Goal: Task Accomplishment & Management: Use online tool/utility

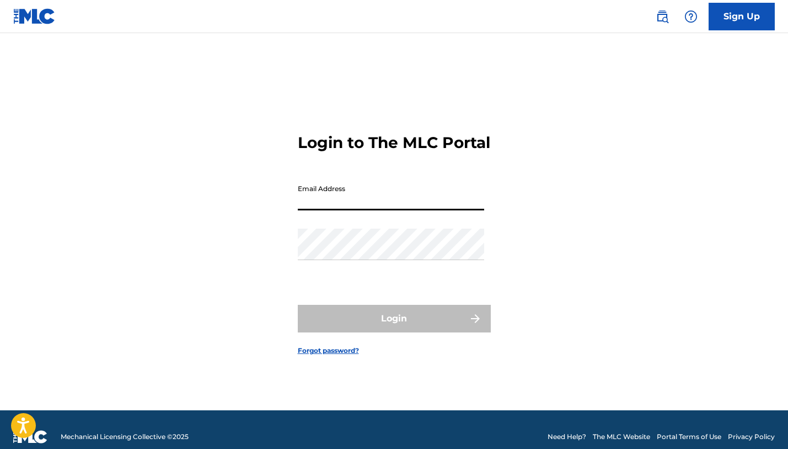
click at [350, 210] on input "Email Address" at bounding box center [391, 194] width 186 height 31
type input "[EMAIL_ADDRESS][DOMAIN_NAME]"
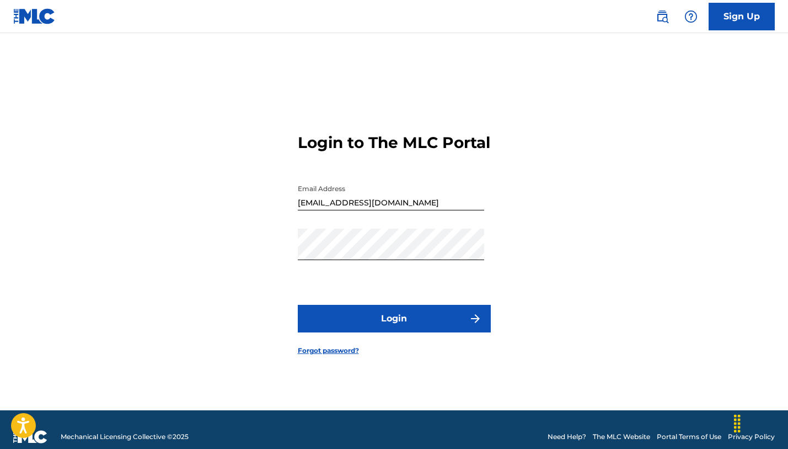
click at [392, 327] on button "Login" at bounding box center [394, 319] width 193 height 28
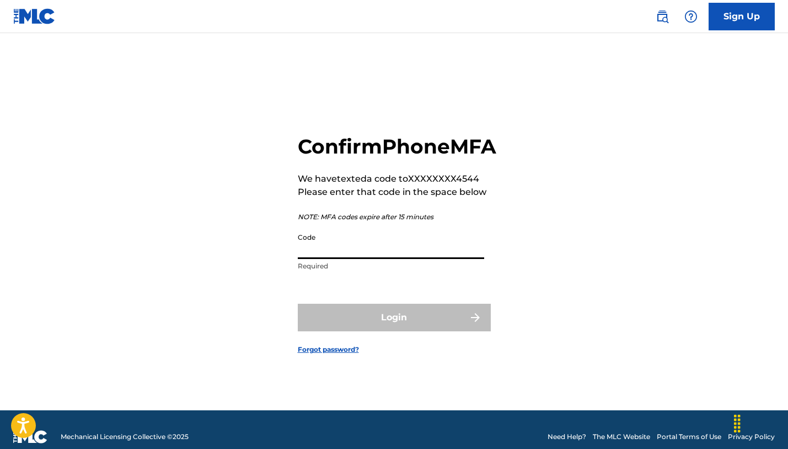
click at [389, 259] on input "Code" at bounding box center [391, 242] width 186 height 31
click at [319, 259] on input "Code" at bounding box center [391, 242] width 186 height 31
paste input "396365"
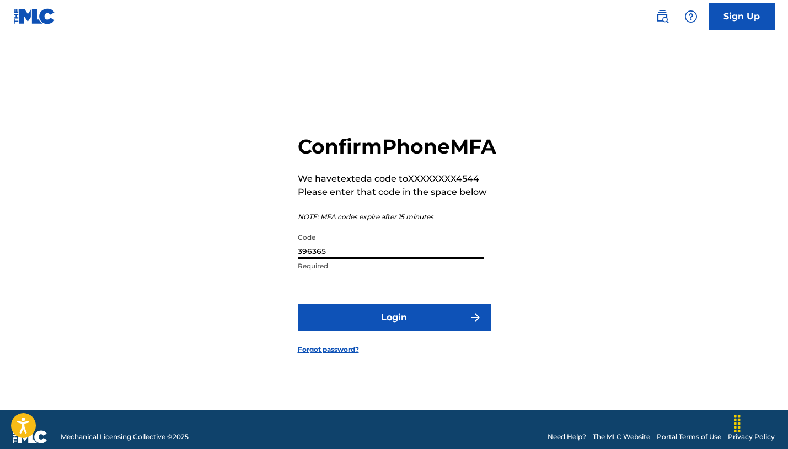
type input "396365"
click at [338, 331] on button "Login" at bounding box center [394, 317] width 193 height 28
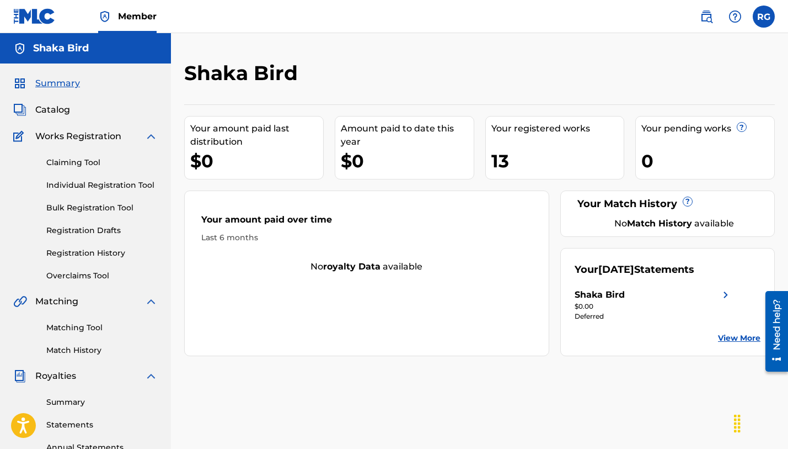
click at [500, 162] on div "13" at bounding box center [558, 160] width 133 height 25
click at [68, 252] on link "Registration History" at bounding box center [101, 253] width 111 height 12
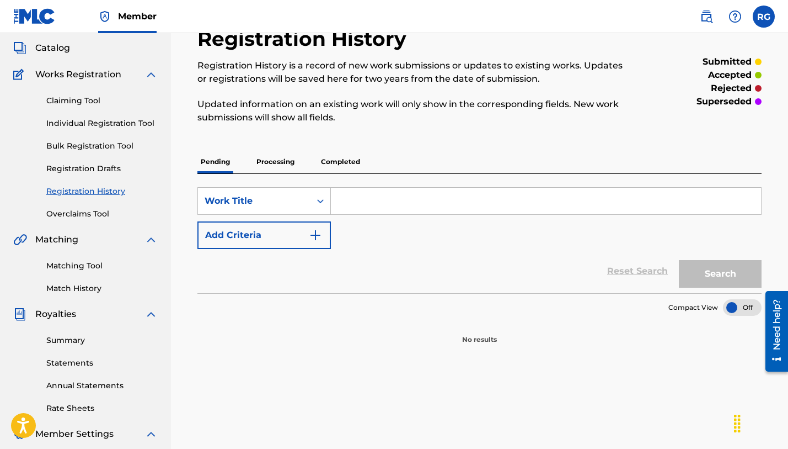
scroll to position [63, 0]
click at [280, 159] on p "Processing" at bounding box center [275, 160] width 45 height 23
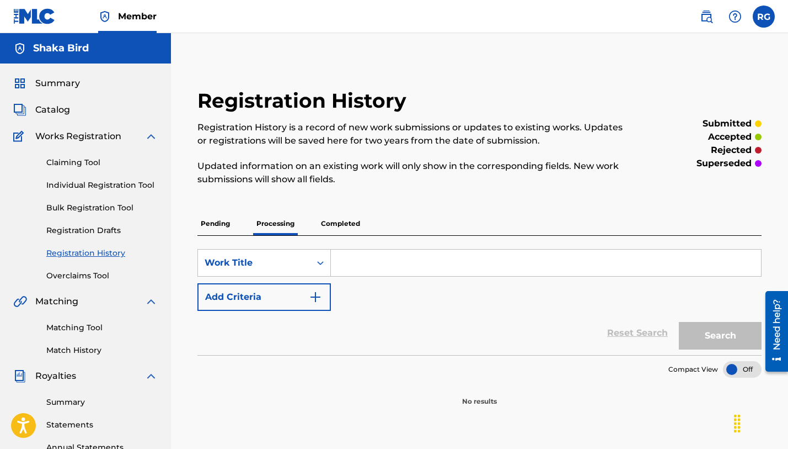
click at [346, 226] on p "Completed" at bounding box center [341, 223] width 46 height 23
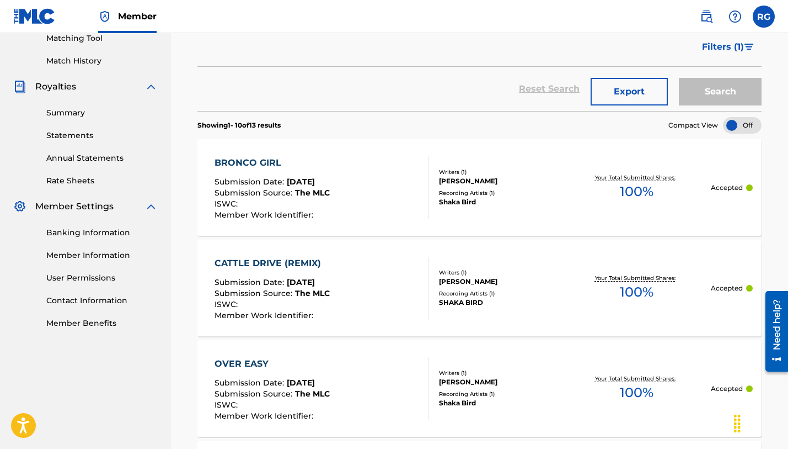
scroll to position [289, 0]
click at [376, 217] on div "BRONCO GIRL Submission Date : [DATE] Submission Source : The MLC ISWC : Member …" at bounding box center [322, 188] width 215 height 63
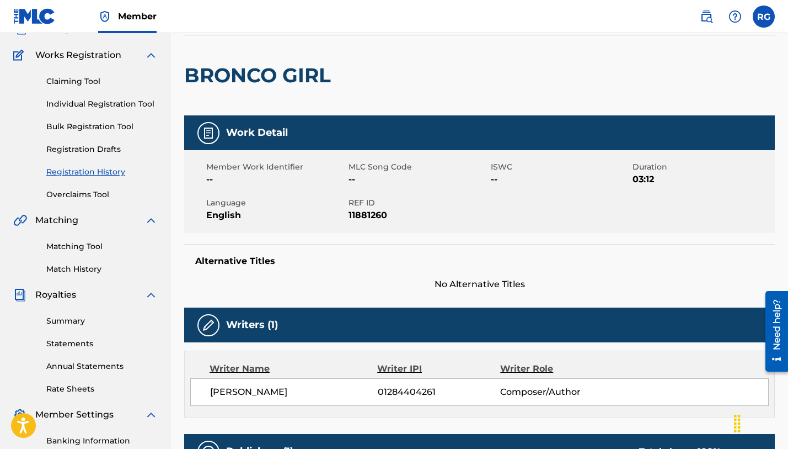
scroll to position [81, 0]
click at [212, 133] on img at bounding box center [208, 132] width 13 height 13
click at [496, 178] on span "--" at bounding box center [561, 179] width 140 height 13
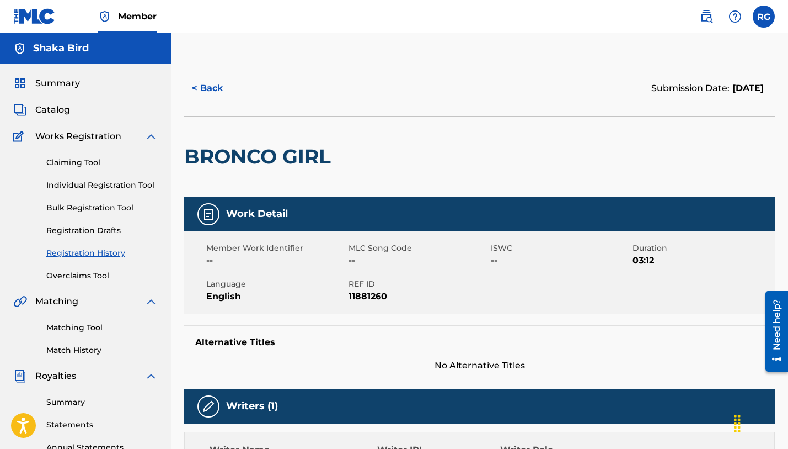
scroll to position [0, 0]
click at [212, 90] on button "< Back" at bounding box center [217, 88] width 66 height 28
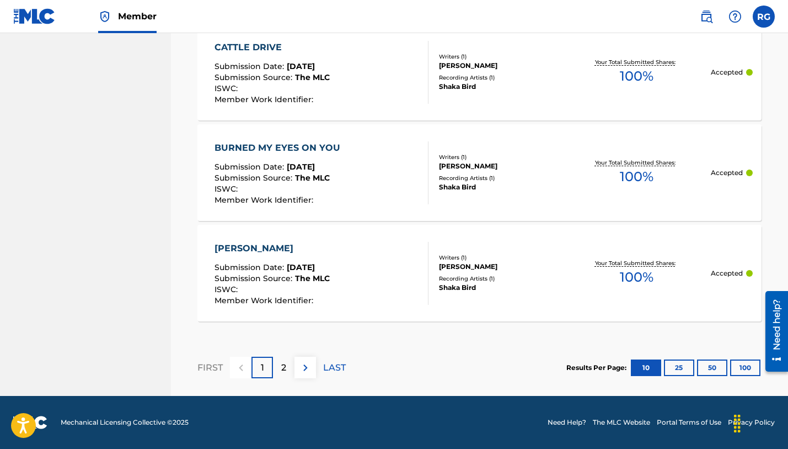
scroll to position [1107, 0]
click at [679, 366] on button "25" at bounding box center [679, 367] width 30 height 17
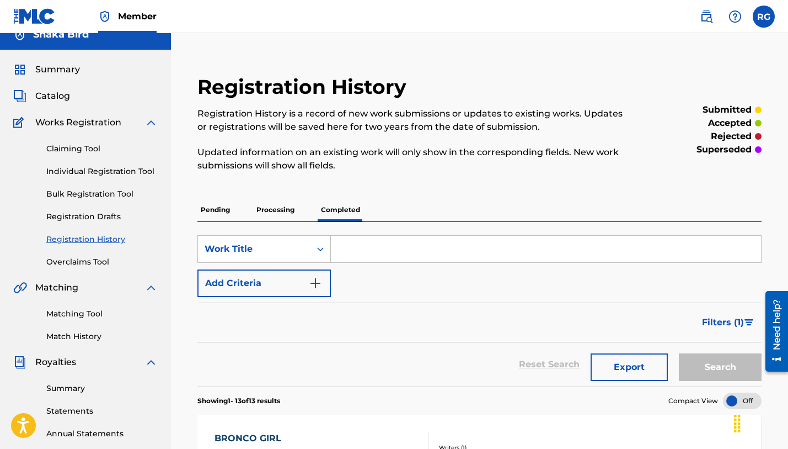
scroll to position [4, 0]
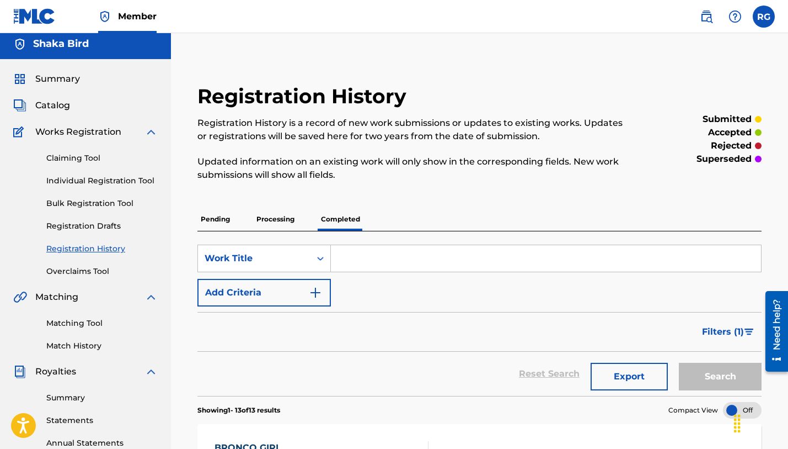
click at [69, 154] on link "Claiming Tool" at bounding box center [101, 158] width 111 height 12
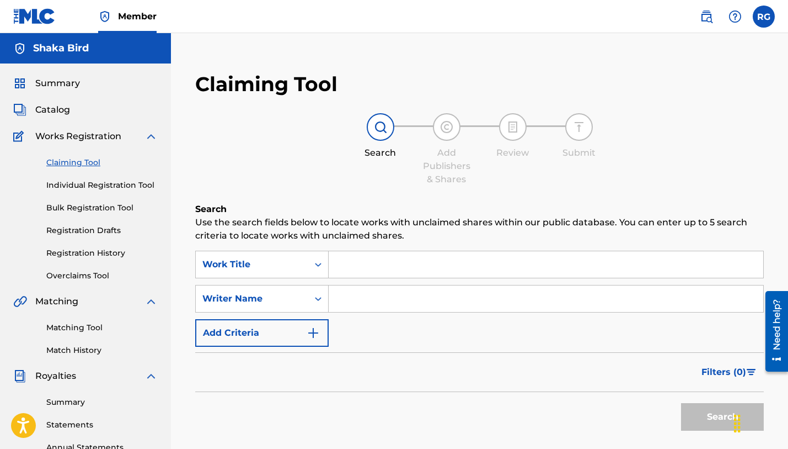
click at [69, 186] on link "Individual Registration Tool" at bounding box center [101, 185] width 111 height 12
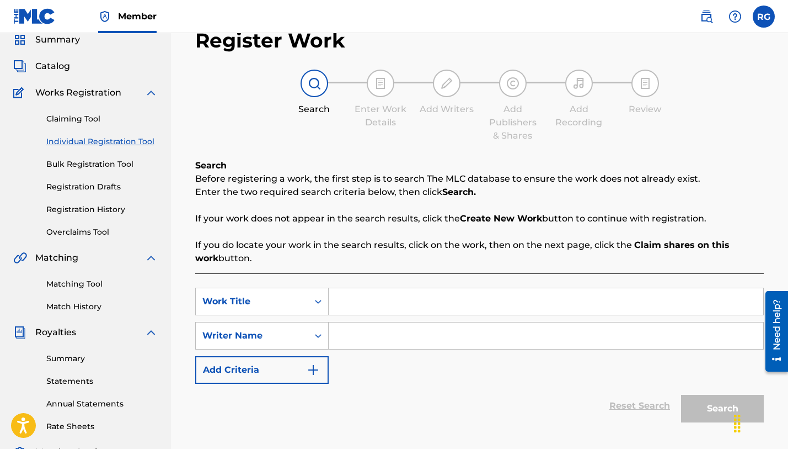
scroll to position [56, 0]
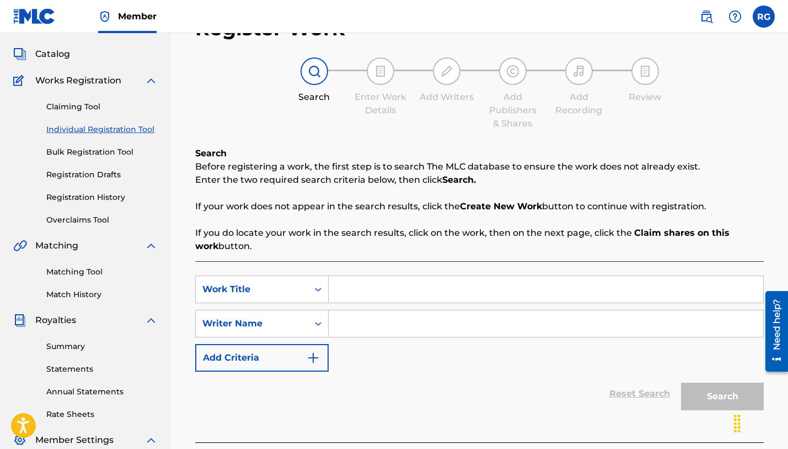
click at [430, 295] on input "Search Form" at bounding box center [546, 289] width 435 height 26
type input "20 miles of two step"
click at [363, 324] on input "Search Form" at bounding box center [546, 323] width 435 height 26
click at [320, 325] on icon "Search Form" at bounding box center [318, 323] width 11 height 11
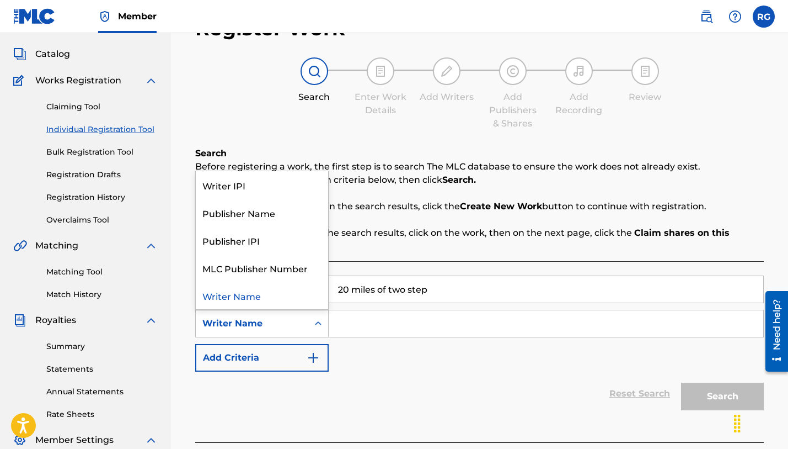
click at [356, 323] on input "Search Form" at bounding box center [546, 323] width 435 height 26
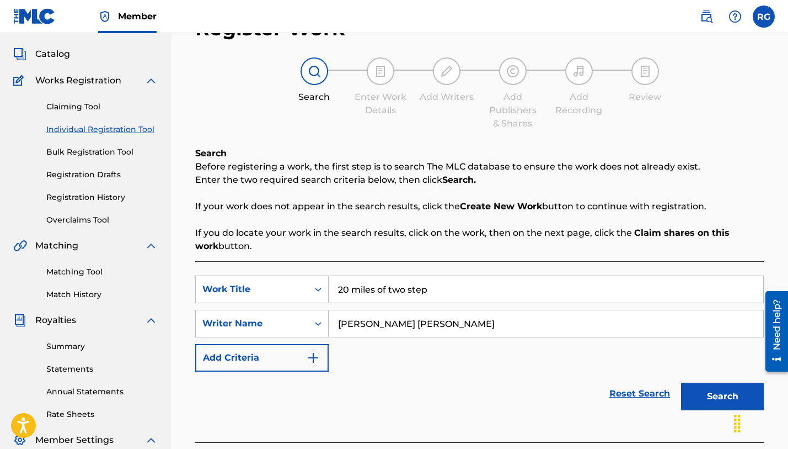
type input "[PERSON_NAME] [PERSON_NAME]"
click at [723, 396] on button "Search" at bounding box center [722, 396] width 83 height 28
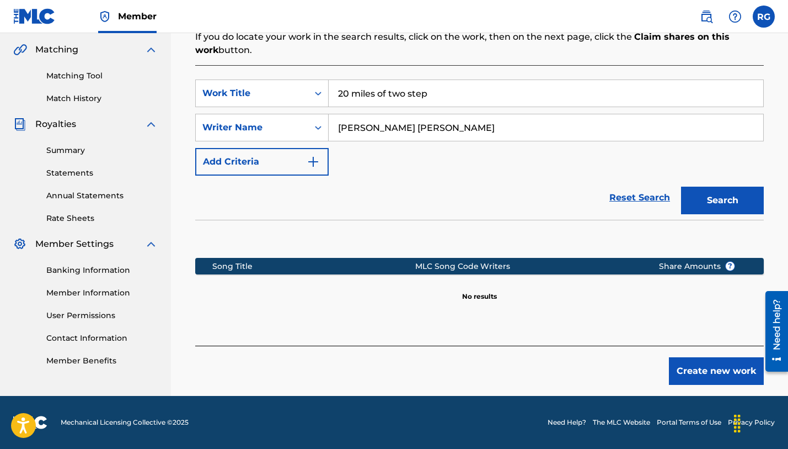
scroll to position [252, 0]
click at [700, 366] on button "Create new work" at bounding box center [716, 371] width 95 height 28
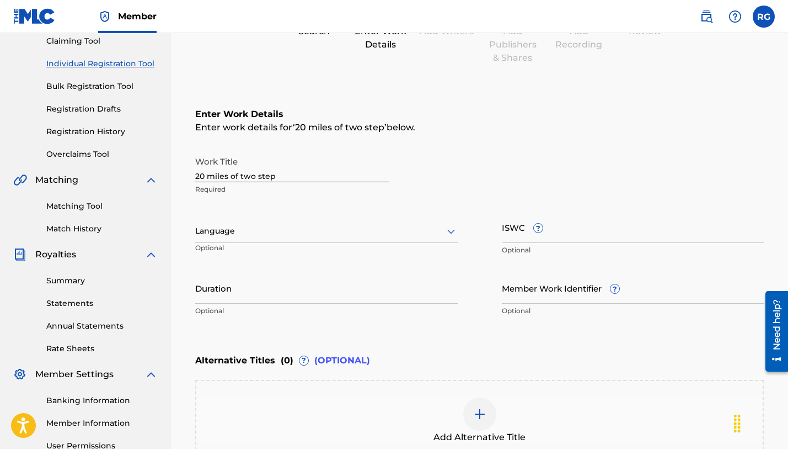
scroll to position [121, 0]
click at [211, 178] on input "20 miles of two step" at bounding box center [292, 166] width 194 height 31
click at [240, 177] on input "20 Miles of two step" at bounding box center [292, 166] width 194 height 31
click at [258, 180] on input "20 Miles of Two step" at bounding box center [292, 166] width 194 height 31
click at [258, 177] on input "20 Miles of Two step" at bounding box center [292, 166] width 194 height 31
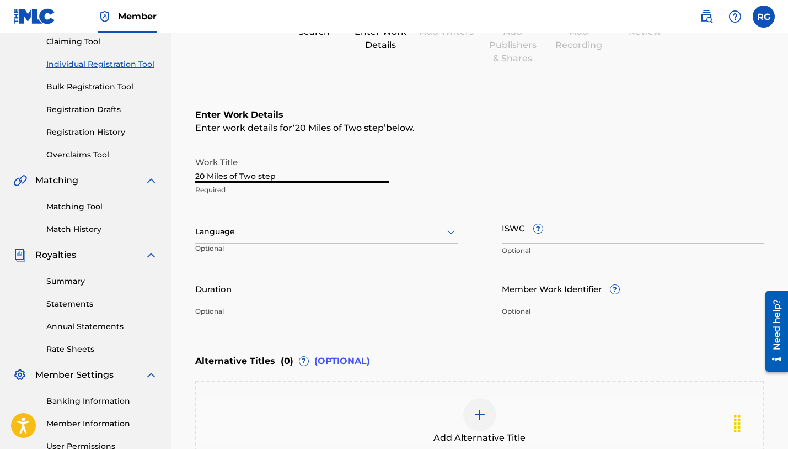
click at [261, 175] on input "20 Miles of Two step" at bounding box center [292, 166] width 194 height 31
type input "20 Miles of Two-Step"
click at [346, 201] on div "Work Title 20 Miles of Two-Step Required Language Optional ISWC ? Optional Dura…" at bounding box center [479, 236] width 569 height 171
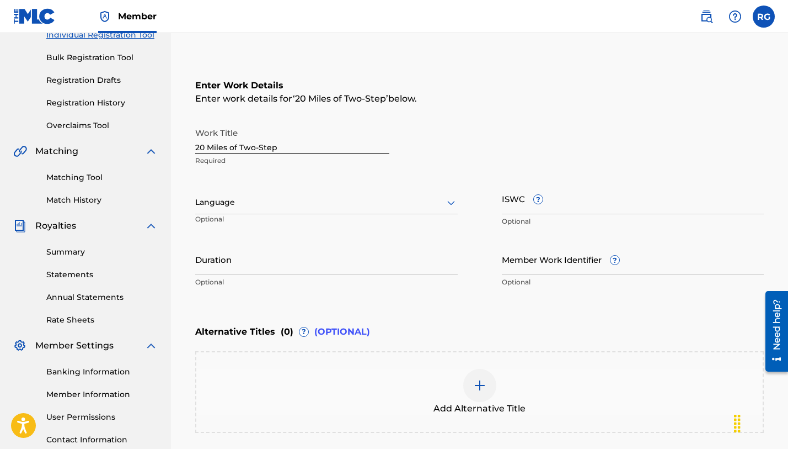
scroll to position [159, 0]
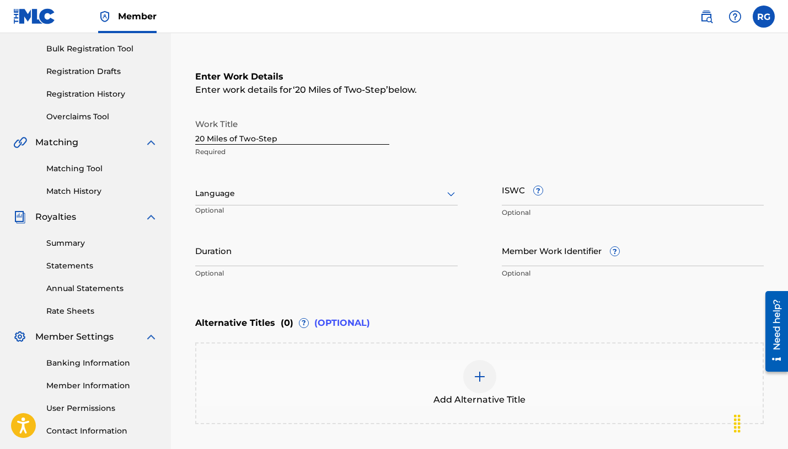
click at [447, 195] on icon at bounding box center [451, 193] width 13 height 13
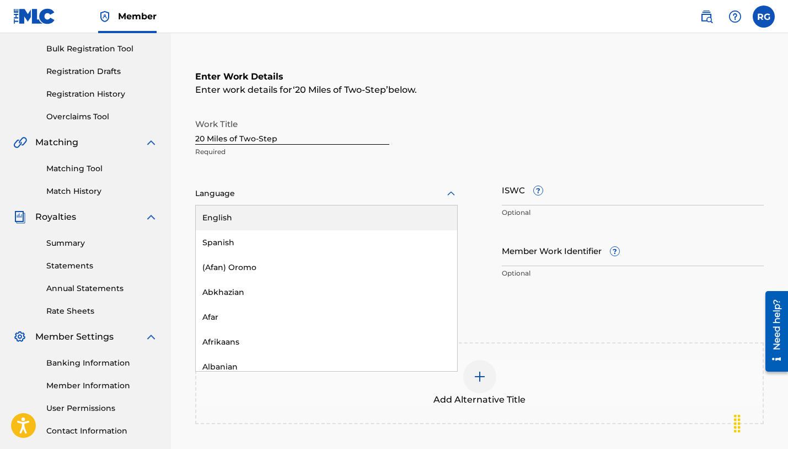
click at [354, 221] on div "English" at bounding box center [326, 217] width 261 height 25
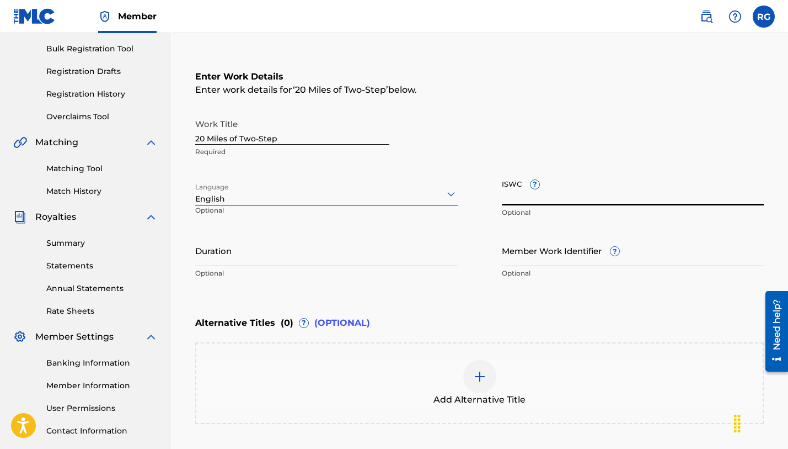
click at [546, 199] on input "ISWC ?" at bounding box center [633, 189] width 263 height 31
paste input "T-334.001.638-4"
type input "T-334.001.638-4"
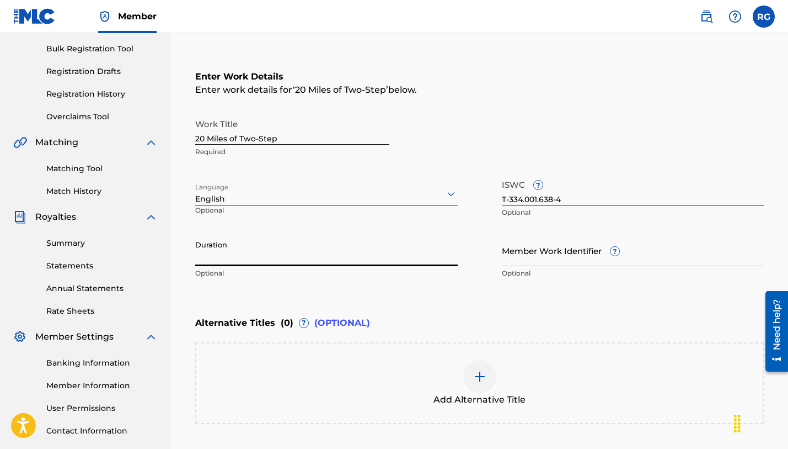
click at [273, 258] on input "Duration" at bounding box center [326, 249] width 263 height 31
paste input "3m 58s"
drag, startPoint x: 264, startPoint y: 252, endPoint x: 174, endPoint y: 244, distance: 90.8
click at [174, 244] on div "Register Work Search Enter Work Details Add Writers Add Publishers & Shares Add…" at bounding box center [479, 202] width 617 height 600
drag, startPoint x: 229, startPoint y: 258, endPoint x: 181, endPoint y: 262, distance: 48.2
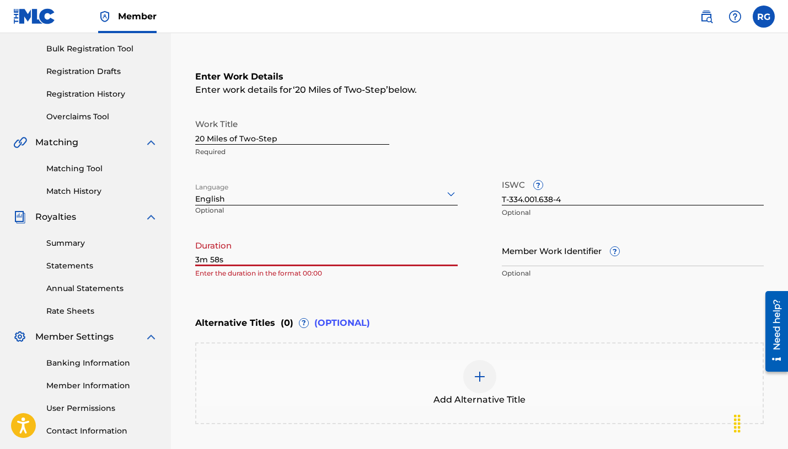
click at [181, 262] on div "Register Work Search Enter Work Details Add Writers Add Publishers & Shares Add…" at bounding box center [479, 202] width 617 height 600
paste input "03:58"
type input "03:58"
click at [353, 279] on div "Duration 03:58 Optional" at bounding box center [326, 259] width 263 height 50
click at [420, 303] on div "Enter Work Details Enter work details for ‘ 20 Miles of Two-Step ’ below. Work …" at bounding box center [479, 177] width 569 height 267
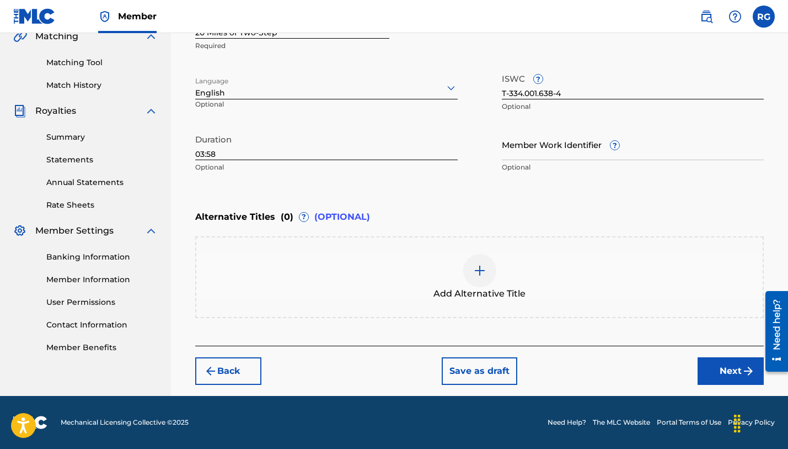
scroll to position [265, 0]
click at [731, 375] on button "Next" at bounding box center [731, 371] width 66 height 28
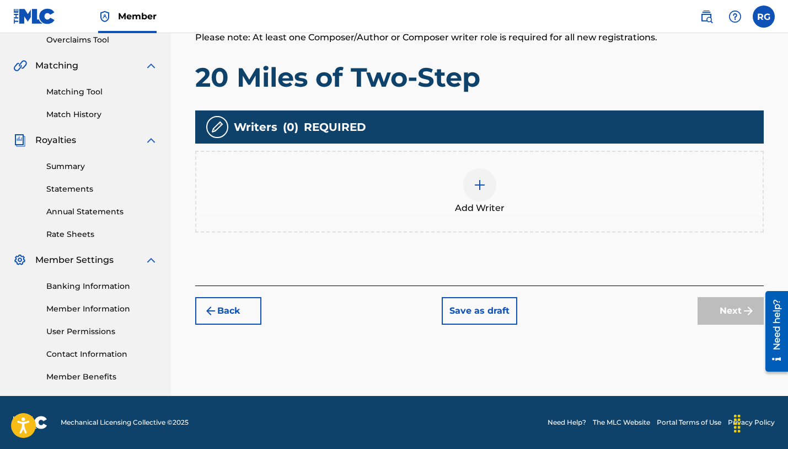
scroll to position [236, 0]
click at [393, 180] on div "Add Writer" at bounding box center [479, 191] width 567 height 46
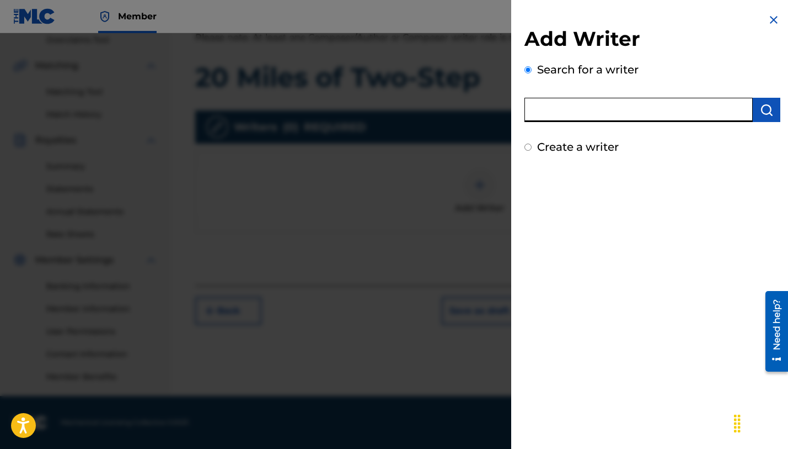
click at [574, 113] on input "text" at bounding box center [639, 110] width 228 height 24
type input "[PERSON_NAME] [PERSON_NAME]"
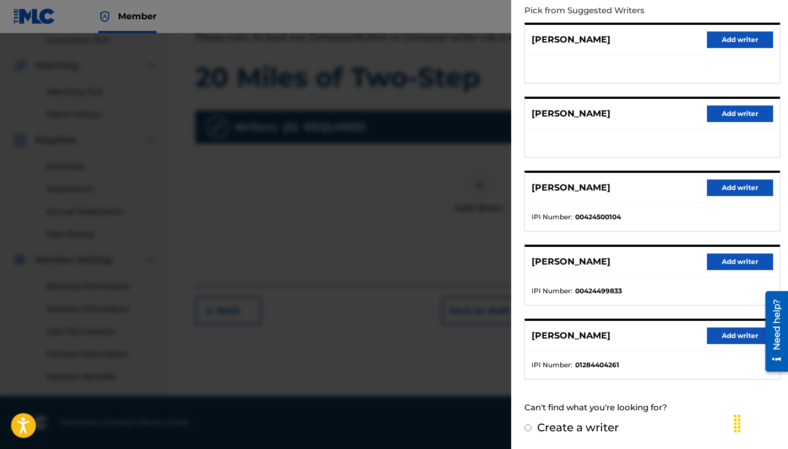
scroll to position [126, 0]
click at [739, 332] on button "Add writer" at bounding box center [740, 336] width 66 height 17
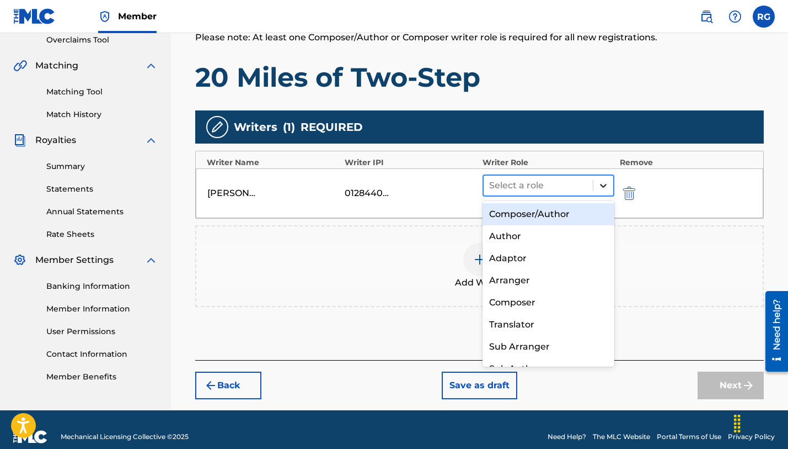
click at [605, 181] on icon at bounding box center [603, 185] width 11 height 11
click at [558, 216] on div "Composer/Author" at bounding box center [549, 214] width 132 height 22
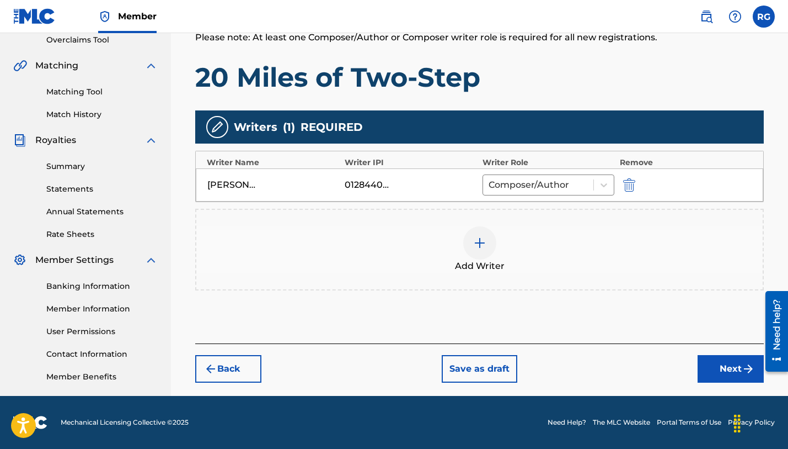
click at [729, 376] on button "Next" at bounding box center [731, 369] width 66 height 28
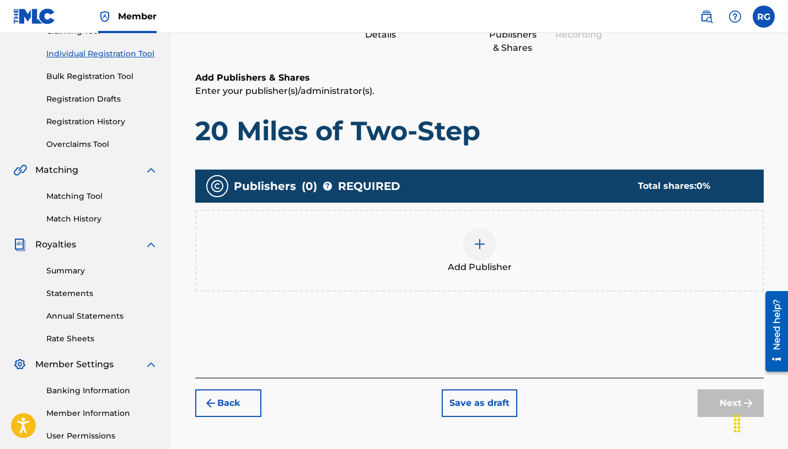
scroll to position [132, 0]
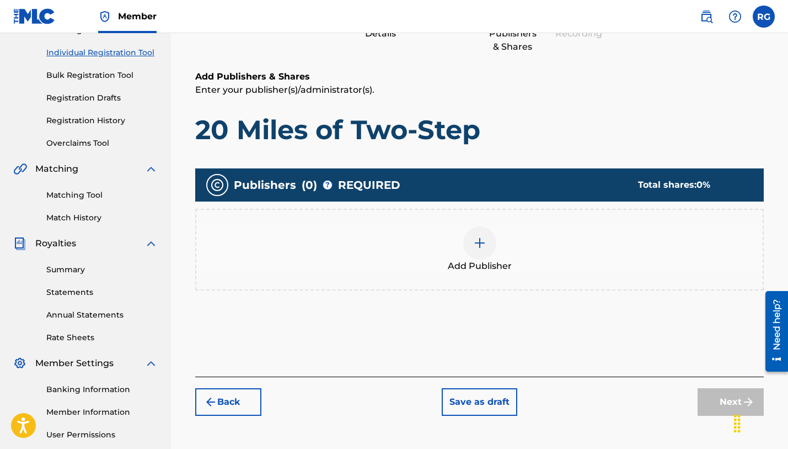
click at [485, 402] on button "Save as draft" at bounding box center [480, 402] width 76 height 28
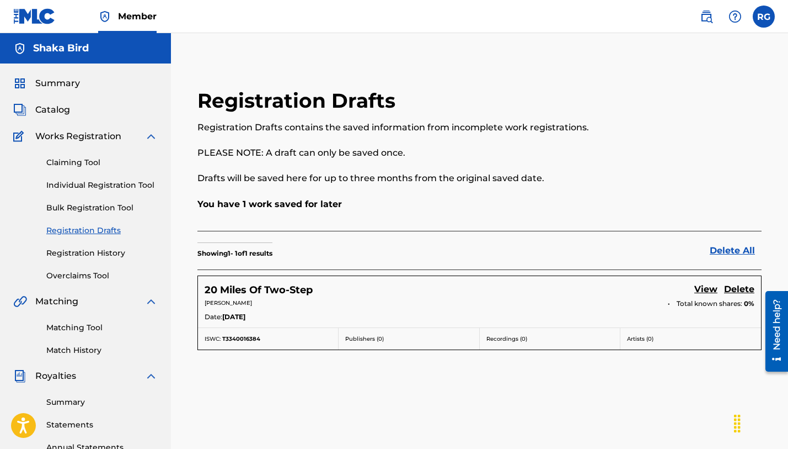
click at [59, 252] on link "Registration History" at bounding box center [101, 253] width 111 height 12
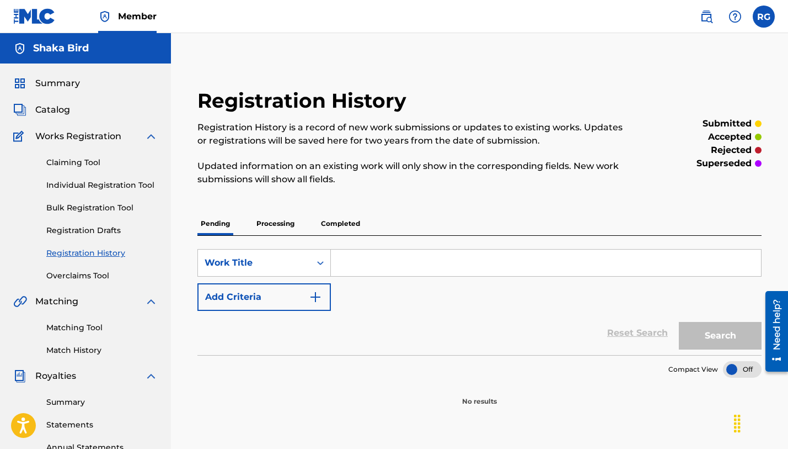
click at [348, 221] on p "Completed" at bounding box center [341, 223] width 46 height 23
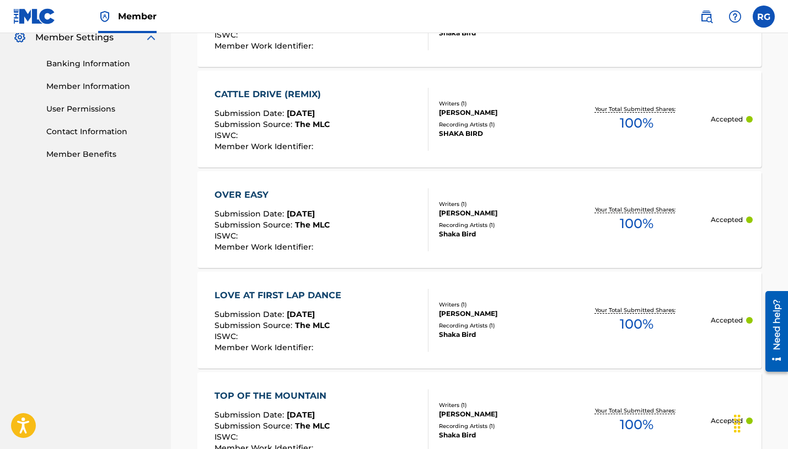
scroll to position [458, 0]
click at [468, 132] on div "SHAKA BIRD" at bounding box center [501, 134] width 124 height 10
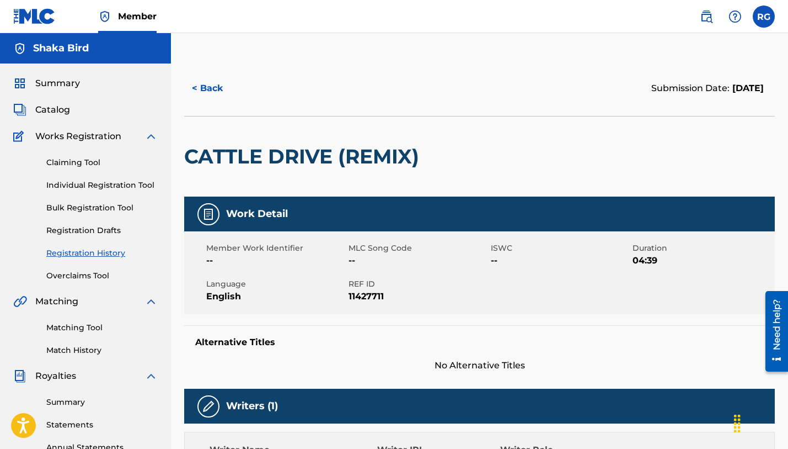
click at [206, 82] on button "< Back" at bounding box center [217, 88] width 66 height 28
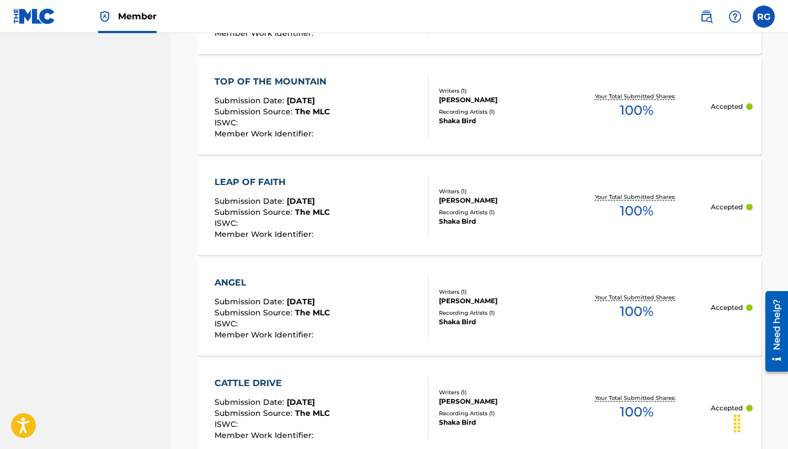
scroll to position [790, 0]
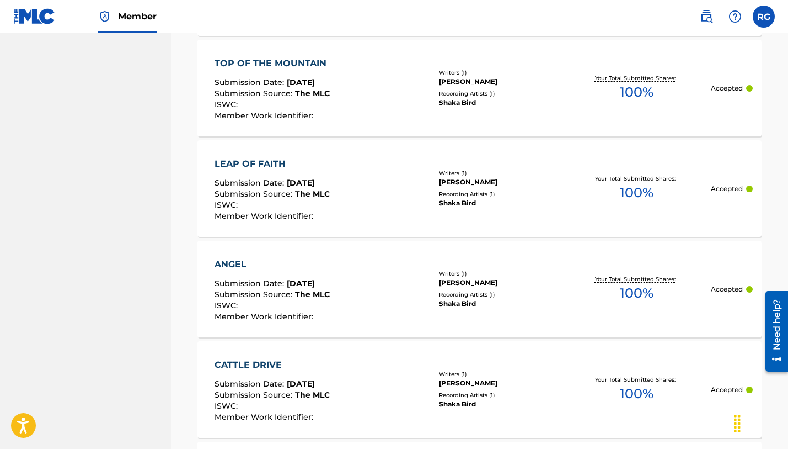
click at [277, 183] on span "Submission Date :" at bounding box center [251, 183] width 72 height 10
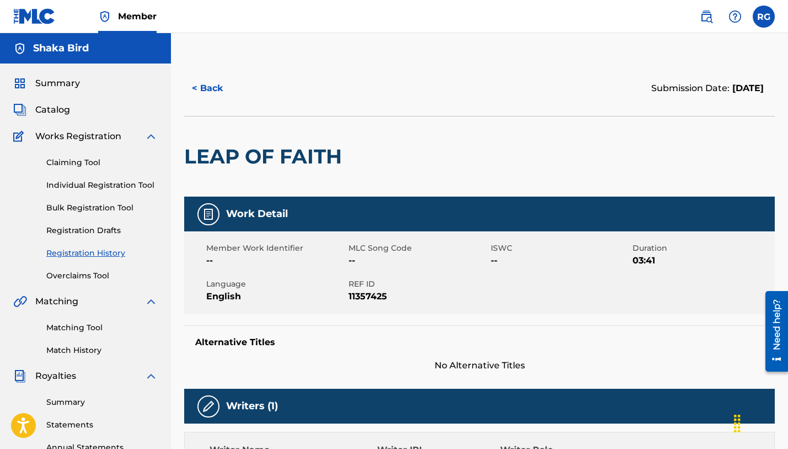
click at [205, 85] on button "< Back" at bounding box center [217, 88] width 66 height 28
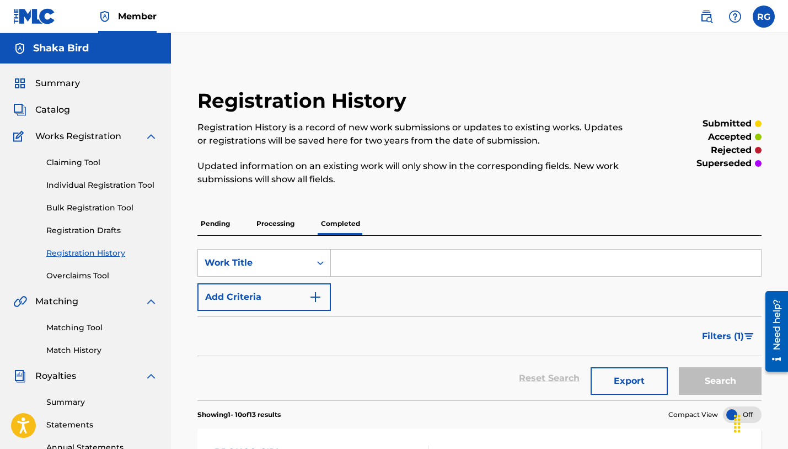
click at [271, 222] on p "Processing" at bounding box center [275, 223] width 45 height 23
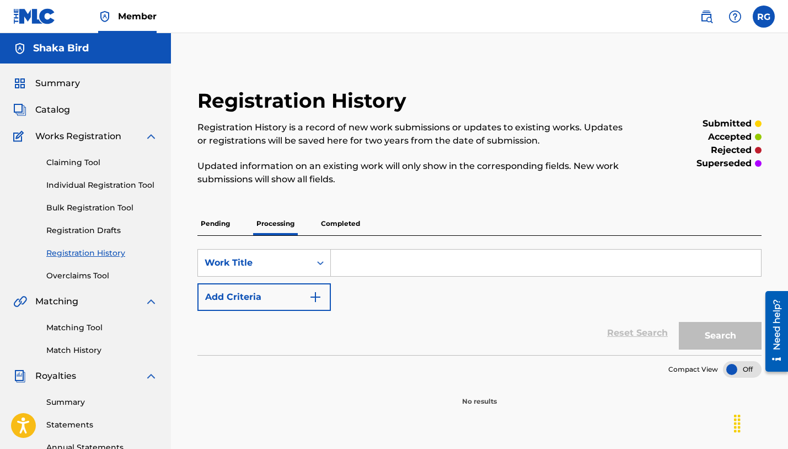
click at [212, 225] on p "Pending" at bounding box center [215, 223] width 36 height 23
click at [66, 181] on link "Individual Registration Tool" at bounding box center [101, 185] width 111 height 12
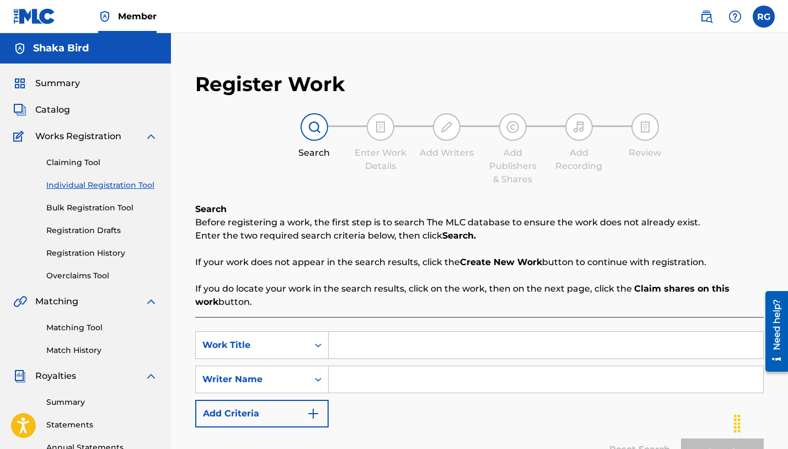
click at [100, 207] on link "Bulk Registration Tool" at bounding box center [101, 208] width 111 height 12
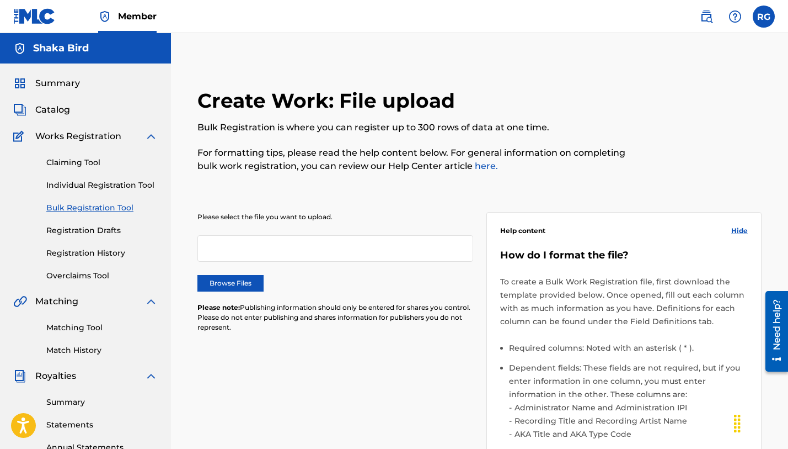
click at [61, 164] on link "Claiming Tool" at bounding box center [101, 163] width 111 height 12
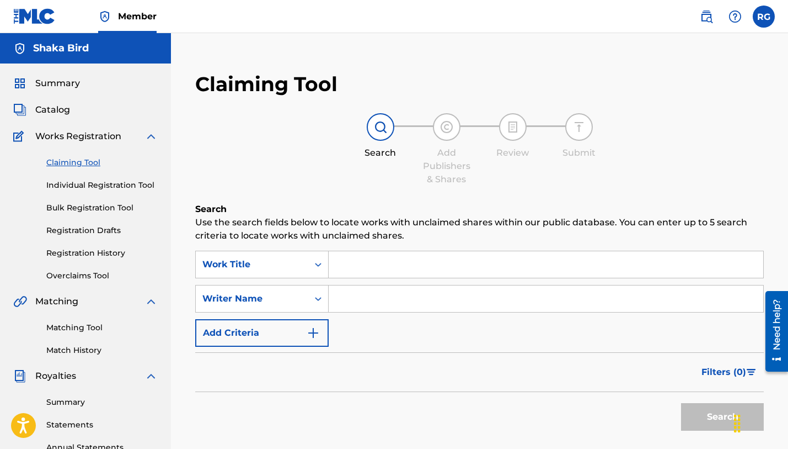
click at [60, 188] on link "Individual Registration Tool" at bounding box center [101, 185] width 111 height 12
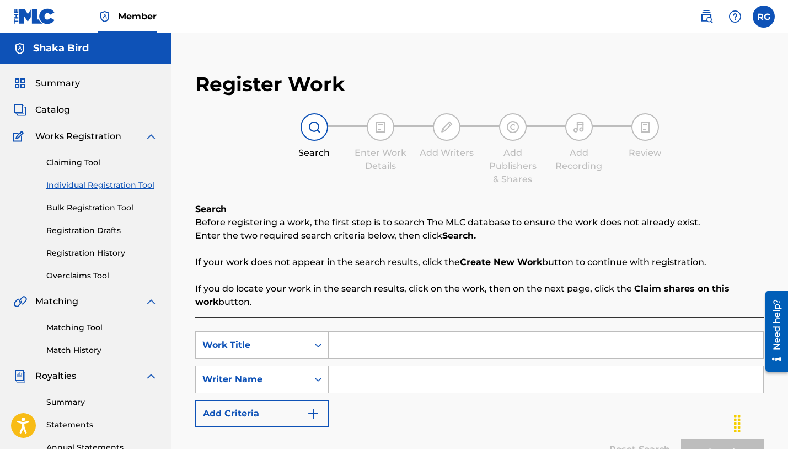
click at [65, 229] on link "Registration Drafts" at bounding box center [101, 231] width 111 height 12
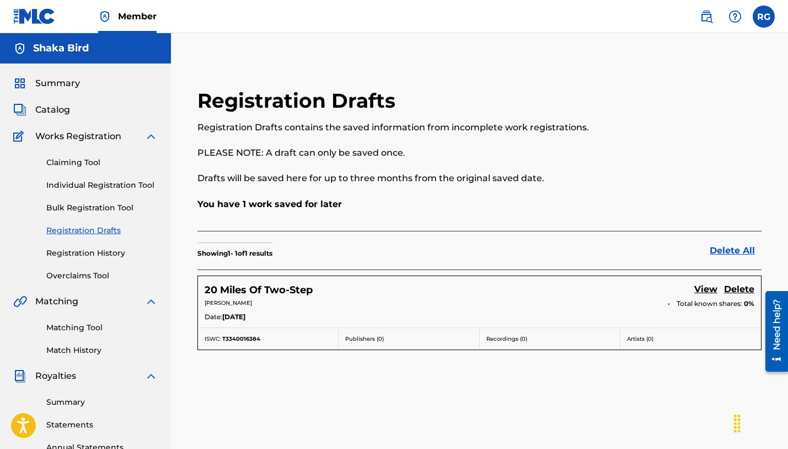
click at [708, 287] on link "View" at bounding box center [706, 289] width 23 height 15
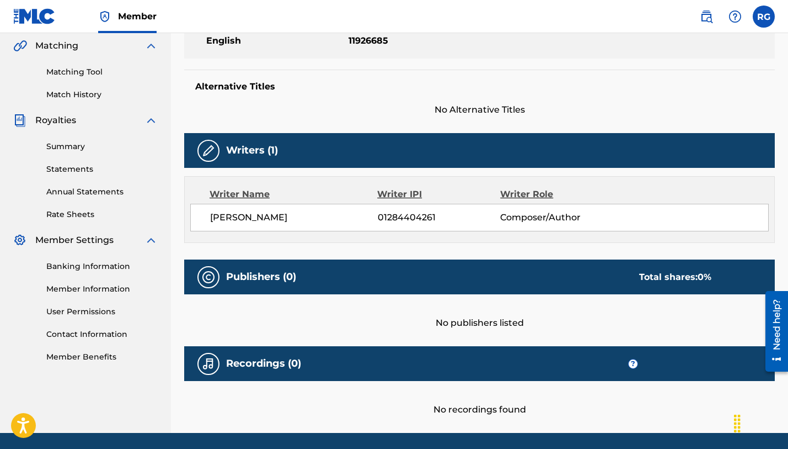
scroll to position [277, 0]
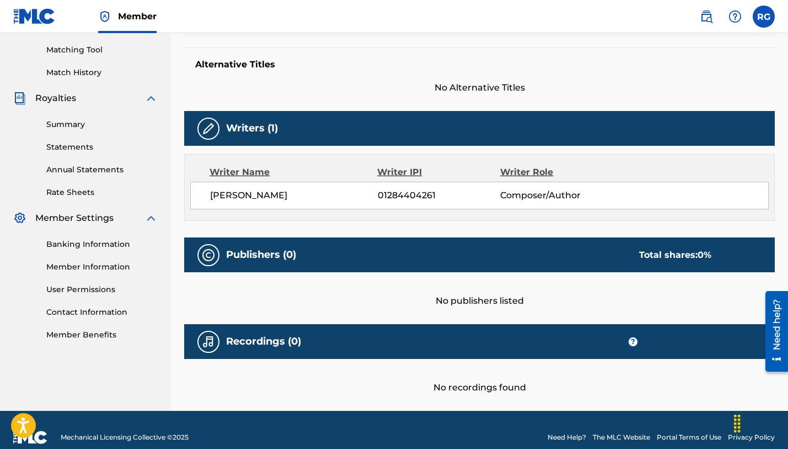
click at [492, 301] on div "No publishers listed" at bounding box center [479, 289] width 591 height 35
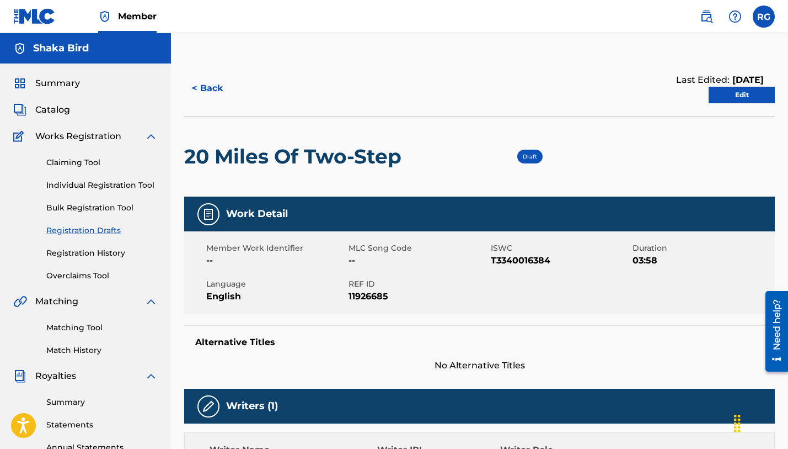
scroll to position [0, 0]
click at [746, 92] on link "Edit" at bounding box center [742, 95] width 66 height 17
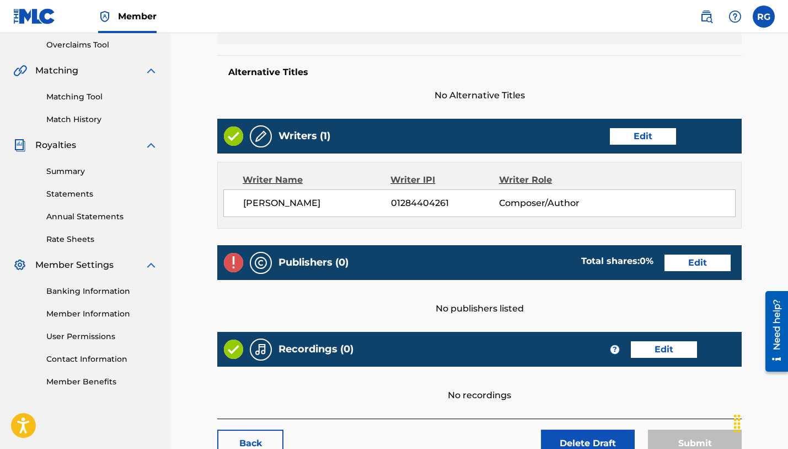
scroll to position [241, 0]
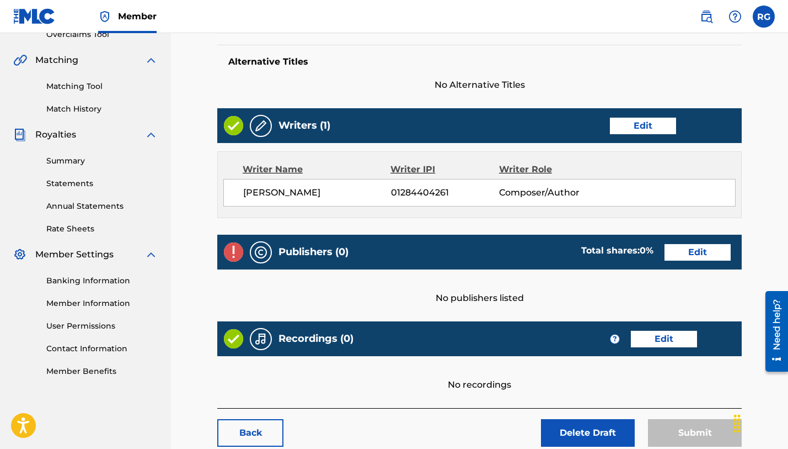
click at [691, 250] on link "Edit" at bounding box center [698, 252] width 66 height 17
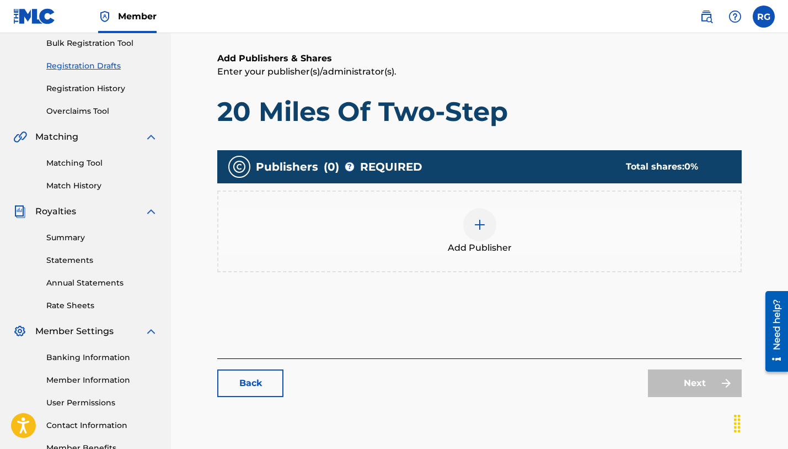
scroll to position [167, 0]
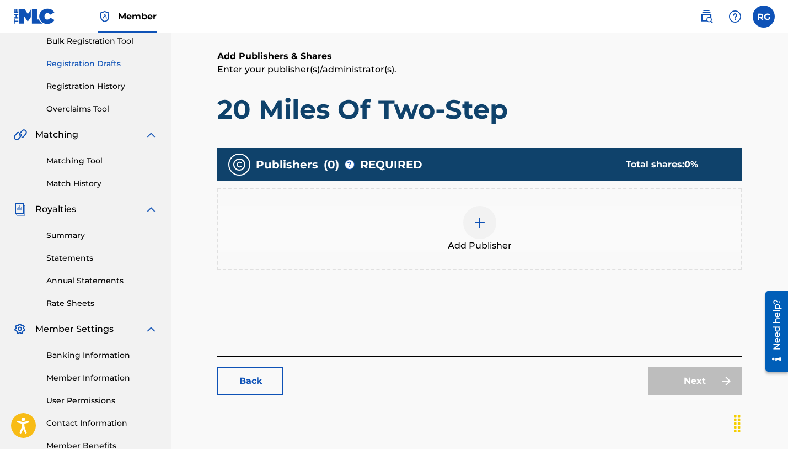
click at [476, 222] on img at bounding box center [479, 222] width 13 height 13
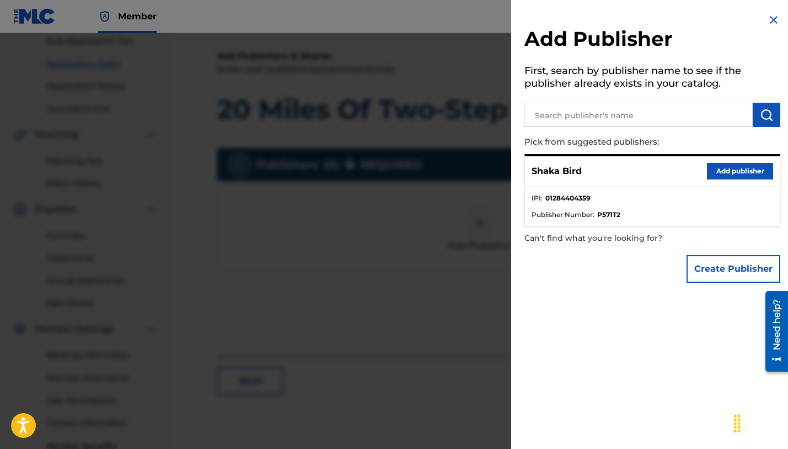
click at [746, 172] on button "Add publisher" at bounding box center [740, 171] width 66 height 17
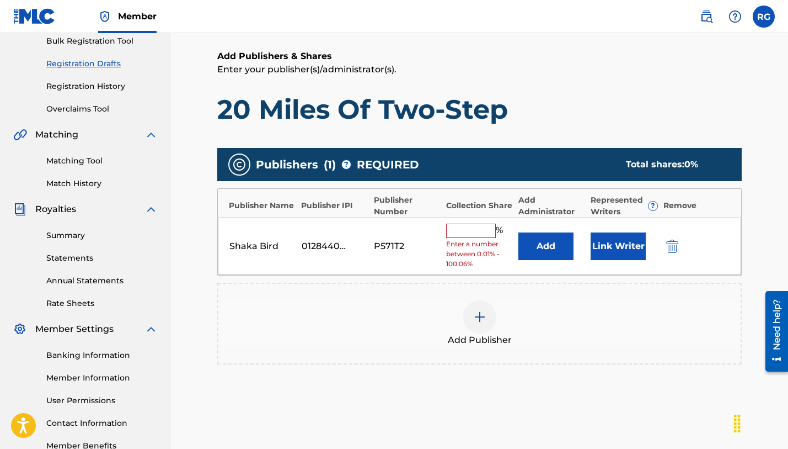
click at [463, 233] on input "text" at bounding box center [471, 230] width 50 height 14
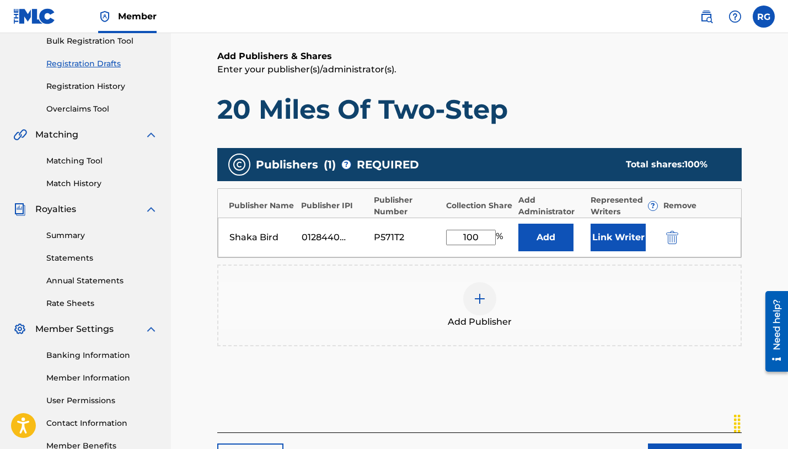
type input "100"
click at [621, 239] on button "Link Writer" at bounding box center [618, 237] width 55 height 28
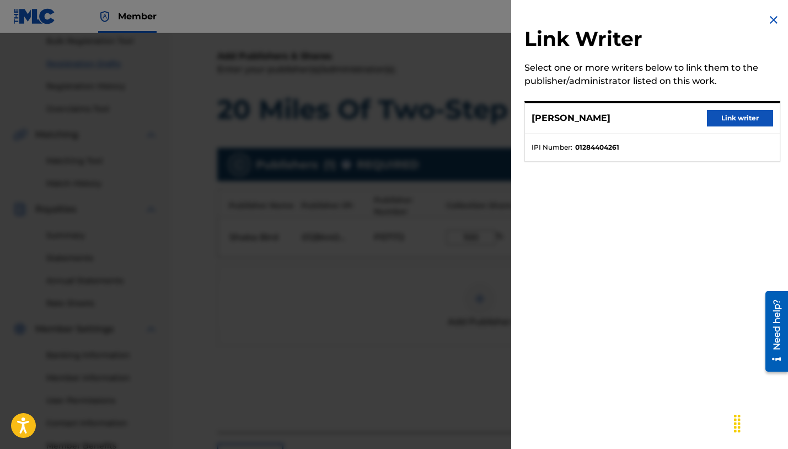
click at [738, 118] on button "Link writer" at bounding box center [740, 118] width 66 height 17
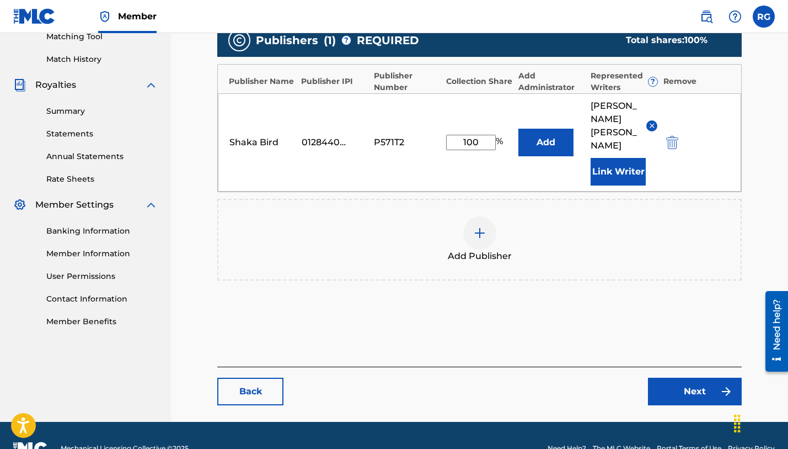
scroll to position [290, 0]
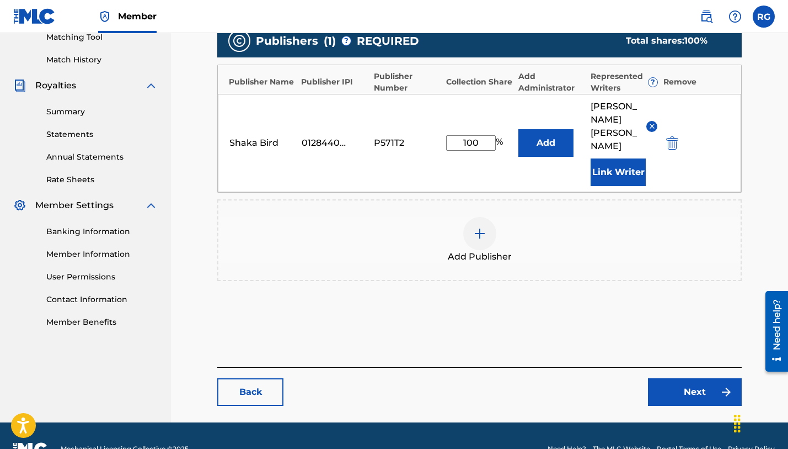
click at [701, 378] on link "Next" at bounding box center [695, 392] width 94 height 28
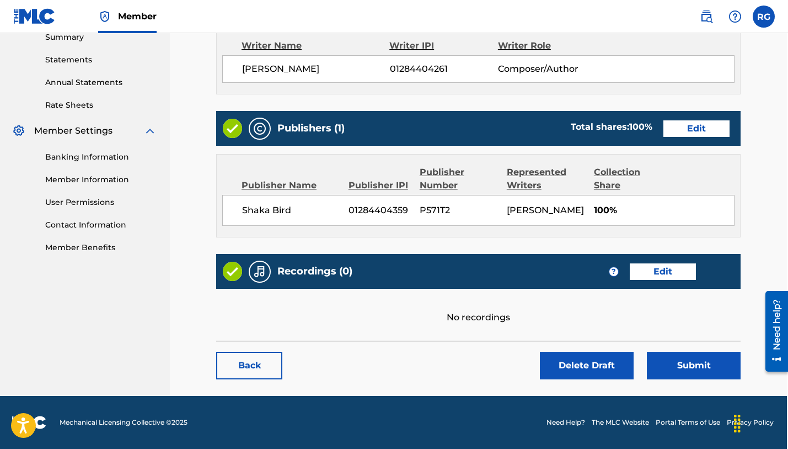
scroll to position [377, 1]
click at [664, 270] on link "Edit" at bounding box center [663, 271] width 66 height 17
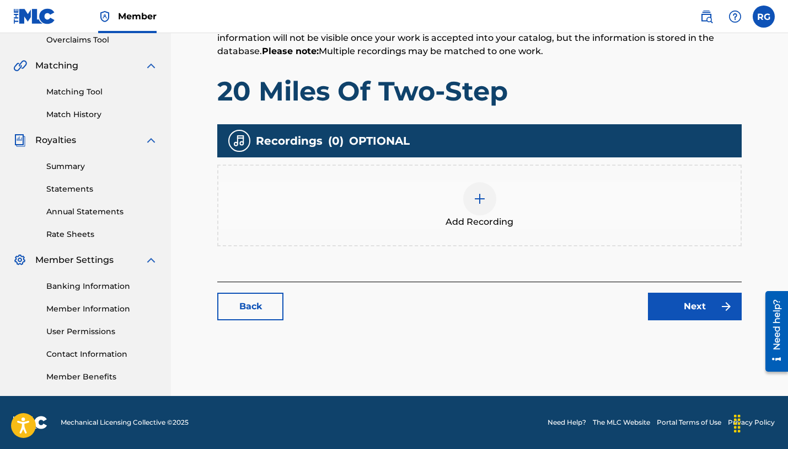
scroll to position [236, 0]
click at [483, 200] on img at bounding box center [479, 198] width 13 height 13
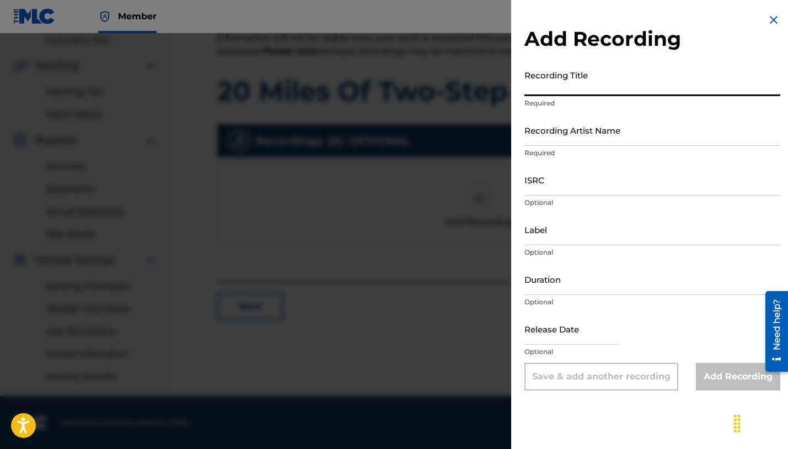
click at [573, 89] on input "Recording Title" at bounding box center [653, 80] width 256 height 31
type input "20 Miles Of Two-Step"
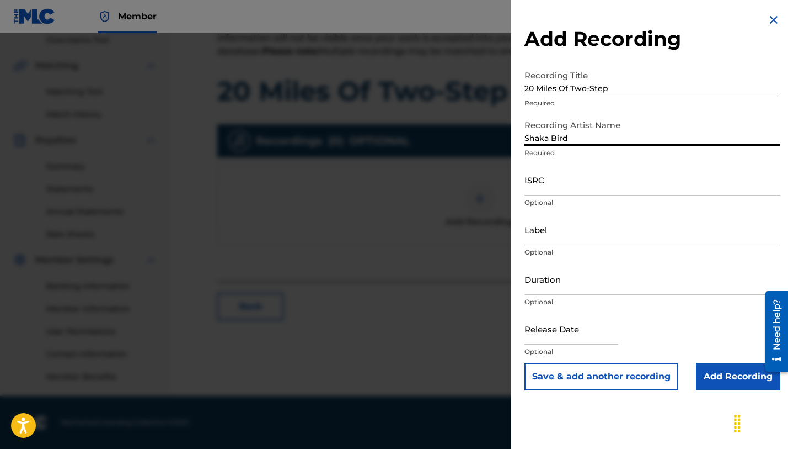
type input "Shaka Bird"
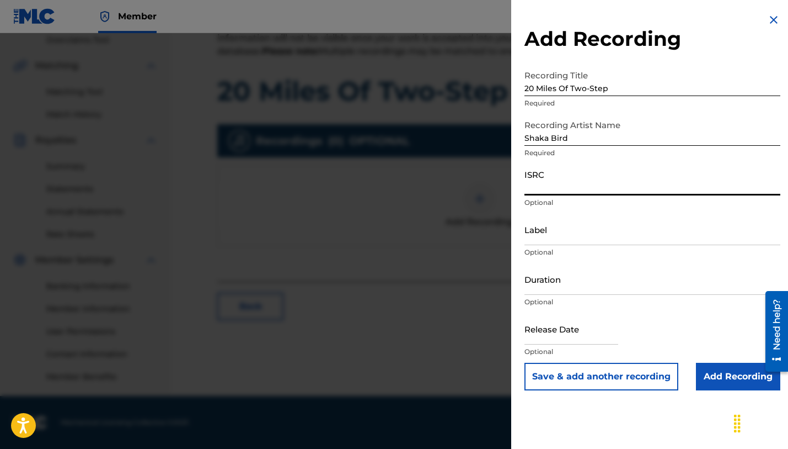
paste input "CAGOO2588295"
type input "CAGOO2588295"
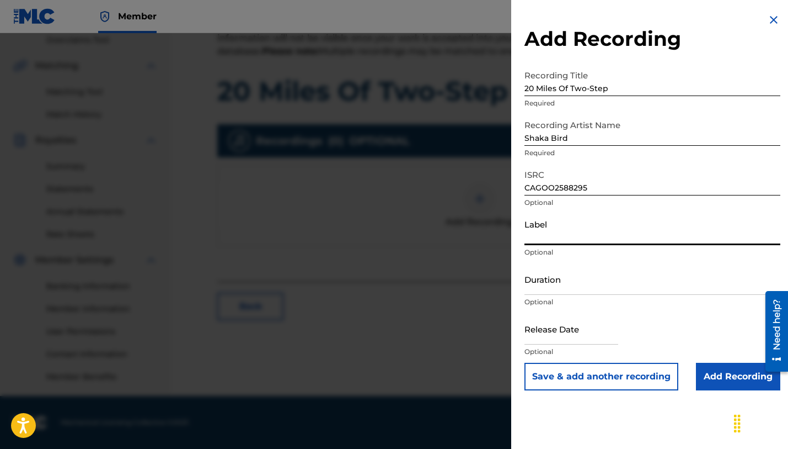
click at [576, 232] on input "Label" at bounding box center [653, 228] width 256 height 31
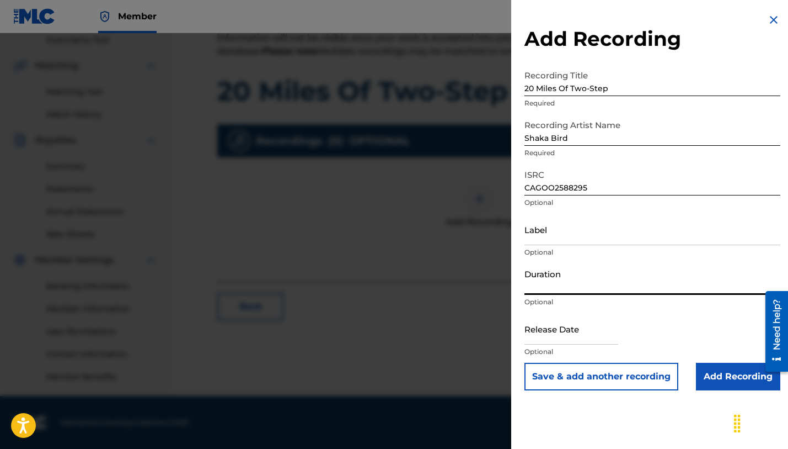
click at [557, 282] on input "Duration" at bounding box center [653, 278] width 256 height 31
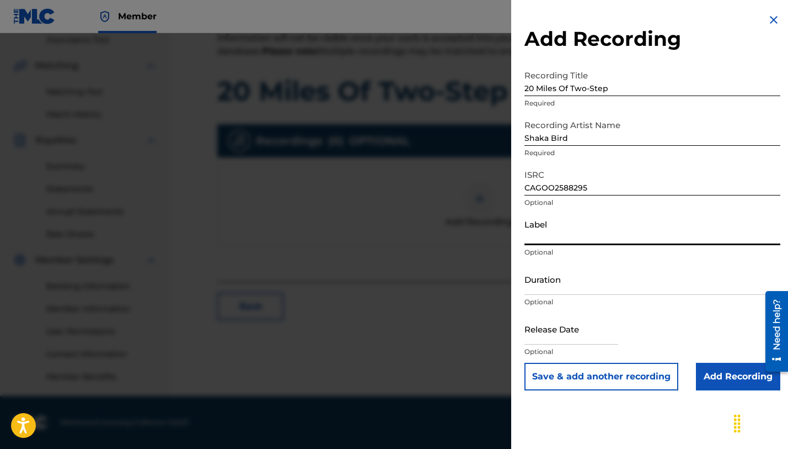
click at [538, 237] on input "Label" at bounding box center [653, 228] width 256 height 31
click at [539, 282] on input "Duration" at bounding box center [653, 278] width 256 height 31
click at [355, 227] on div at bounding box center [394, 257] width 788 height 449
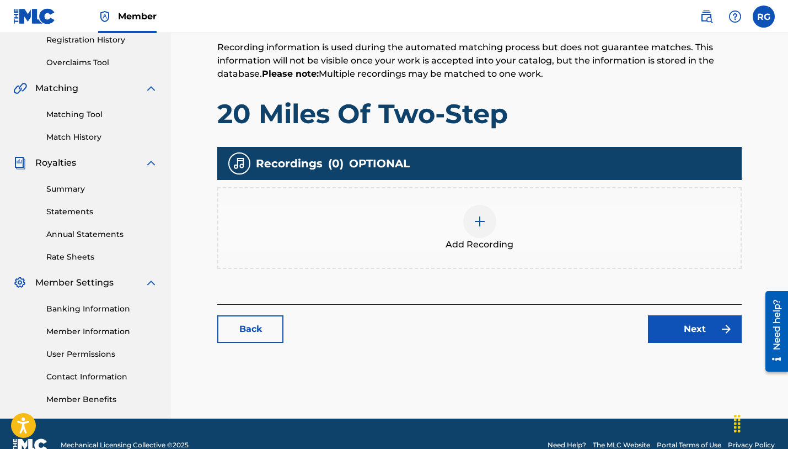
scroll to position [234, 0]
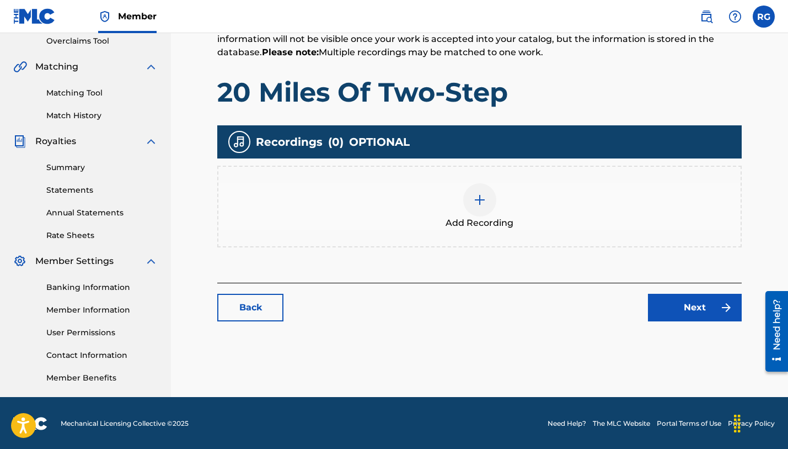
click at [672, 312] on link "Next" at bounding box center [695, 307] width 94 height 28
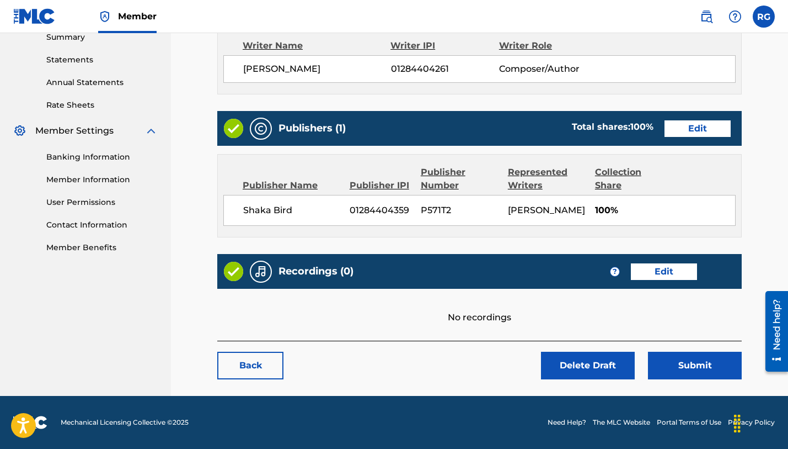
scroll to position [377, 0]
click at [656, 270] on link "Edit" at bounding box center [664, 271] width 66 height 17
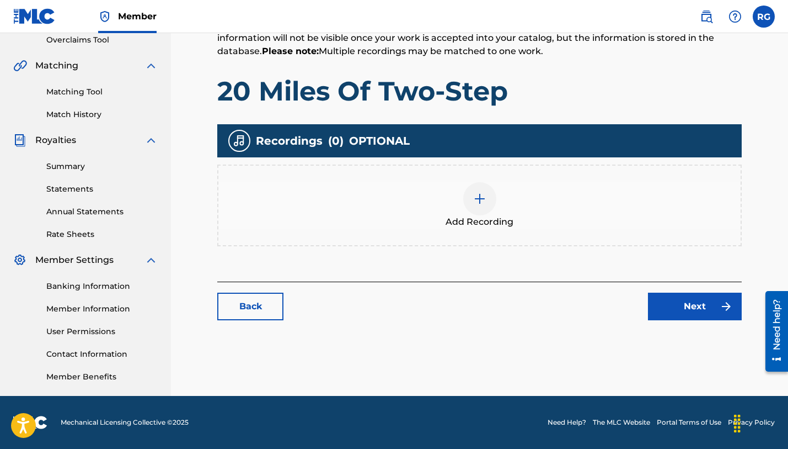
scroll to position [236, 0]
click at [510, 205] on div "Add Recording" at bounding box center [479, 205] width 522 height 46
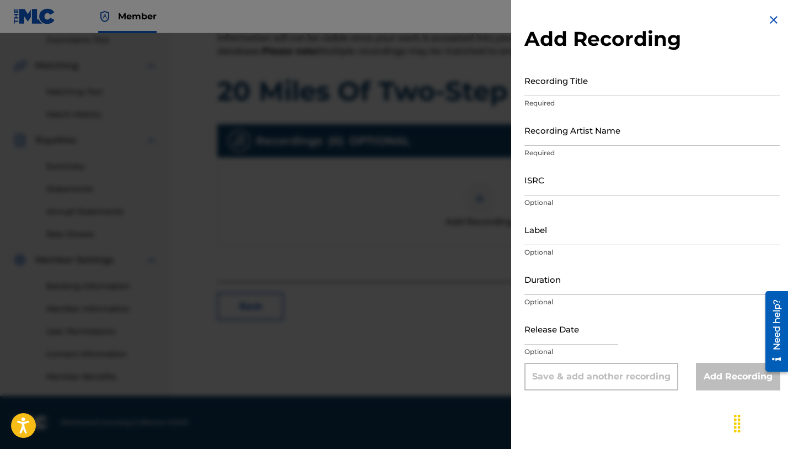
click at [562, 87] on input "Recording Title" at bounding box center [653, 80] width 256 height 31
type input "20 Miles Of Two-Step"
click at [574, 132] on input "Recording Artist Name" at bounding box center [653, 129] width 256 height 31
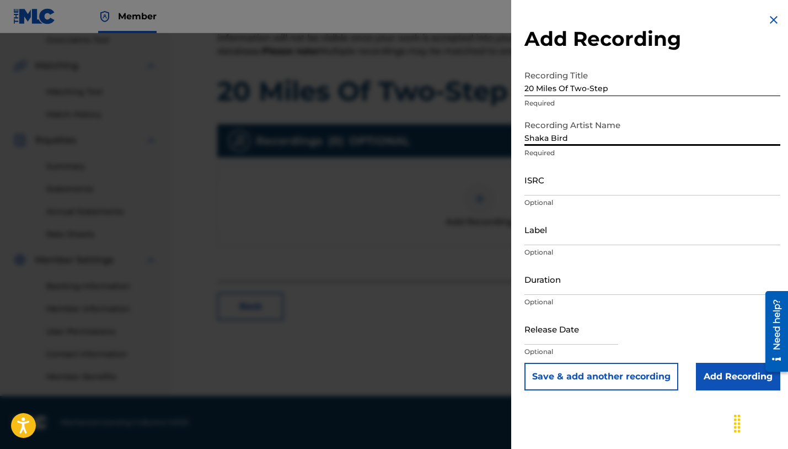
type input "Shaka Bird"
click at [579, 188] on input "ISRC" at bounding box center [653, 179] width 256 height 31
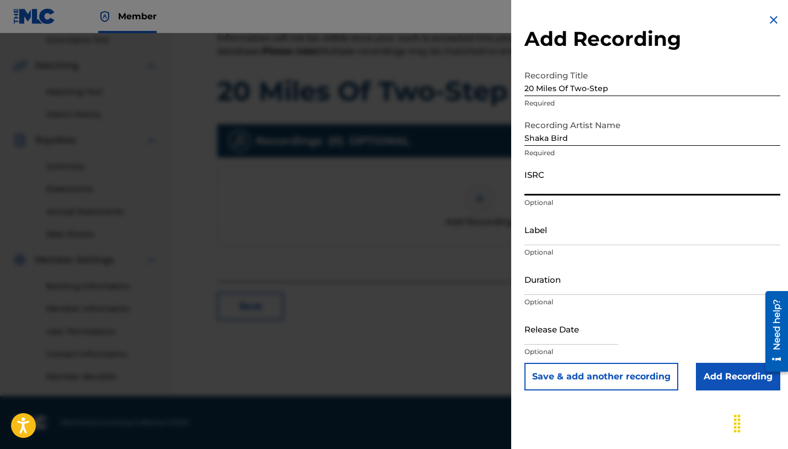
paste input "CAGOO2588295"
type input "CAGOO2588295"
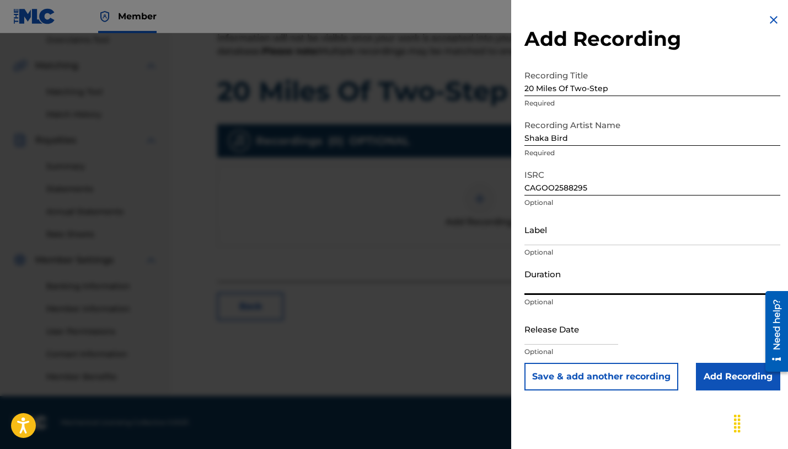
click at [535, 273] on input "Duration" at bounding box center [653, 278] width 256 height 31
paste input "03:58"
type input "03:58"
click at [569, 329] on input "text" at bounding box center [572, 328] width 94 height 31
select select "7"
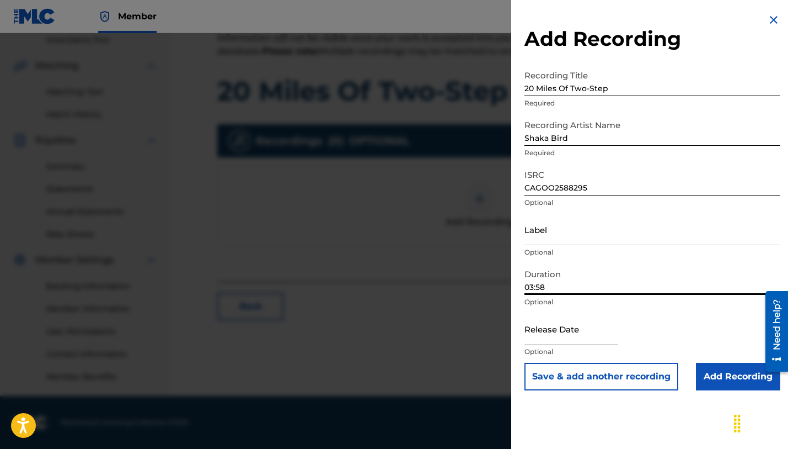
select select "2025"
click at [378, 255] on div at bounding box center [394, 257] width 788 height 449
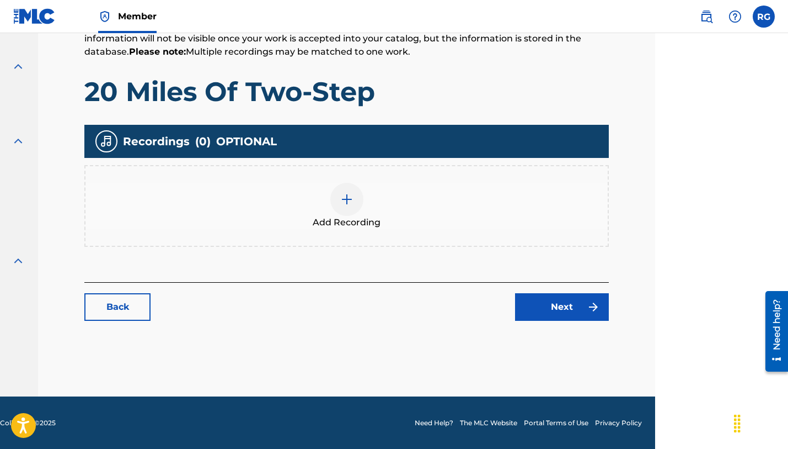
scroll to position [235, 173]
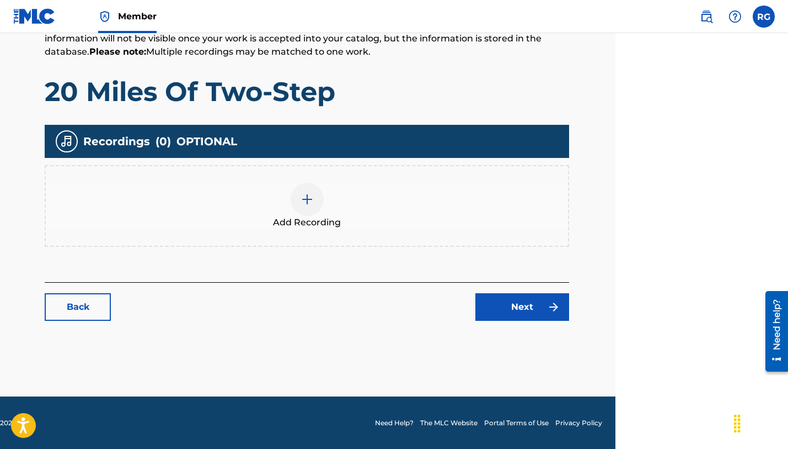
click at [531, 311] on link "Next" at bounding box center [523, 307] width 94 height 28
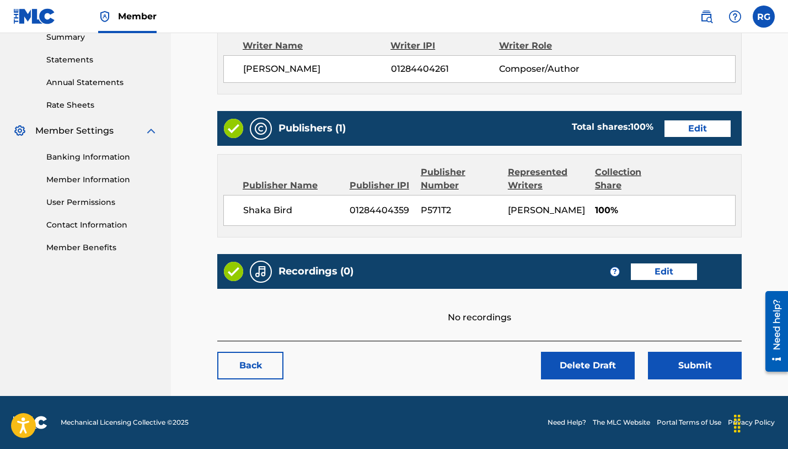
scroll to position [377, 0]
click at [665, 271] on link "Edit" at bounding box center [664, 271] width 66 height 17
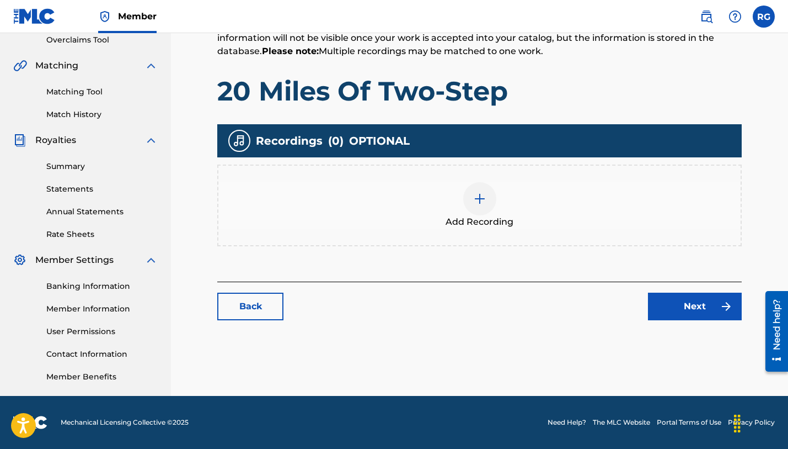
scroll to position [236, 0]
click at [494, 206] on div "Add Recording" at bounding box center [479, 205] width 522 height 46
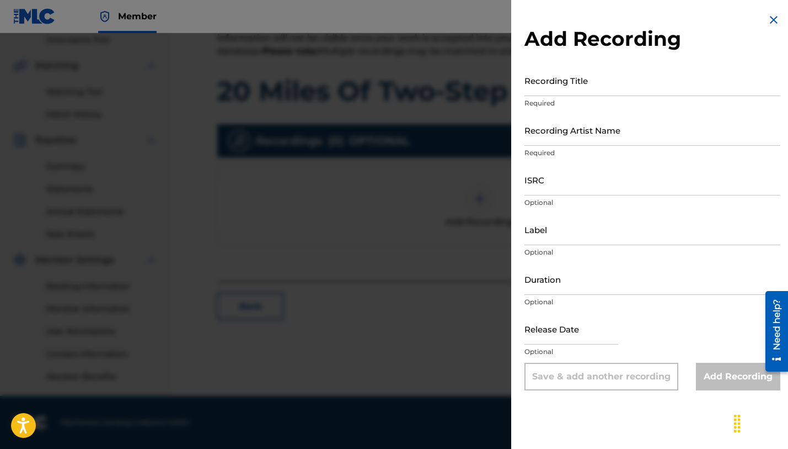
click at [553, 335] on input "text" at bounding box center [572, 328] width 94 height 31
select select "7"
select select "2025"
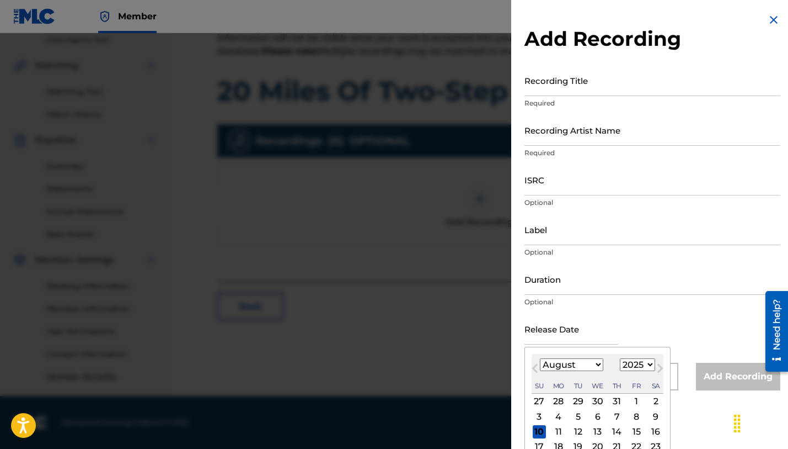
click at [536, 367] on span "Previous Month" at bounding box center [536, 369] width 0 height 17
select select "5"
click at [630, 415] on div "13" at bounding box center [636, 415] width 13 height 13
type input "[DATE]"
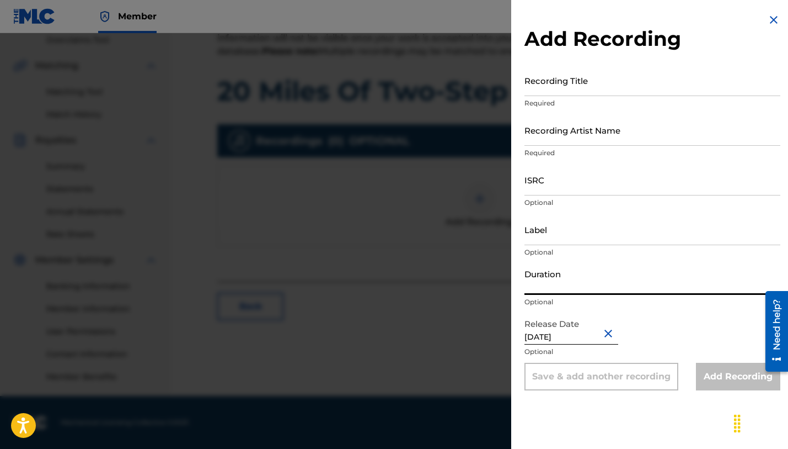
click at [546, 283] on input "Duration" at bounding box center [653, 278] width 256 height 31
paste input "03:58"
type input "03:58"
click at [533, 188] on input "ISRC" at bounding box center [653, 179] width 256 height 31
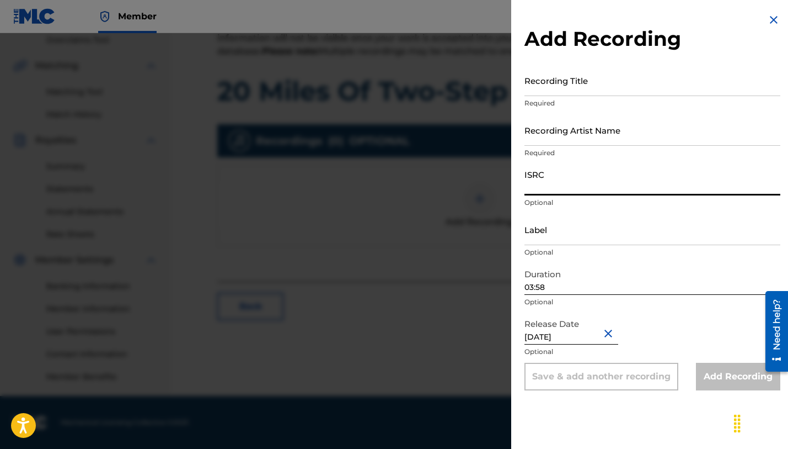
paste input "CAGOO2588295"
type input "CAGOO2588295"
click at [586, 135] on input "Recording Artist Name" at bounding box center [653, 129] width 256 height 31
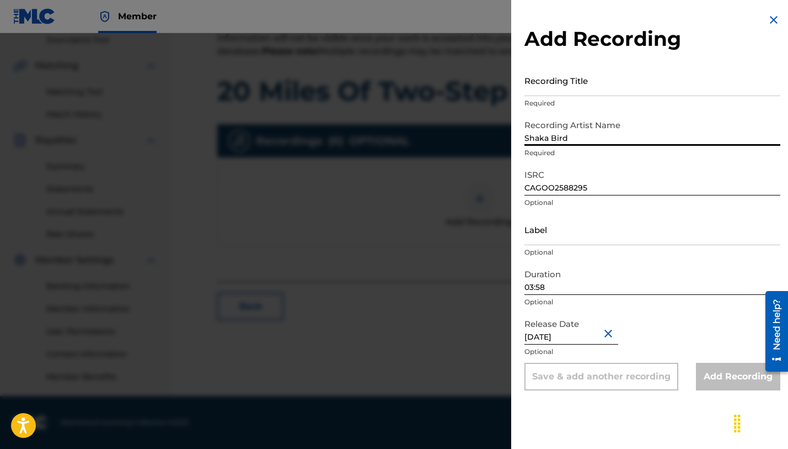
type input "Shaka Bird"
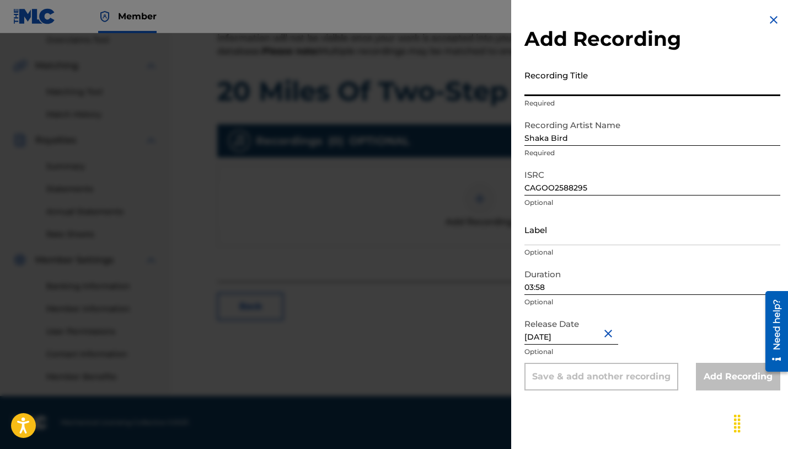
click at [570, 87] on input "Recording Title" at bounding box center [653, 80] width 256 height 31
paste input "20 Miles of Two-Step"
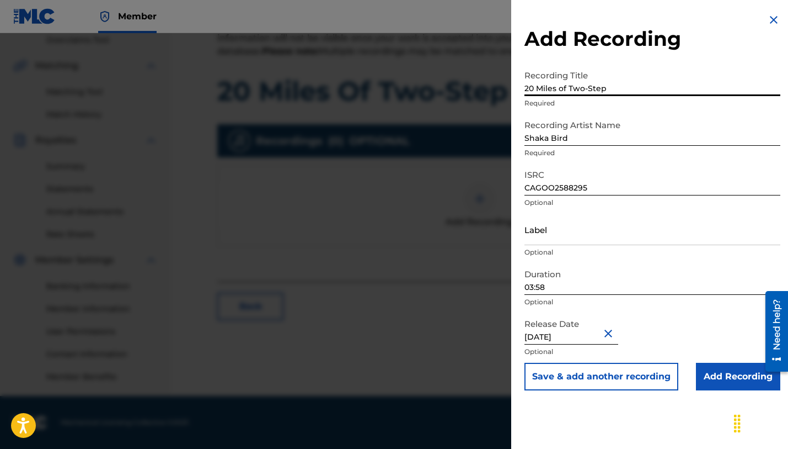
type input "20 Miles of Two-Step"
click at [729, 377] on input "Add Recording" at bounding box center [738, 376] width 84 height 28
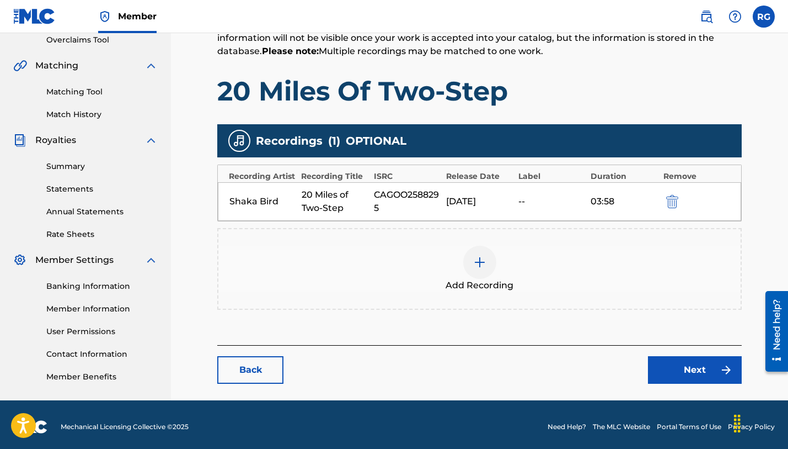
click at [698, 367] on link "Next" at bounding box center [695, 370] width 94 height 28
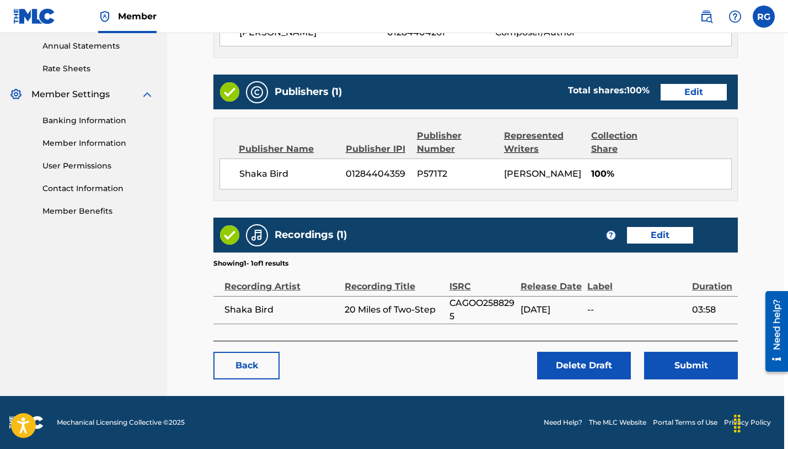
scroll to position [414, 4]
click at [689, 369] on button "Submit" at bounding box center [691, 365] width 94 height 28
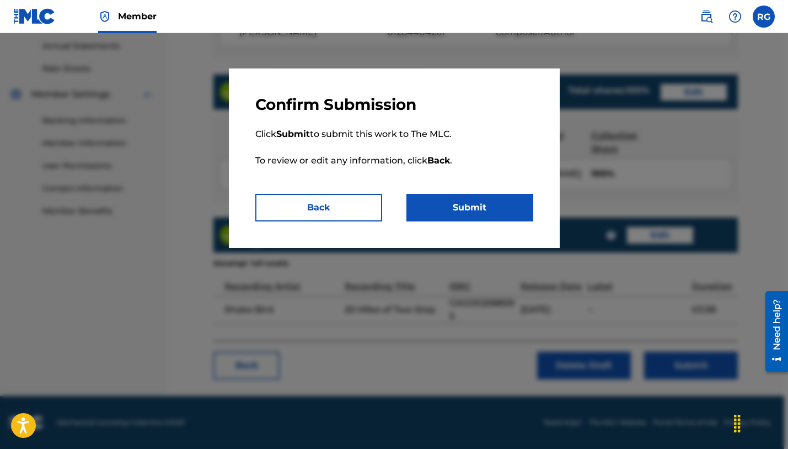
click at [478, 213] on button "Submit" at bounding box center [470, 208] width 127 height 28
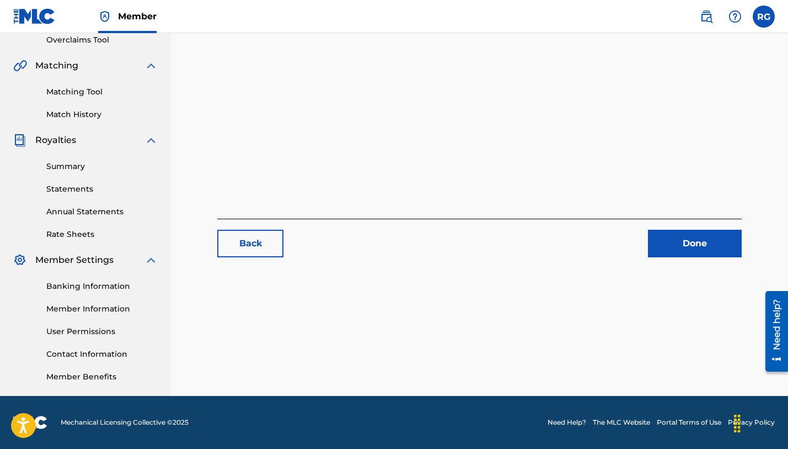
scroll to position [236, 0]
click at [690, 249] on link "Done" at bounding box center [695, 243] width 94 height 28
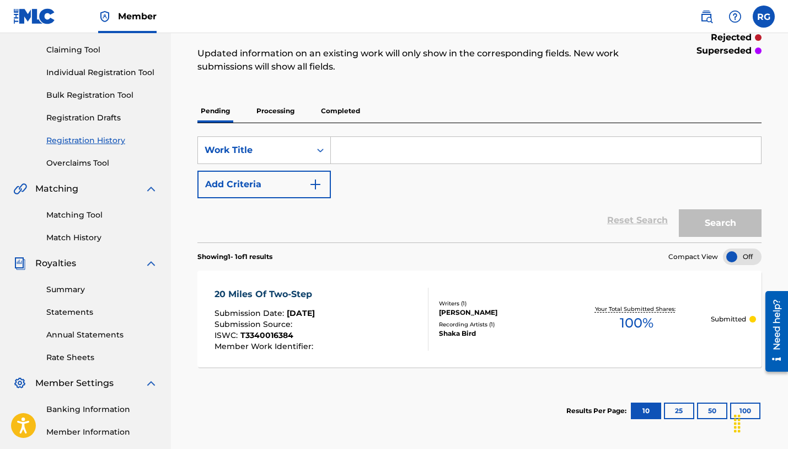
scroll to position [126, 0]
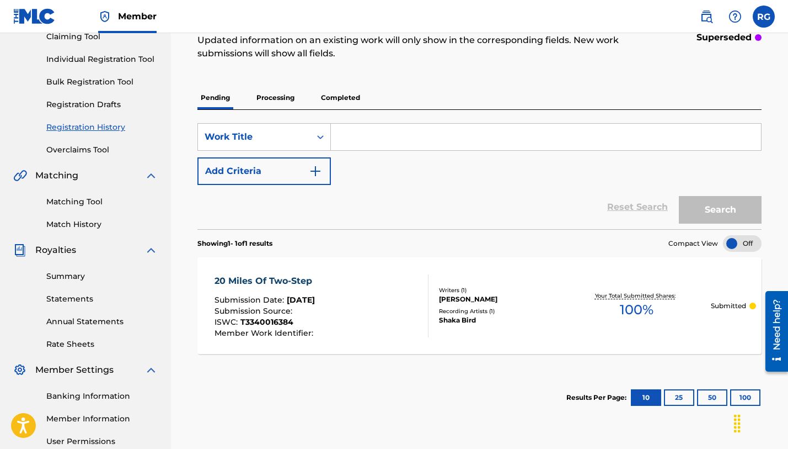
click at [404, 138] on input "Search Form" at bounding box center [546, 137] width 430 height 26
paste input "Panther"
type input "Panther"
click at [718, 207] on button "Search" at bounding box center [720, 210] width 83 height 28
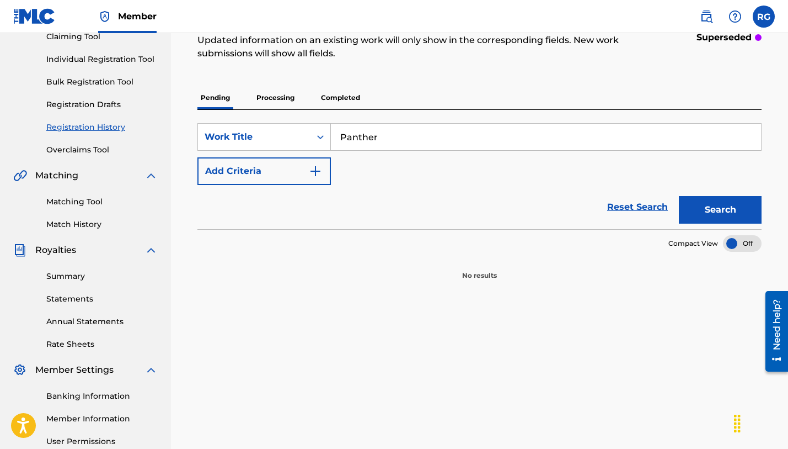
click at [711, 208] on button "Search" at bounding box center [720, 210] width 83 height 28
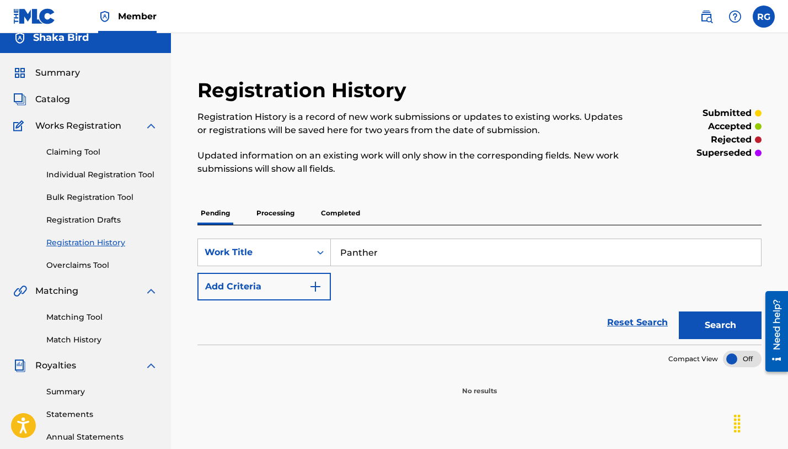
scroll to position [3, 0]
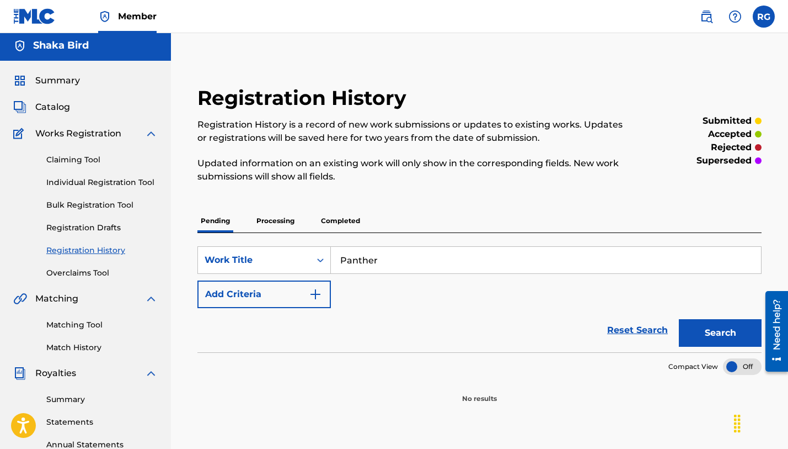
click at [70, 185] on link "Individual Registration Tool" at bounding box center [101, 183] width 111 height 12
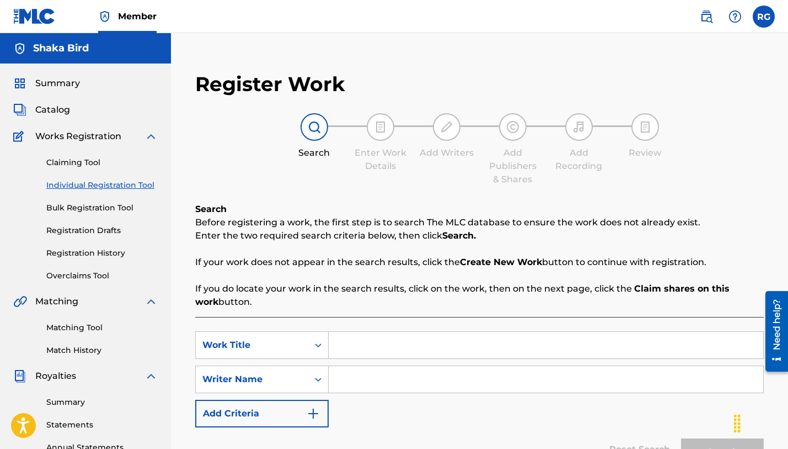
click at [377, 342] on input "Search Form" at bounding box center [546, 345] width 435 height 26
paste input "Panther"
type input "Panther"
click at [393, 381] on input "Search Form" at bounding box center [546, 379] width 435 height 26
type input "[PERSON_NAME] [PERSON_NAME]"
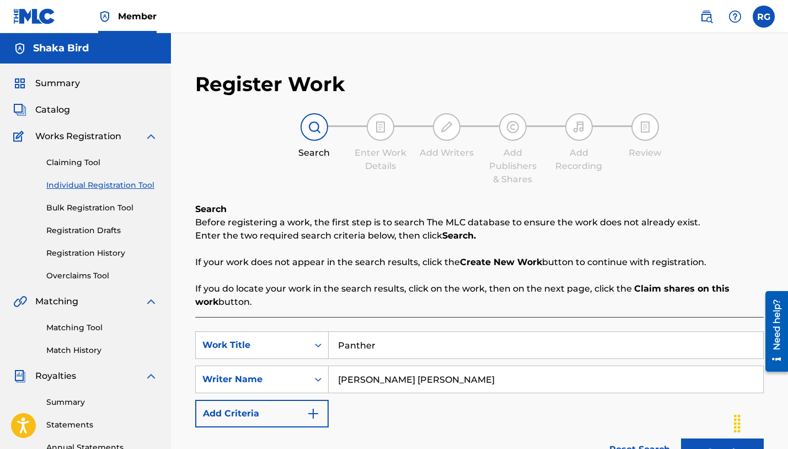
click at [723, 448] on button "Search" at bounding box center [722, 452] width 83 height 28
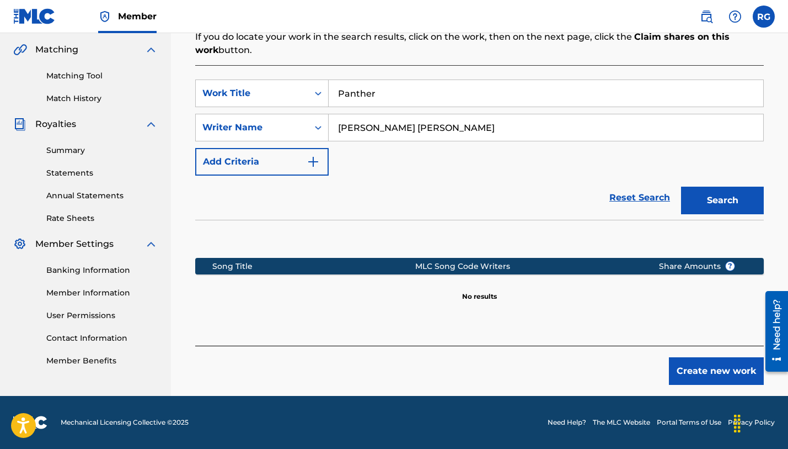
scroll to position [252, 0]
click at [717, 369] on button "Create new work" at bounding box center [716, 371] width 95 height 28
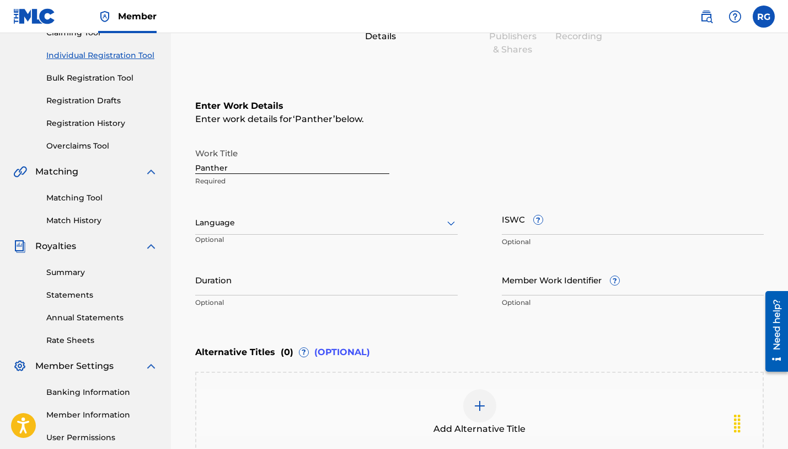
scroll to position [142, 0]
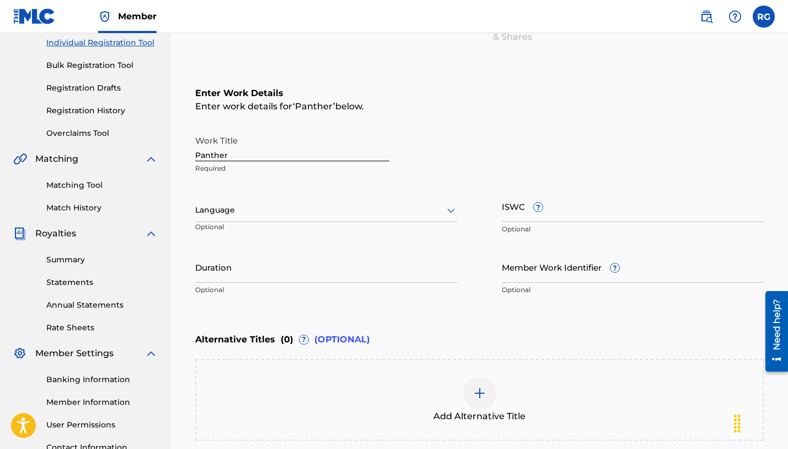
click at [376, 211] on div at bounding box center [326, 210] width 263 height 14
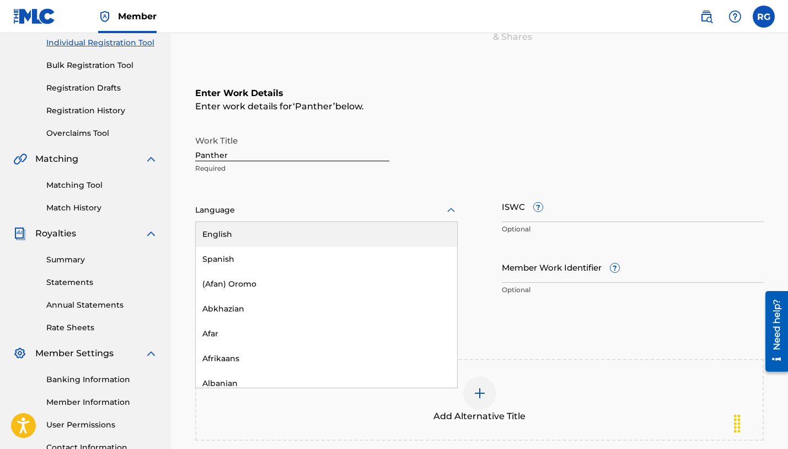
click at [335, 235] on div "English" at bounding box center [326, 234] width 261 height 25
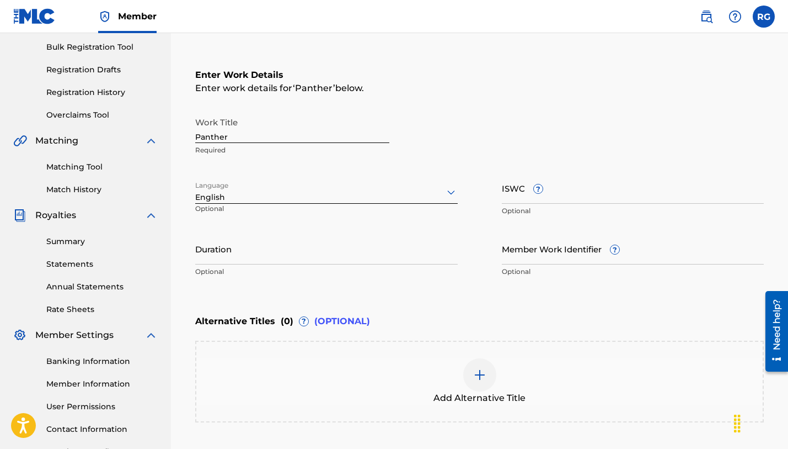
scroll to position [161, 0]
click at [520, 193] on input "ISWC ?" at bounding box center [633, 187] width 263 height 31
paste input "T-334.001.679-3"
type input "T-334.001.679-3"
click at [313, 254] on input "Duration" at bounding box center [326, 247] width 263 height 31
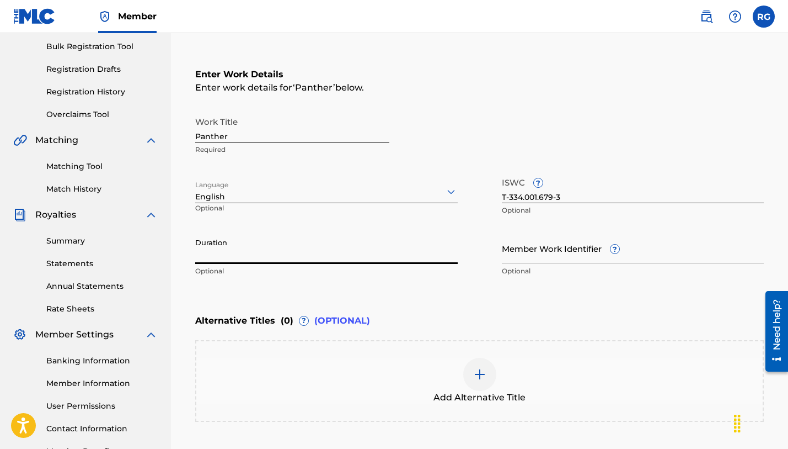
paste input "03:15"
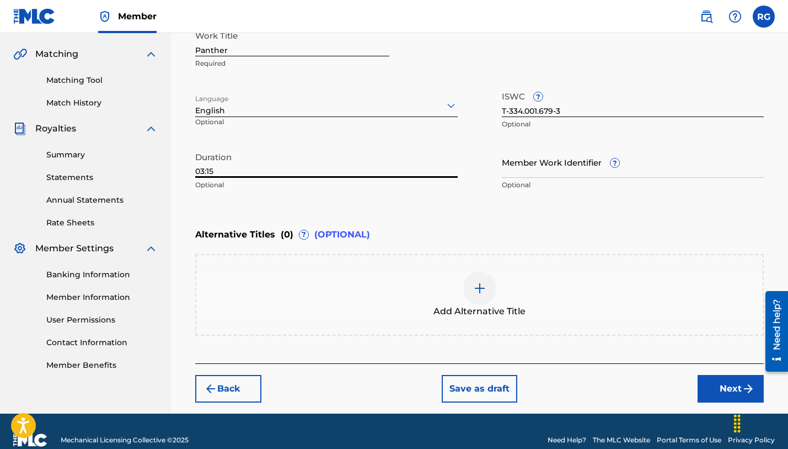
scroll to position [247, 0]
type input "03:15"
click at [735, 387] on button "Next" at bounding box center [731, 389] width 66 height 28
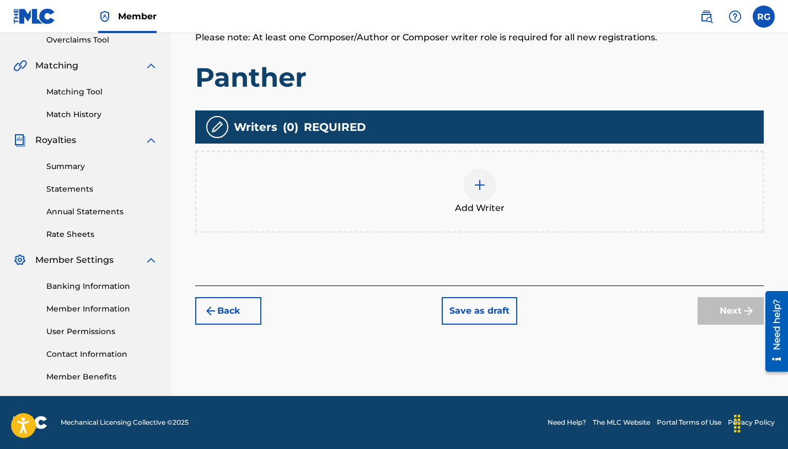
click at [477, 188] on img at bounding box center [479, 184] width 13 height 13
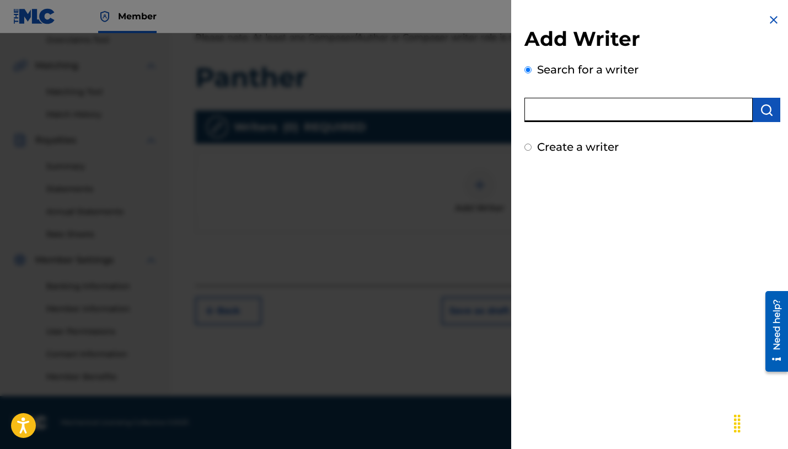
click at [569, 108] on input "text" at bounding box center [639, 110] width 228 height 24
type input "[PERSON_NAME]"
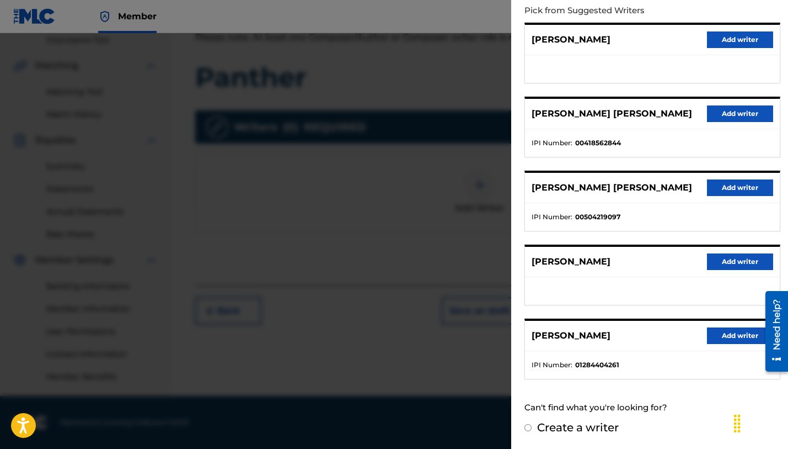
scroll to position [126, 0]
click at [729, 334] on button "Add writer" at bounding box center [740, 336] width 66 height 17
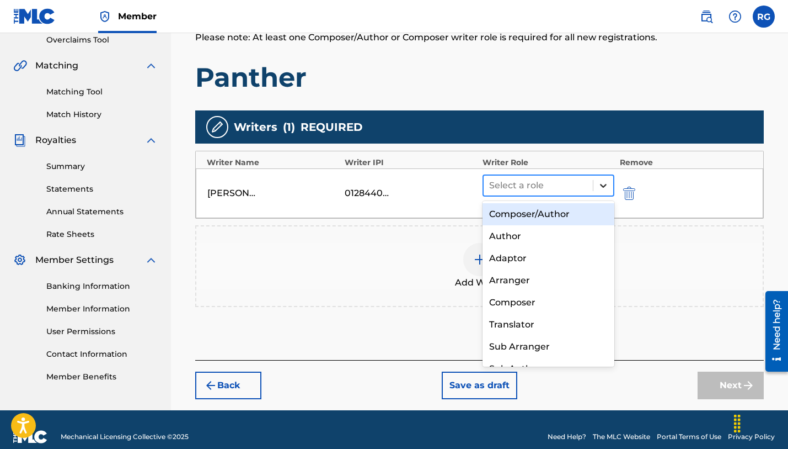
click at [603, 186] on icon at bounding box center [603, 186] width 7 height 4
click at [558, 217] on div "Composer/Author" at bounding box center [549, 214] width 132 height 22
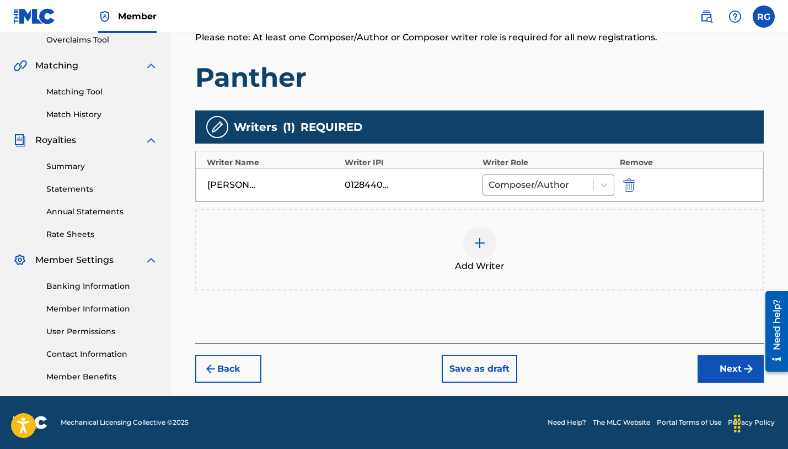
click at [727, 370] on button "Next" at bounding box center [731, 369] width 66 height 28
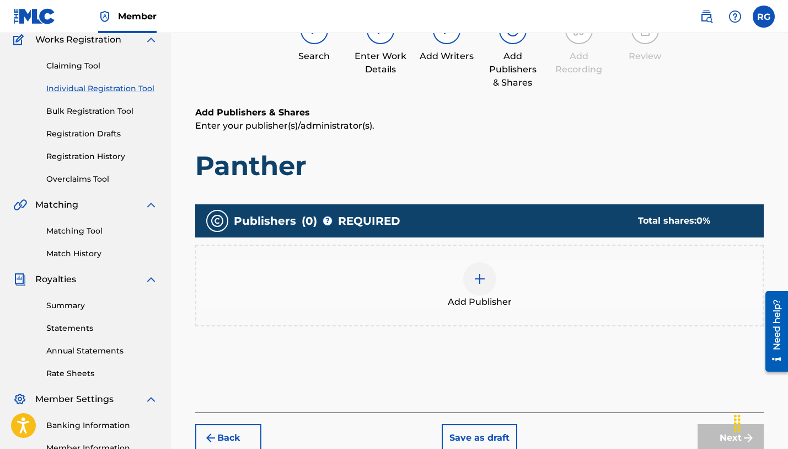
scroll to position [98, 0]
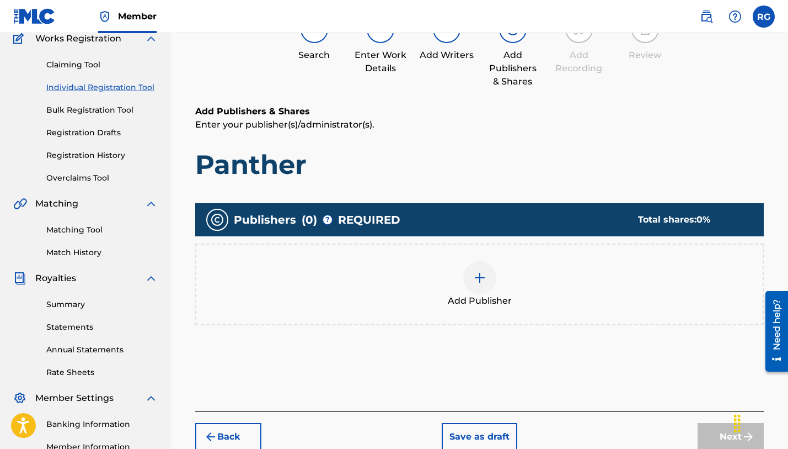
click at [479, 277] on img at bounding box center [479, 277] width 13 height 13
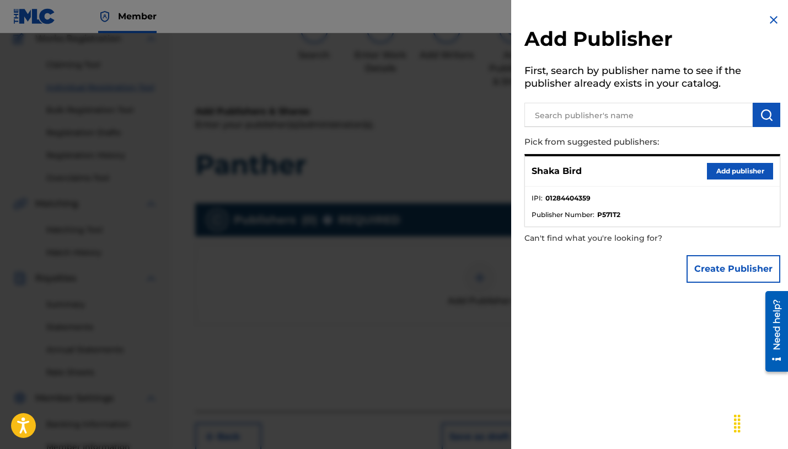
click at [743, 168] on button "Add publisher" at bounding box center [740, 171] width 66 height 17
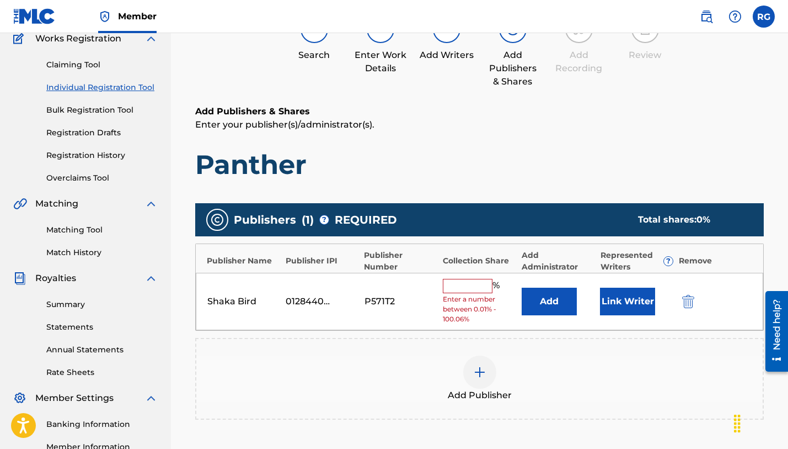
click at [476, 282] on input "text" at bounding box center [468, 286] width 50 height 14
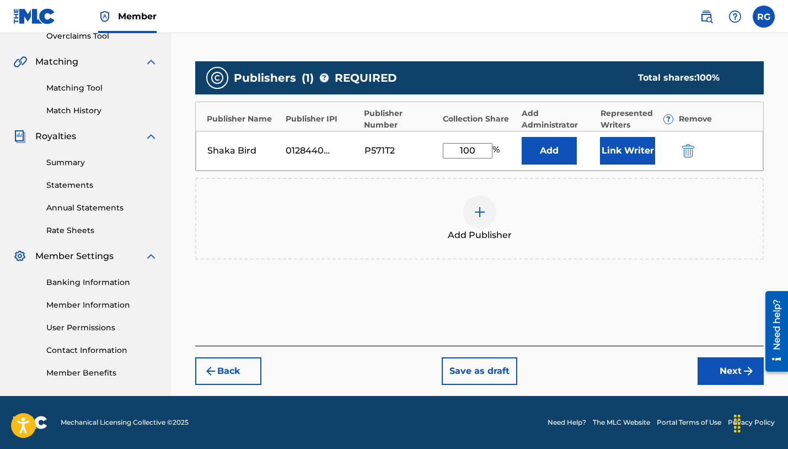
scroll to position [239, 0]
type input "100"
click at [720, 372] on button "Next" at bounding box center [731, 371] width 66 height 28
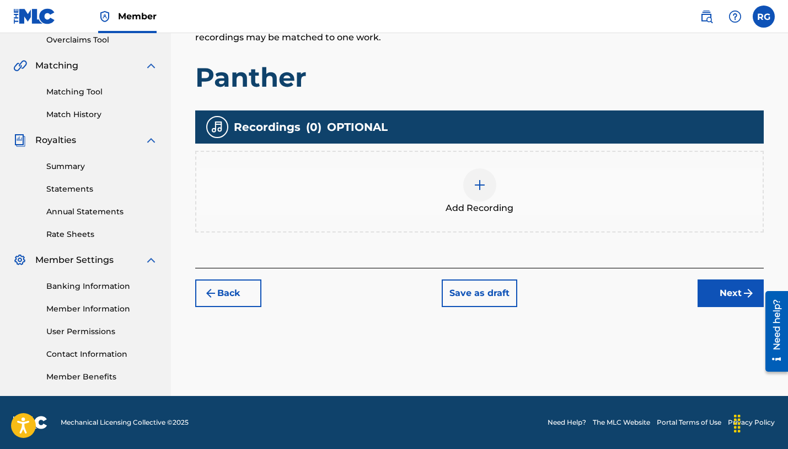
scroll to position [236, 0]
click at [481, 186] on img at bounding box center [479, 184] width 13 height 13
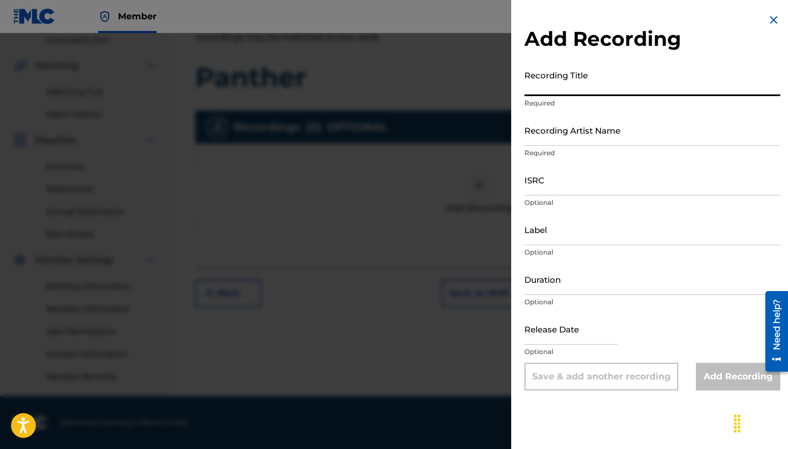
click at [565, 87] on input "Recording Title" at bounding box center [653, 80] width 256 height 31
type input "Panther"
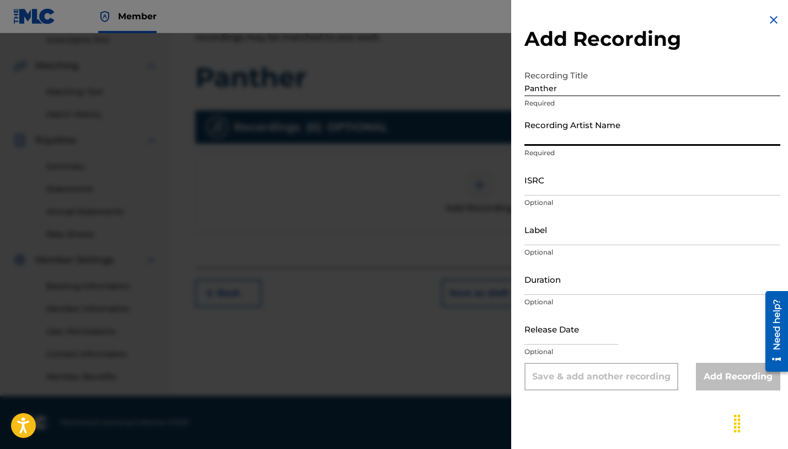
click at [557, 136] on input "Recording Artist Name" at bounding box center [653, 129] width 256 height 31
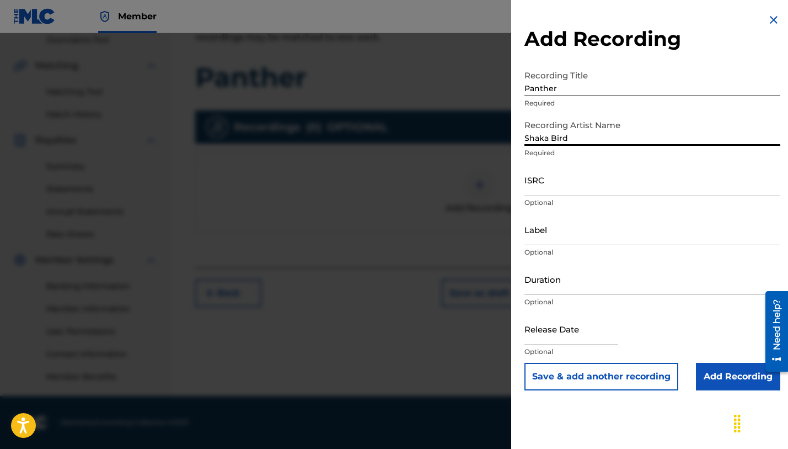
type input "Shaka Bird"
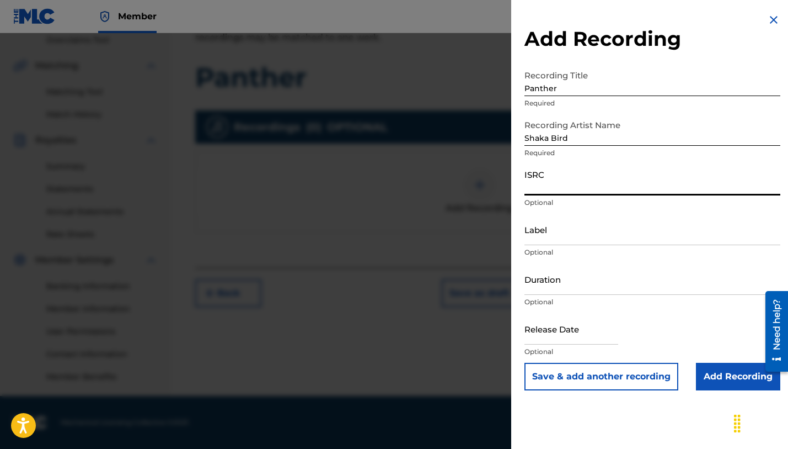
click at [568, 186] on input "ISRC" at bounding box center [653, 179] width 256 height 31
paste input "CAGOO2599210"
type input "CAGOO2599210"
click at [563, 287] on input "Duration" at bounding box center [653, 278] width 256 height 31
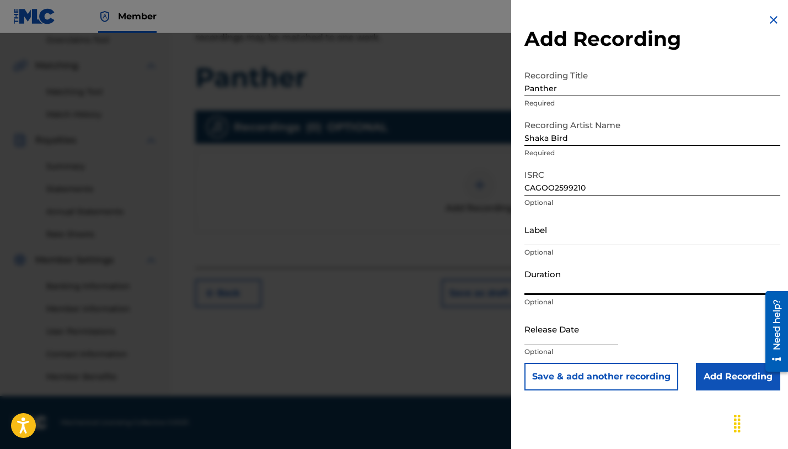
paste input "03:15"
type input "03:15"
click at [601, 334] on input "text" at bounding box center [572, 328] width 94 height 31
select select "7"
select select "2025"
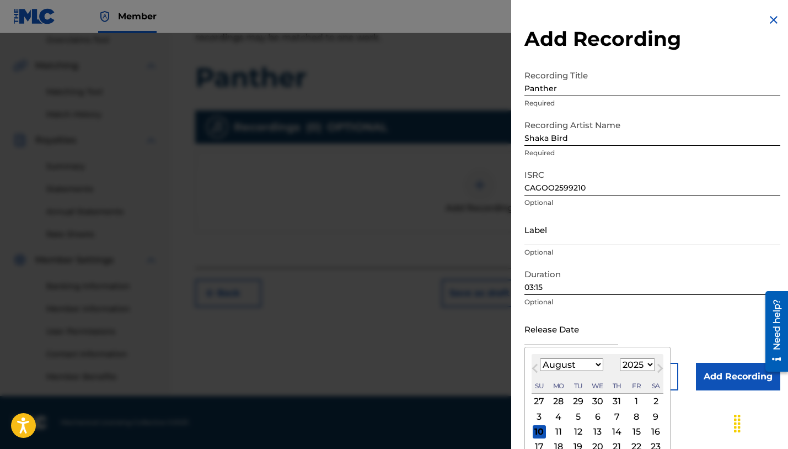
click at [536, 367] on span "Previous Month" at bounding box center [536, 369] width 0 height 17
select select "5"
click at [592, 428] on div "18" at bounding box center [597, 431] width 13 height 13
type input "[DATE]"
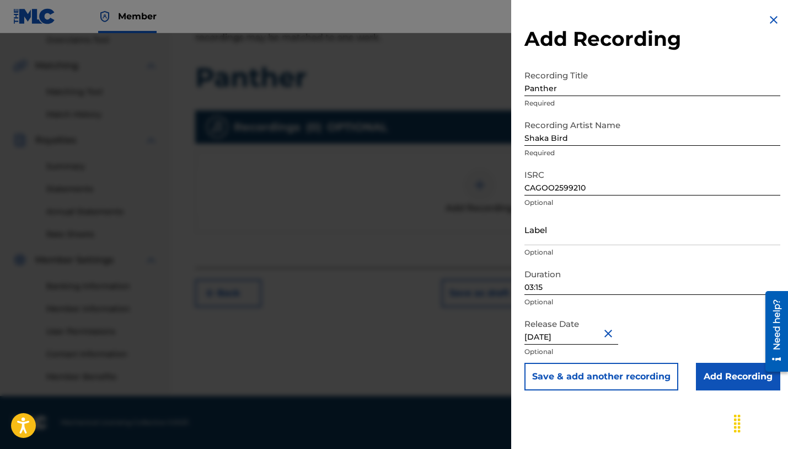
click at [739, 380] on input "Add Recording" at bounding box center [738, 376] width 84 height 28
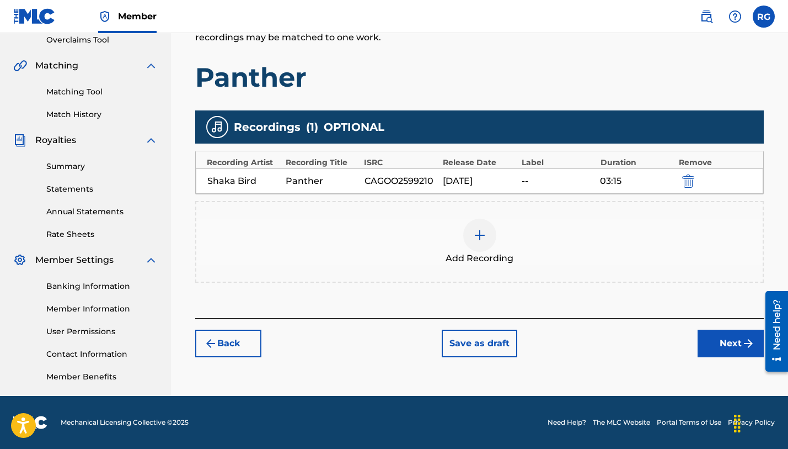
click at [728, 341] on button "Next" at bounding box center [731, 343] width 66 height 28
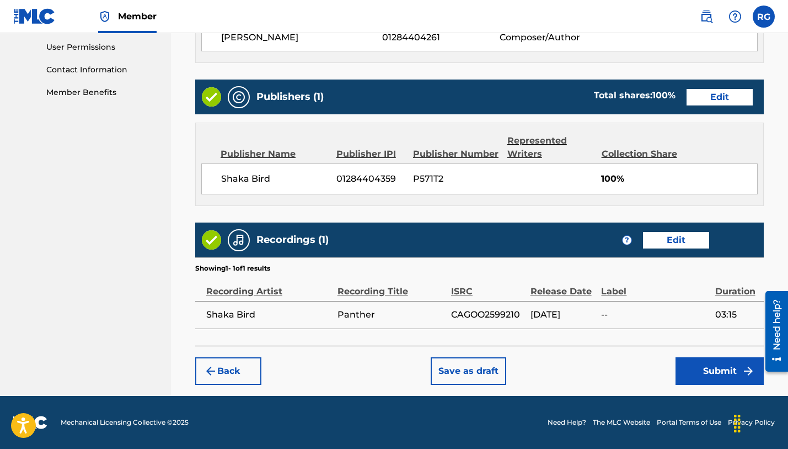
scroll to position [519, 0]
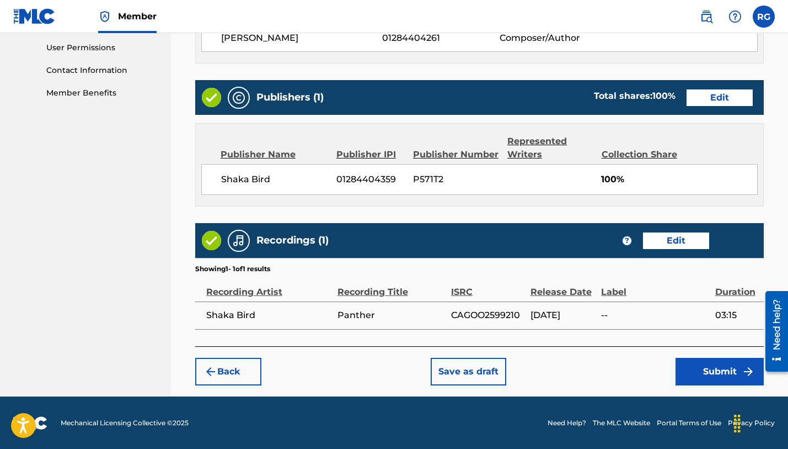
click at [724, 366] on button "Submit" at bounding box center [720, 371] width 88 height 28
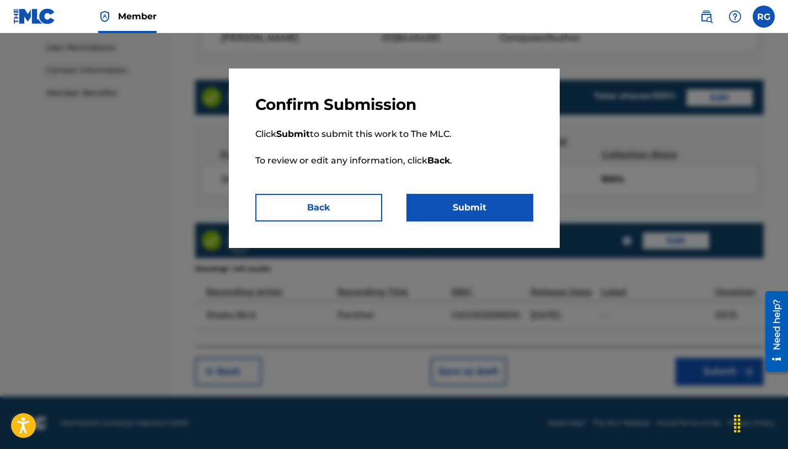
click at [478, 208] on button "Submit" at bounding box center [470, 208] width 127 height 28
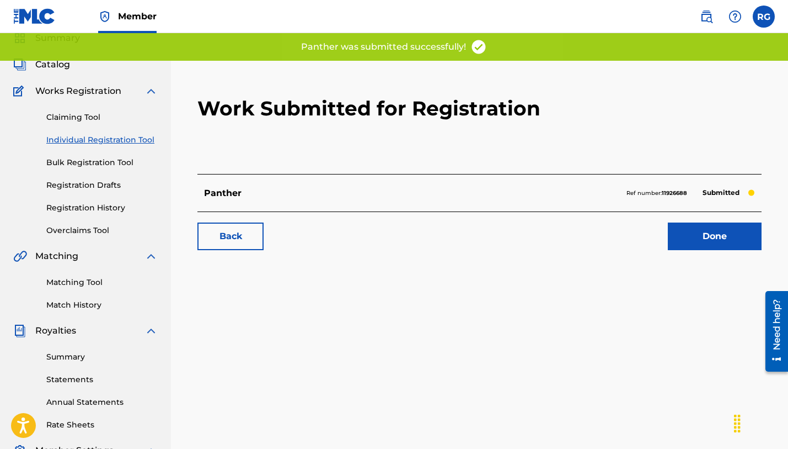
scroll to position [51, 0]
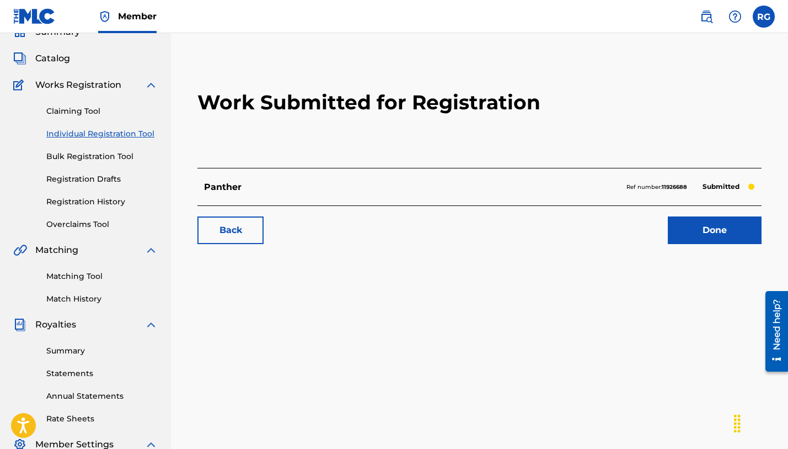
click at [702, 226] on link "Done" at bounding box center [715, 230] width 94 height 28
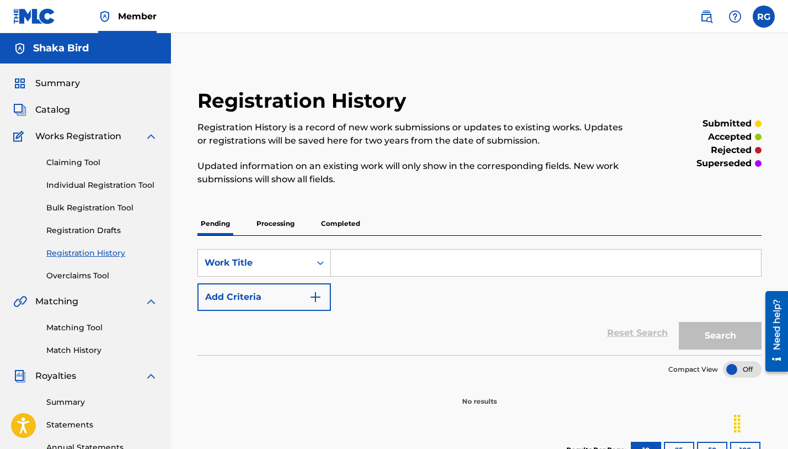
click at [68, 185] on link "Individual Registration Tool" at bounding box center [101, 185] width 111 height 12
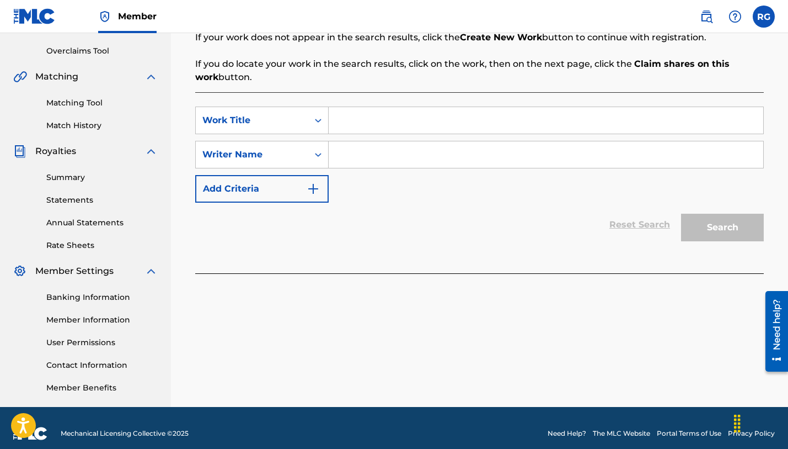
scroll to position [226, 0]
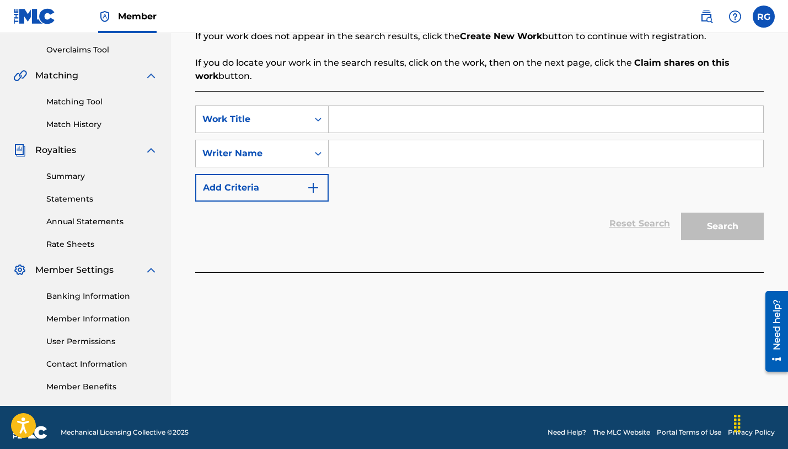
click at [396, 120] on input "Search Form" at bounding box center [546, 119] width 435 height 26
type input "[PERSON_NAME]"
click at [379, 145] on input "Search Form" at bounding box center [546, 153] width 435 height 26
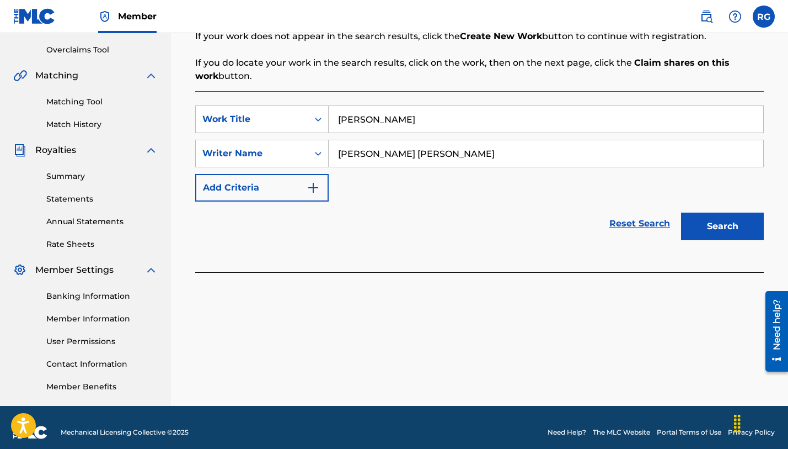
type input "[PERSON_NAME] [PERSON_NAME]"
click at [718, 229] on button "Search" at bounding box center [722, 226] width 83 height 28
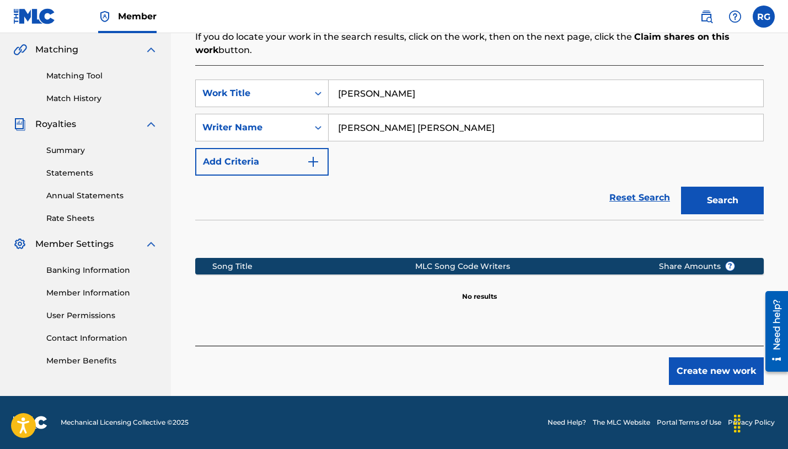
scroll to position [252, 0]
click at [692, 370] on button "Create new work" at bounding box center [716, 371] width 95 height 28
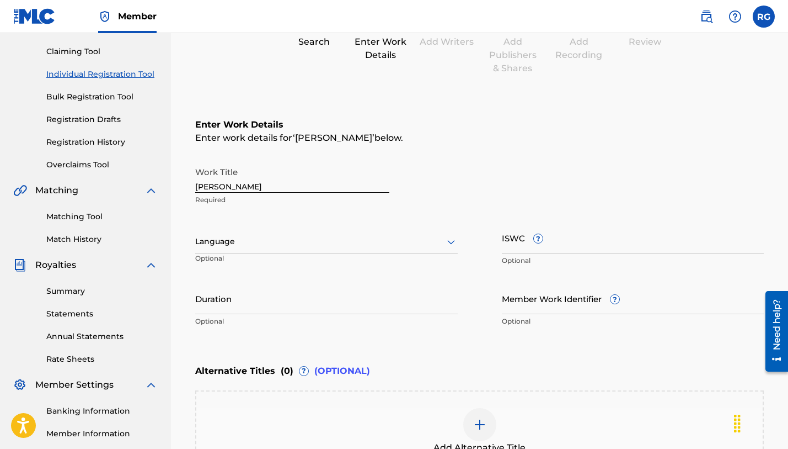
scroll to position [112, 0]
click at [441, 238] on div at bounding box center [326, 240] width 263 height 14
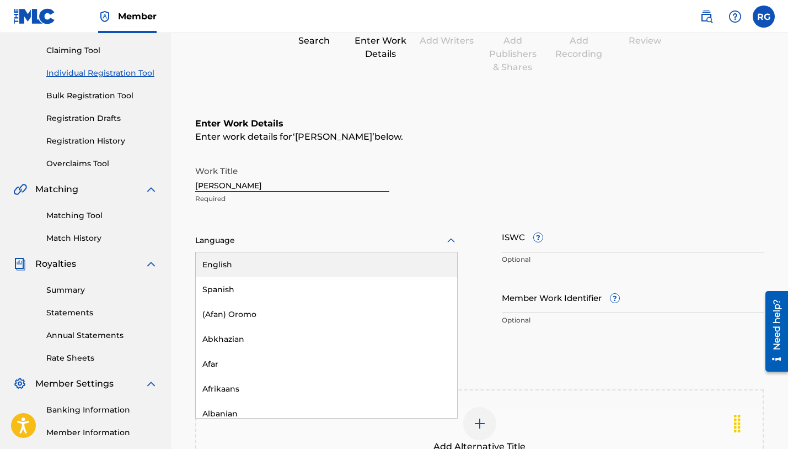
click at [403, 263] on div "English" at bounding box center [326, 264] width 261 height 25
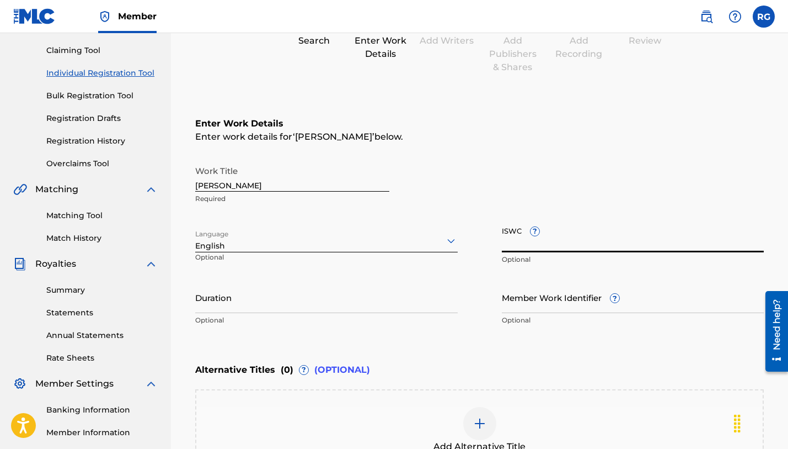
click at [595, 243] on input "ISWC ?" at bounding box center [633, 236] width 263 height 31
paste input "T-334.001.671-5"
type input "T-334.001.671-5"
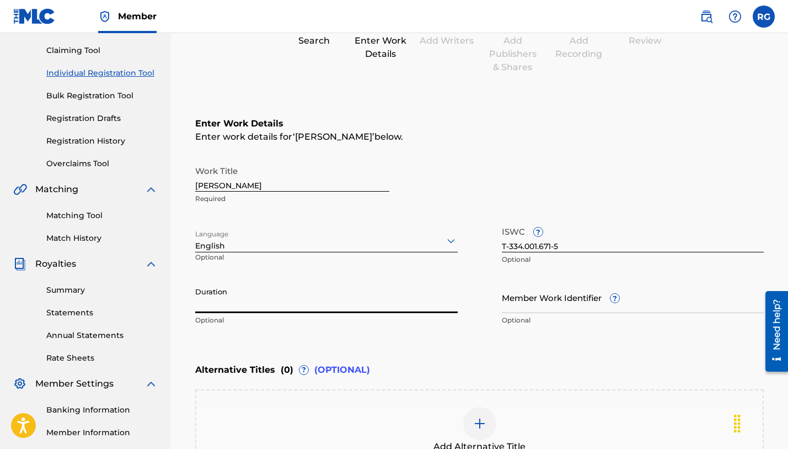
click at [209, 306] on input "Duration" at bounding box center [326, 296] width 263 height 31
paste input "03:23"
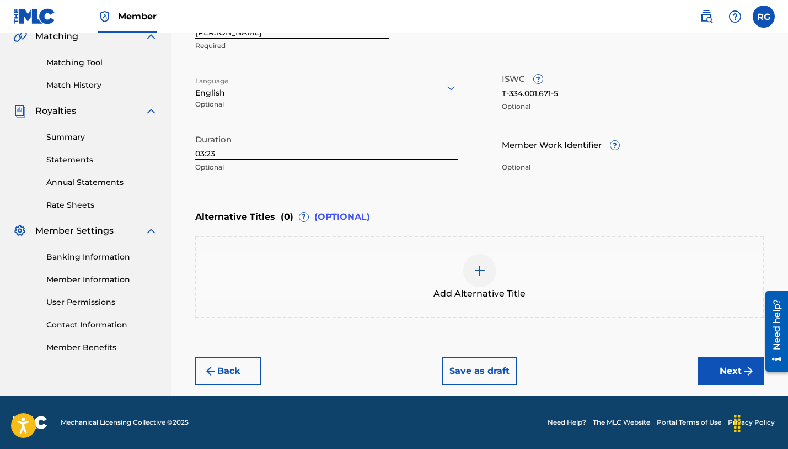
type input "03:23"
click at [720, 366] on button "Next" at bounding box center [731, 371] width 66 height 28
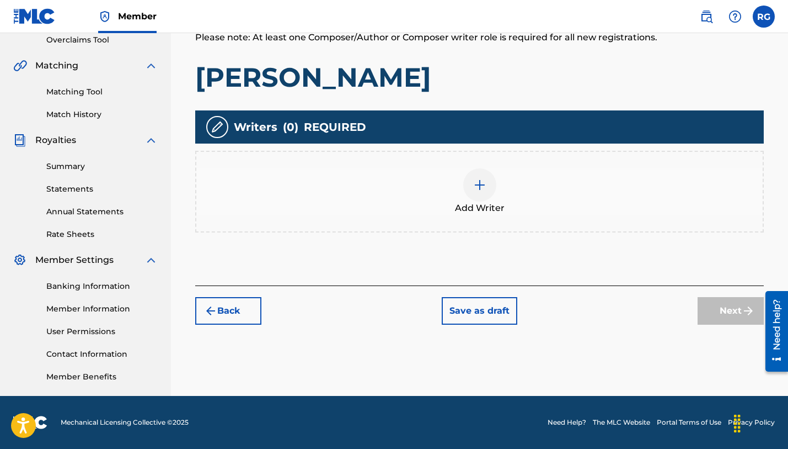
scroll to position [236, 0]
click at [477, 185] on img at bounding box center [479, 184] width 13 height 13
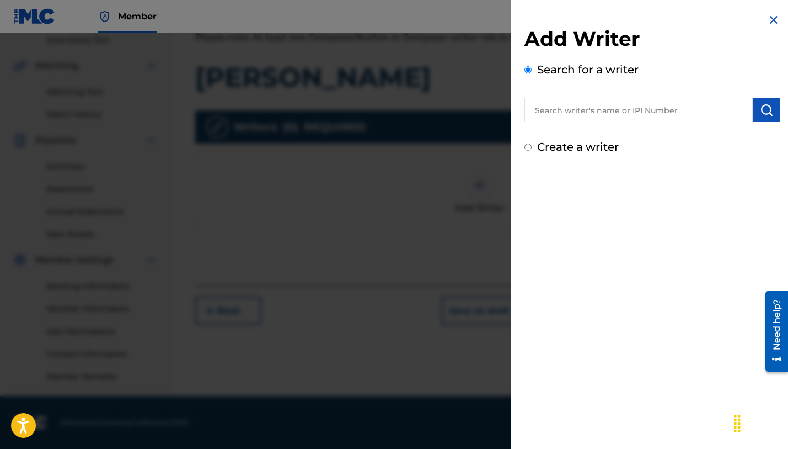
click at [564, 113] on input "text" at bounding box center [639, 110] width 228 height 24
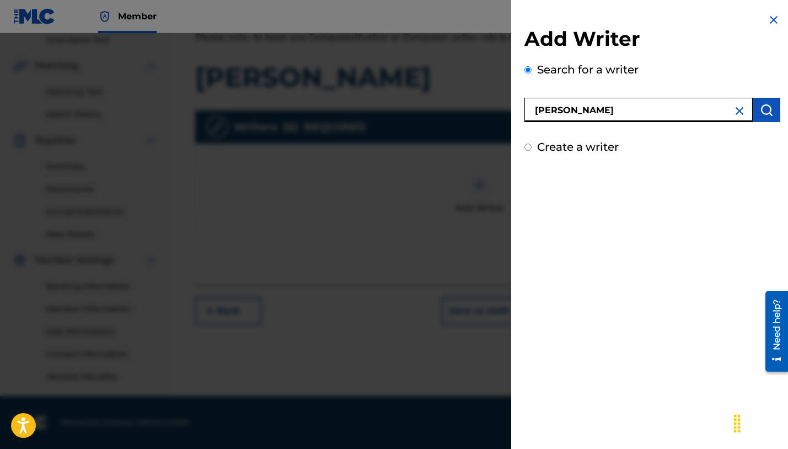
type input "[PERSON_NAME]"
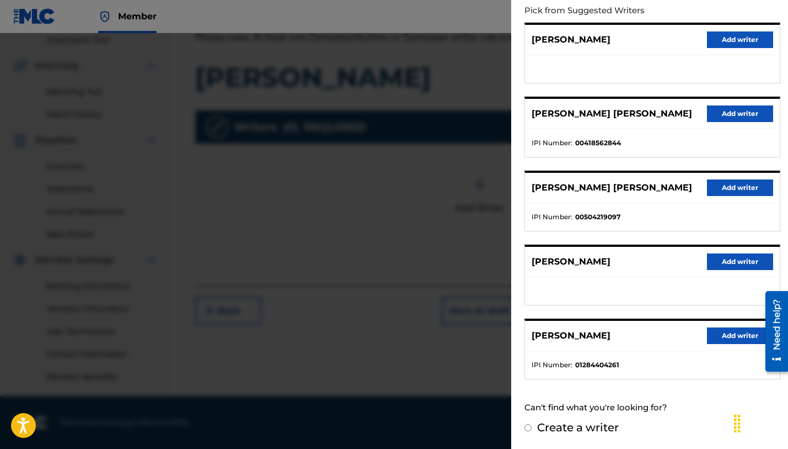
scroll to position [126, 0]
click at [724, 332] on button "Add writer" at bounding box center [740, 336] width 66 height 17
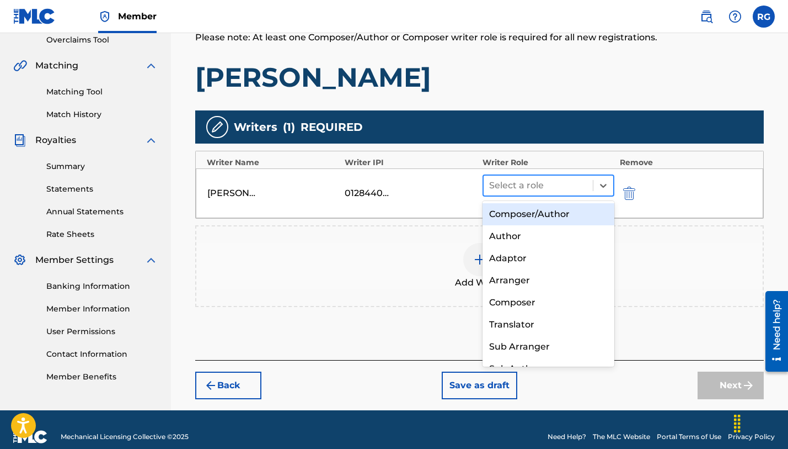
click at [558, 186] on div at bounding box center [538, 185] width 98 height 15
click at [541, 211] on div "Composer/Author" at bounding box center [549, 214] width 132 height 22
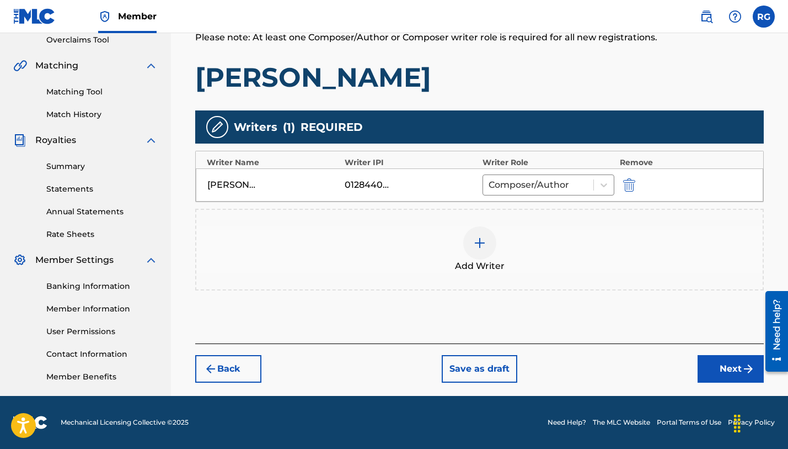
click at [723, 366] on button "Next" at bounding box center [731, 369] width 66 height 28
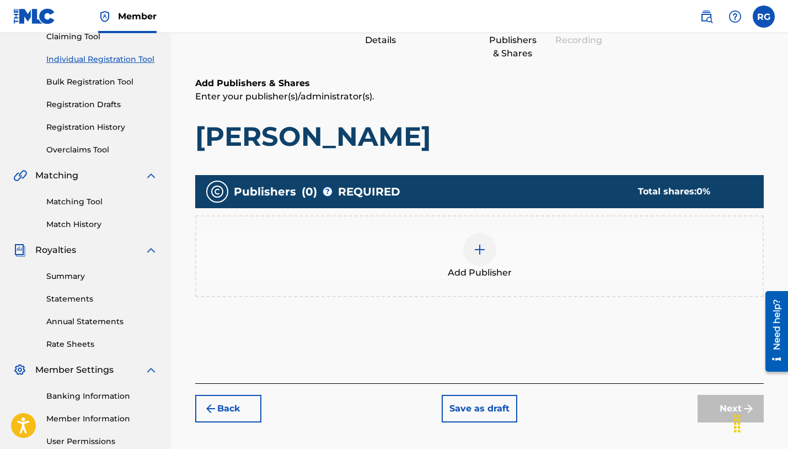
scroll to position [135, 0]
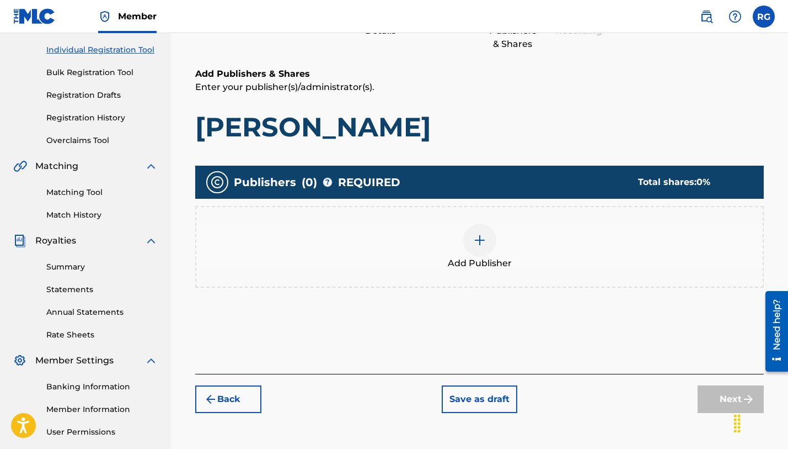
click at [476, 241] on img at bounding box center [479, 239] width 13 height 13
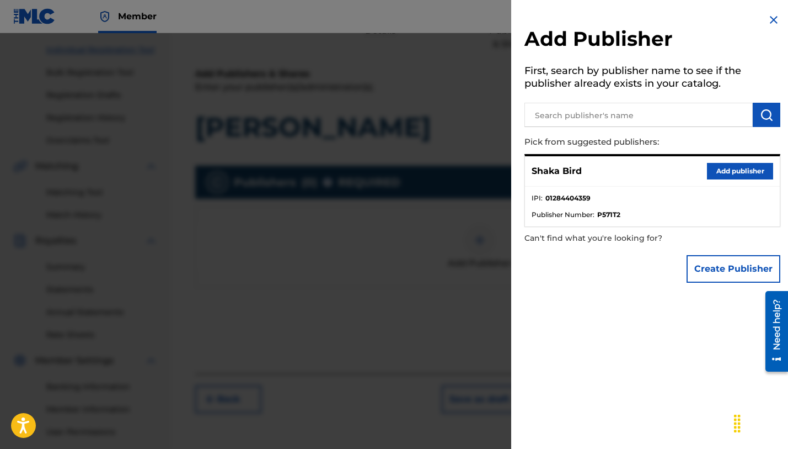
click at [735, 172] on button "Add publisher" at bounding box center [740, 171] width 66 height 17
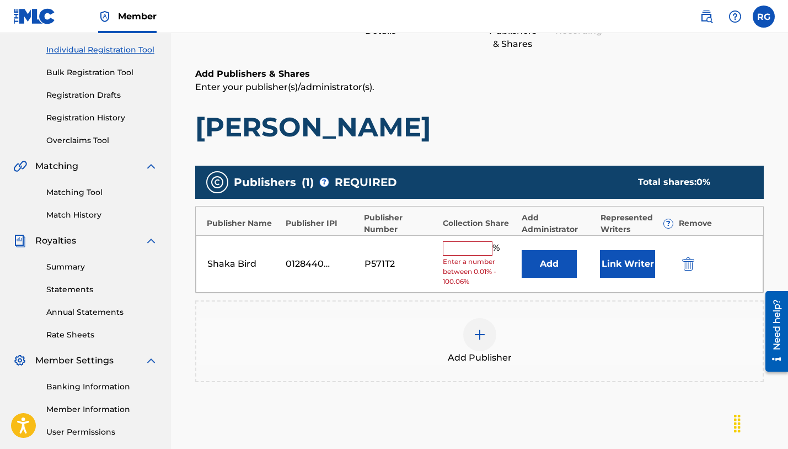
click at [483, 247] on input "text" at bounding box center [468, 248] width 50 height 14
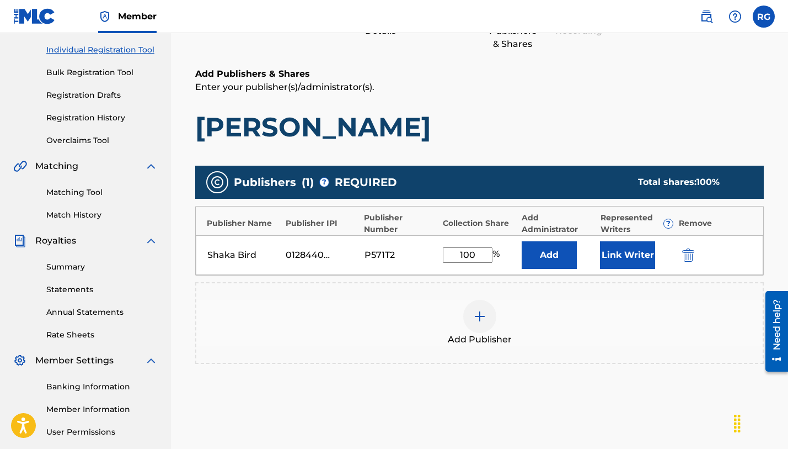
type input "100"
click at [668, 365] on div "Publishers ( 1 ) ? REQUIRED Total shares: 100 % Publisher Name Publisher IPI Pu…" at bounding box center [479, 269] width 569 height 209
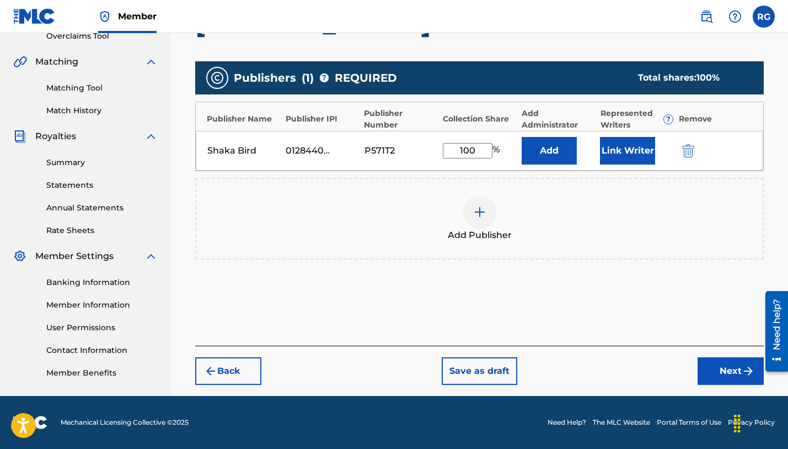
click at [735, 371] on button "Next" at bounding box center [731, 371] width 66 height 28
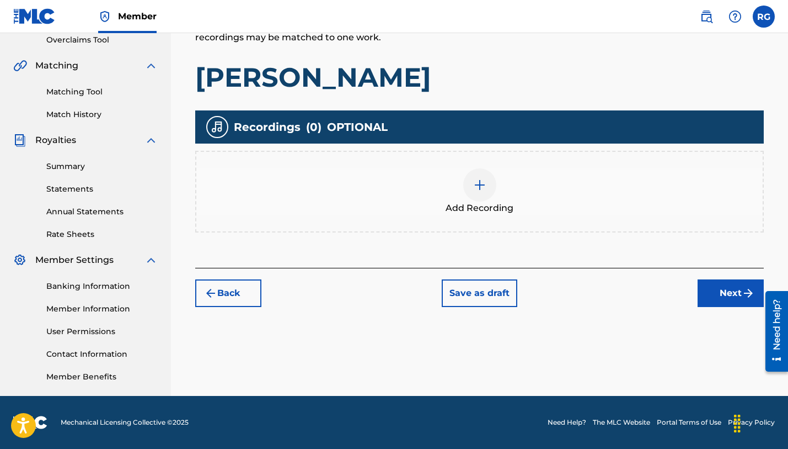
scroll to position [236, 0]
click at [478, 184] on img at bounding box center [479, 184] width 13 height 13
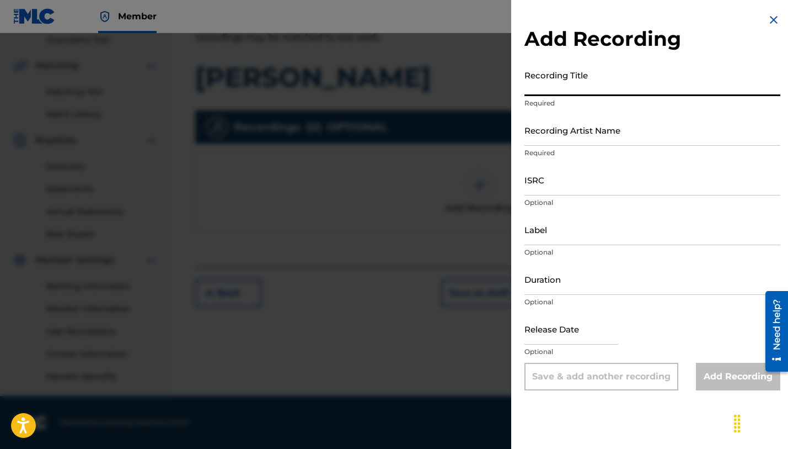
click at [551, 87] on input "Recording Title" at bounding box center [653, 80] width 256 height 31
type input "[PERSON_NAME]"
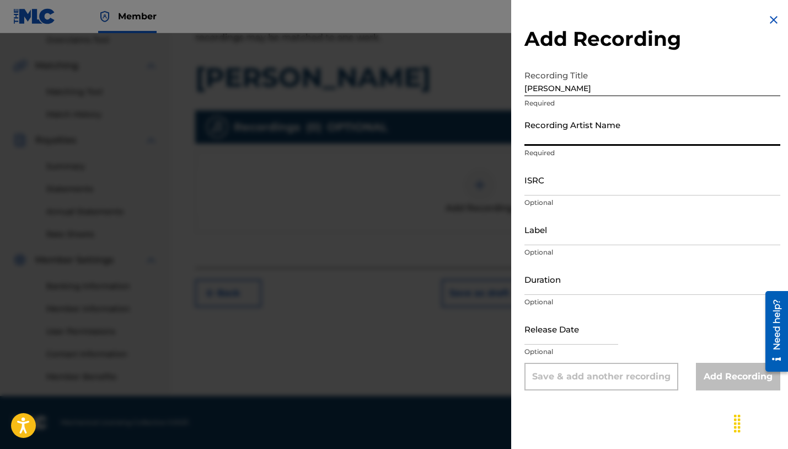
click at [551, 130] on input "Recording Artist Name" at bounding box center [653, 129] width 256 height 31
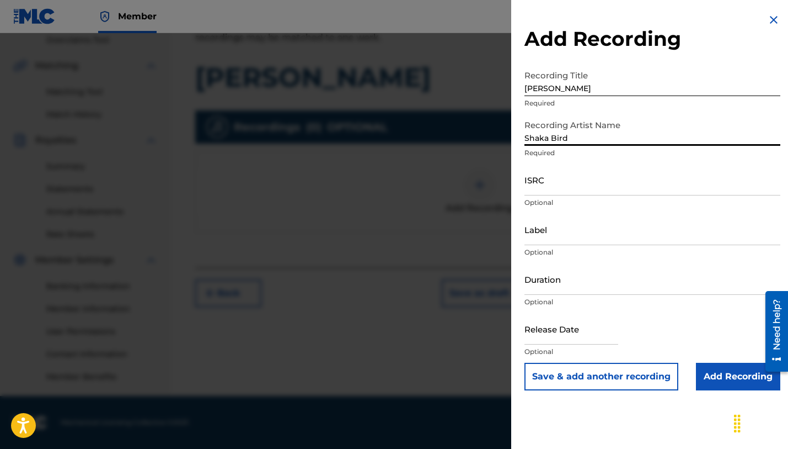
type input "Shaka Bird"
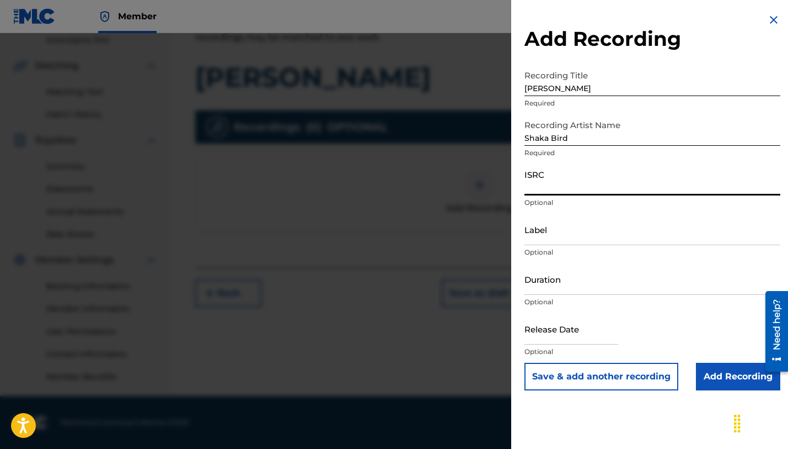
click at [584, 185] on input "ISRC" at bounding box center [653, 179] width 256 height 31
paste input "CALVP2515382"
type input "CALVP2515382"
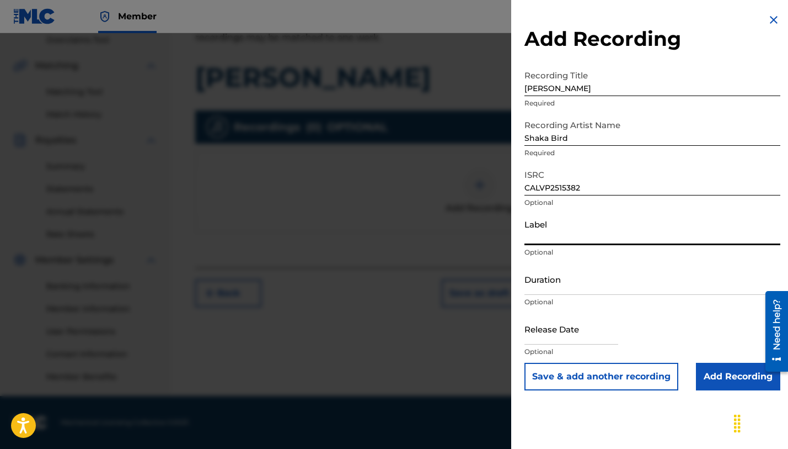
click at [563, 236] on input "Label" at bounding box center [653, 228] width 256 height 31
click at [558, 279] on input "Duration" at bounding box center [653, 278] width 256 height 31
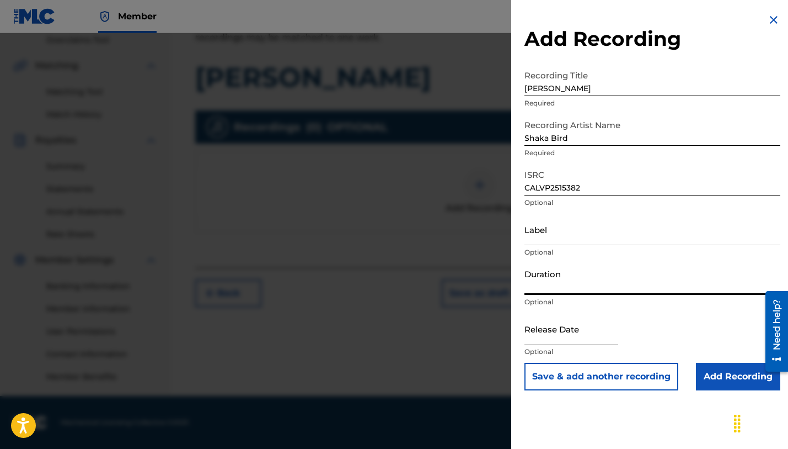
paste input "03:23"
type input "03:23"
select select "7"
select select "2025"
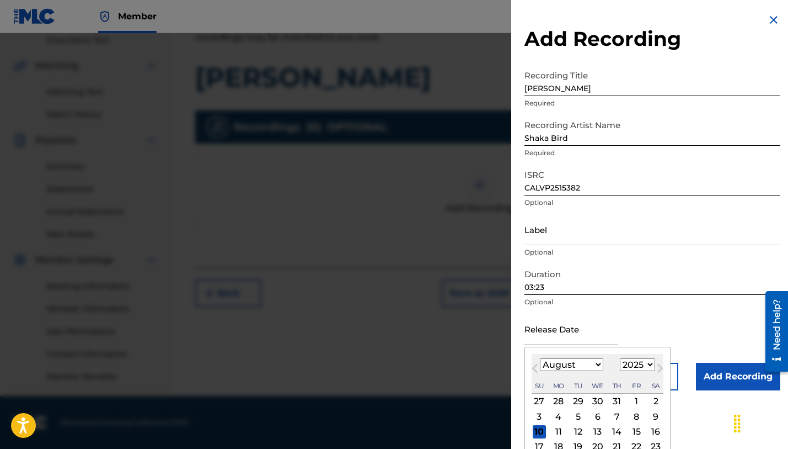
click at [609, 326] on input "text" at bounding box center [572, 328] width 94 height 31
click at [536, 368] on span "Previous Month" at bounding box center [536, 369] width 0 height 17
click at [536, 367] on span "Previous Month" at bounding box center [536, 369] width 0 height 17
select select "5"
click at [611, 444] on div "26" at bounding box center [617, 446] width 13 height 13
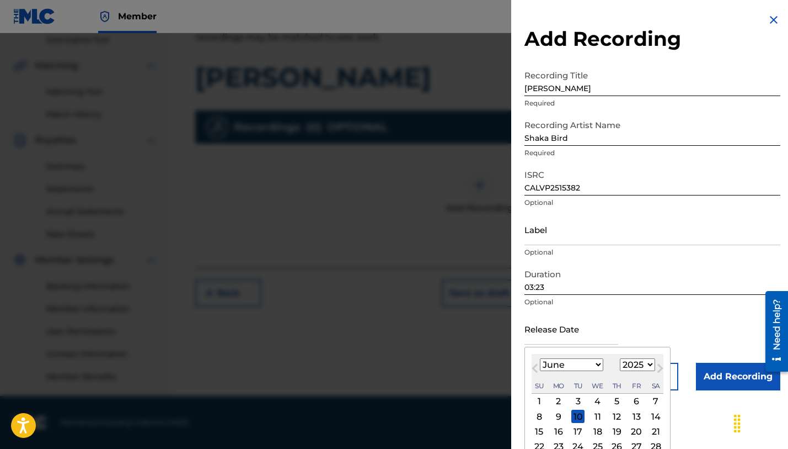
type input "[DATE]"
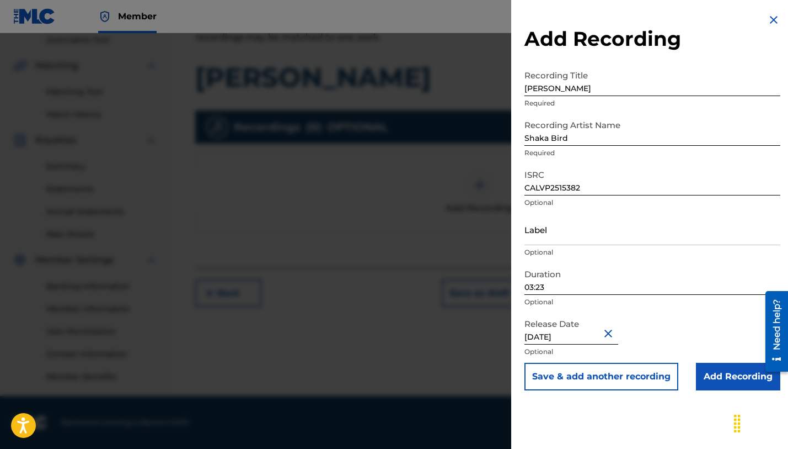
click at [729, 380] on input "Add Recording" at bounding box center [738, 376] width 84 height 28
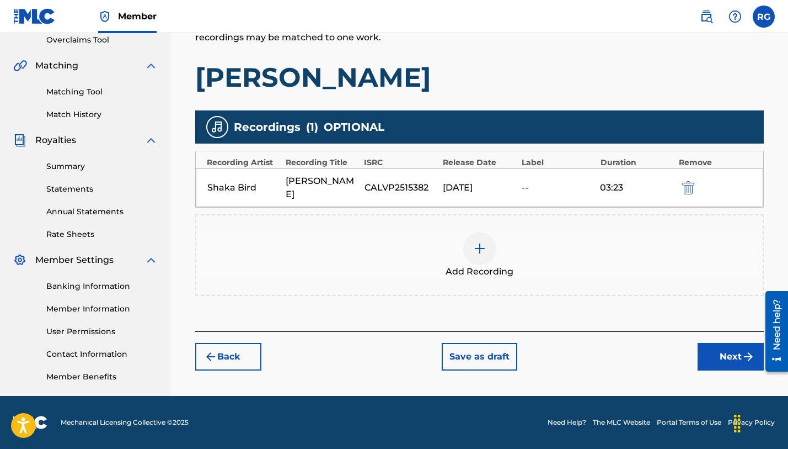
click at [736, 343] on button "Next" at bounding box center [731, 357] width 66 height 28
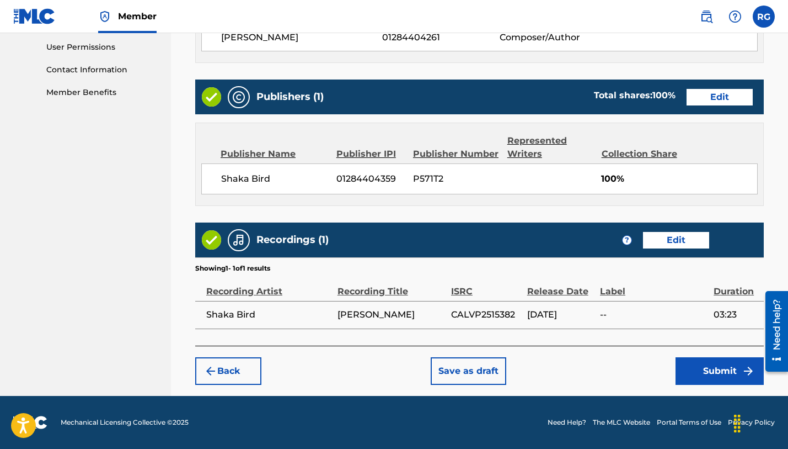
scroll to position [519, 0]
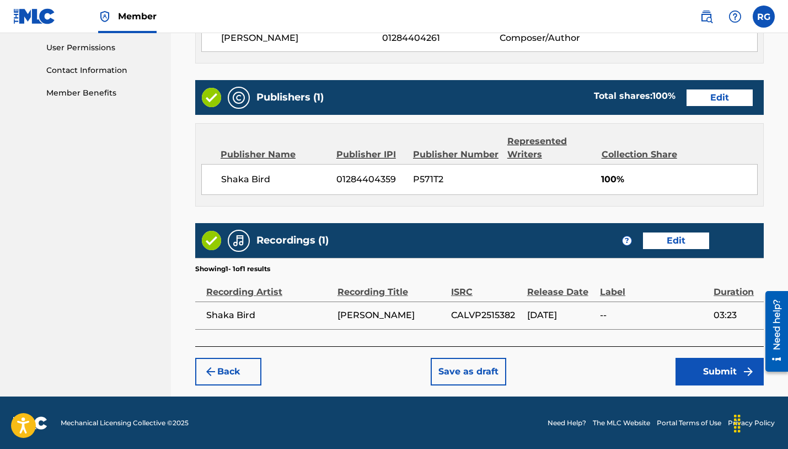
click at [719, 366] on button "Submit" at bounding box center [720, 371] width 88 height 28
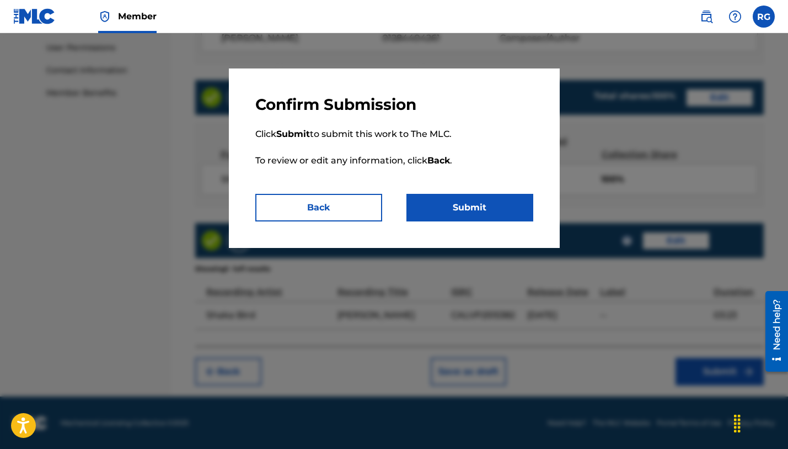
click at [482, 206] on button "Submit" at bounding box center [470, 208] width 127 height 28
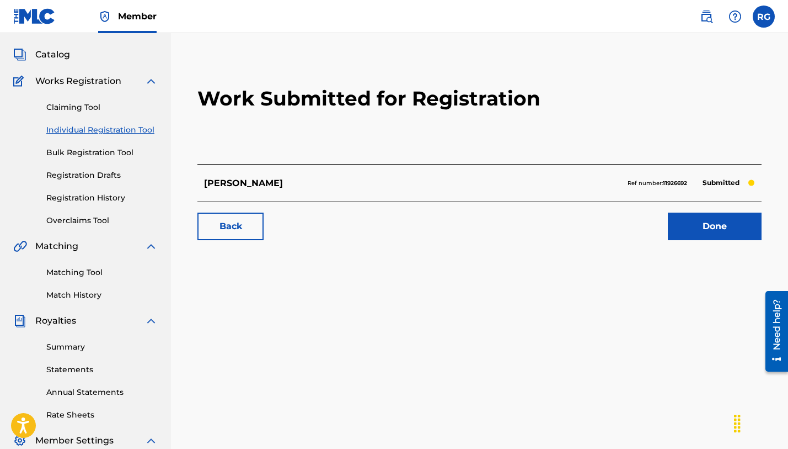
scroll to position [54, 0]
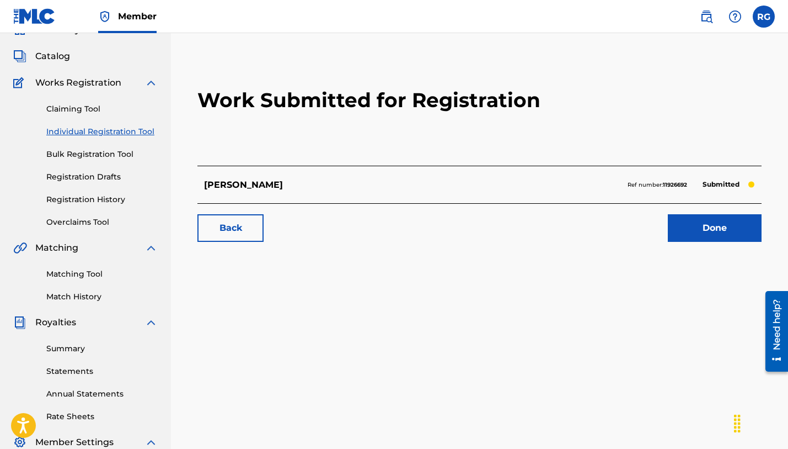
click at [709, 226] on link "Done" at bounding box center [715, 228] width 94 height 28
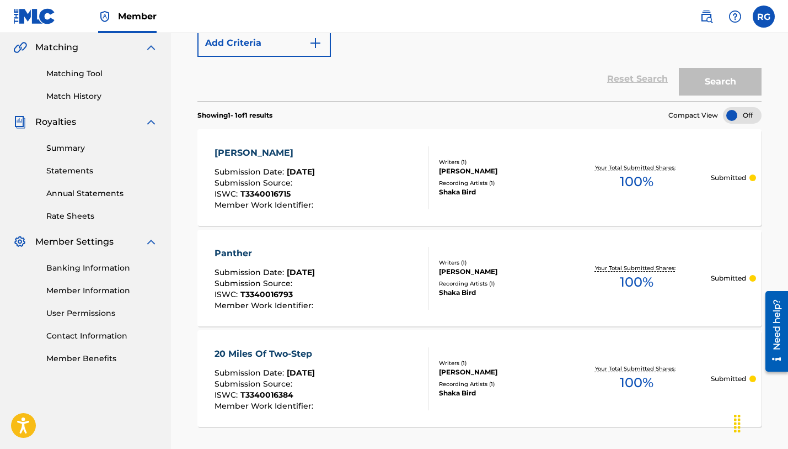
scroll to position [250, 0]
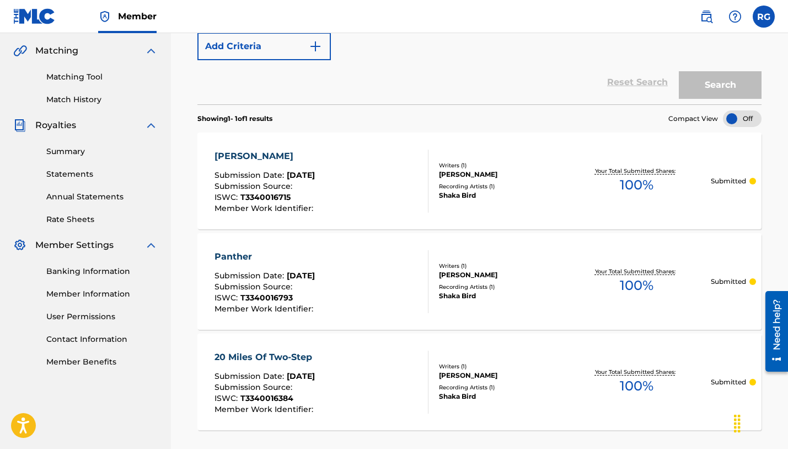
click at [351, 176] on div "[PERSON_NAME] Submission Date : [DATE] Submission Source : ISWC : T3340016715 M…" at bounding box center [322, 181] width 215 height 63
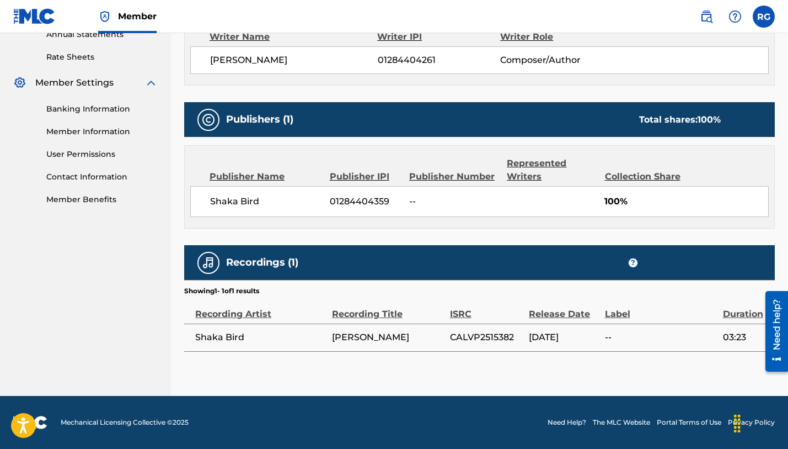
scroll to position [412, 0]
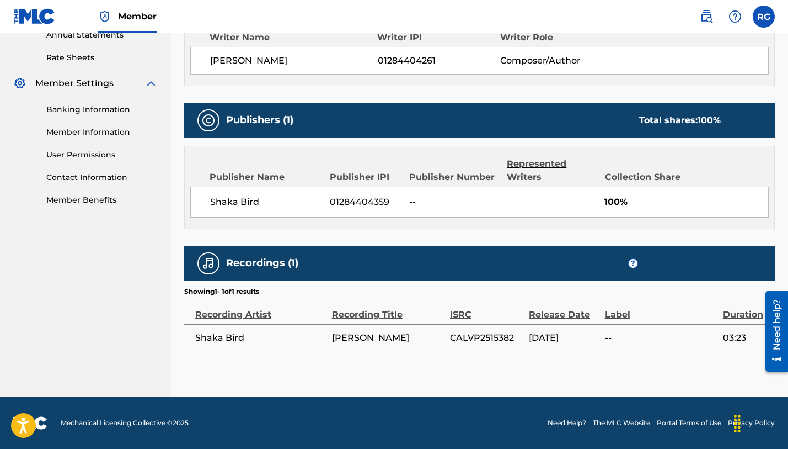
click at [78, 273] on nav "Shaka Bird Summary Catalog Works Registration Claiming Tool Individual Registra…" at bounding box center [85, 8] width 171 height 775
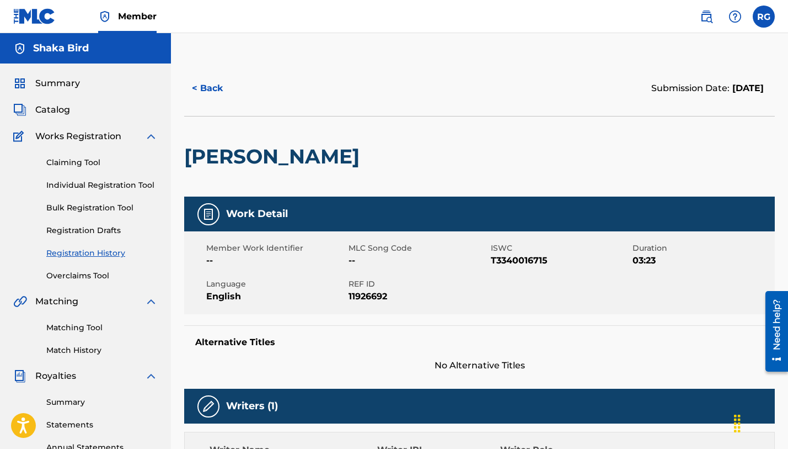
scroll to position [0, 0]
click at [63, 180] on link "Individual Registration Tool" at bounding box center [101, 185] width 111 height 12
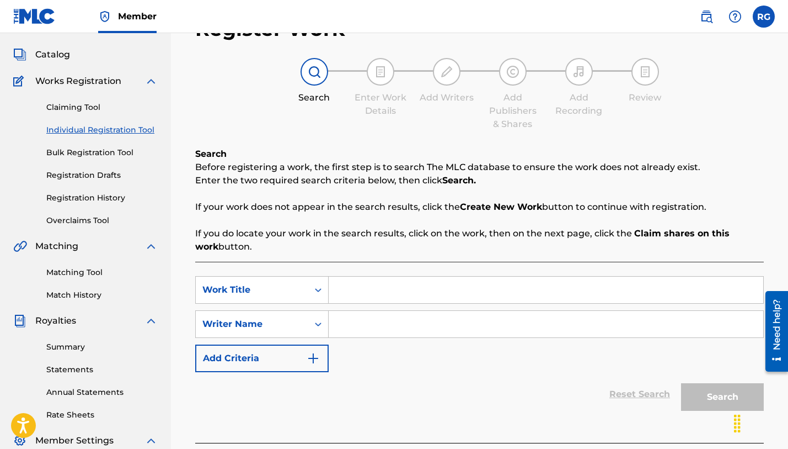
scroll to position [79, 0]
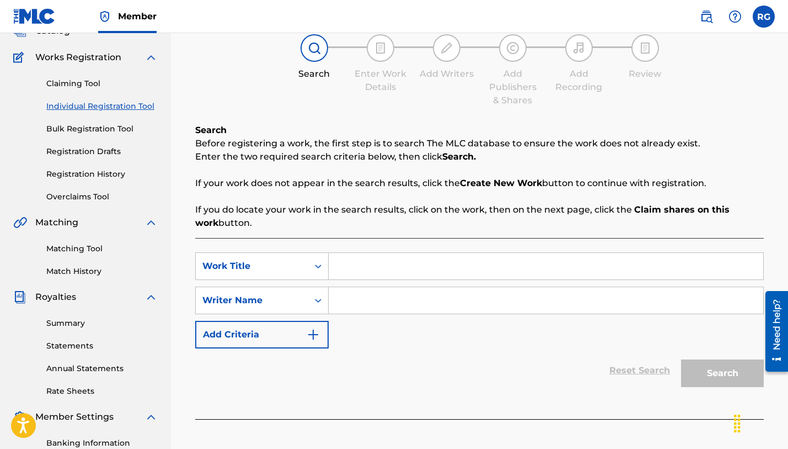
click at [375, 270] on input "Search Form" at bounding box center [546, 266] width 435 height 26
type input "You're So Cruel"
click at [361, 299] on input "Search Form" at bounding box center [546, 300] width 435 height 26
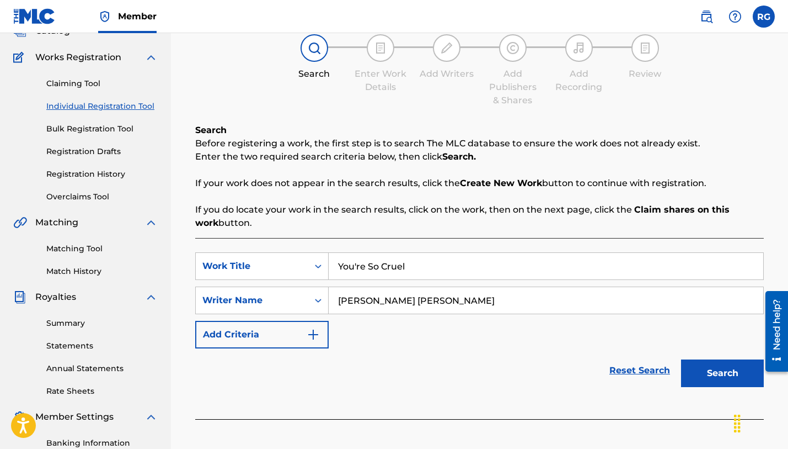
type input "[PERSON_NAME] [PERSON_NAME]"
click at [717, 370] on button "Search" at bounding box center [722, 373] width 83 height 28
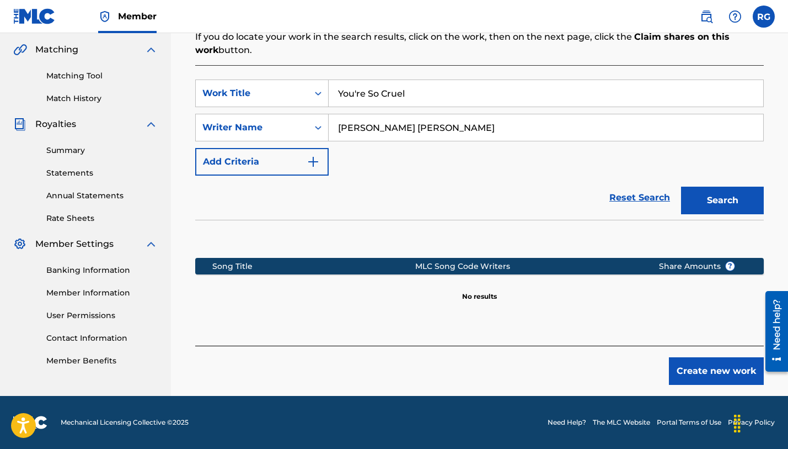
scroll to position [252, 0]
click at [693, 370] on button "Create new work" at bounding box center [716, 371] width 95 height 28
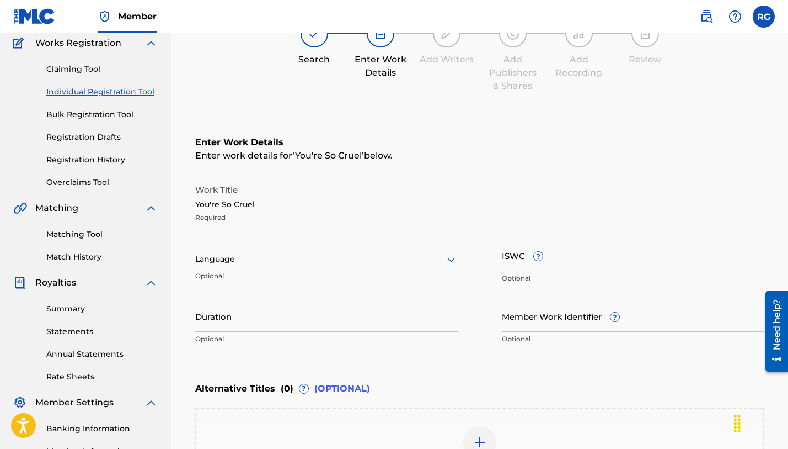
scroll to position [94, 0]
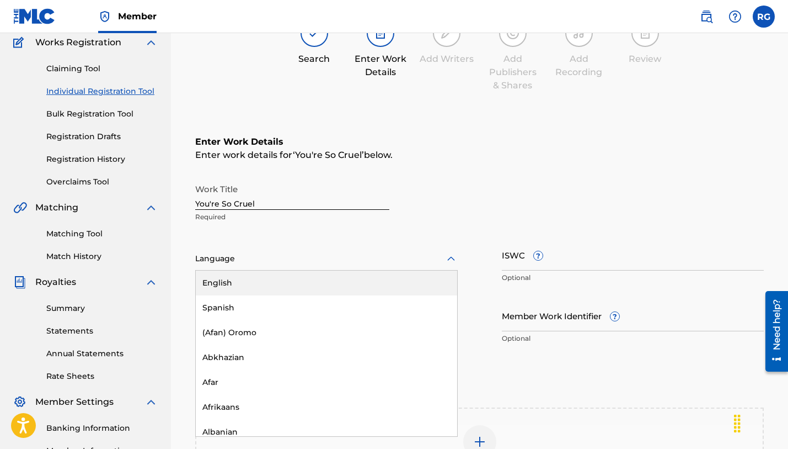
click at [440, 259] on div at bounding box center [326, 259] width 263 height 14
click at [389, 286] on div "English" at bounding box center [326, 282] width 261 height 25
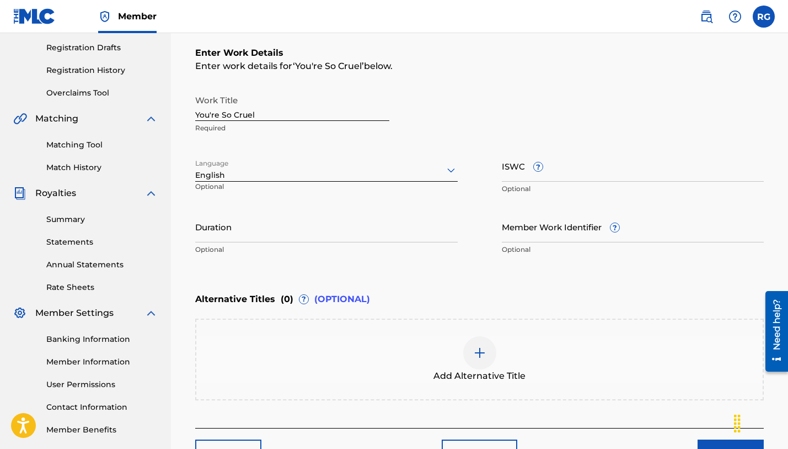
scroll to position [183, 0]
paste input "T-334.001.693-1"
type input "T-334.001.693-1"
click at [314, 233] on input "Duration" at bounding box center [326, 226] width 263 height 31
paste input "04:34"
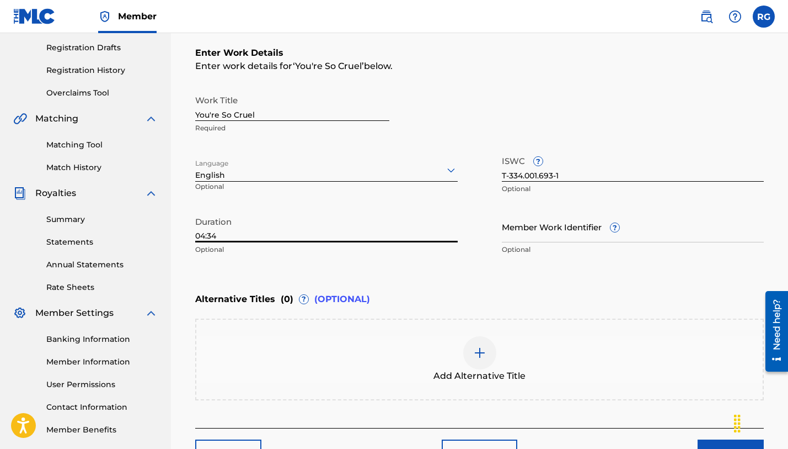
type input "04:34"
click at [479, 272] on div "Enter Work Details Enter work details for ‘ You're So Cruel ’ below. Work Title…" at bounding box center [479, 153] width 569 height 267
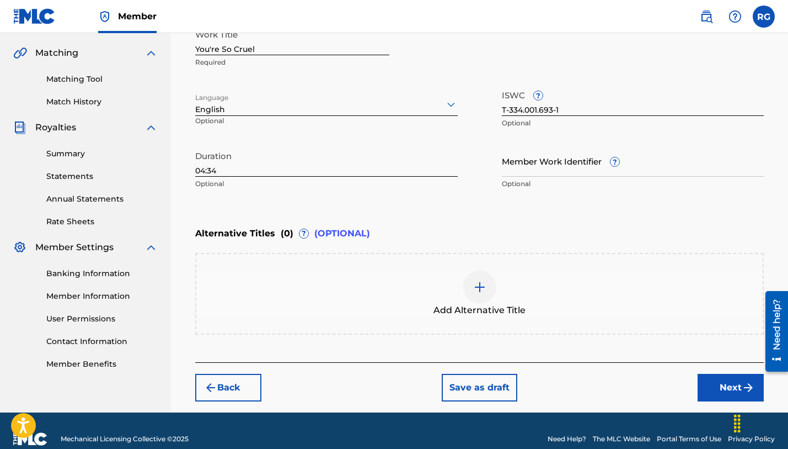
scroll to position [265, 0]
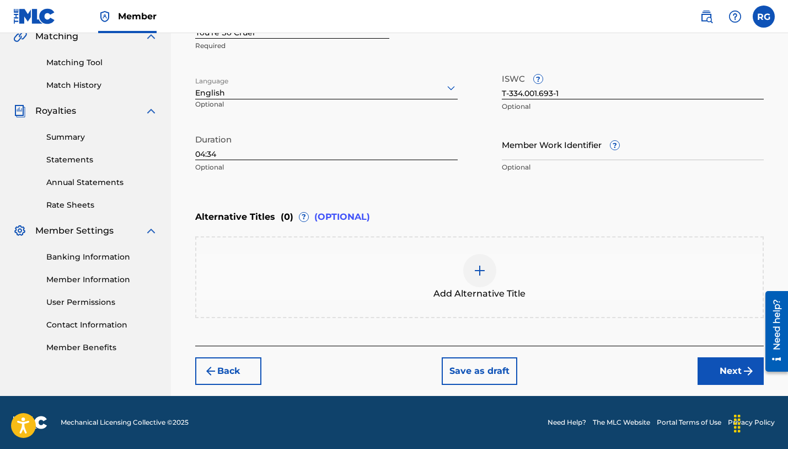
click at [733, 370] on button "Next" at bounding box center [731, 371] width 66 height 28
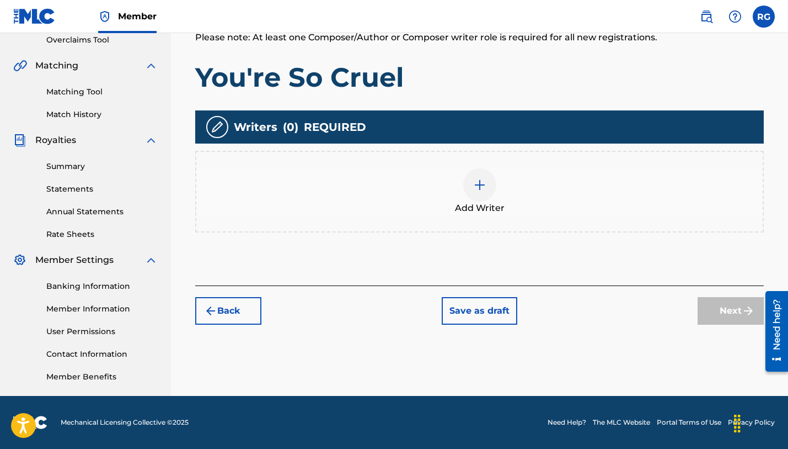
scroll to position [236, 0]
click at [482, 180] on img at bounding box center [479, 184] width 13 height 13
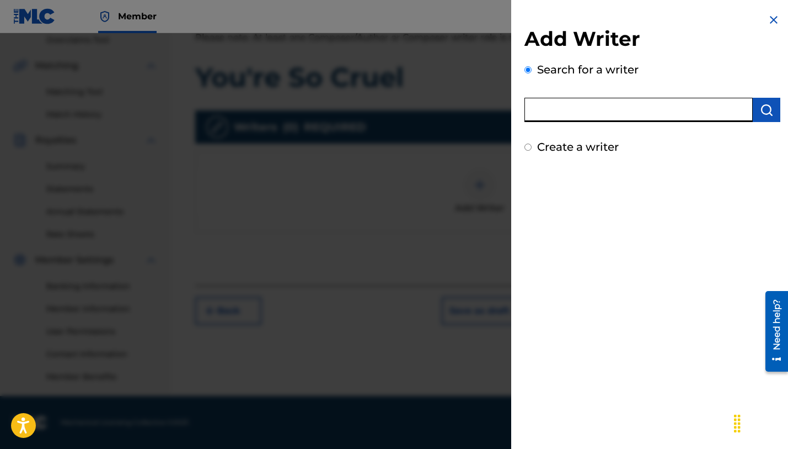
click at [560, 110] on input "text" at bounding box center [639, 110] width 228 height 24
type input "[PERSON_NAME]"
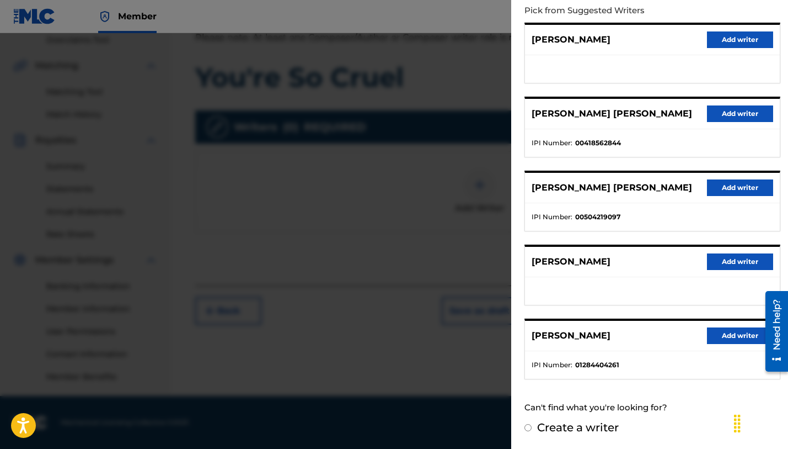
scroll to position [126, 0]
click at [733, 334] on button "Add writer" at bounding box center [740, 336] width 66 height 17
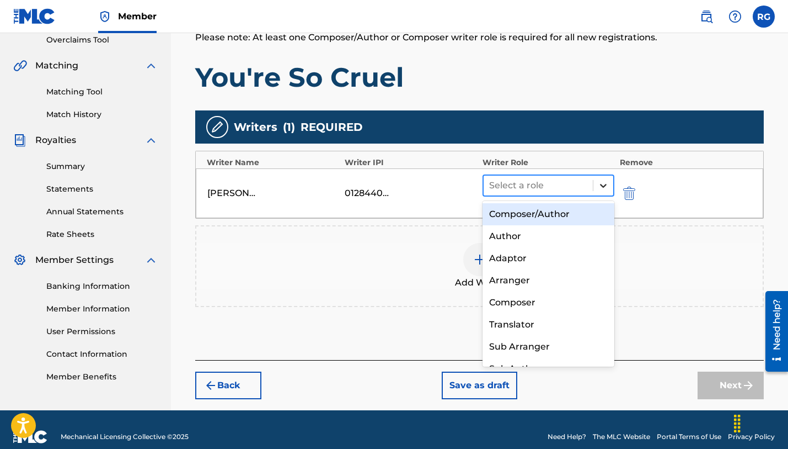
click at [602, 184] on icon at bounding box center [603, 185] width 11 height 11
click at [565, 219] on div "Composer/Author" at bounding box center [549, 214] width 132 height 22
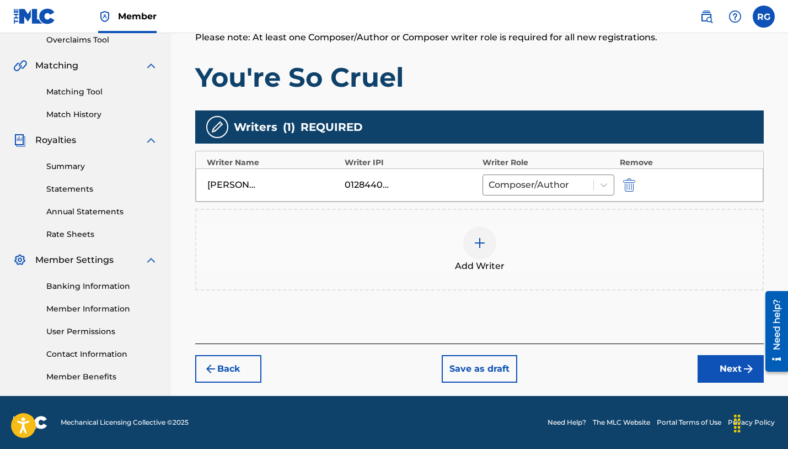
click at [599, 259] on div "Add Writer" at bounding box center [479, 249] width 567 height 46
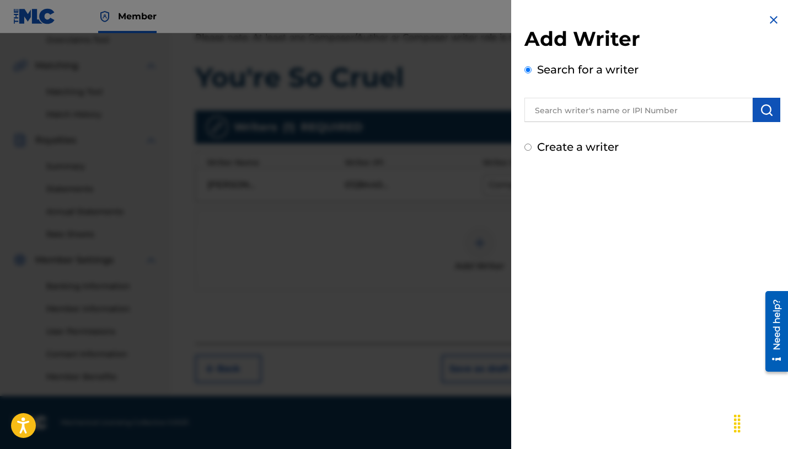
click at [767, 24] on img at bounding box center [773, 19] width 13 height 13
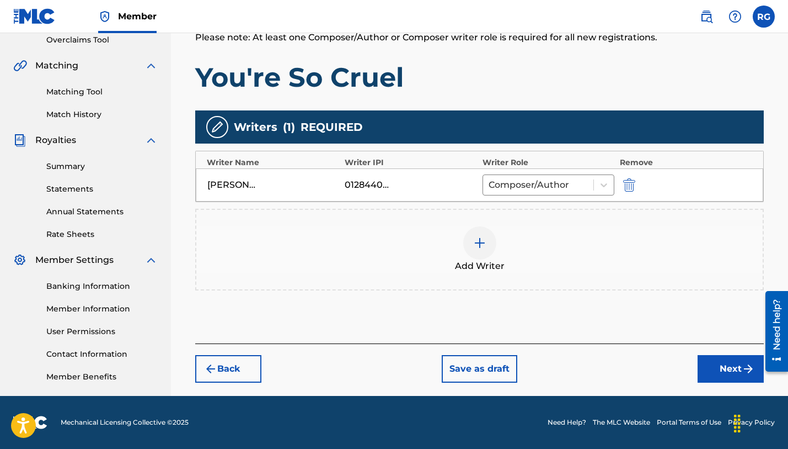
click at [723, 370] on button "Next" at bounding box center [731, 369] width 66 height 28
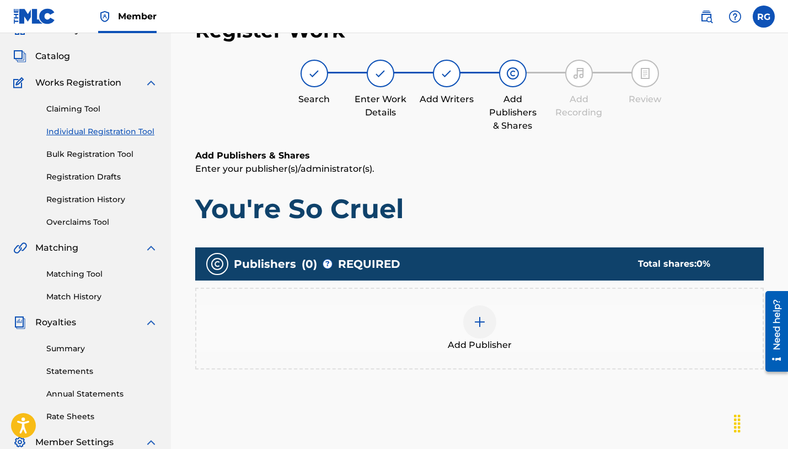
scroll to position [50, 0]
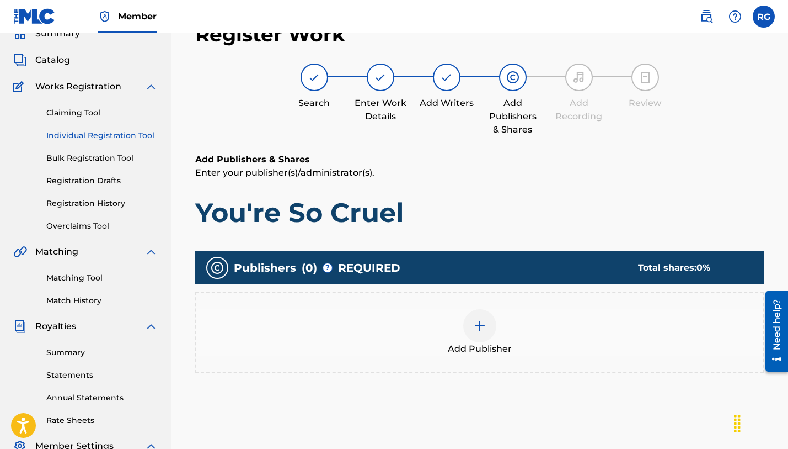
click at [477, 329] on img at bounding box center [479, 325] width 13 height 13
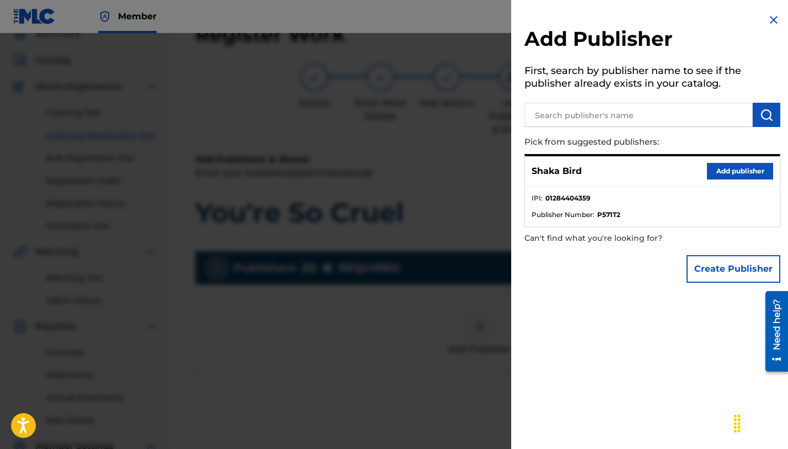
click at [728, 172] on button "Add publisher" at bounding box center [740, 171] width 66 height 17
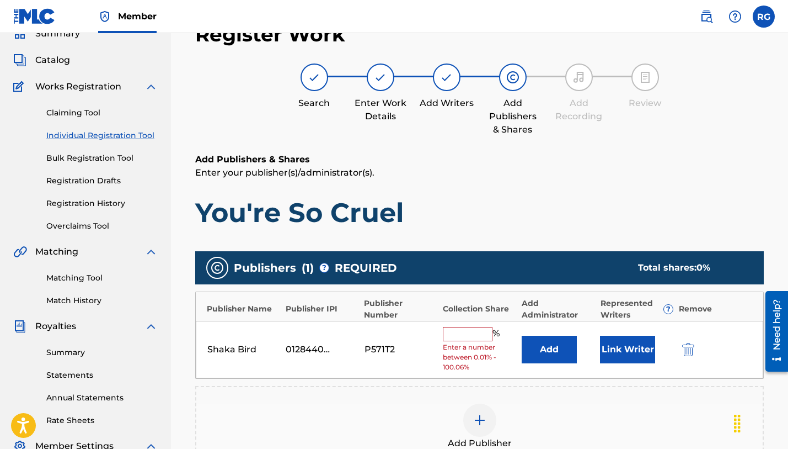
click at [471, 335] on input "text" at bounding box center [468, 334] width 50 height 14
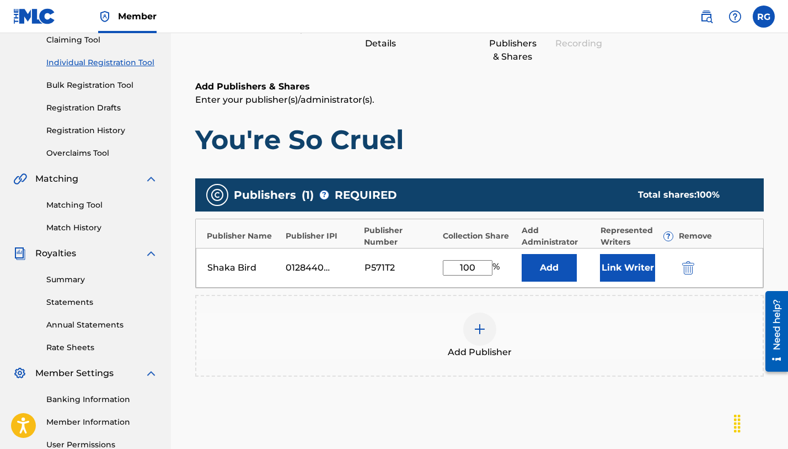
scroll to position [124, 0]
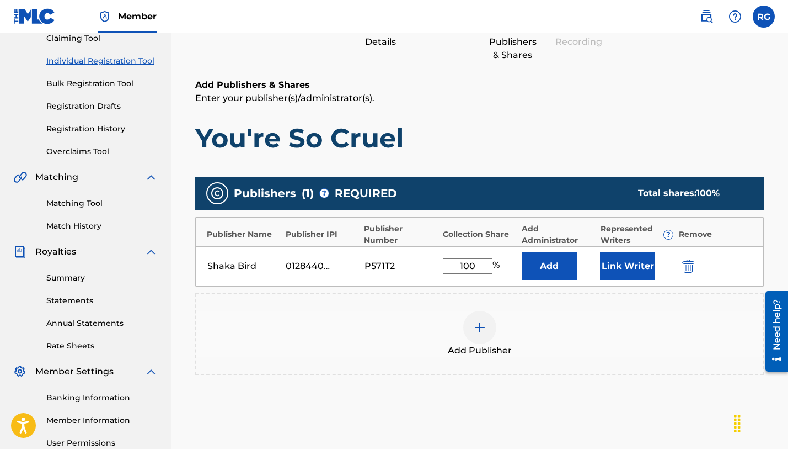
type input "100"
click at [610, 328] on div "Add Publisher" at bounding box center [479, 334] width 567 height 46
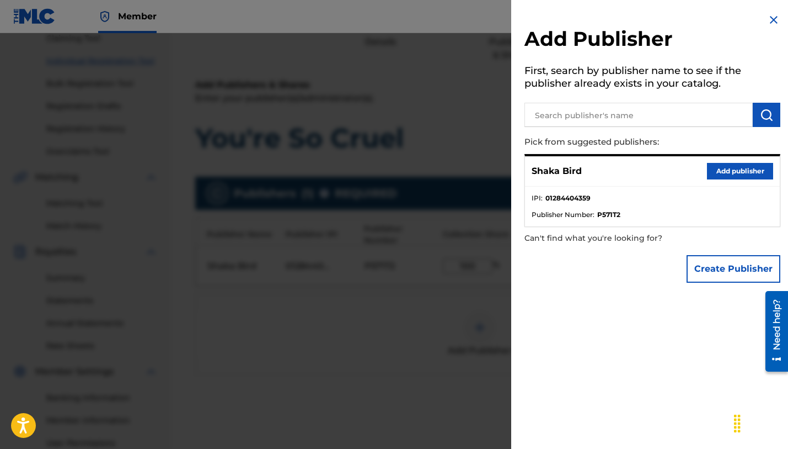
click at [381, 377] on div at bounding box center [394, 257] width 788 height 449
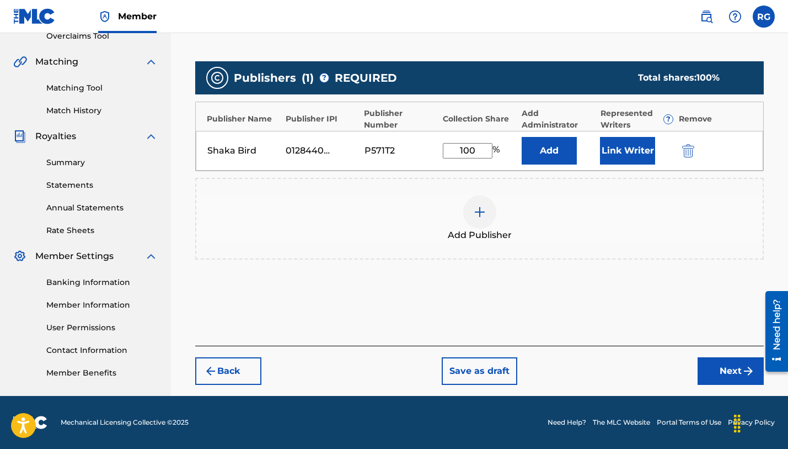
scroll to position [239, 0]
click at [727, 371] on button "Next" at bounding box center [731, 371] width 66 height 28
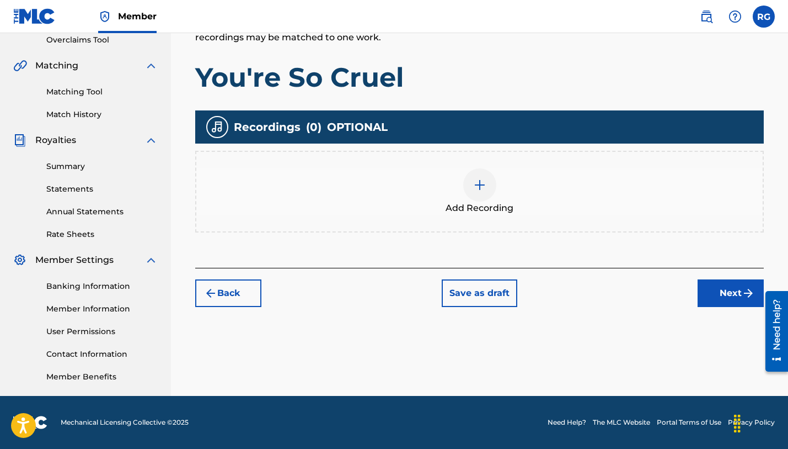
scroll to position [236, 0]
click at [483, 183] on img at bounding box center [479, 184] width 13 height 13
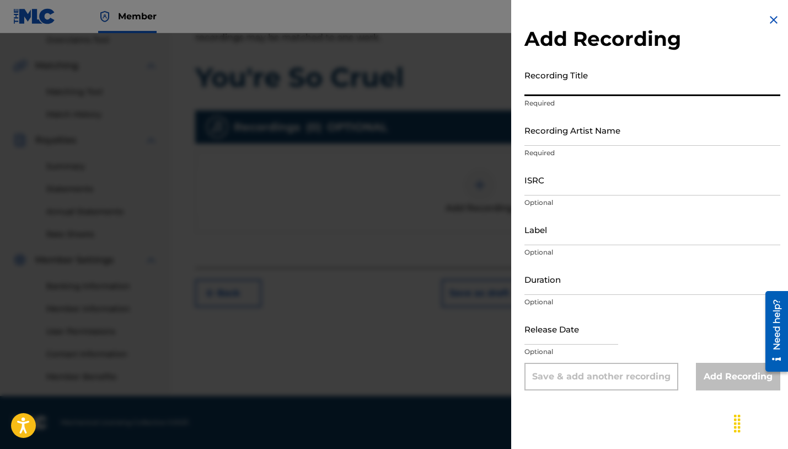
click at [536, 92] on input "Recording Title" at bounding box center [653, 80] width 256 height 31
type input "You're So Cruel"
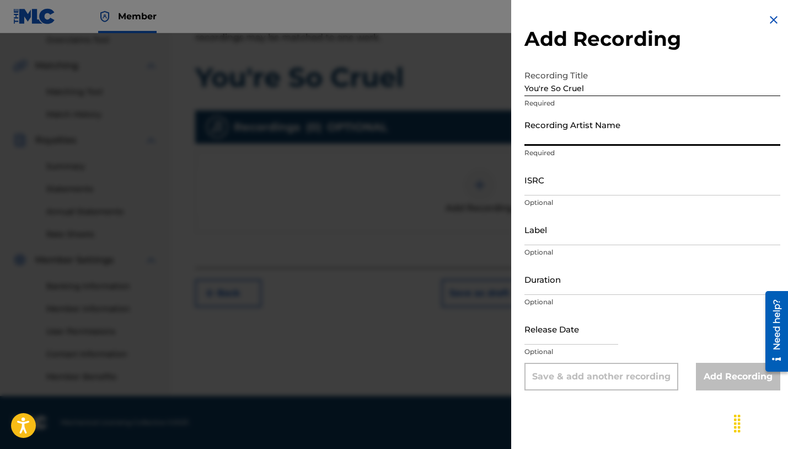
click at [560, 137] on input "Recording Artist Name" at bounding box center [653, 129] width 256 height 31
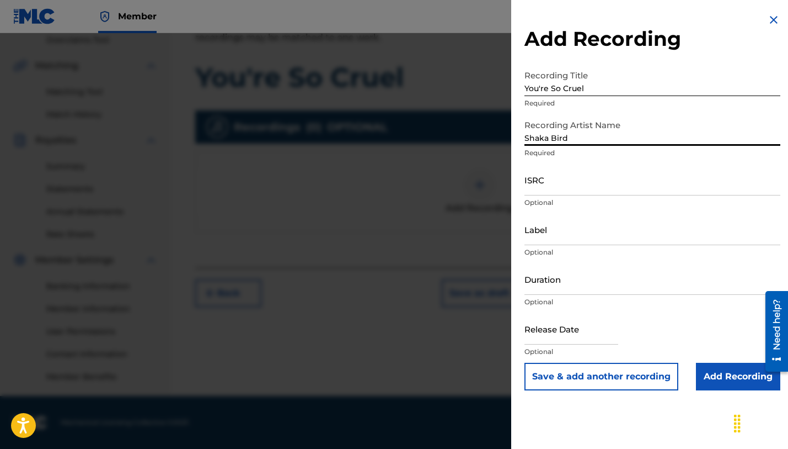
type input "Shaka Bird"
click at [599, 184] on input "ISRC" at bounding box center [653, 179] width 256 height 31
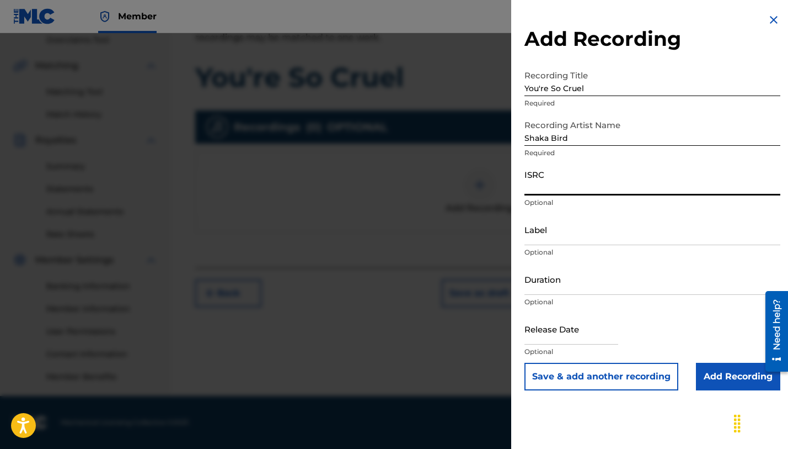
paste input "CALVP2549762"
type input "CALVP2549762"
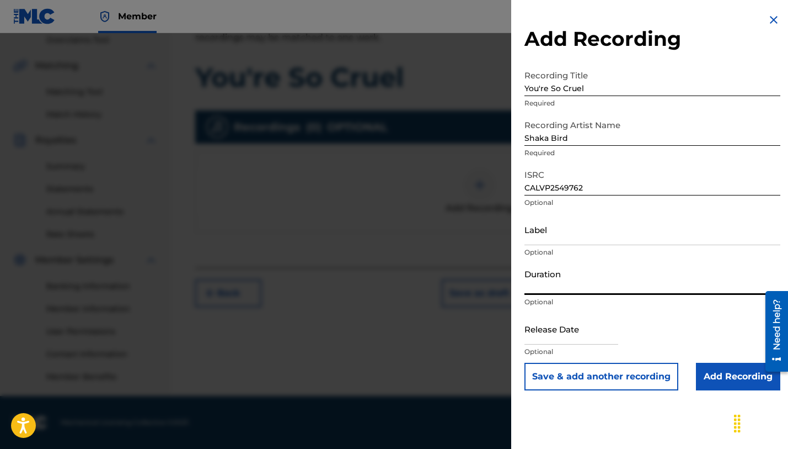
click at [621, 278] on input "Duration" at bounding box center [653, 278] width 256 height 31
paste input "04:34"
type input "04:34"
click at [601, 330] on input "text" at bounding box center [572, 328] width 94 height 31
select select "7"
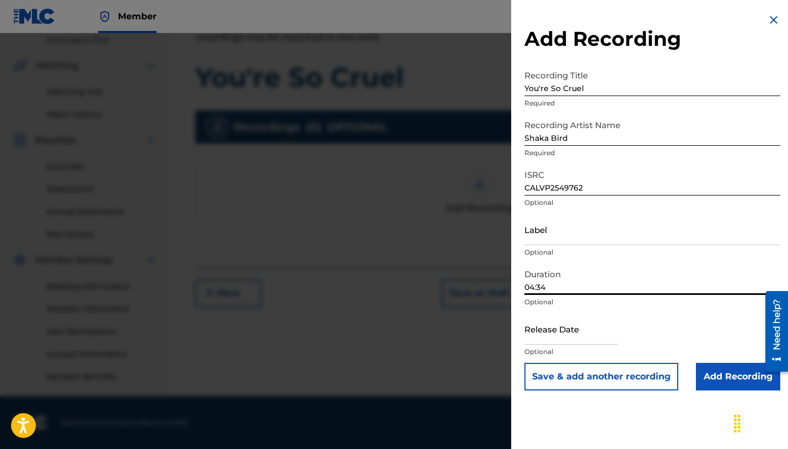
select select "2025"
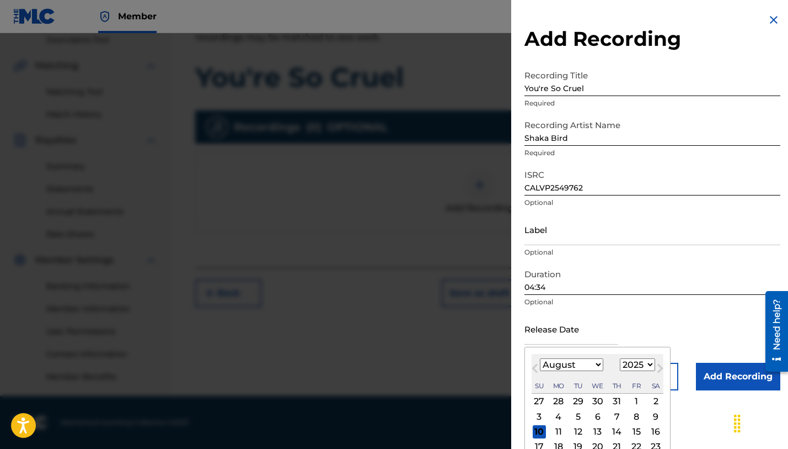
click at [536, 369] on span "Previous Month" at bounding box center [536, 369] width 0 height 17
select select "6"
click at [557, 433] on div "14" at bounding box center [558, 431] width 13 height 13
type input "[DATE]"
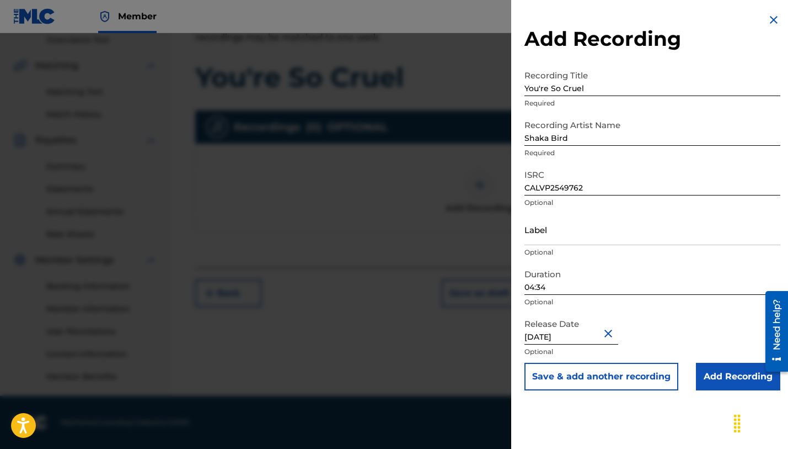
click at [723, 373] on input "Add Recording" at bounding box center [738, 376] width 84 height 28
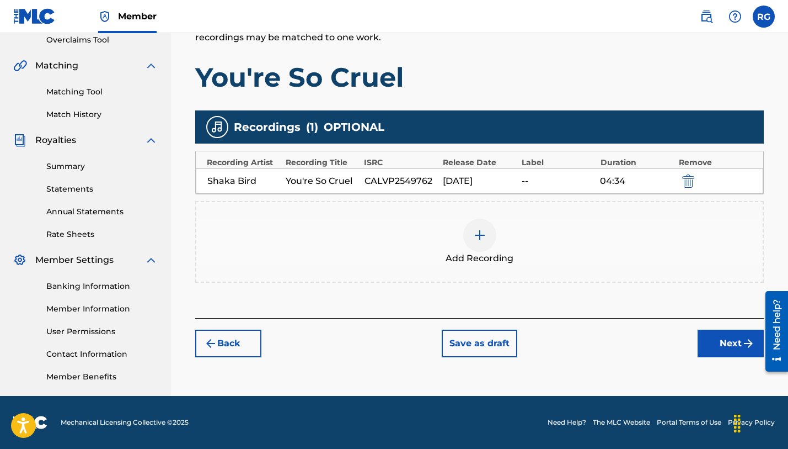
click at [729, 343] on button "Next" at bounding box center [731, 343] width 66 height 28
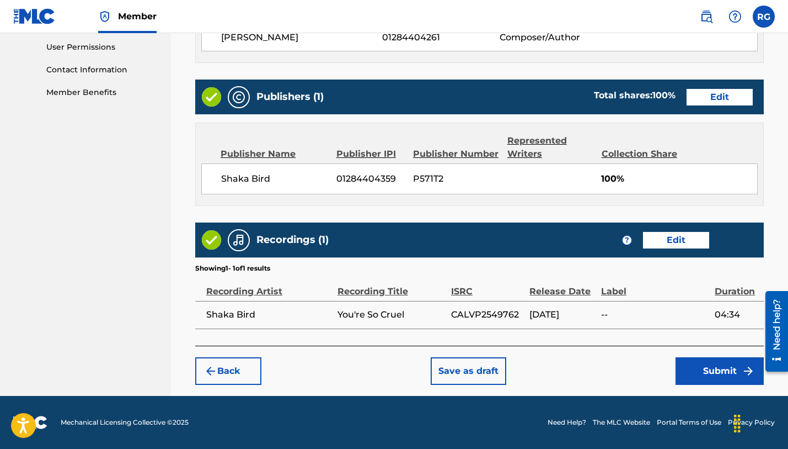
scroll to position [519, 0]
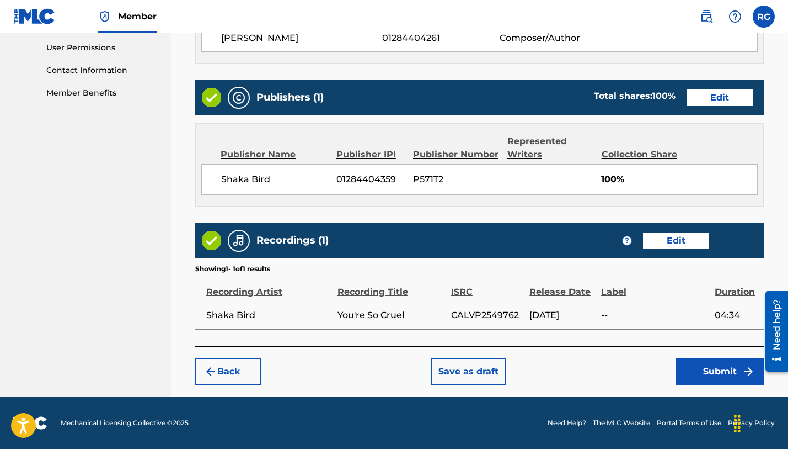
click at [712, 364] on button "Submit" at bounding box center [720, 371] width 88 height 28
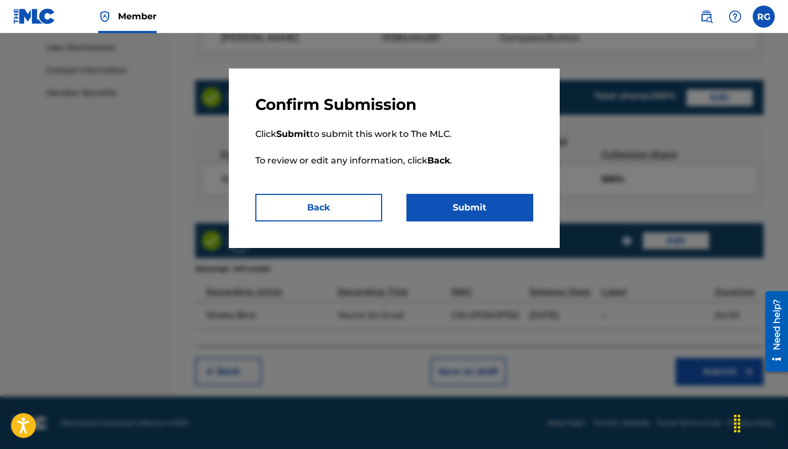
click at [475, 200] on button "Submit" at bounding box center [470, 208] width 127 height 28
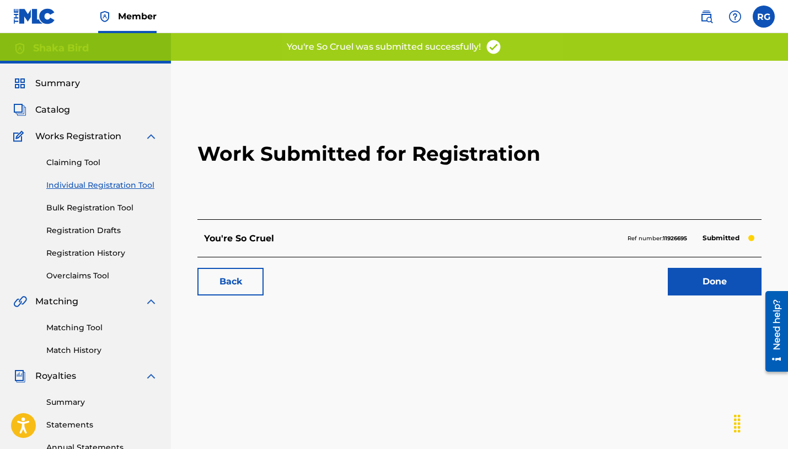
click at [717, 279] on link "Done" at bounding box center [715, 282] width 94 height 28
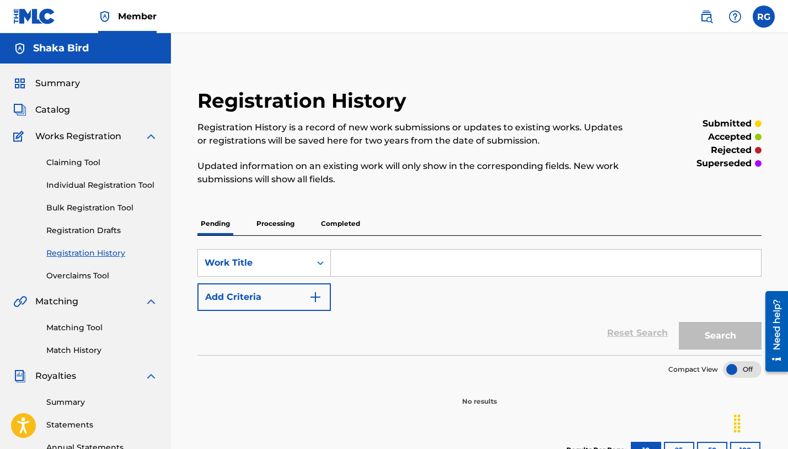
click at [88, 183] on link "Individual Registration Tool" at bounding box center [101, 185] width 111 height 12
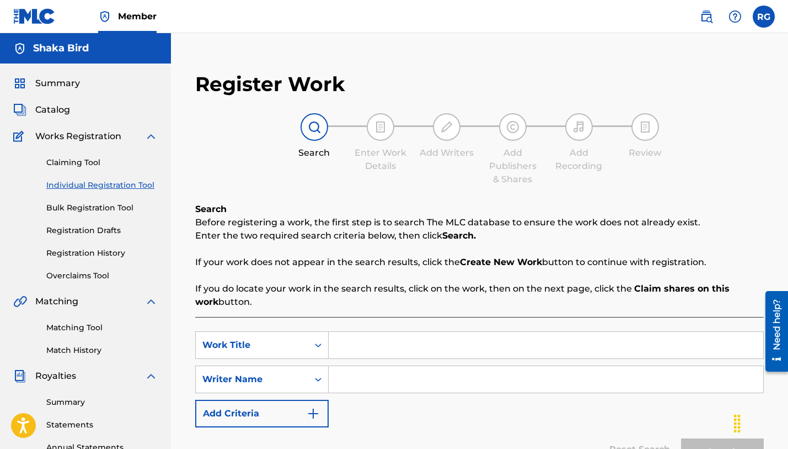
click at [482, 356] on input "Search Form" at bounding box center [546, 345] width 435 height 26
type input "Wrong Man"
click at [446, 375] on input "Search Form" at bounding box center [546, 379] width 435 height 26
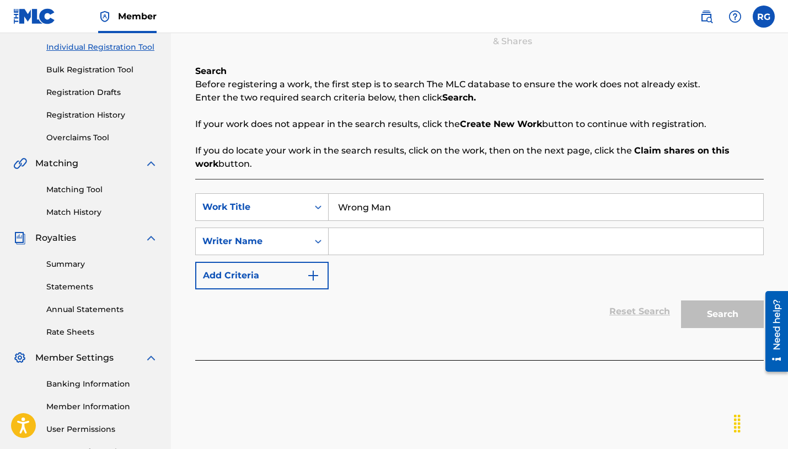
scroll to position [143, 0]
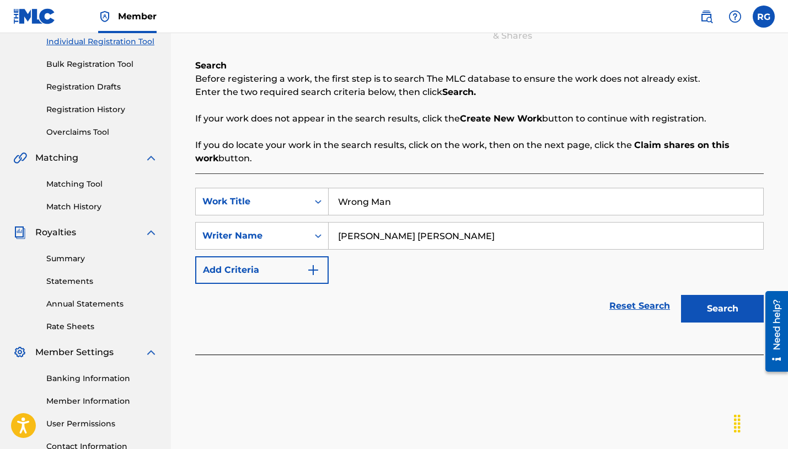
type input "[PERSON_NAME] [PERSON_NAME]"
click at [727, 311] on button "Search" at bounding box center [722, 309] width 83 height 28
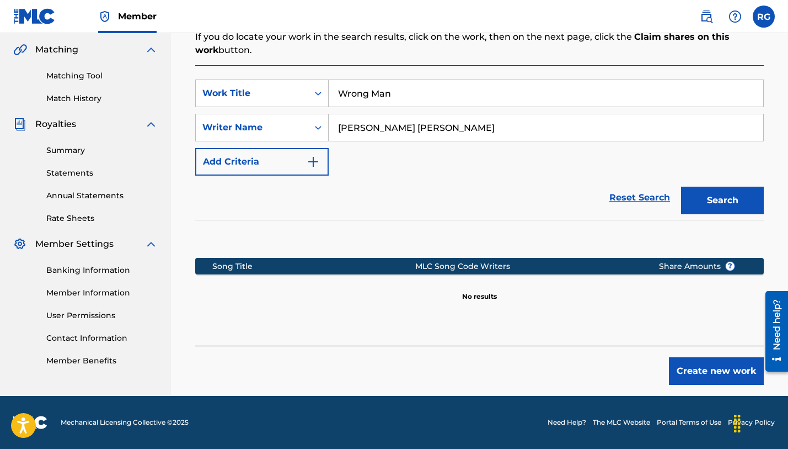
scroll to position [252, 0]
click at [695, 376] on button "Create new work" at bounding box center [716, 371] width 95 height 28
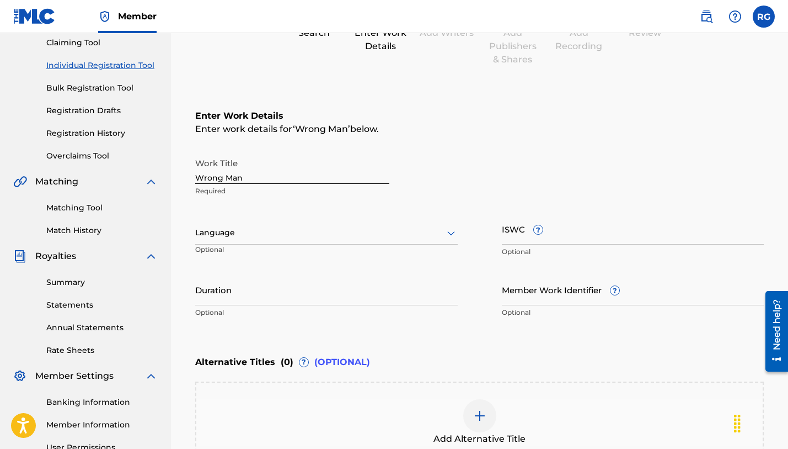
scroll to position [117, 0]
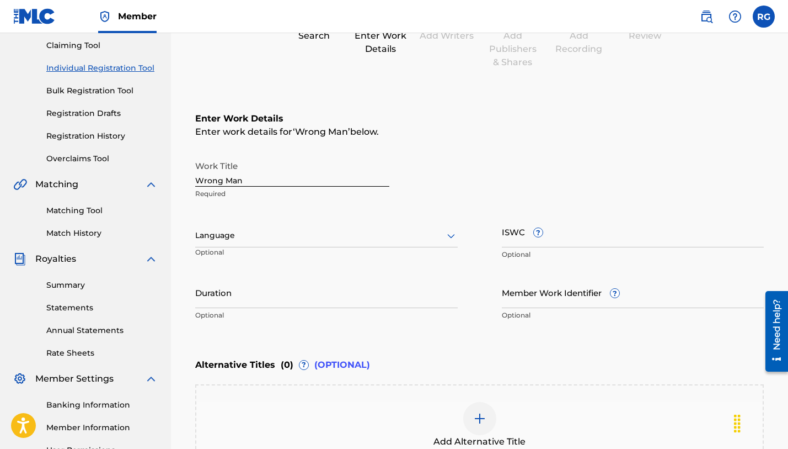
click at [273, 239] on div at bounding box center [326, 235] width 263 height 14
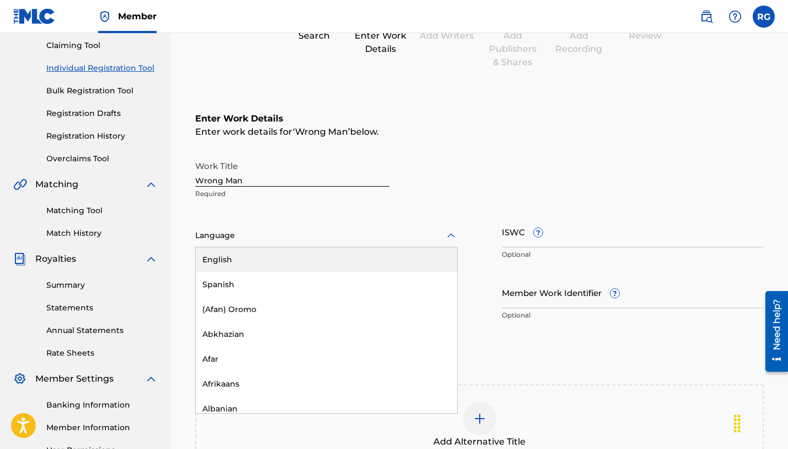
click at [248, 264] on div "English" at bounding box center [326, 259] width 261 height 25
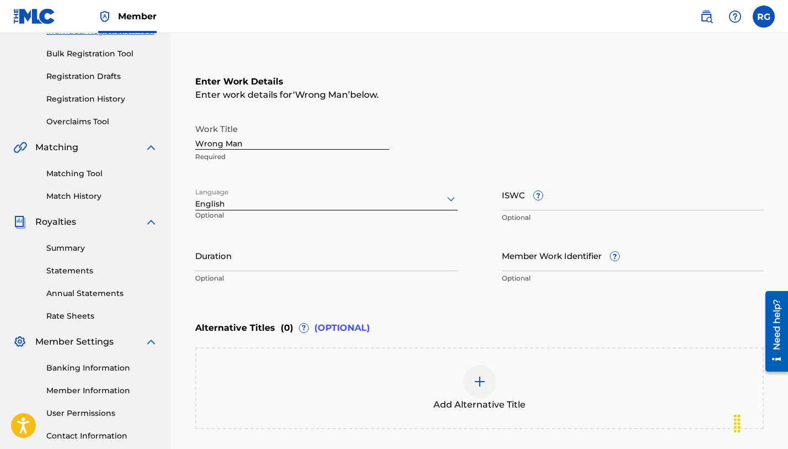
scroll to position [166, 0]
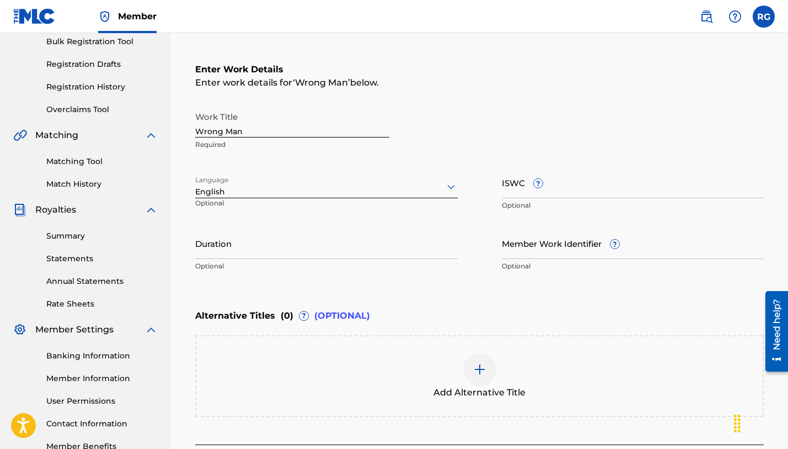
click at [543, 188] on input "ISWC ?" at bounding box center [633, 182] width 263 height 31
paste input "T-334.001.673-7"
type input "T-334.001.673-7"
click at [231, 249] on input "Duration" at bounding box center [326, 242] width 263 height 31
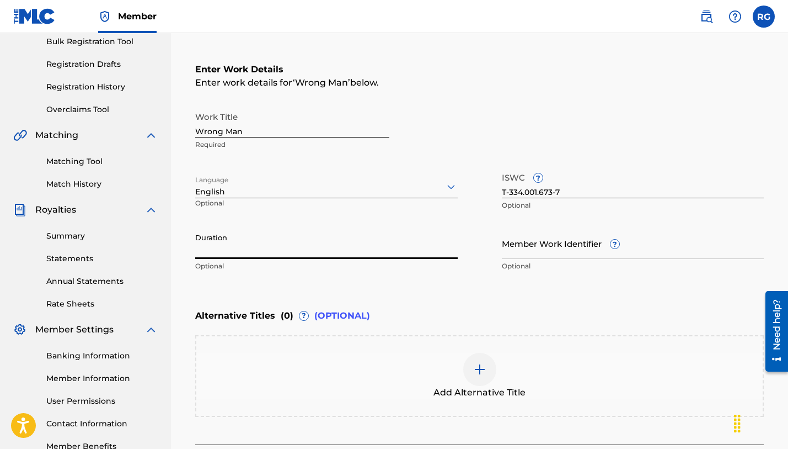
paste input "03:58"
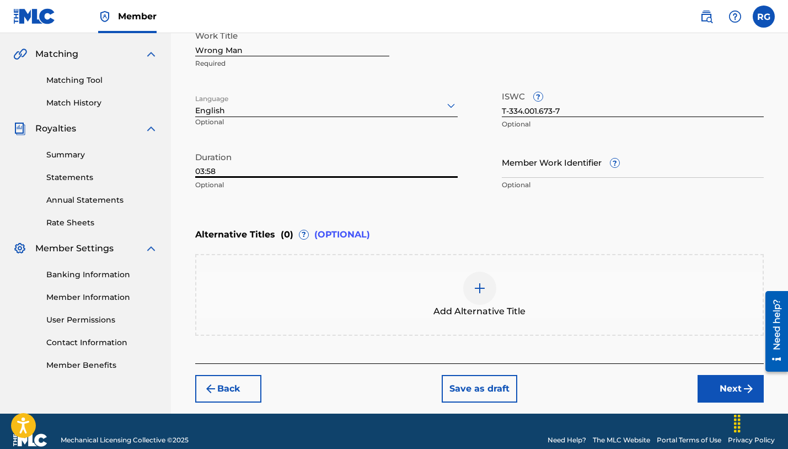
scroll to position [251, 0]
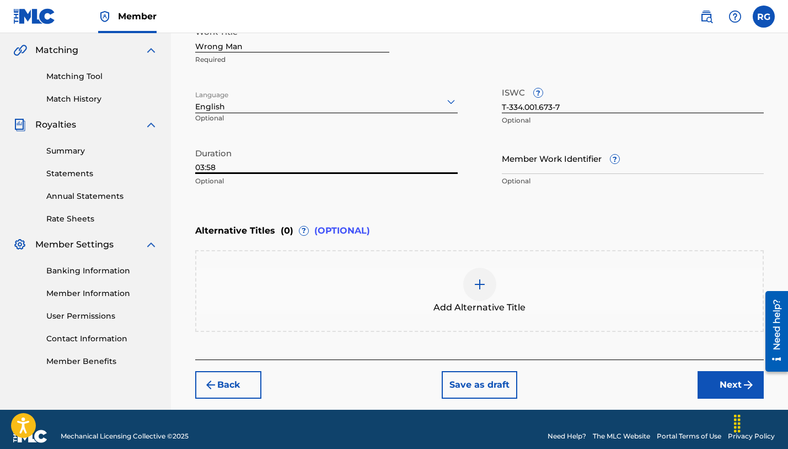
type input "03:58"
click at [738, 383] on button "Next" at bounding box center [731, 385] width 66 height 28
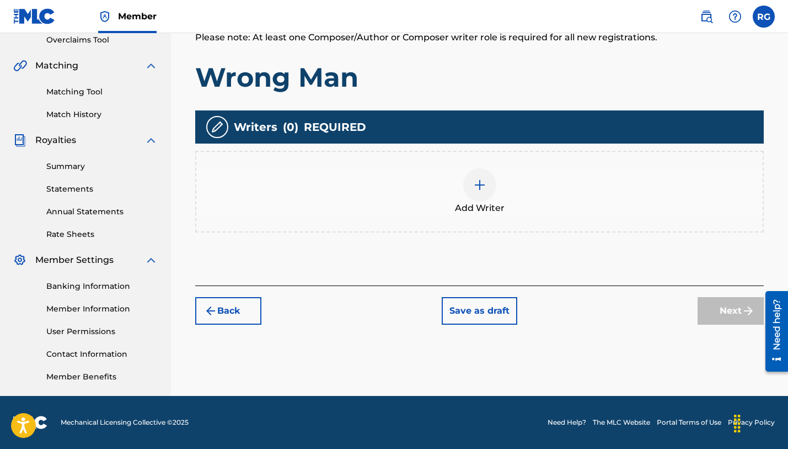
click at [479, 188] on img at bounding box center [479, 184] width 13 height 13
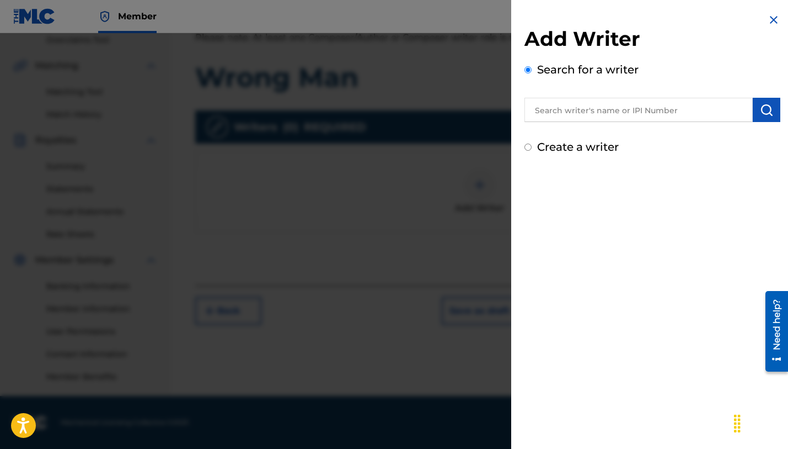
click at [551, 108] on input "text" at bounding box center [639, 110] width 228 height 24
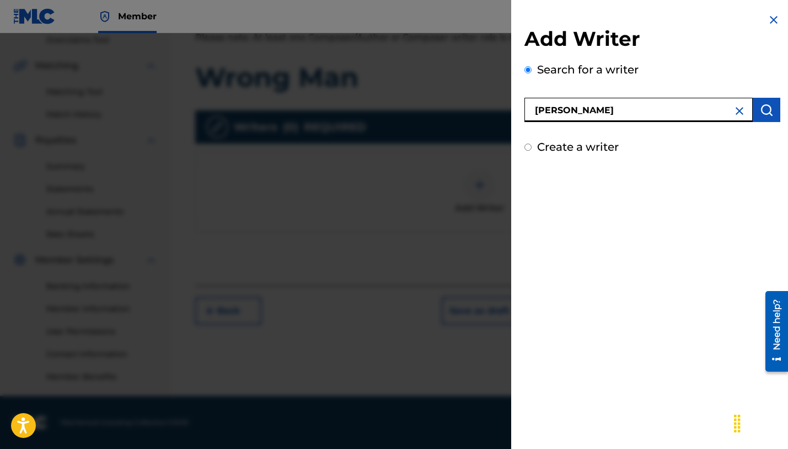
type input "[PERSON_NAME]"
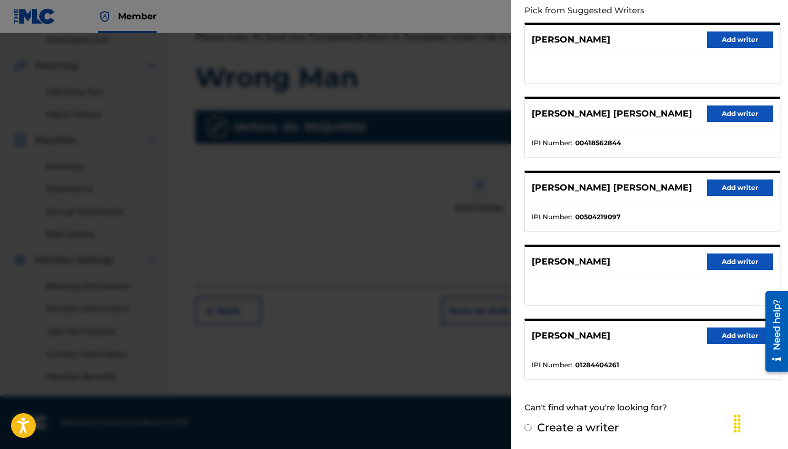
scroll to position [126, 0]
click at [724, 332] on button "Add writer" at bounding box center [740, 336] width 66 height 17
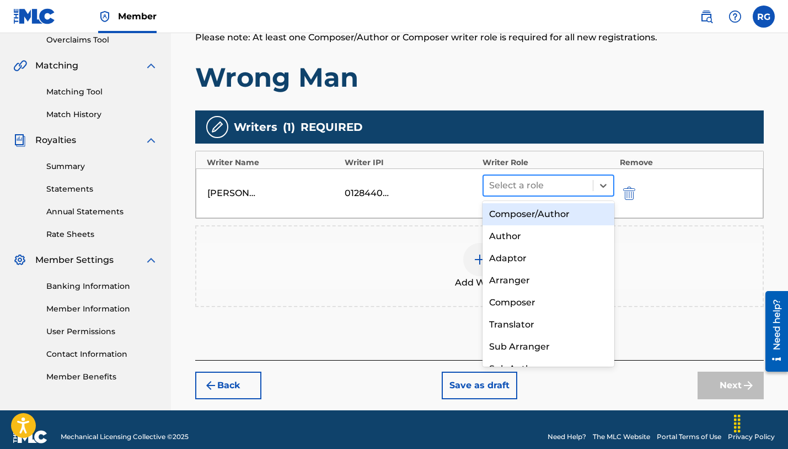
click at [570, 181] on div at bounding box center [538, 185] width 98 height 15
click at [535, 216] on div "Composer/Author" at bounding box center [549, 214] width 132 height 22
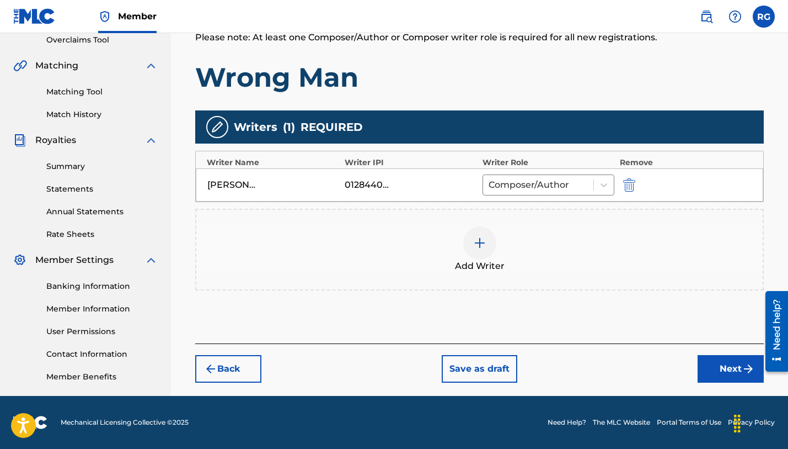
click at [720, 370] on button "Next" at bounding box center [731, 369] width 66 height 28
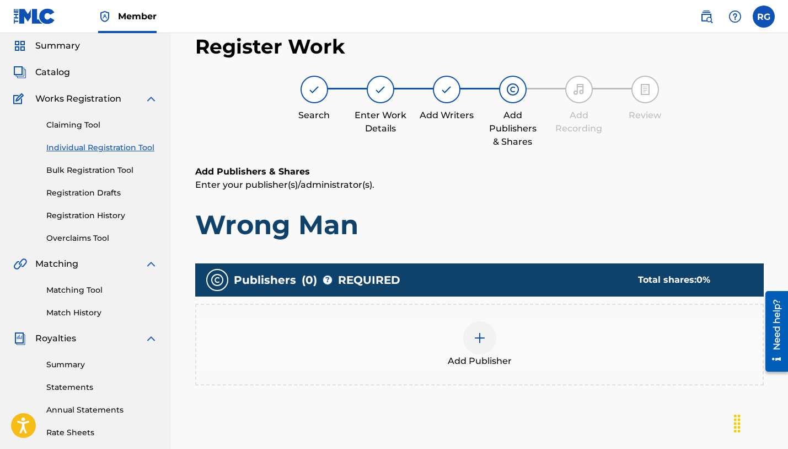
scroll to position [38, 0]
click at [479, 331] on img at bounding box center [479, 337] width 13 height 13
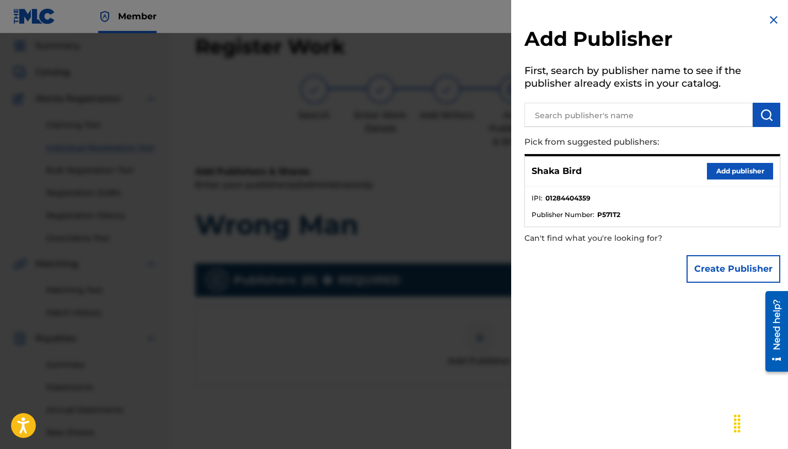
click at [736, 171] on button "Add publisher" at bounding box center [740, 171] width 66 height 17
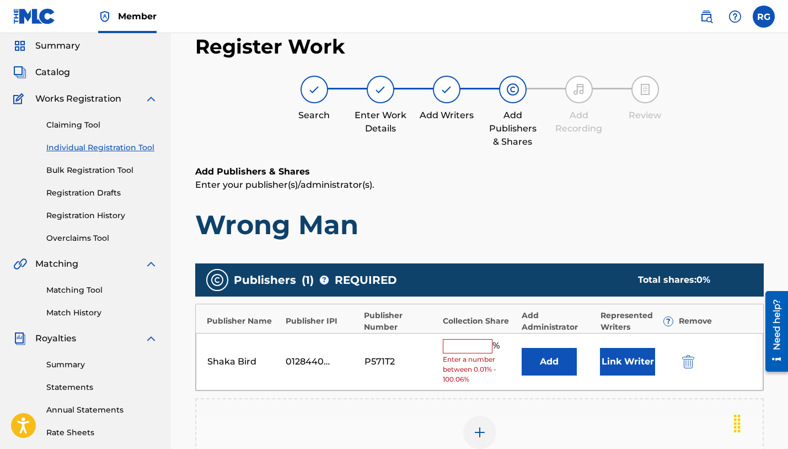
click at [483, 346] on input "text" at bounding box center [468, 346] width 50 height 14
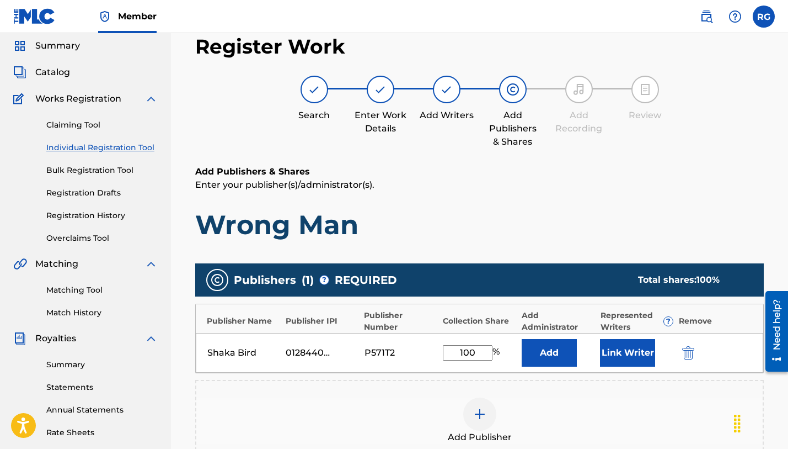
type input "100"
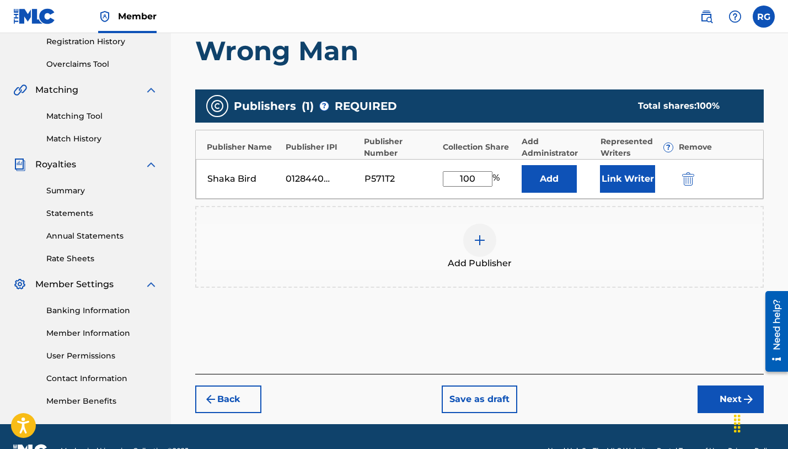
scroll to position [211, 0]
click at [728, 402] on button "Next" at bounding box center [731, 399] width 66 height 28
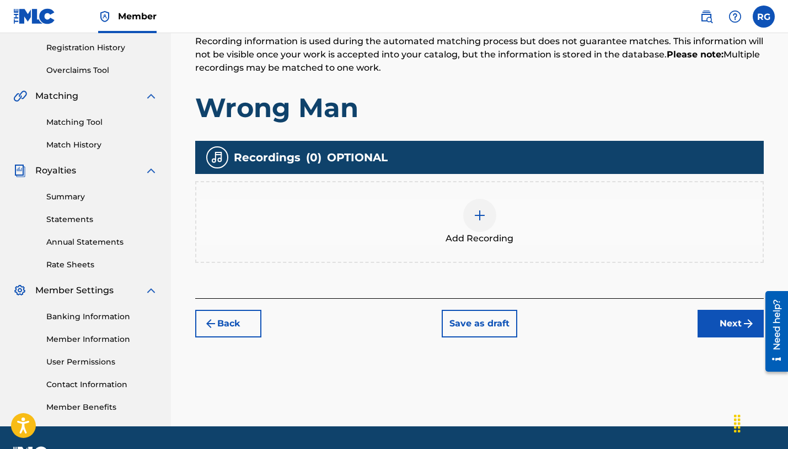
scroll to position [221, 0]
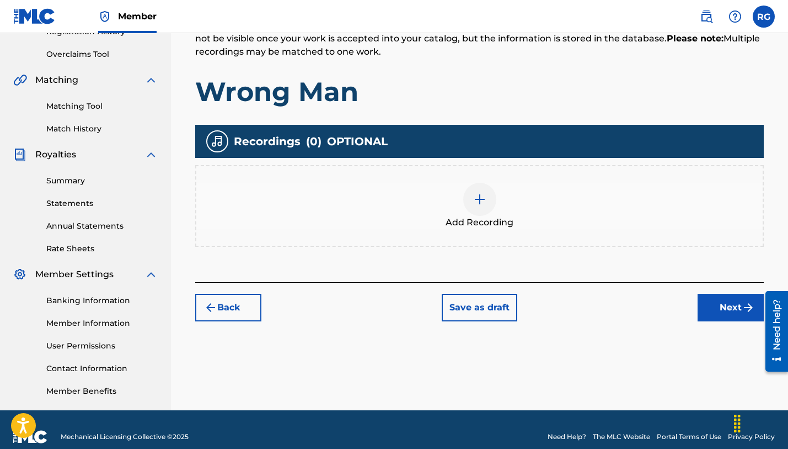
click at [475, 206] on div at bounding box center [479, 199] width 33 height 33
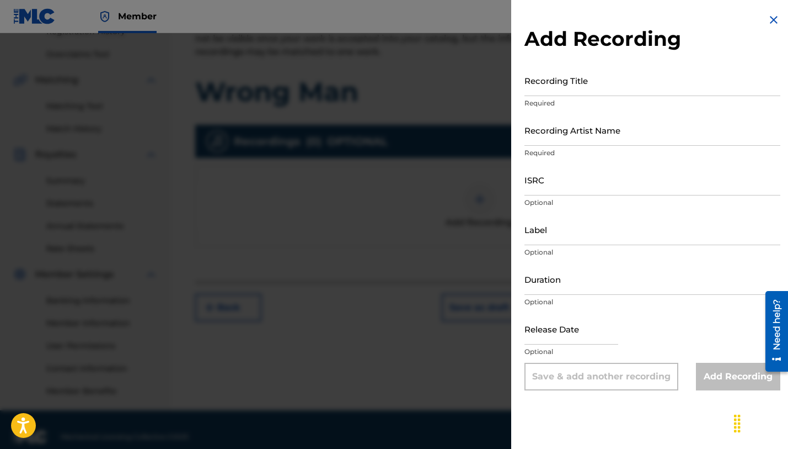
click at [540, 85] on input "Recording Title" at bounding box center [653, 80] width 256 height 31
type input "Wrong Man"
click at [590, 132] on input "Recording Artist Name" at bounding box center [653, 129] width 256 height 31
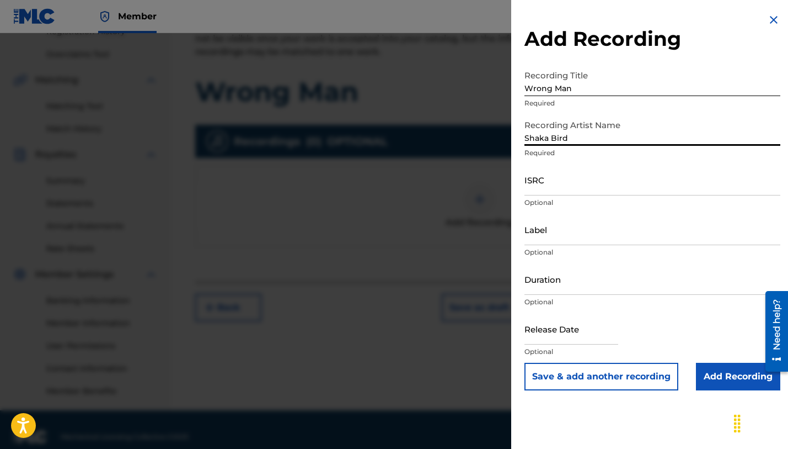
type input "Shaka Bird"
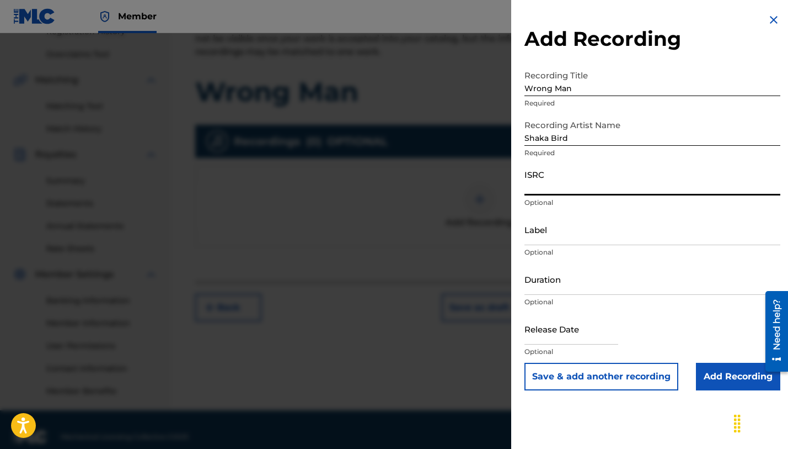
click at [605, 175] on input "ISRC" at bounding box center [653, 179] width 256 height 31
paste input "CALVP2552898"
type input "CALVP2552898"
click at [587, 279] on input "Duration" at bounding box center [653, 278] width 256 height 31
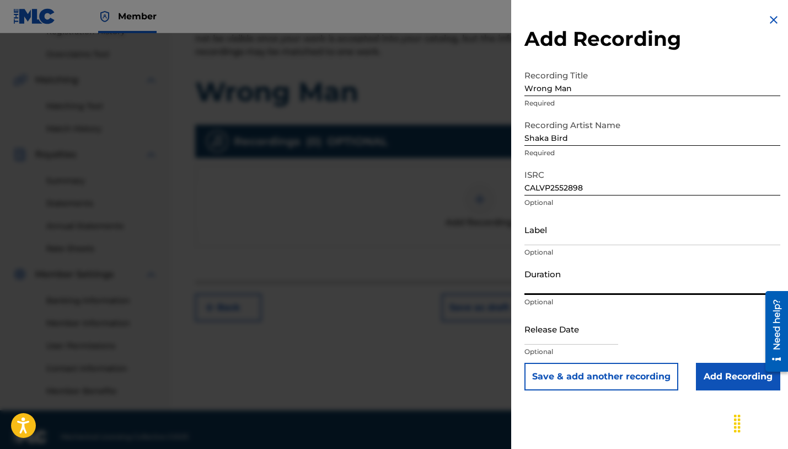
paste input "03:58"
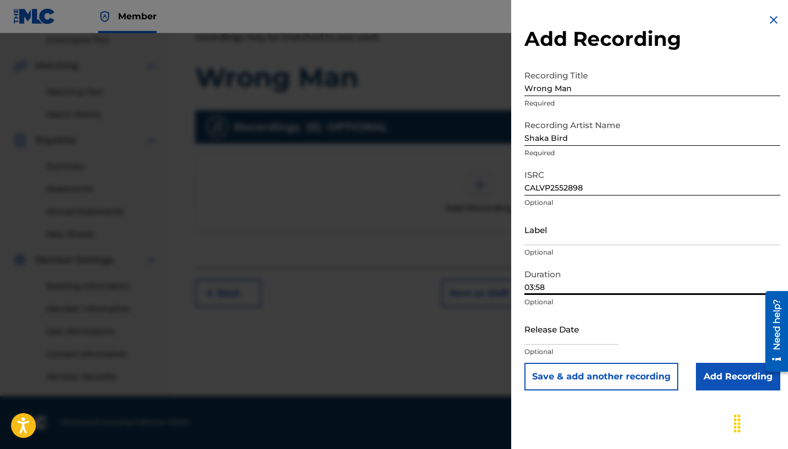
scroll to position [236, 0]
type input "03:58"
click at [548, 334] on input "text" at bounding box center [572, 328] width 94 height 31
select select "7"
select select "2025"
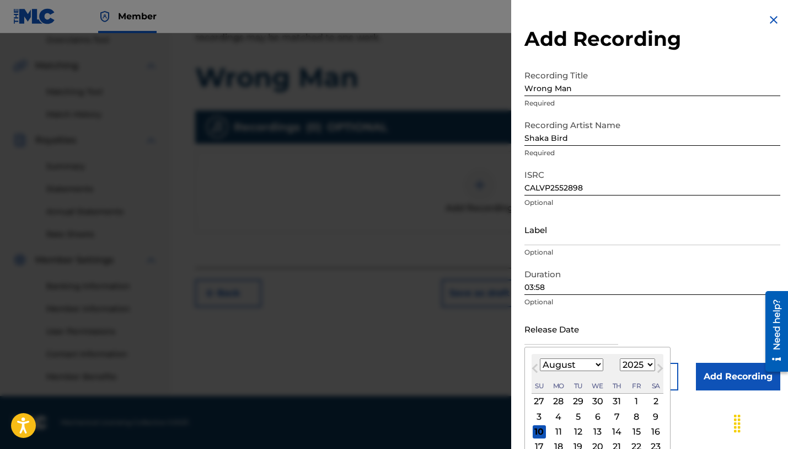
click at [536, 367] on span "Previous Month" at bounding box center [536, 369] width 0 height 17
select select "6"
click at [575, 430] on div "15" at bounding box center [578, 431] width 13 height 13
type input "[DATE]"
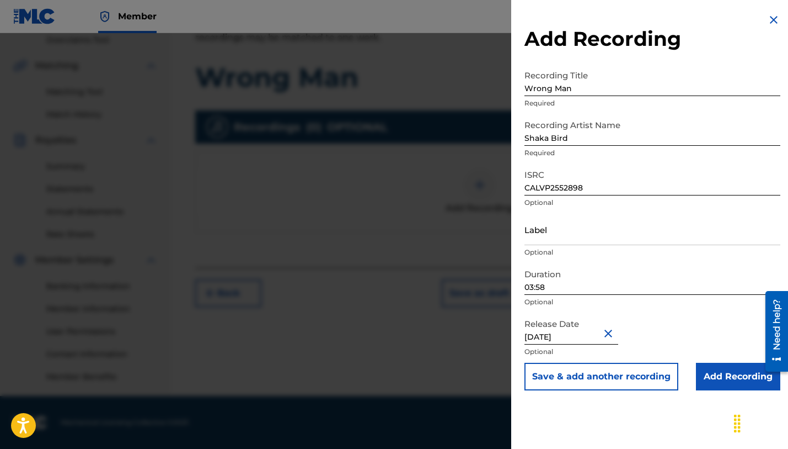
click at [731, 379] on input "Add Recording" at bounding box center [738, 376] width 84 height 28
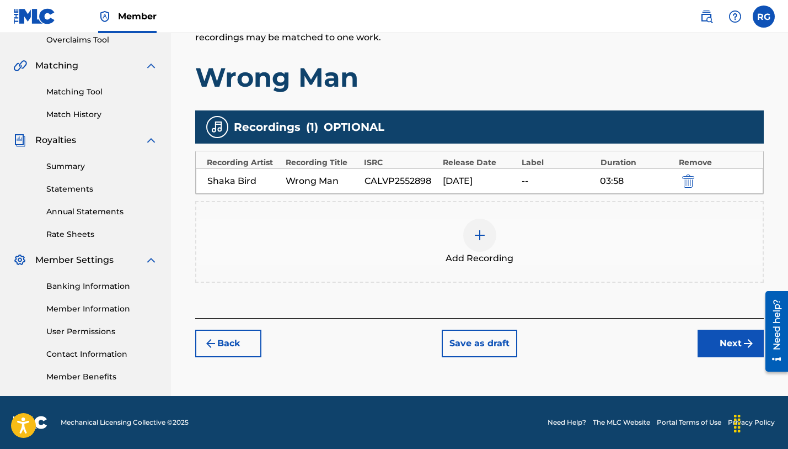
click at [725, 344] on button "Next" at bounding box center [731, 343] width 66 height 28
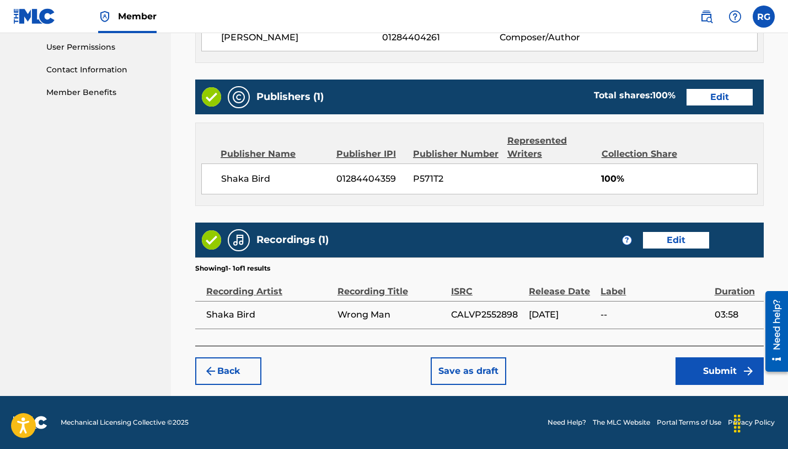
scroll to position [519, 0]
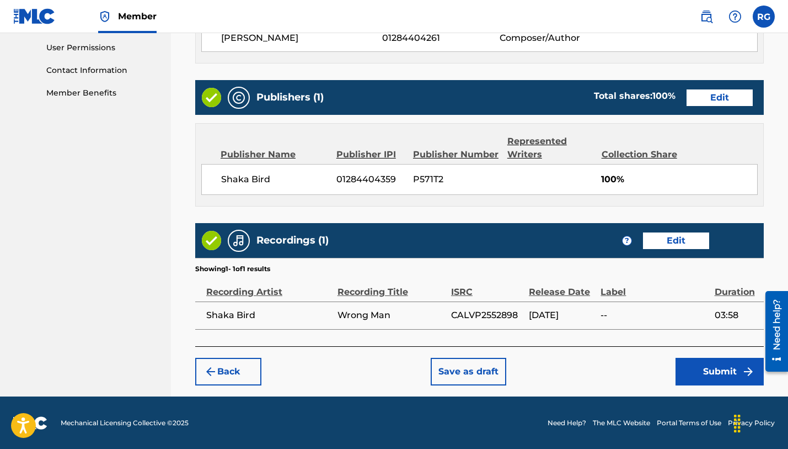
click at [709, 367] on button "Submit" at bounding box center [720, 371] width 88 height 28
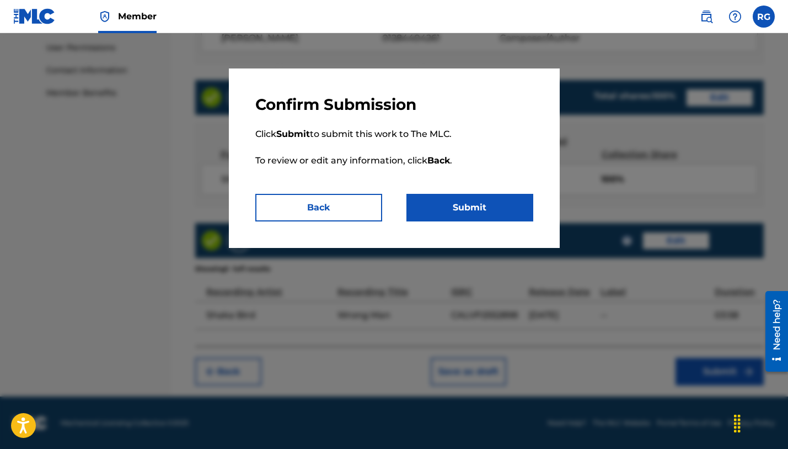
click at [461, 208] on button "Submit" at bounding box center [470, 208] width 127 height 28
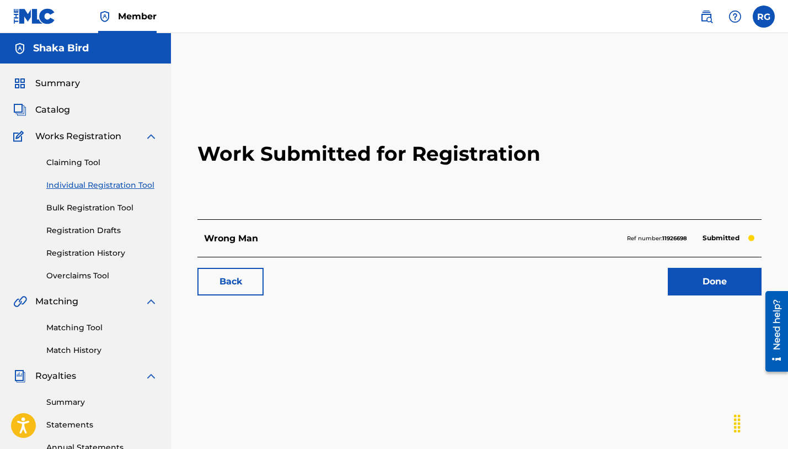
click at [712, 285] on link "Done" at bounding box center [715, 282] width 94 height 28
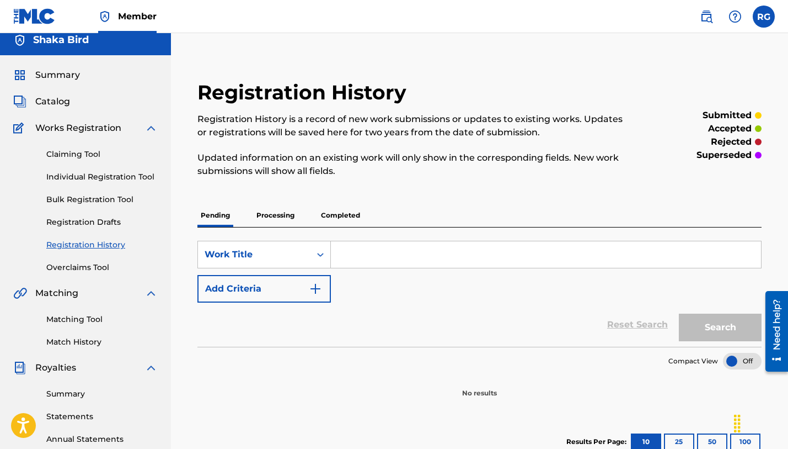
scroll to position [3, 0]
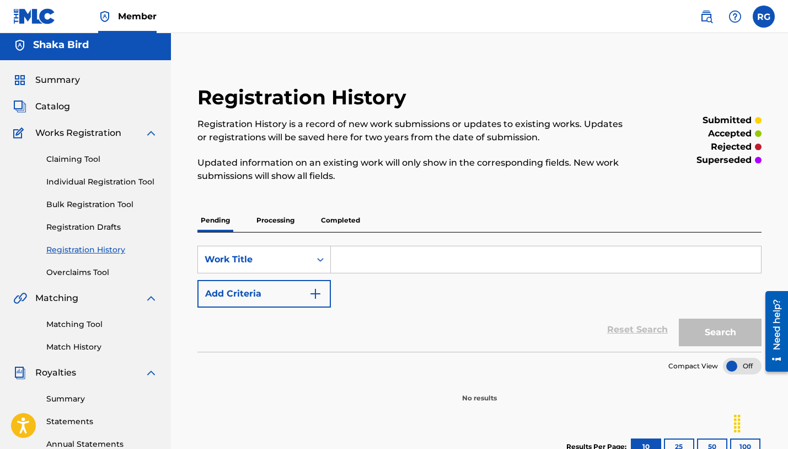
click at [77, 180] on link "Individual Registration Tool" at bounding box center [101, 182] width 111 height 12
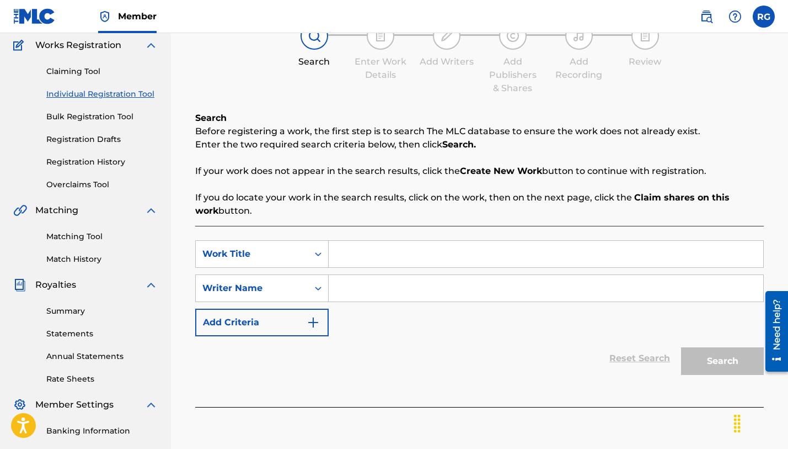
scroll to position [95, 0]
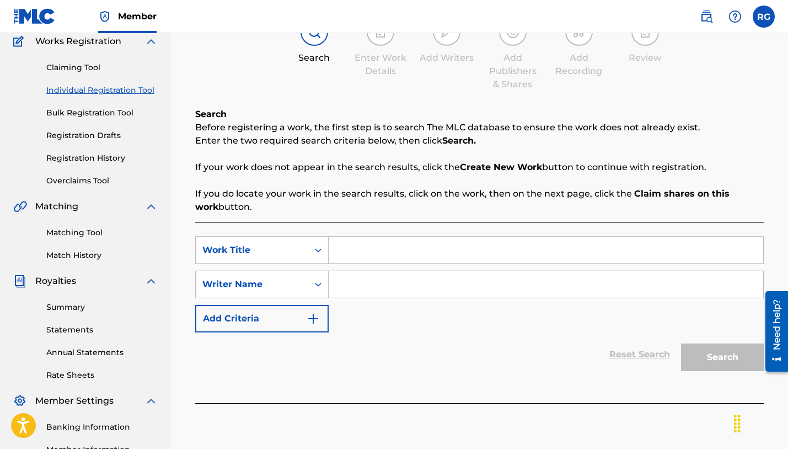
click at [372, 240] on input "Search Form" at bounding box center [546, 250] width 435 height 26
type input "[GEOGRAPHIC_DATA]"
click at [622, 289] on input "Search Form" at bounding box center [546, 284] width 435 height 26
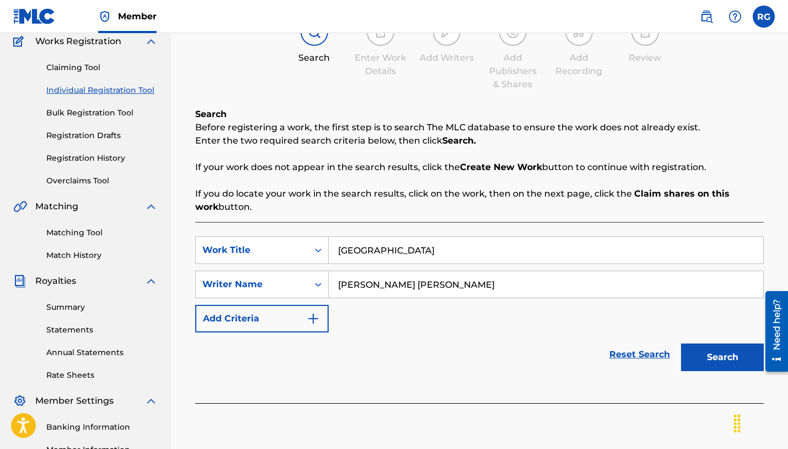
type input "[PERSON_NAME] [PERSON_NAME]"
click at [723, 357] on button "Search" at bounding box center [722, 357] width 83 height 28
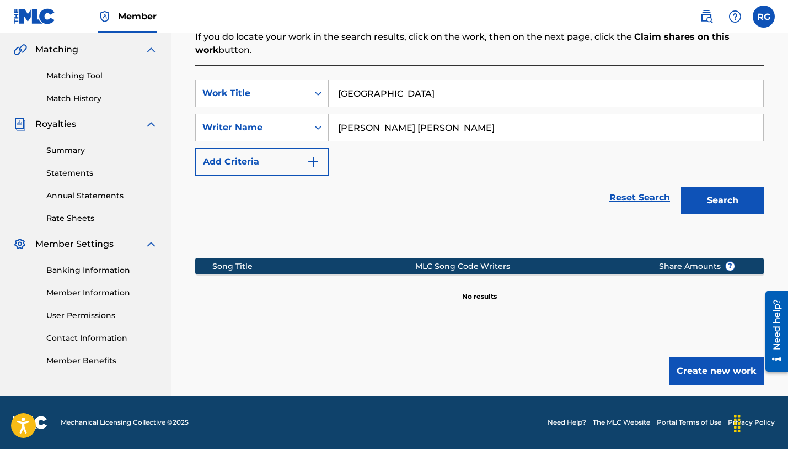
scroll to position [252, 0]
click at [699, 370] on button "Create new work" at bounding box center [716, 371] width 95 height 28
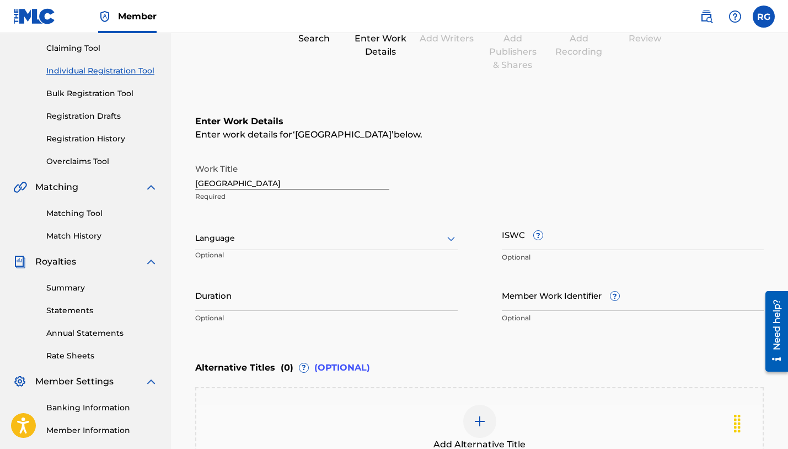
scroll to position [108, 0]
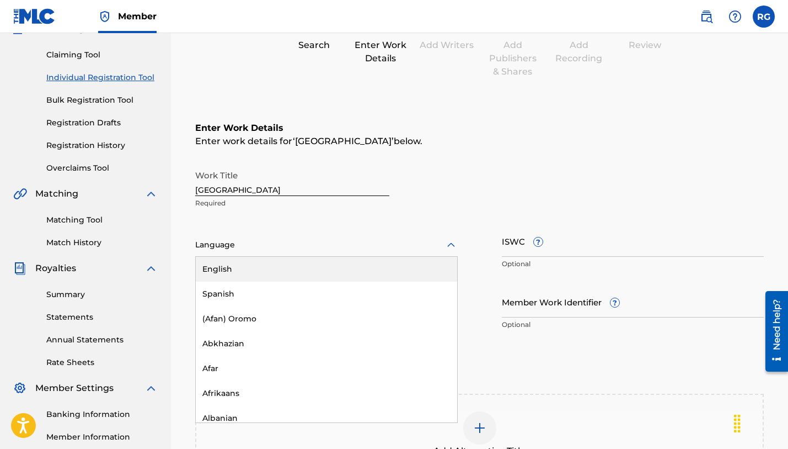
click at [304, 242] on div at bounding box center [326, 245] width 263 height 14
click at [275, 269] on div "English" at bounding box center [326, 269] width 261 height 25
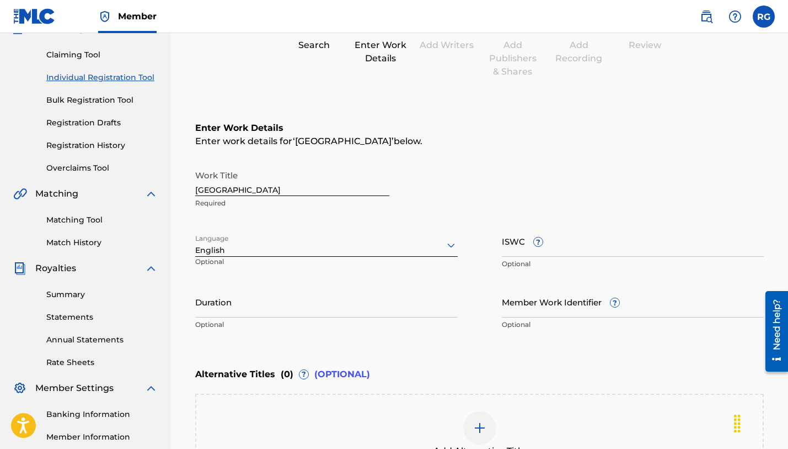
click at [512, 248] on input "ISWC ?" at bounding box center [633, 240] width 263 height 31
paste input "CALVP2559133"
type input "CALVP2559133"
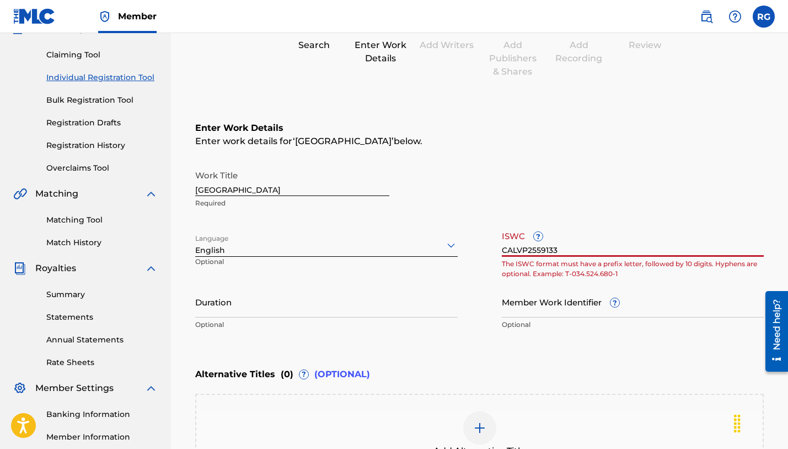
drag, startPoint x: 599, startPoint y: 248, endPoint x: 467, endPoint y: 243, distance: 131.9
click at [466, 243] on div "Work Title Barbados Required Language English Optional ISWC ? CALVP2559133 The …" at bounding box center [479, 249] width 569 height 171
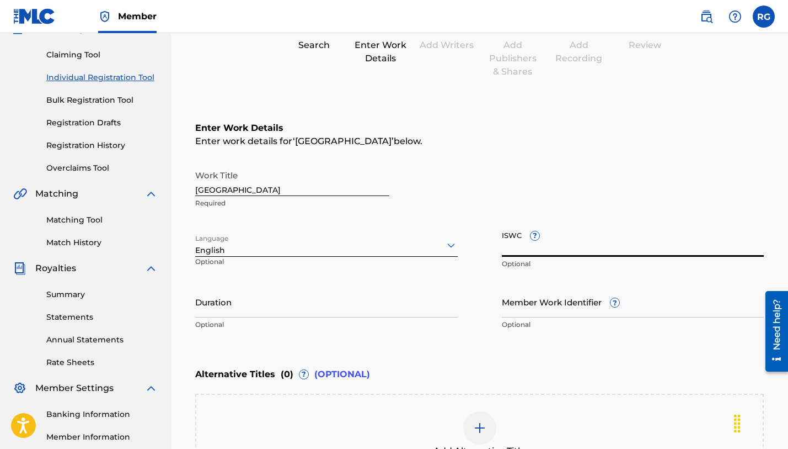
paste input "T-334.001.674-8"
type input "T-334.001.674-8"
click at [298, 305] on input "Duration" at bounding box center [326, 301] width 263 height 31
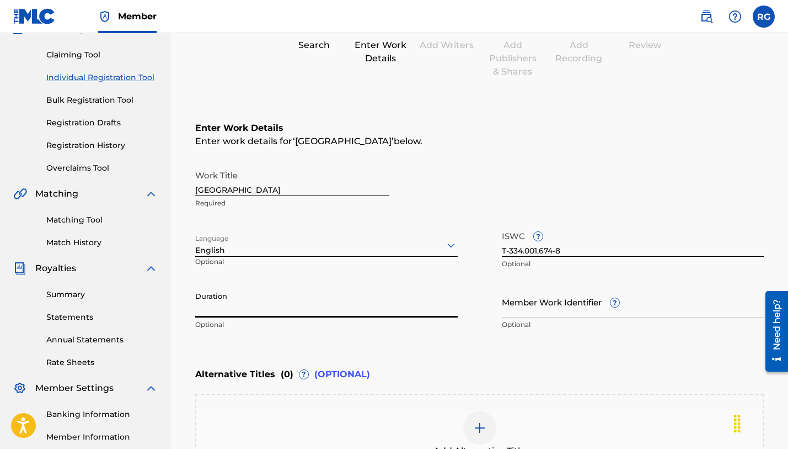
paste input "03:06"
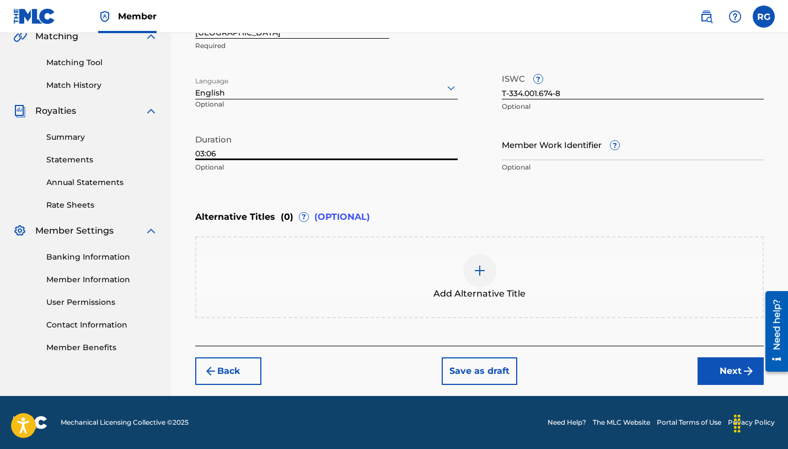
scroll to position [265, 0]
type input "03:06"
click at [730, 366] on button "Next" at bounding box center [731, 371] width 66 height 28
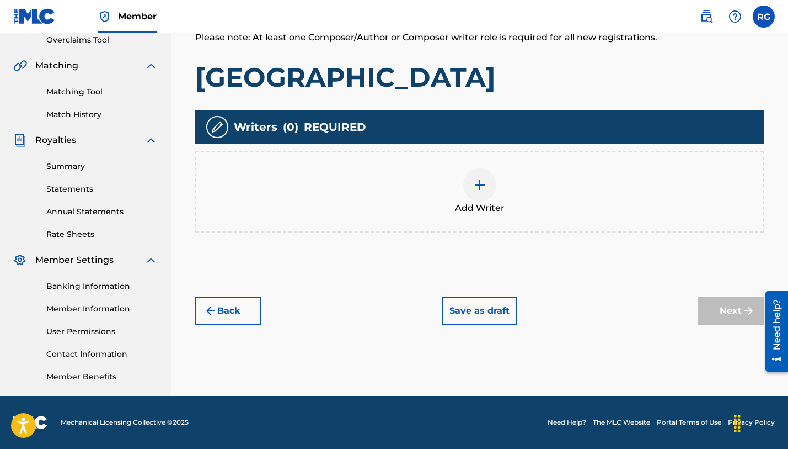
click at [484, 186] on img at bounding box center [479, 184] width 13 height 13
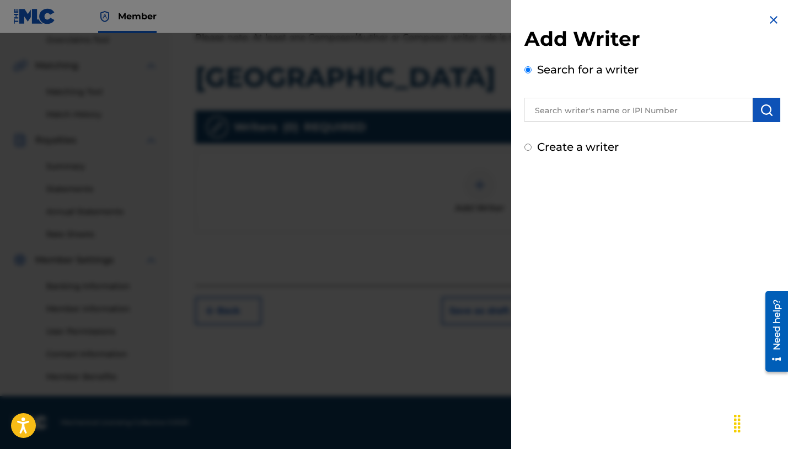
click at [568, 116] on input "text" at bounding box center [639, 110] width 228 height 24
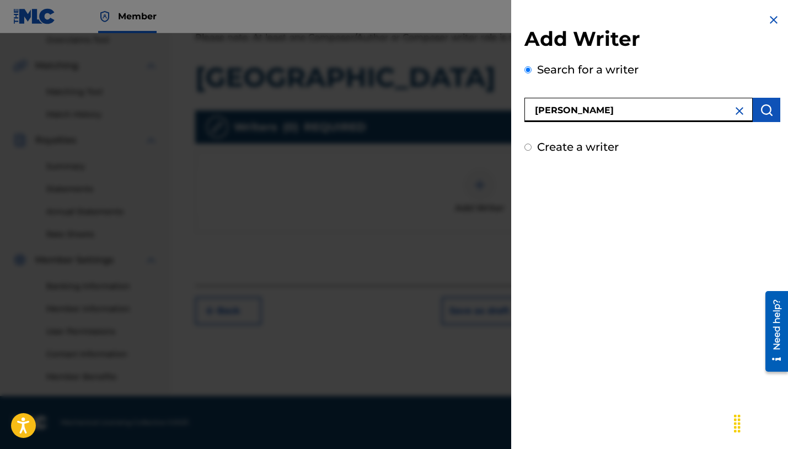
type input "[PERSON_NAME]"
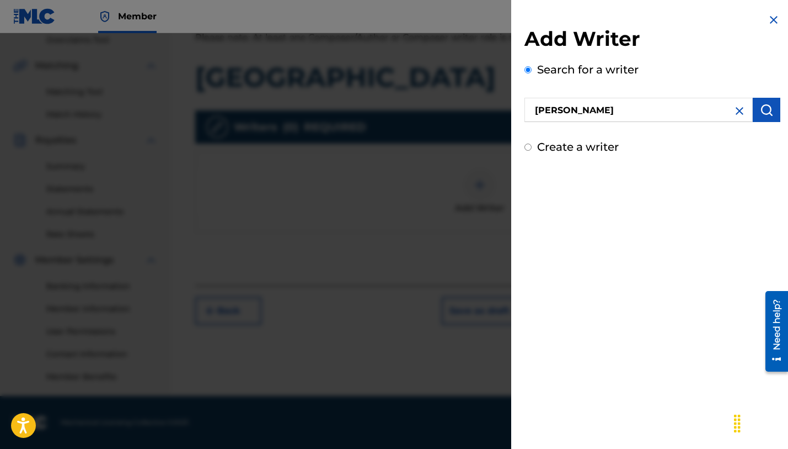
click at [770, 110] on button "submit" at bounding box center [767, 110] width 28 height 24
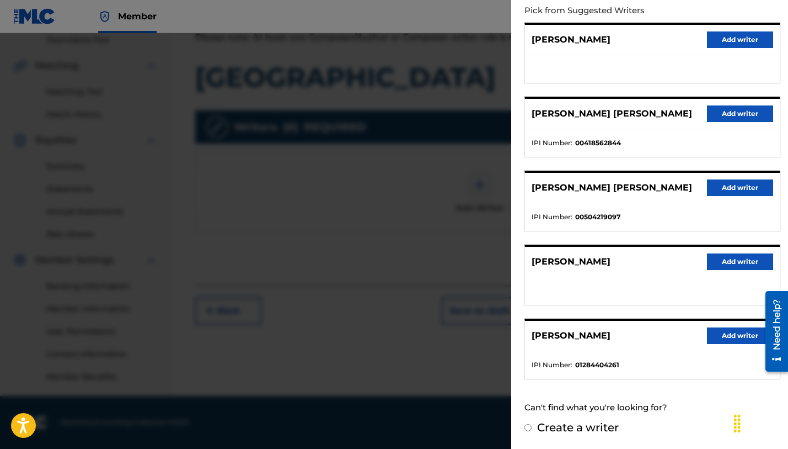
scroll to position [126, 0]
click at [726, 335] on button "Add writer" at bounding box center [740, 336] width 66 height 17
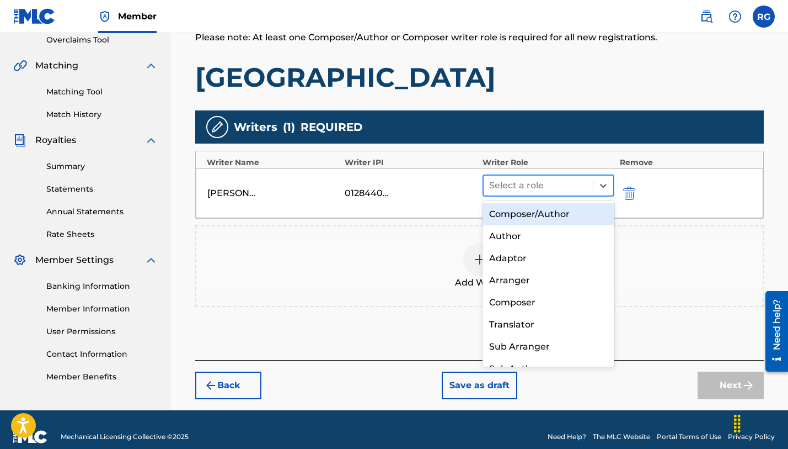
click at [559, 186] on div at bounding box center [538, 185] width 98 height 15
click at [533, 214] on div "Composer/Author" at bounding box center [549, 214] width 132 height 22
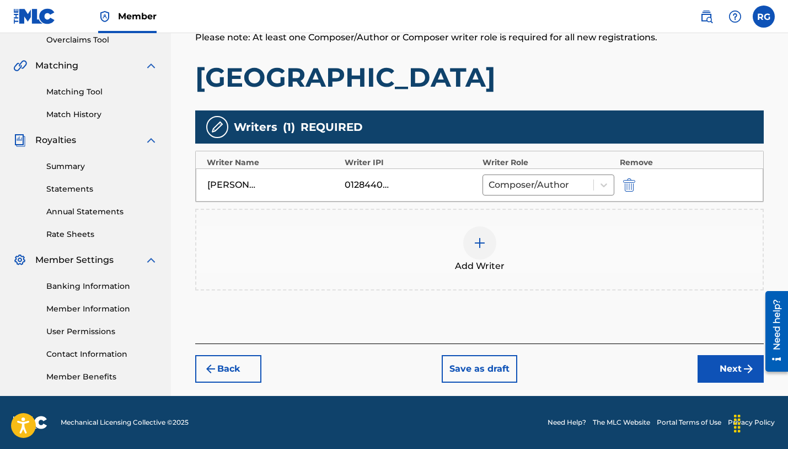
click at [723, 367] on button "Next" at bounding box center [731, 369] width 66 height 28
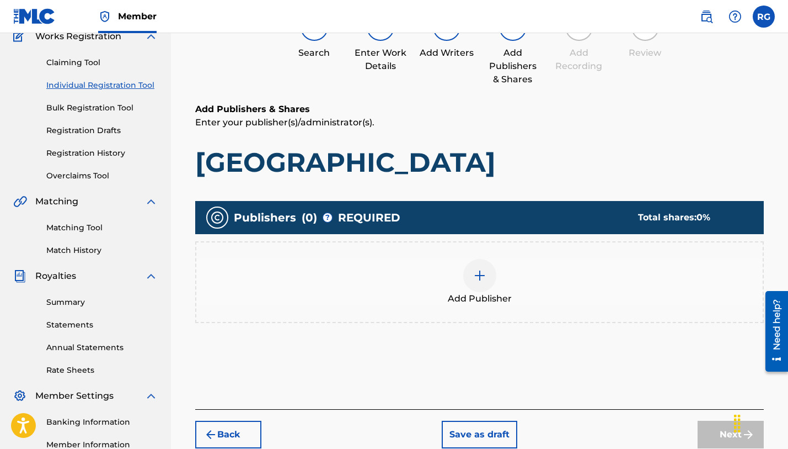
scroll to position [113, 0]
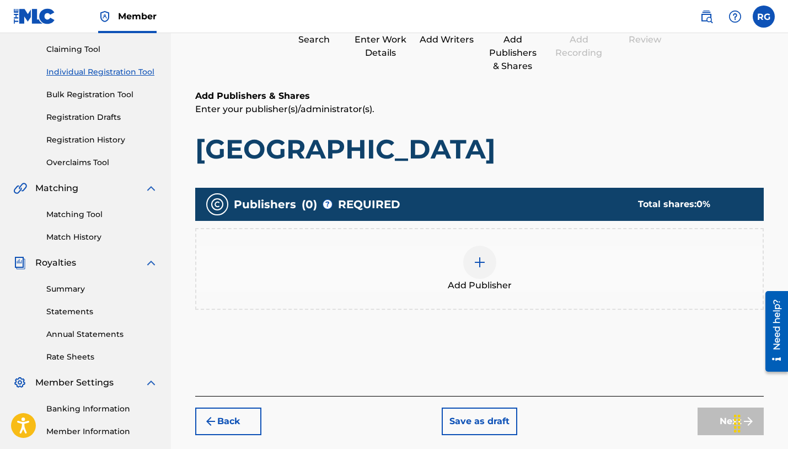
click at [481, 260] on img at bounding box center [479, 261] width 13 height 13
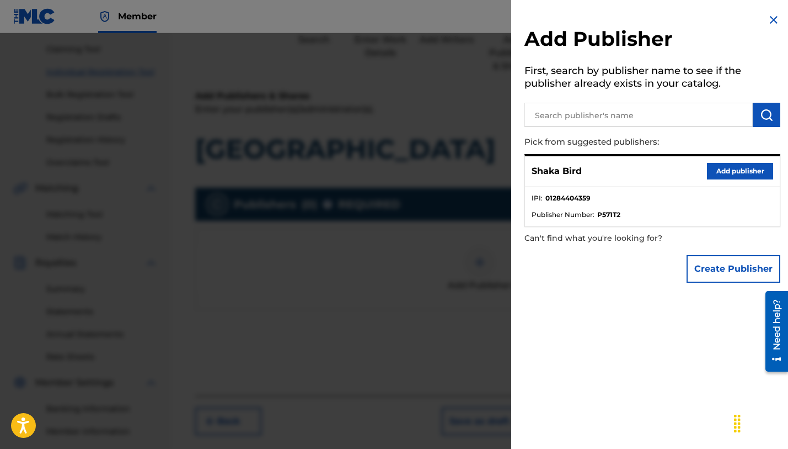
click at [726, 173] on button "Add publisher" at bounding box center [740, 171] width 66 height 17
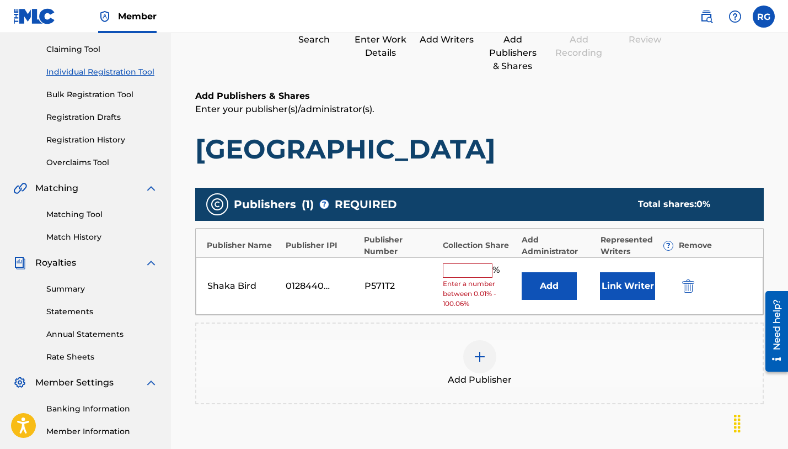
click at [460, 272] on input "text" at bounding box center [468, 270] width 50 height 14
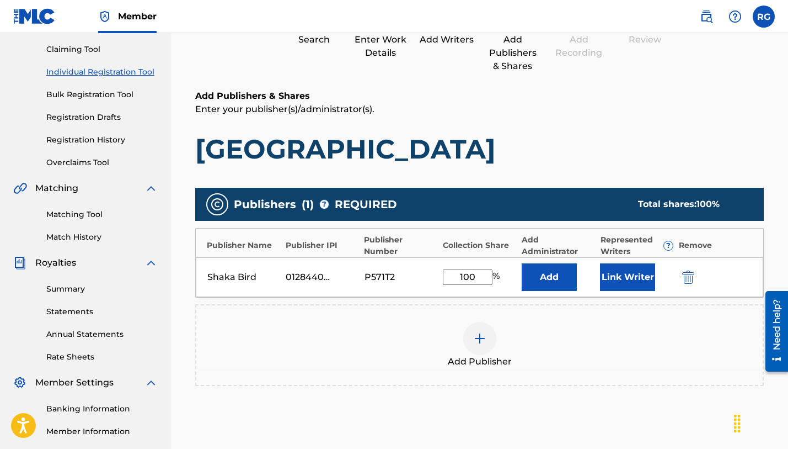
type input "100"
click at [584, 330] on div "Add Publisher" at bounding box center [479, 345] width 567 height 46
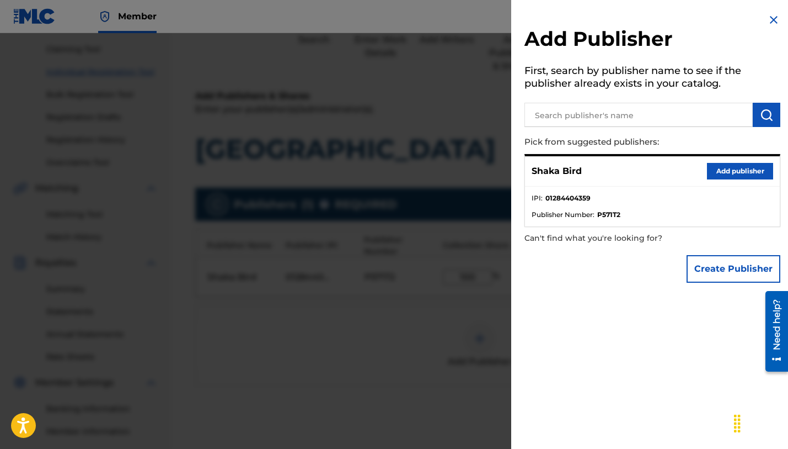
click at [429, 339] on div at bounding box center [394, 257] width 788 height 449
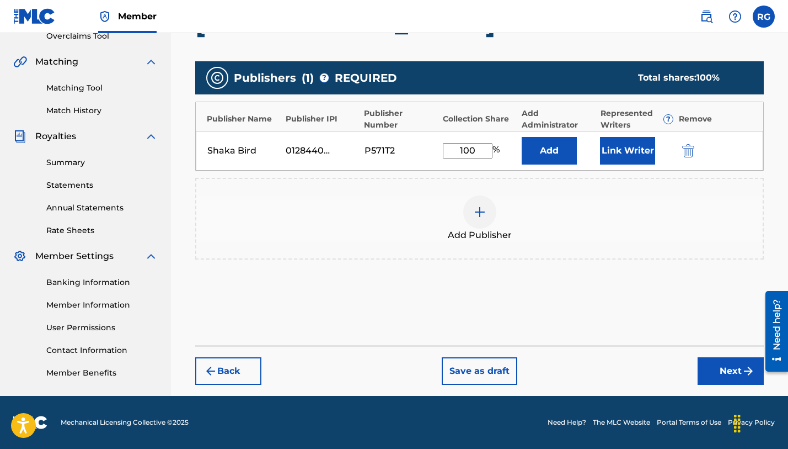
scroll to position [239, 0]
click at [739, 372] on button "Next" at bounding box center [731, 371] width 66 height 28
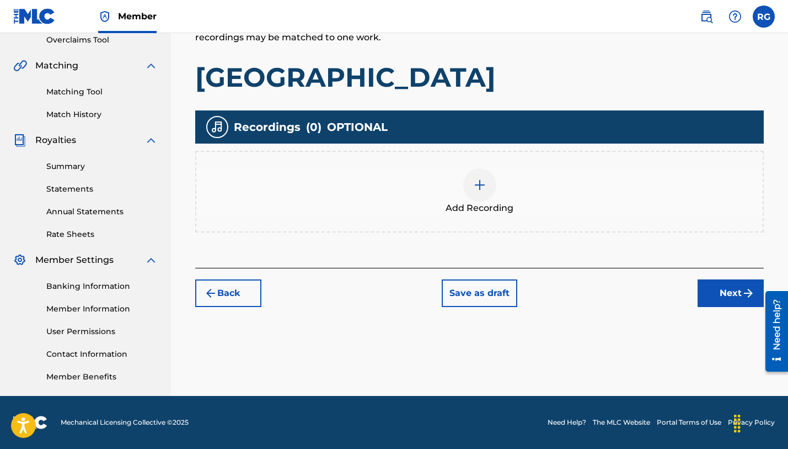
click at [479, 184] on img at bounding box center [479, 184] width 13 height 13
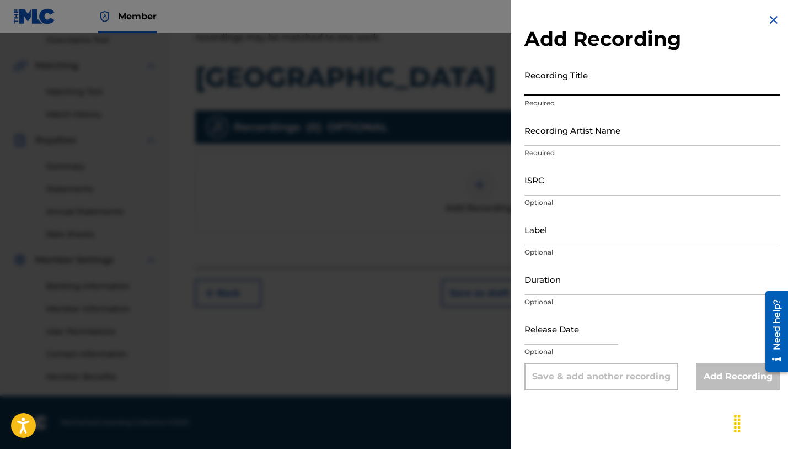
click at [551, 90] on input "Recording Title" at bounding box center [653, 80] width 256 height 31
type input "[GEOGRAPHIC_DATA]"
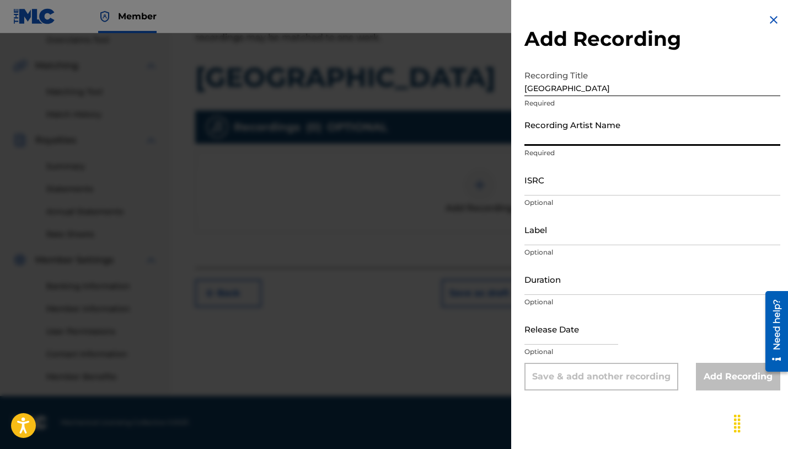
click at [559, 136] on input "Recording Artist Name" at bounding box center [653, 129] width 256 height 31
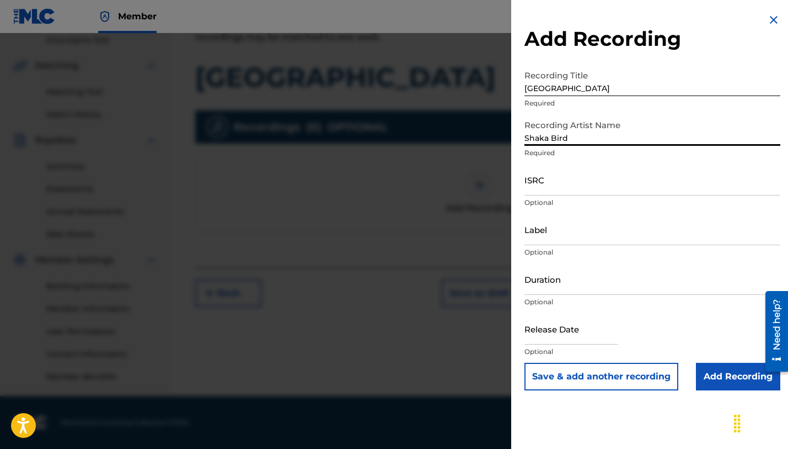
type input "Shaka Bird"
click at [572, 188] on input "ISRC" at bounding box center [653, 179] width 256 height 31
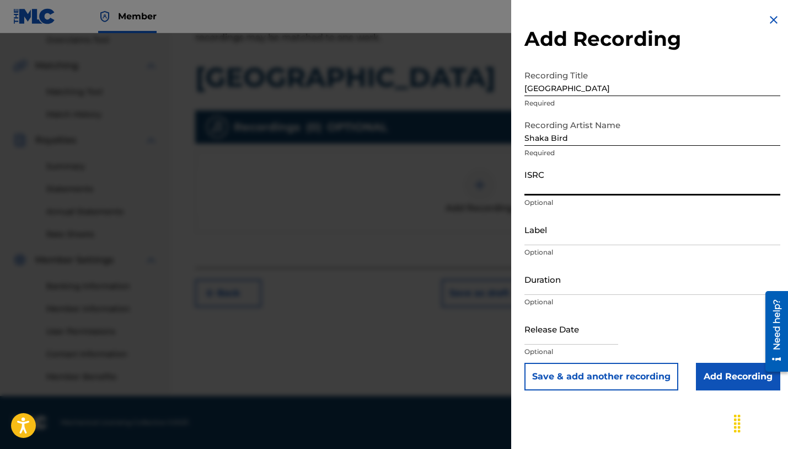
paste input "CALVP2559133"
type input "CALVP2559133"
click at [563, 277] on input "Duration" at bounding box center [653, 278] width 256 height 31
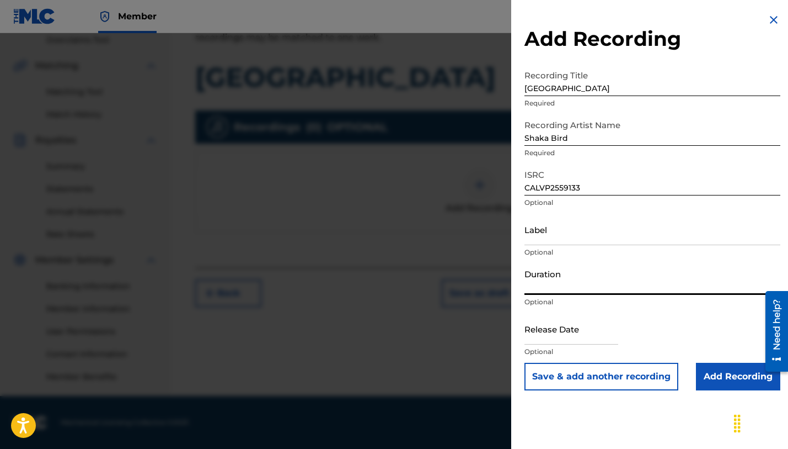
paste input "03:06"
type input "03:06"
click at [582, 340] on input "text" at bounding box center [572, 328] width 94 height 31
select select "7"
select select "2025"
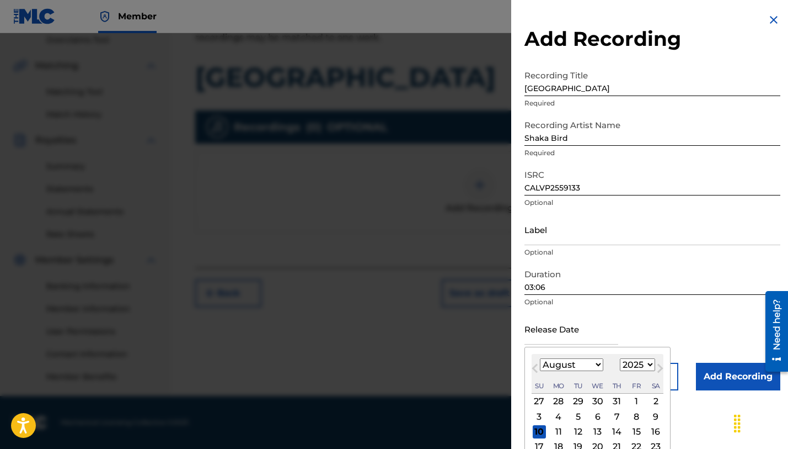
click at [533, 370] on button "Previous Month" at bounding box center [535, 370] width 18 height 18
select select "6"
click at [611, 431] on div "17" at bounding box center [617, 431] width 13 height 13
type input "[DATE]"
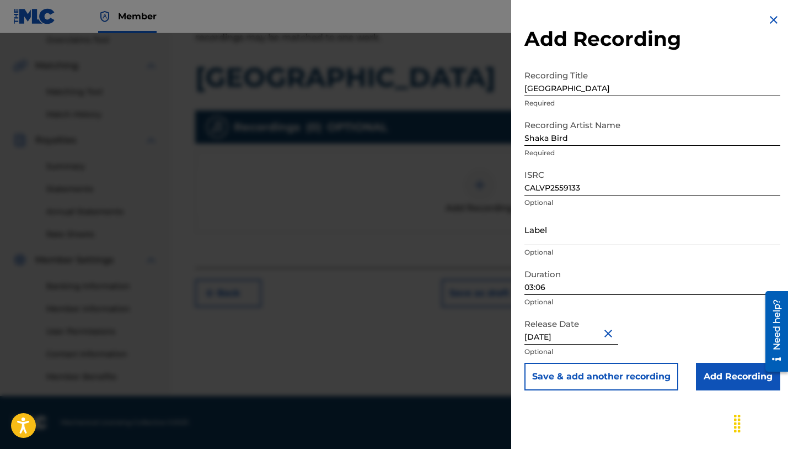
click at [735, 380] on input "Add Recording" at bounding box center [738, 376] width 84 height 28
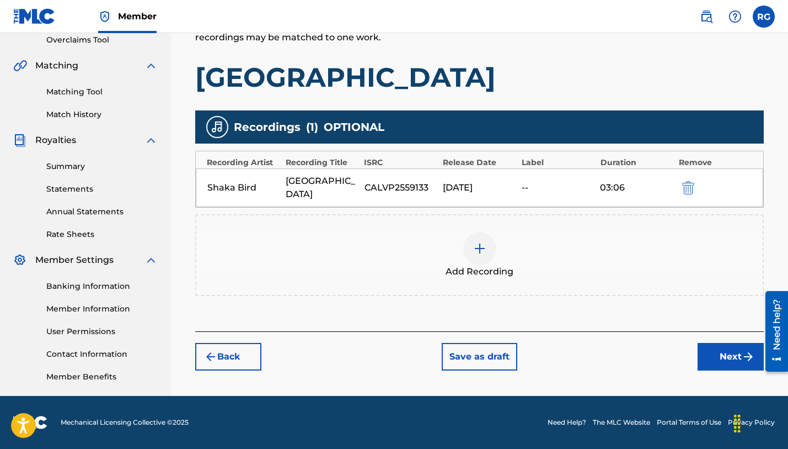
click at [727, 347] on button "Next" at bounding box center [731, 357] width 66 height 28
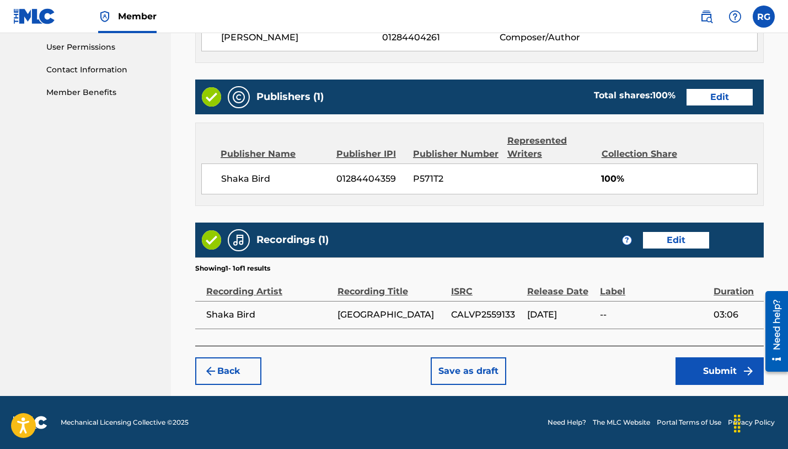
scroll to position [519, 0]
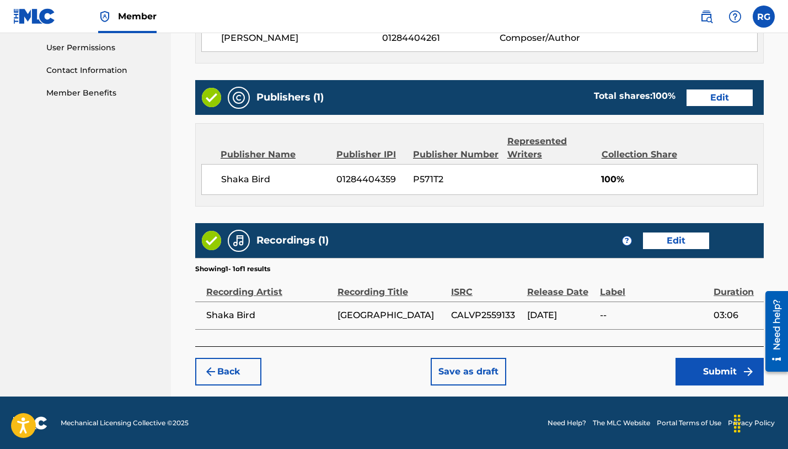
click at [716, 370] on button "Submit" at bounding box center [720, 371] width 88 height 28
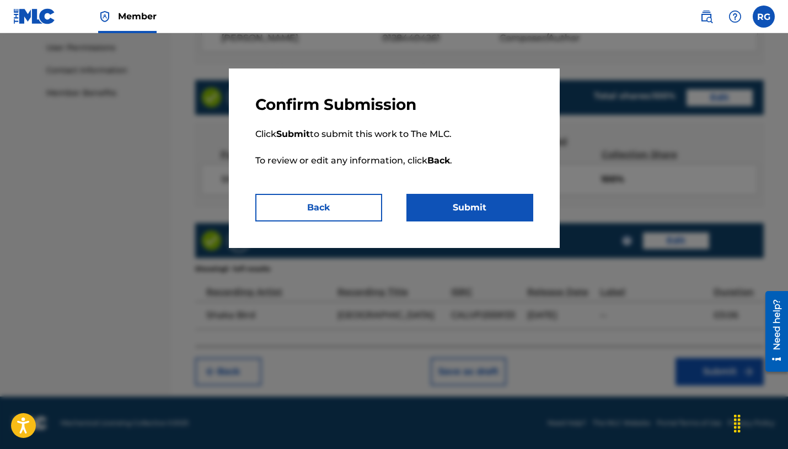
click at [460, 213] on button "Submit" at bounding box center [470, 208] width 127 height 28
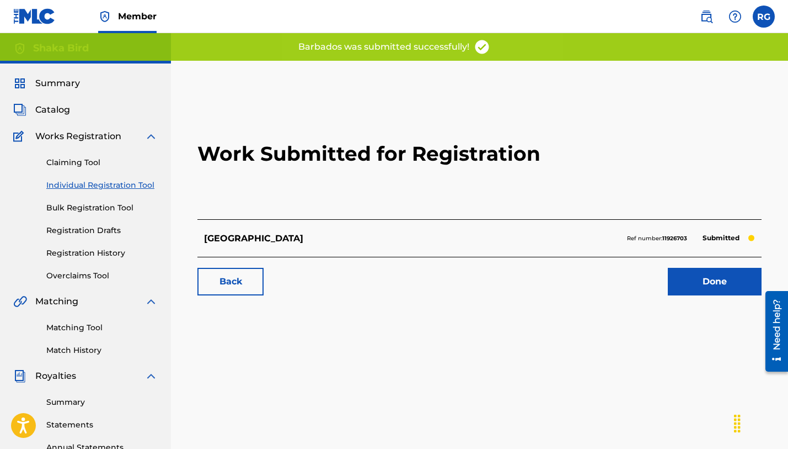
click at [716, 279] on link "Done" at bounding box center [715, 282] width 94 height 28
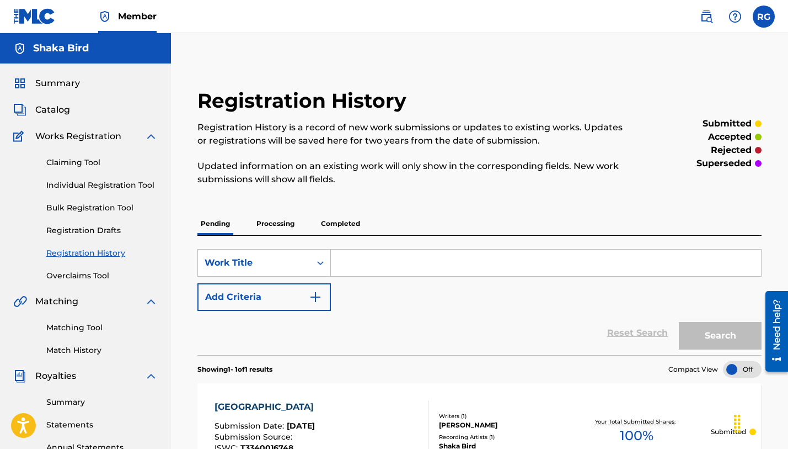
click at [76, 183] on link "Individual Registration Tool" at bounding box center [101, 185] width 111 height 12
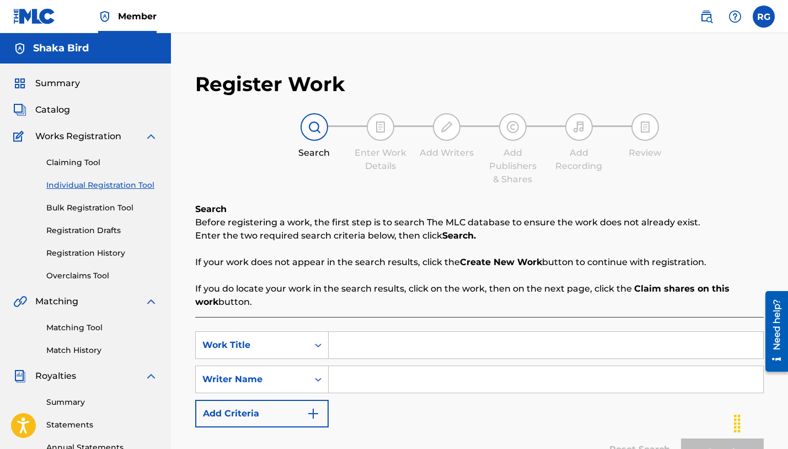
click at [457, 339] on input "Search Form" at bounding box center [546, 345] width 435 height 26
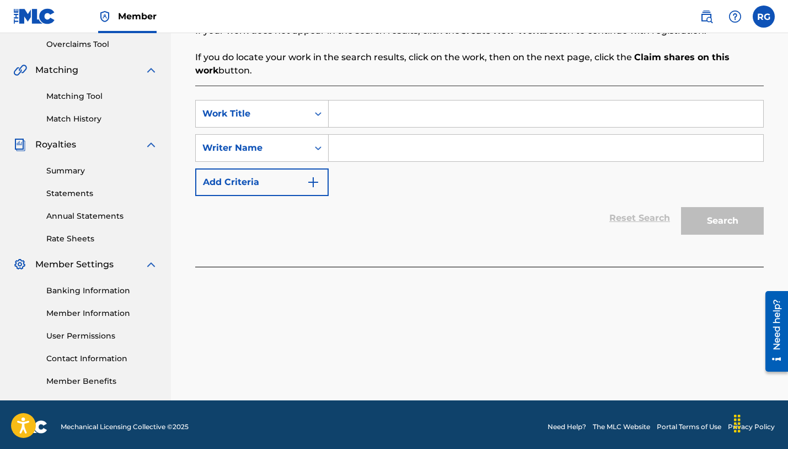
scroll to position [235, 0]
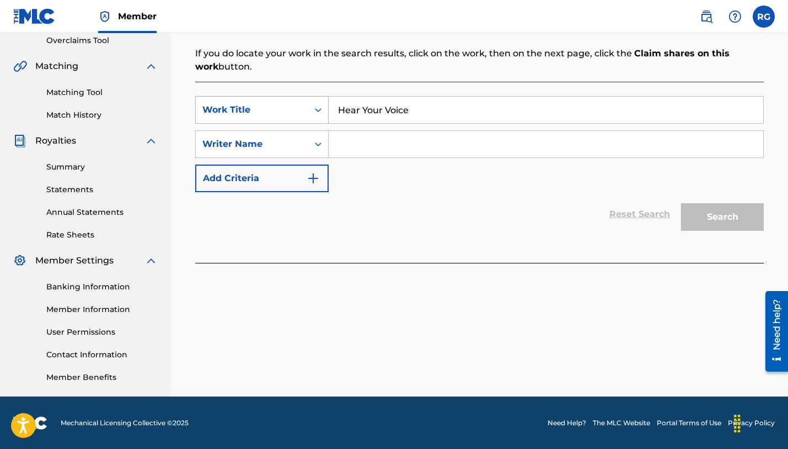
type input "Hear Your Voice"
click at [408, 146] on input "Search Form" at bounding box center [546, 144] width 435 height 26
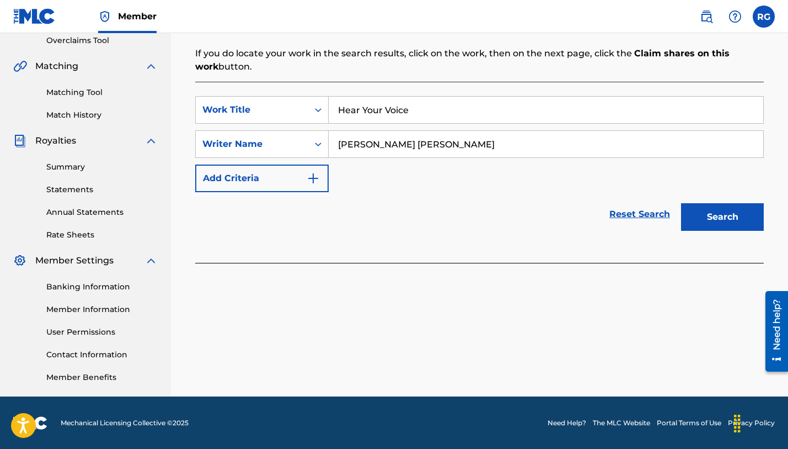
type input "[PERSON_NAME] [PERSON_NAME]"
click at [731, 215] on button "Search" at bounding box center [722, 217] width 83 height 28
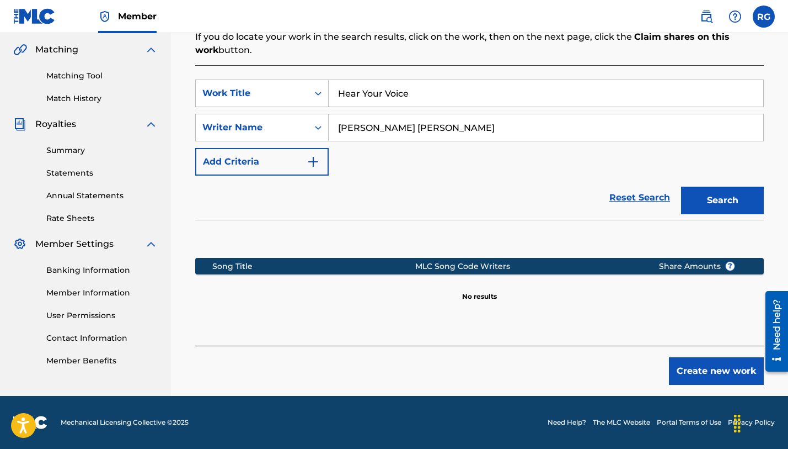
scroll to position [252, 0]
click at [690, 370] on button "Create new work" at bounding box center [716, 371] width 95 height 28
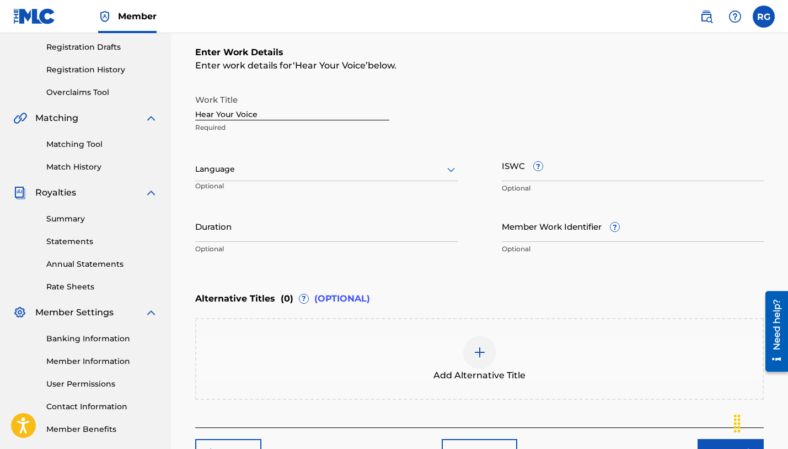
scroll to position [183, 0]
click at [266, 168] on div at bounding box center [326, 169] width 263 height 14
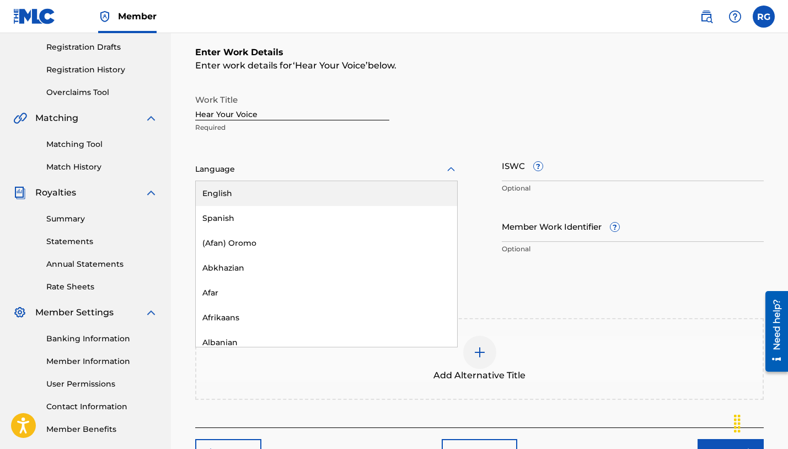
click at [251, 197] on div "English" at bounding box center [326, 193] width 261 height 25
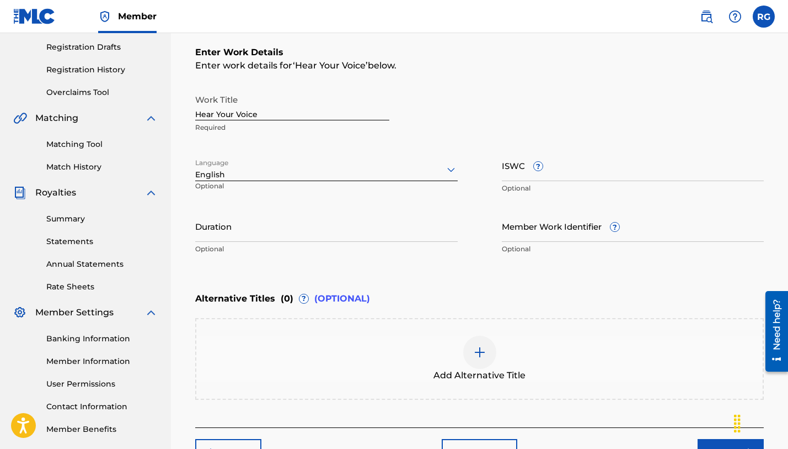
click at [508, 172] on input "ISWC ?" at bounding box center [633, 165] width 263 height 31
paste input "T-334.001.686-2"
type input "T-334.001.686-2"
click at [268, 237] on input "Duration" at bounding box center [326, 225] width 263 height 31
paste input "03:31"
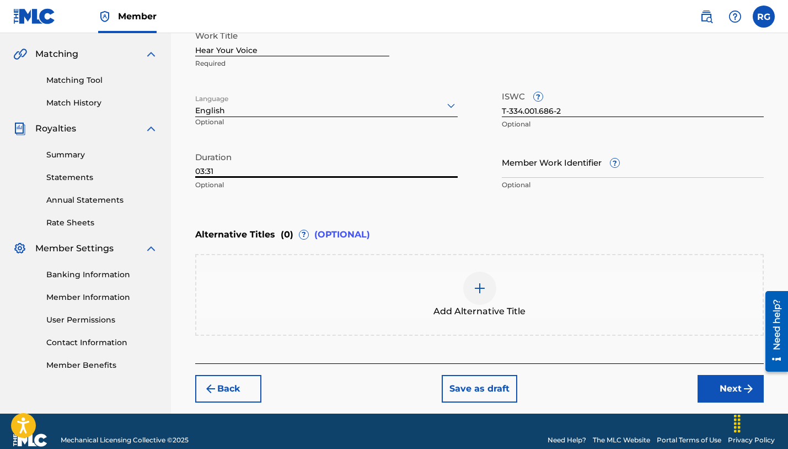
scroll to position [261, 0]
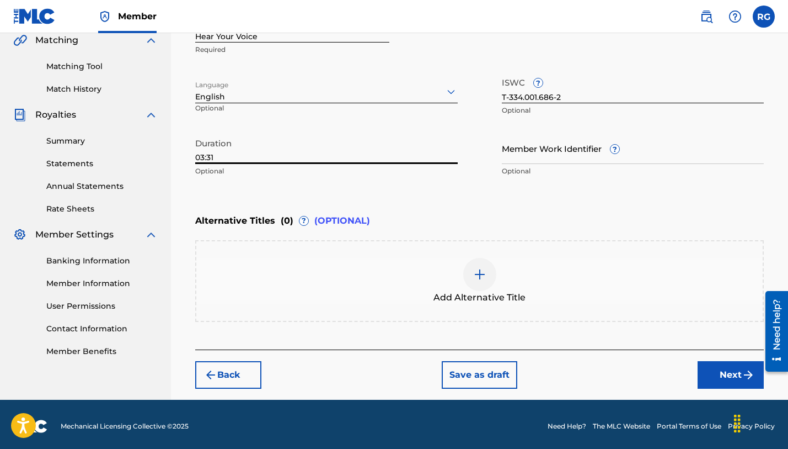
type input "03:31"
click at [724, 373] on button "Next" at bounding box center [731, 375] width 66 height 28
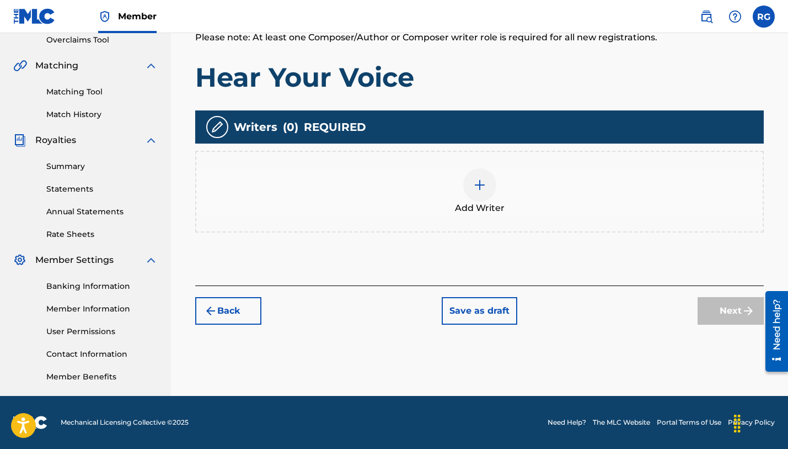
scroll to position [236, 0]
click at [473, 179] on img at bounding box center [479, 184] width 13 height 13
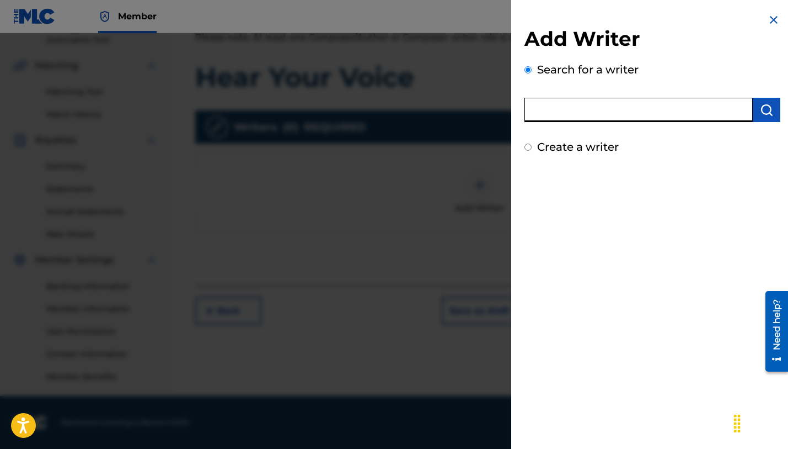
click at [565, 104] on input "text" at bounding box center [639, 110] width 228 height 24
type input "[PERSON_NAME]"
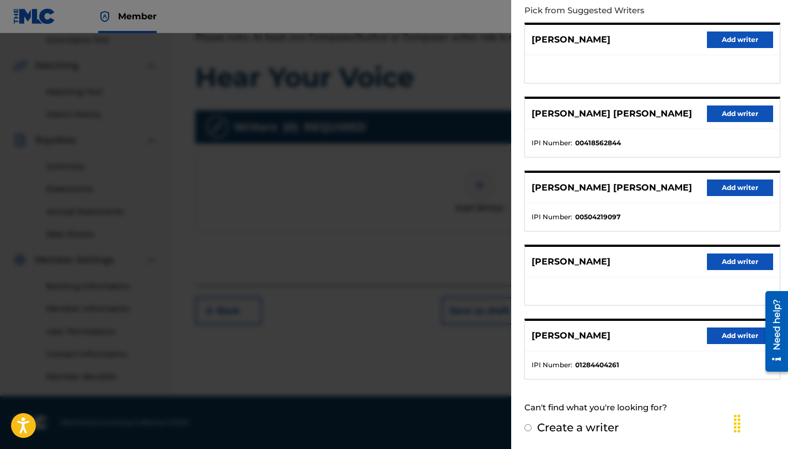
scroll to position [126, 0]
click at [730, 336] on button "Add writer" at bounding box center [740, 336] width 66 height 17
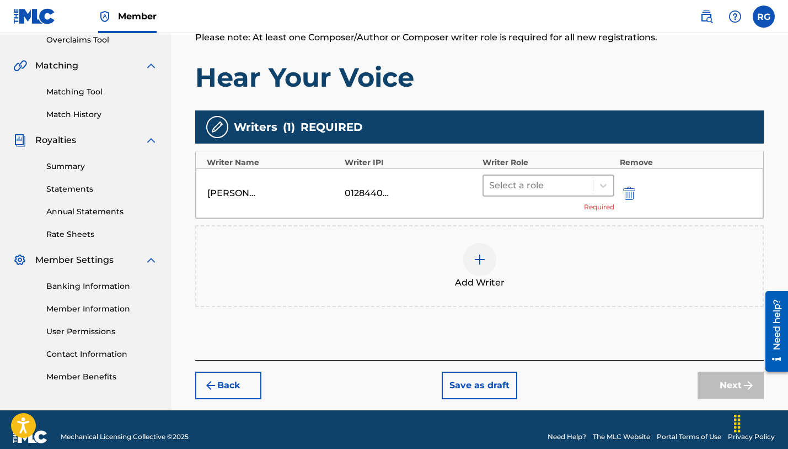
click at [537, 186] on div at bounding box center [538, 185] width 98 height 15
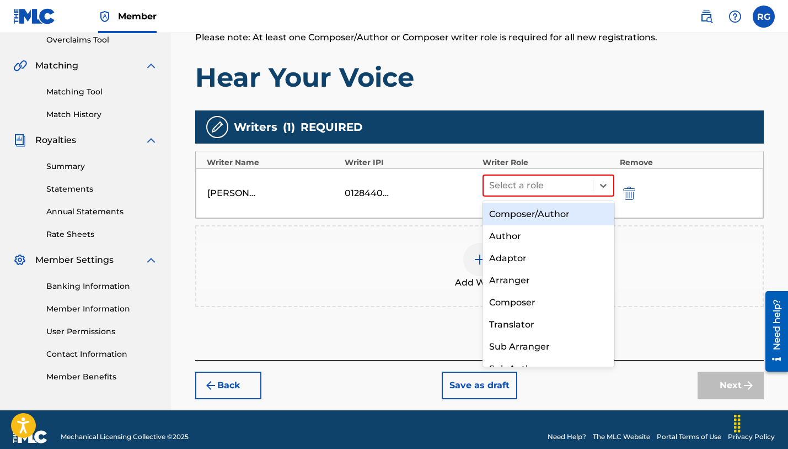
click at [525, 214] on div "Composer/Author" at bounding box center [549, 214] width 132 height 22
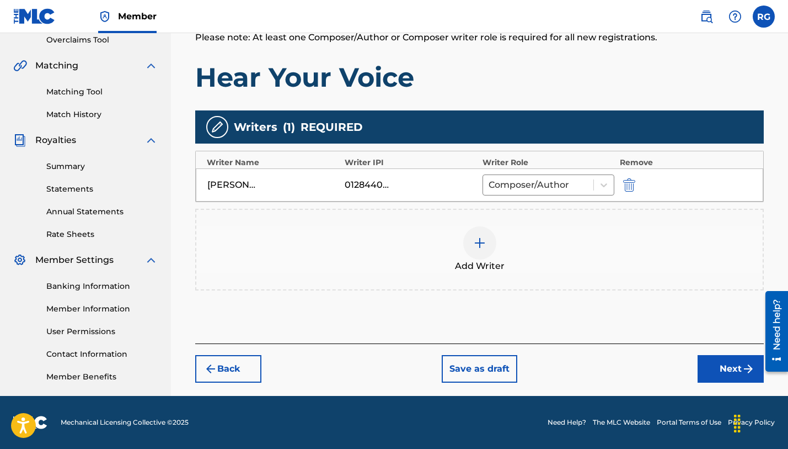
click at [725, 372] on button "Next" at bounding box center [731, 369] width 66 height 28
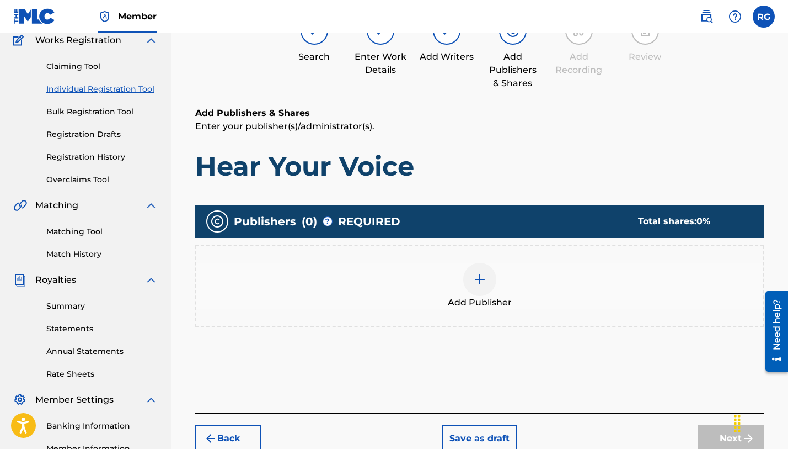
scroll to position [125, 0]
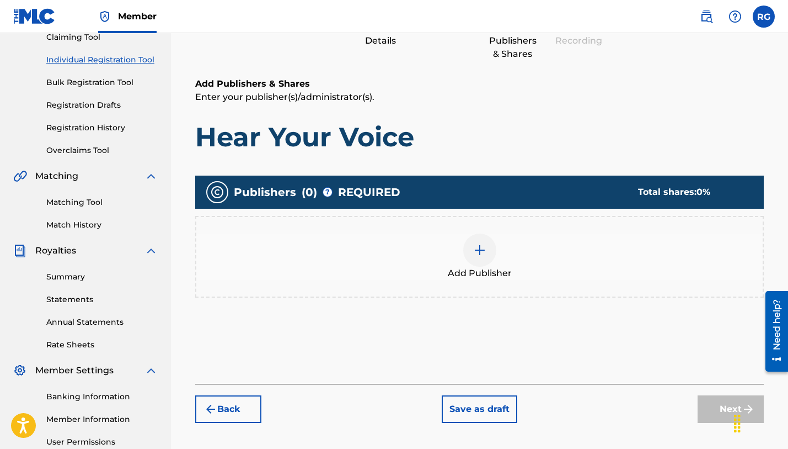
click at [480, 256] on img at bounding box center [479, 249] width 13 height 13
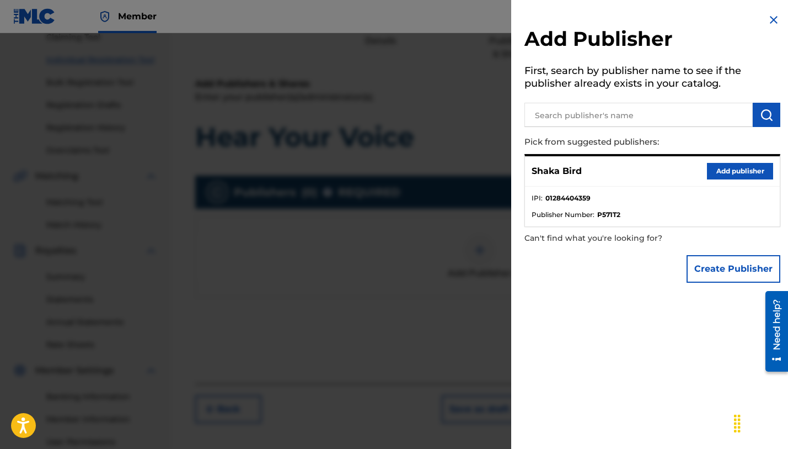
click at [733, 172] on button "Add publisher" at bounding box center [740, 171] width 66 height 17
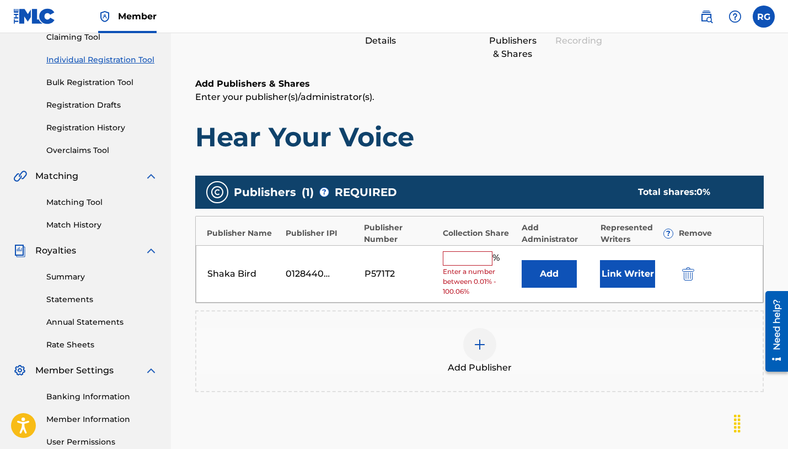
click at [473, 254] on input "text" at bounding box center [468, 258] width 50 height 14
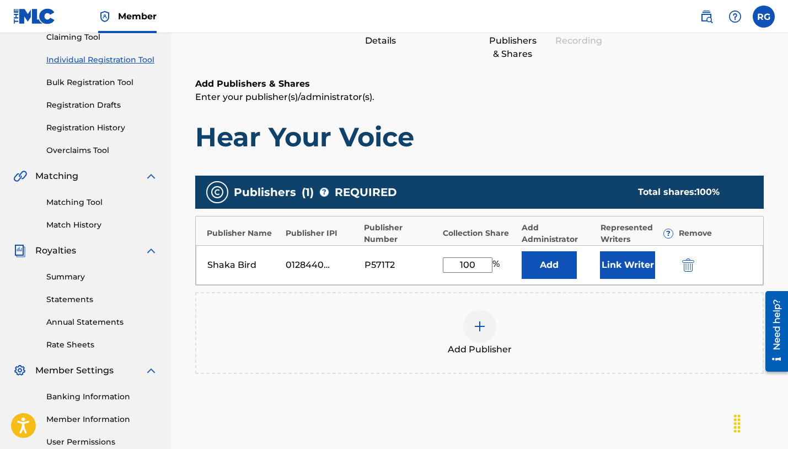
type input "100"
click at [564, 326] on div "Add Publisher" at bounding box center [479, 332] width 567 height 46
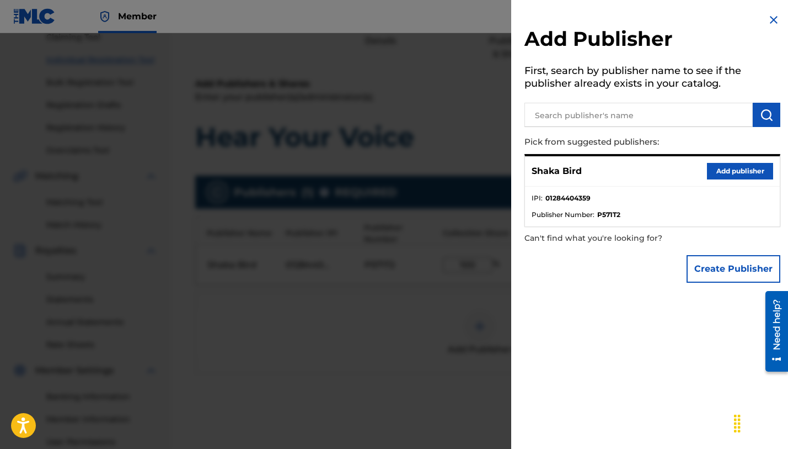
click at [456, 335] on div at bounding box center [394, 257] width 788 height 449
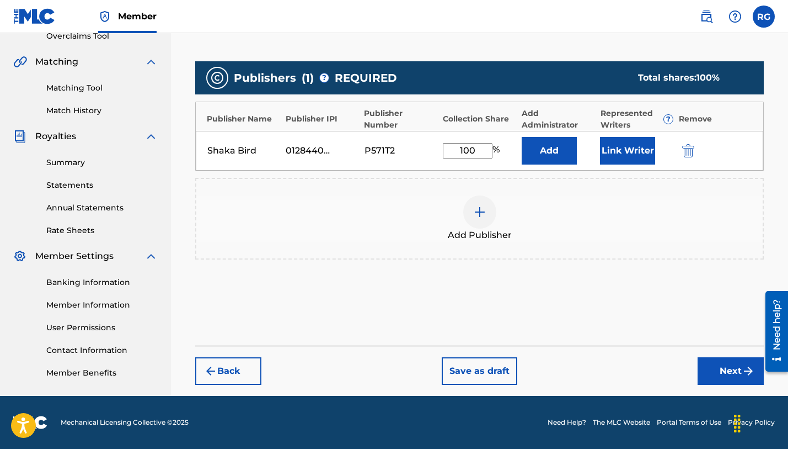
scroll to position [239, 0]
click at [728, 367] on button "Next" at bounding box center [731, 371] width 66 height 28
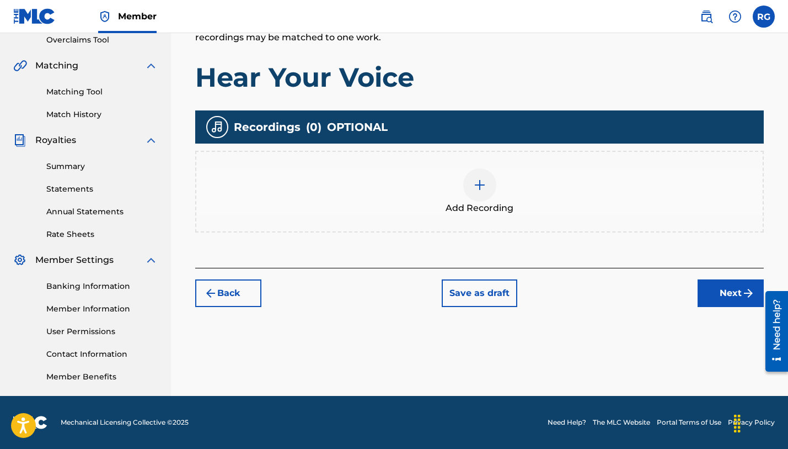
scroll to position [236, 0]
click at [482, 179] on img at bounding box center [479, 184] width 13 height 13
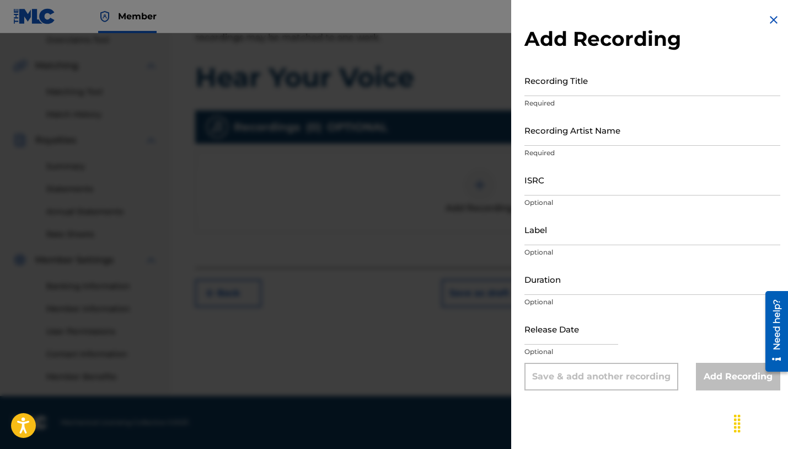
click at [554, 92] on input "Recording Title" at bounding box center [653, 80] width 256 height 31
type input "Hear Your Voice"
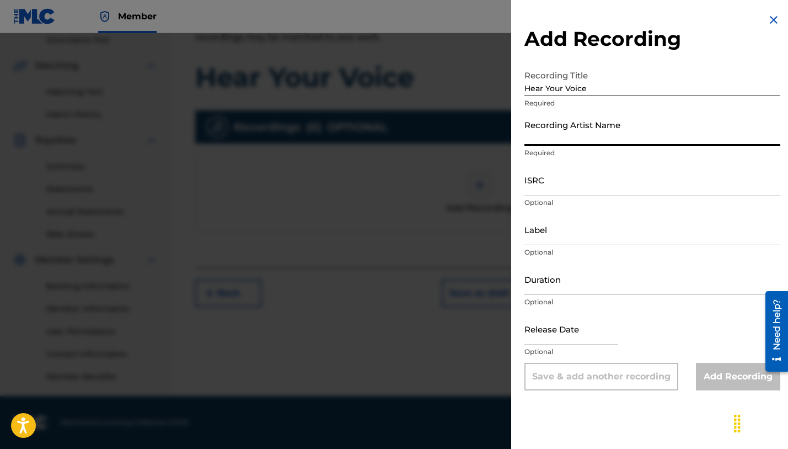
click at [563, 128] on input "Recording Artist Name" at bounding box center [653, 129] width 256 height 31
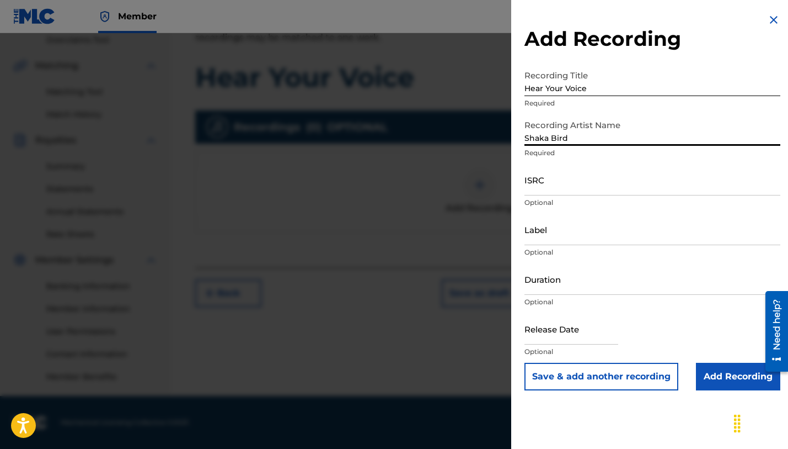
type input "Shaka Bird"
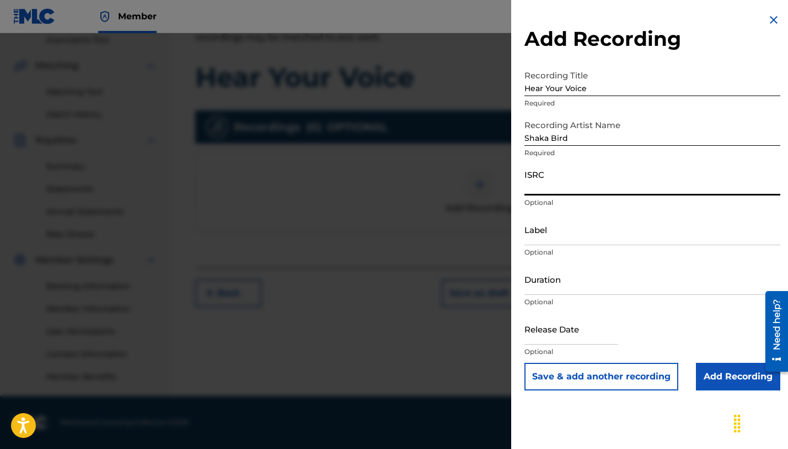
click at [590, 186] on input "ISRC" at bounding box center [653, 179] width 256 height 31
paste input "CALVP2559138"
type input "CALVP2559138"
click at [594, 281] on input "Duration" at bounding box center [653, 278] width 256 height 31
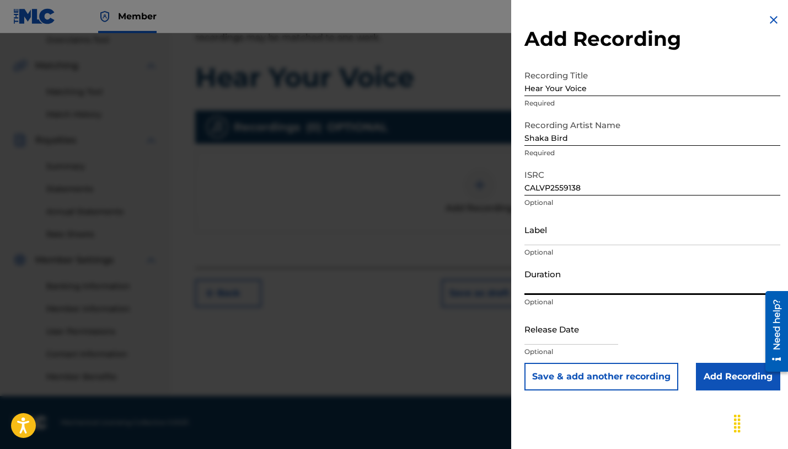
paste input "03:31"
type input "03:31"
click at [599, 335] on input "text" at bounding box center [572, 328] width 94 height 31
select select "7"
select select "2025"
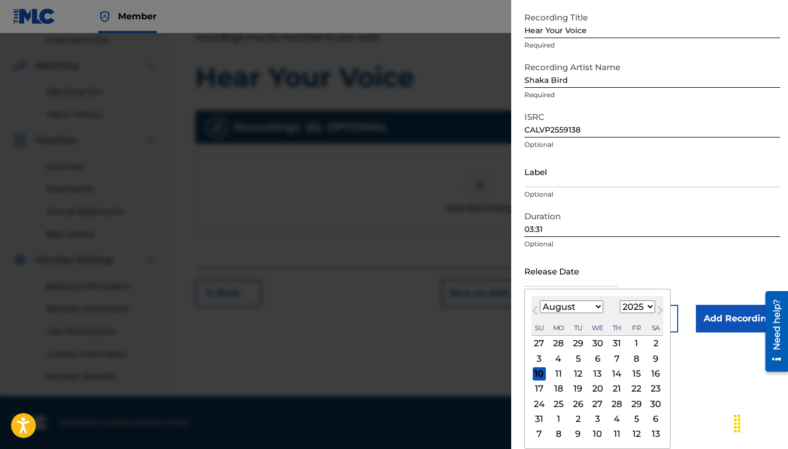
scroll to position [58, 0]
click at [535, 313] on button "Previous Month" at bounding box center [535, 312] width 18 height 18
select select "6"
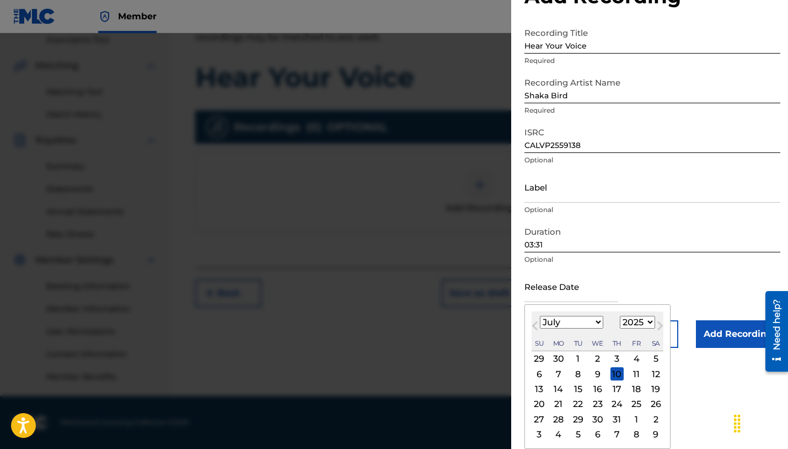
scroll to position [42, 0]
click at [614, 388] on div "17" at bounding box center [617, 388] width 13 height 13
type input "[DATE]"
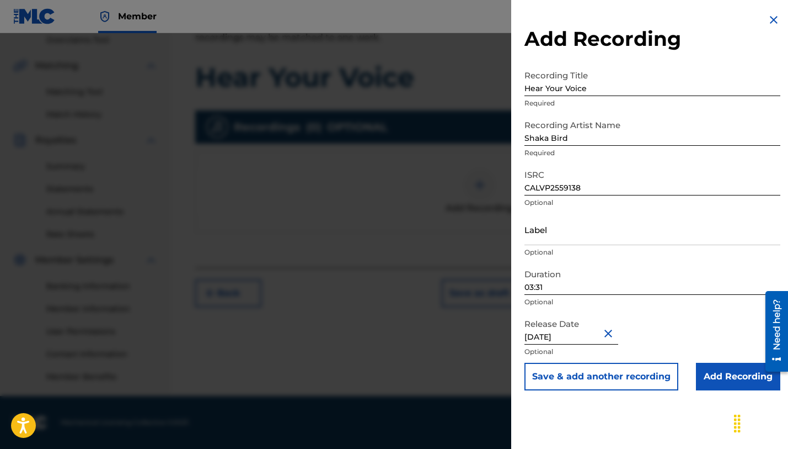
scroll to position [0, 0]
click at [733, 377] on input "Add Recording" at bounding box center [738, 376] width 84 height 28
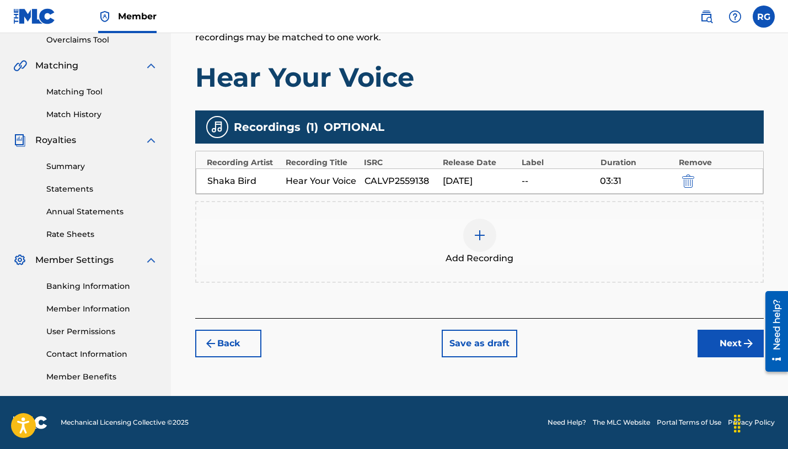
click at [728, 346] on button "Next" at bounding box center [731, 343] width 66 height 28
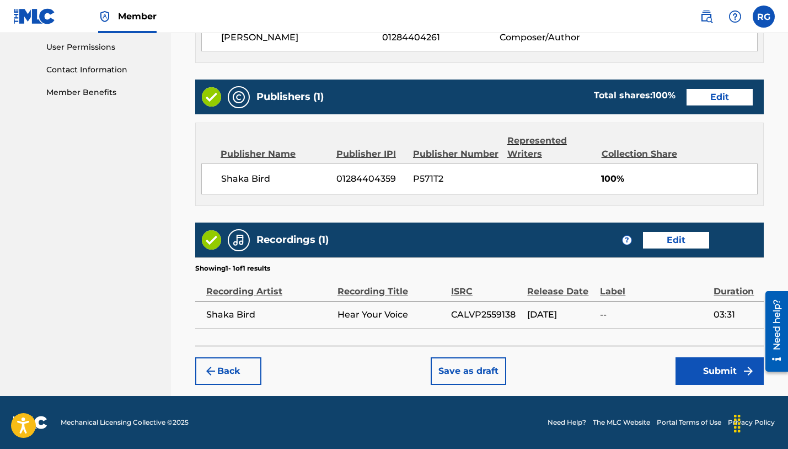
scroll to position [519, 0]
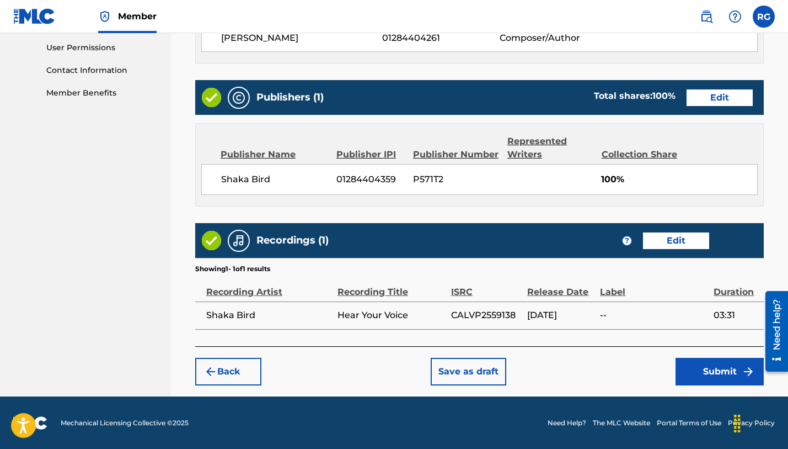
click at [714, 378] on button "Submit" at bounding box center [720, 371] width 88 height 28
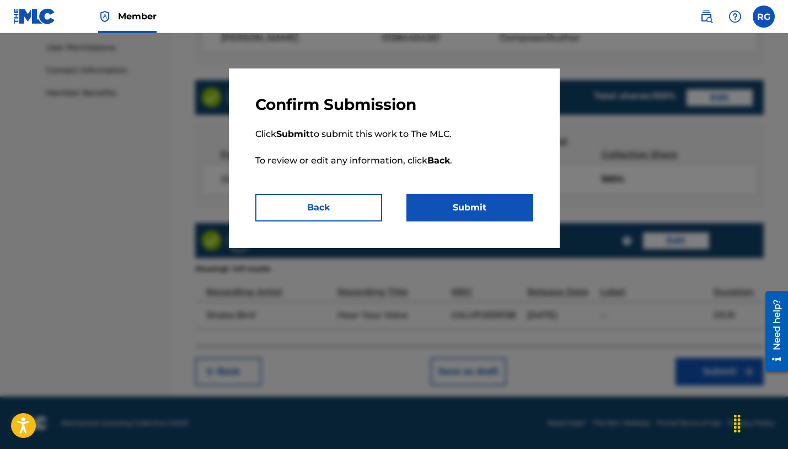
click at [489, 206] on button "Submit" at bounding box center [470, 208] width 127 height 28
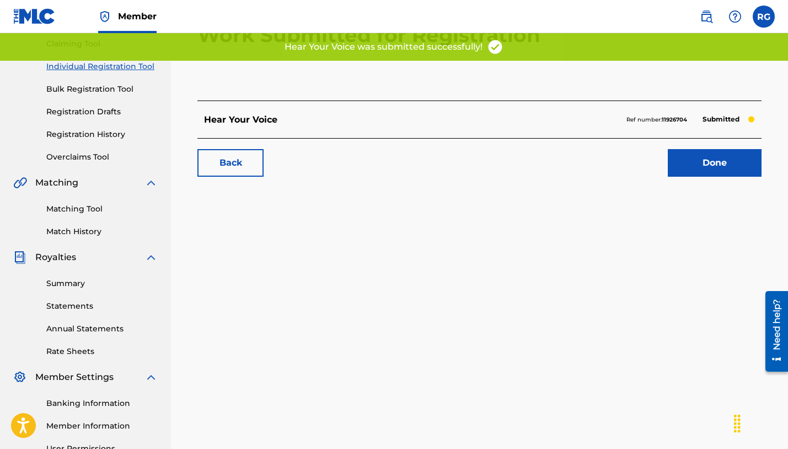
scroll to position [75, 0]
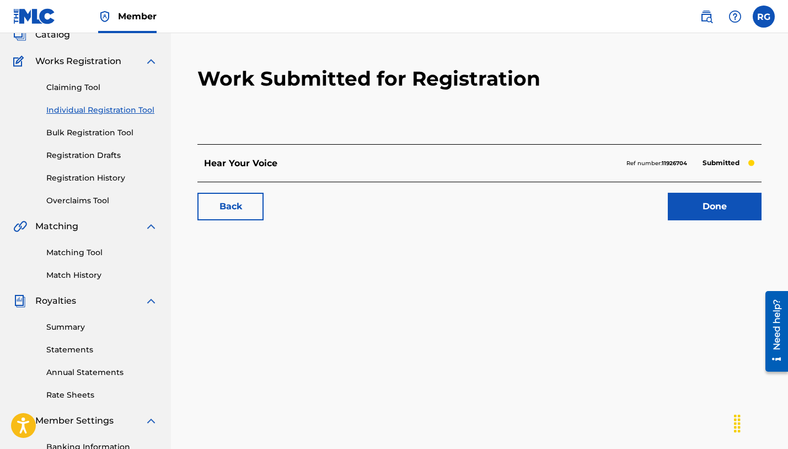
click at [689, 207] on link "Done" at bounding box center [715, 207] width 94 height 28
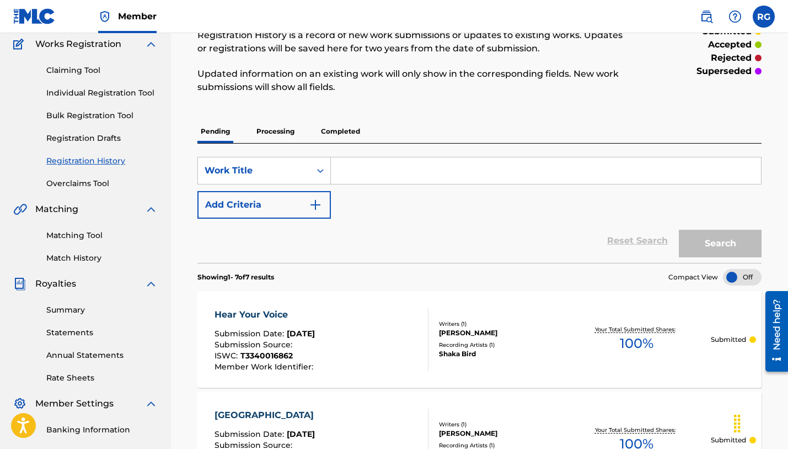
scroll to position [79, 0]
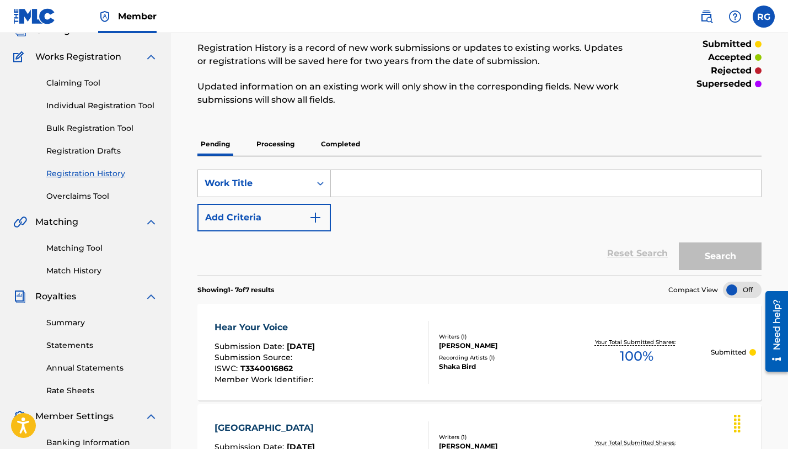
click at [273, 145] on p "Processing" at bounding box center [275, 143] width 45 height 23
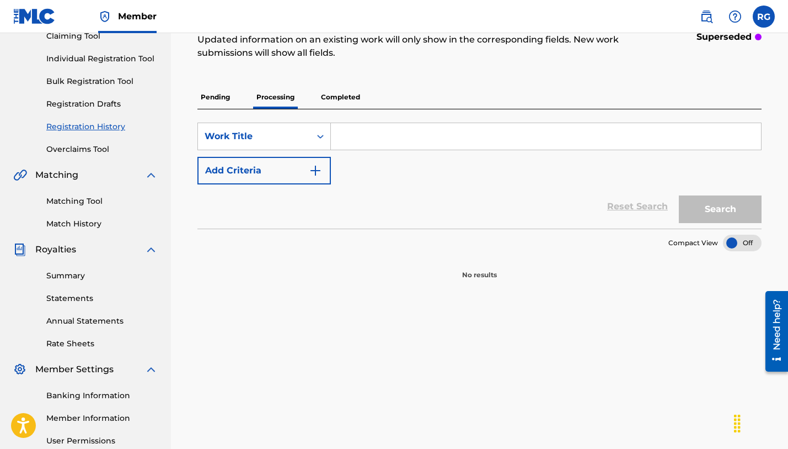
scroll to position [122, 0]
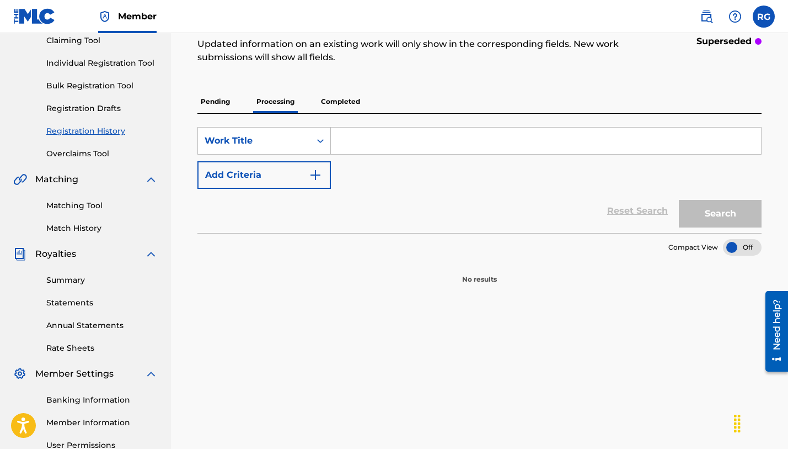
click at [341, 102] on p "Completed" at bounding box center [341, 101] width 46 height 23
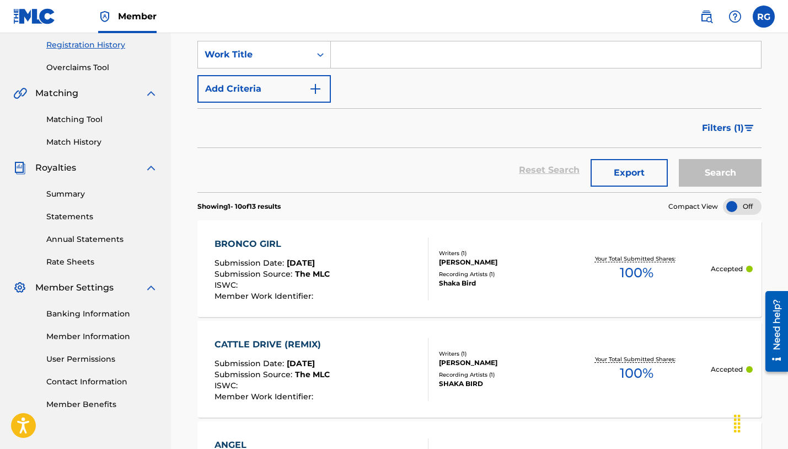
scroll to position [205, 0]
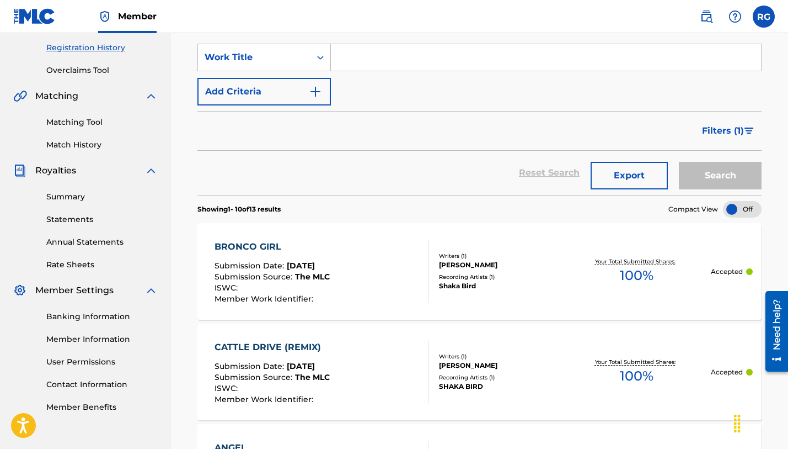
click at [303, 270] on span "[DATE]" at bounding box center [301, 265] width 28 height 10
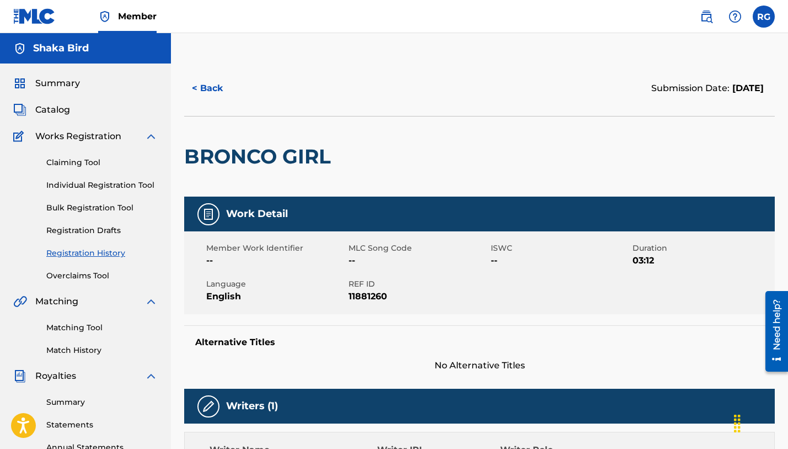
click at [206, 90] on button "< Back" at bounding box center [217, 88] width 66 height 28
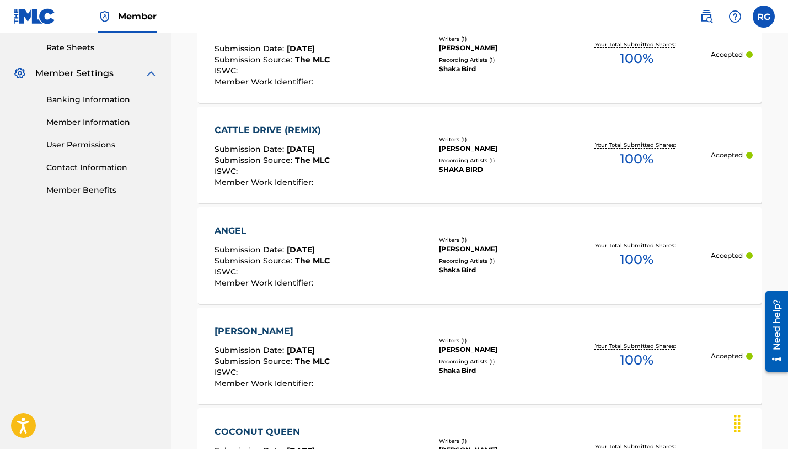
scroll to position [434, 0]
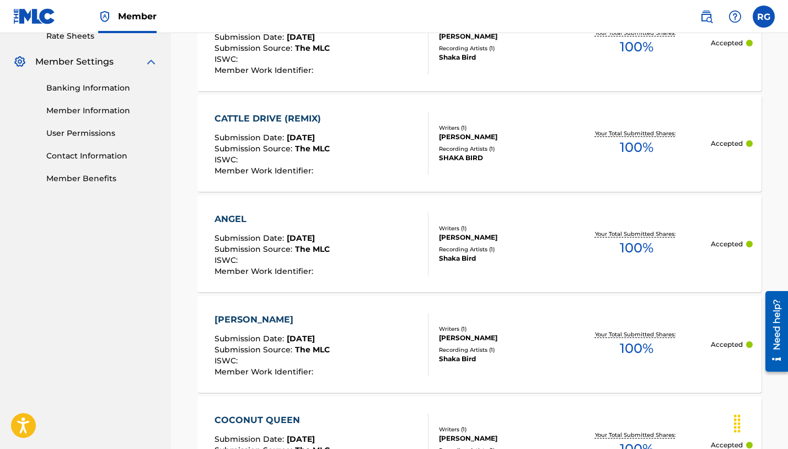
click at [322, 248] on span "The MLC" at bounding box center [312, 249] width 35 height 10
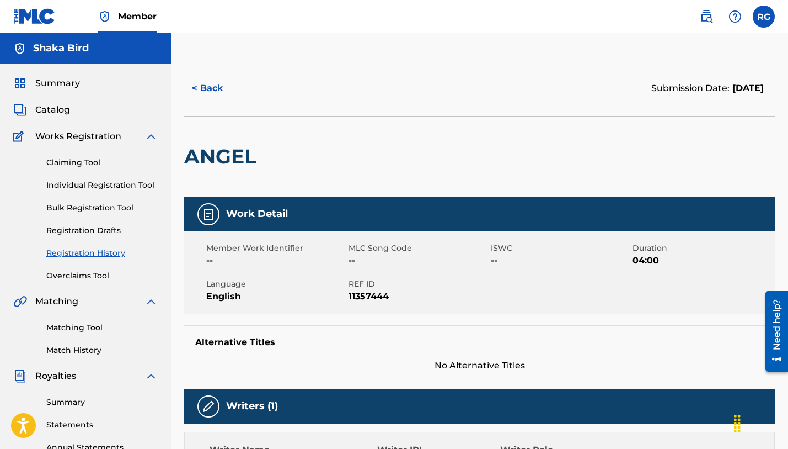
click at [349, 254] on span "--" at bounding box center [419, 260] width 140 height 13
click at [45, 88] on span "Summary" at bounding box center [57, 83] width 45 height 13
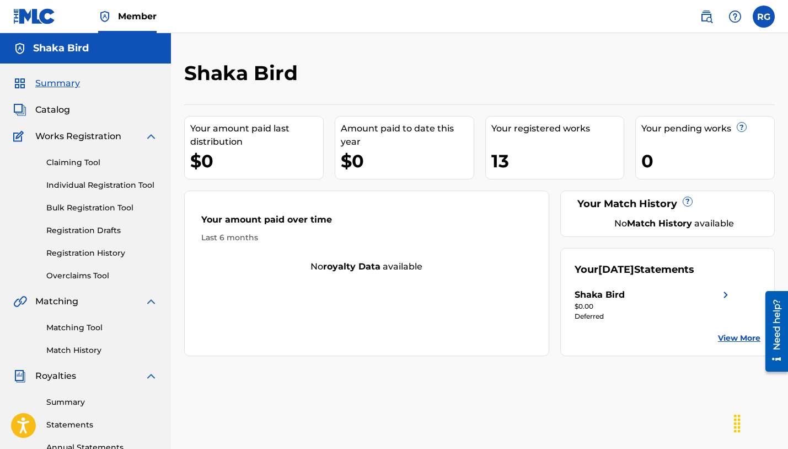
click at [53, 110] on span "Catalog" at bounding box center [52, 109] width 35 height 13
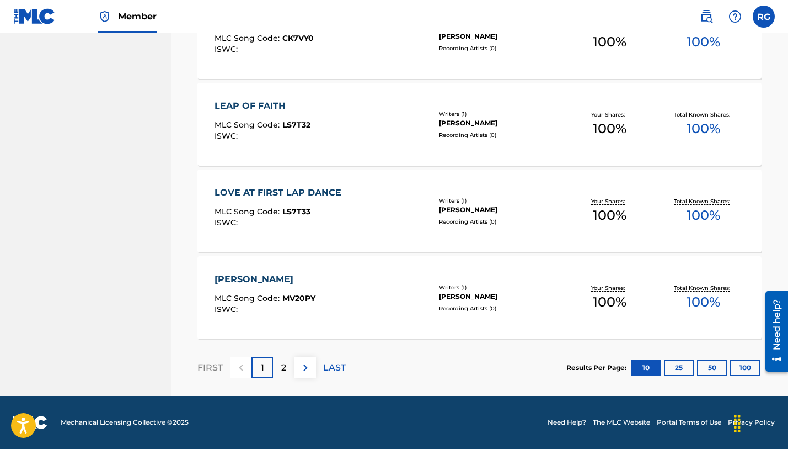
scroll to position [842, 0]
click at [281, 365] on p "2" at bounding box center [283, 367] width 5 height 13
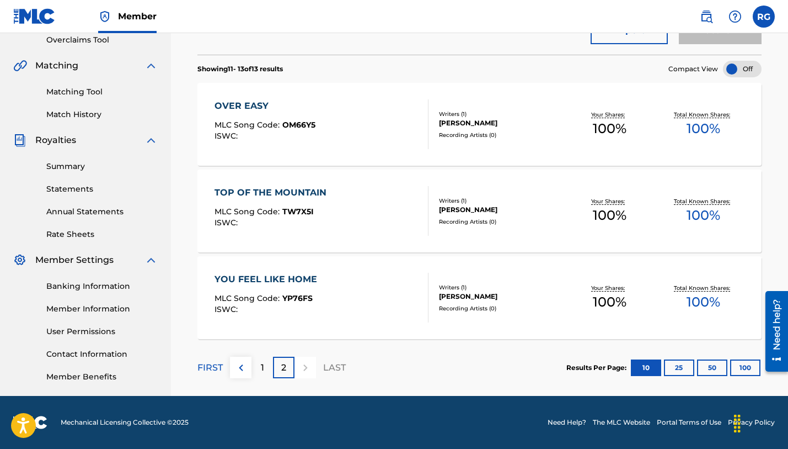
scroll to position [236, 0]
click at [261, 369] on p "1" at bounding box center [262, 367] width 3 height 13
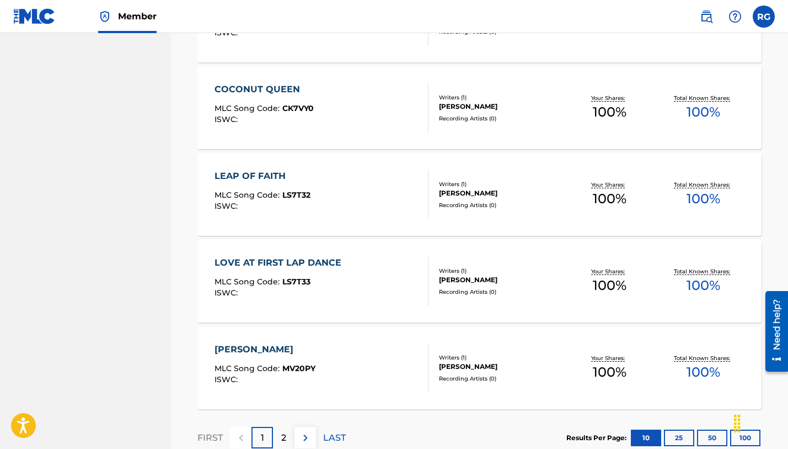
scroll to position [774, 0]
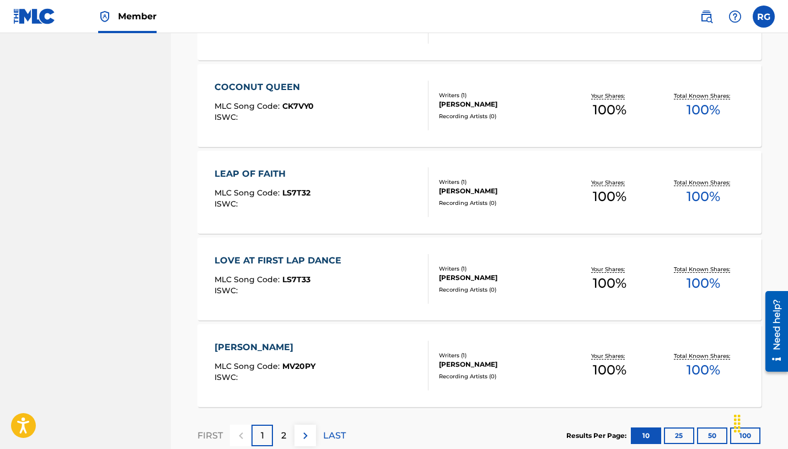
click at [314, 292] on div "ISWC :" at bounding box center [281, 290] width 132 height 8
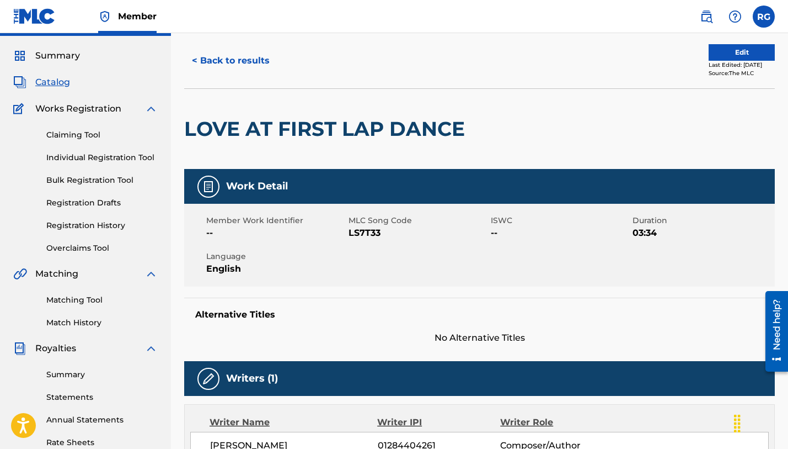
scroll to position [27, 0]
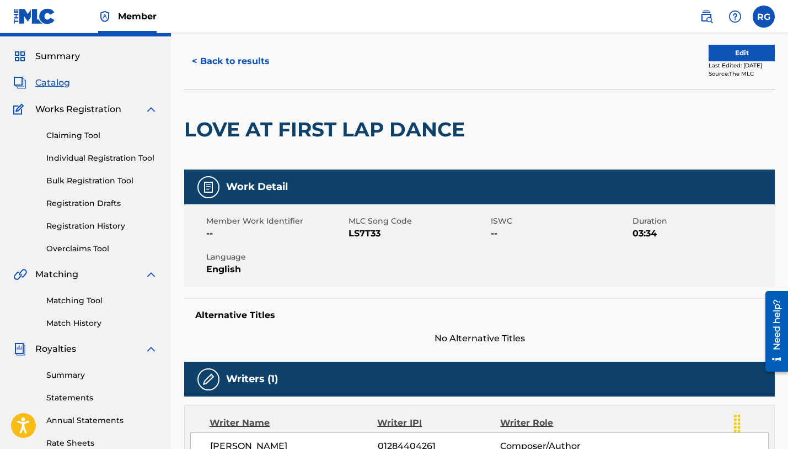
click at [496, 234] on span "--" at bounding box center [561, 233] width 140 height 13
click at [728, 52] on button "Edit" at bounding box center [742, 53] width 66 height 17
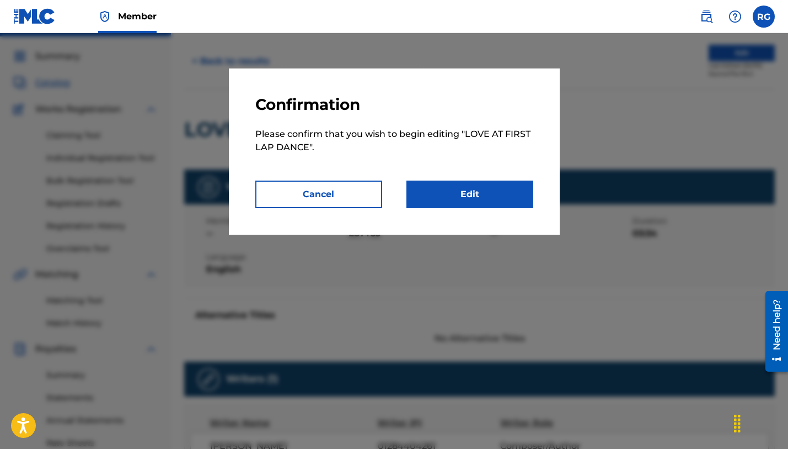
click at [462, 196] on link "Edit" at bounding box center [470, 194] width 127 height 28
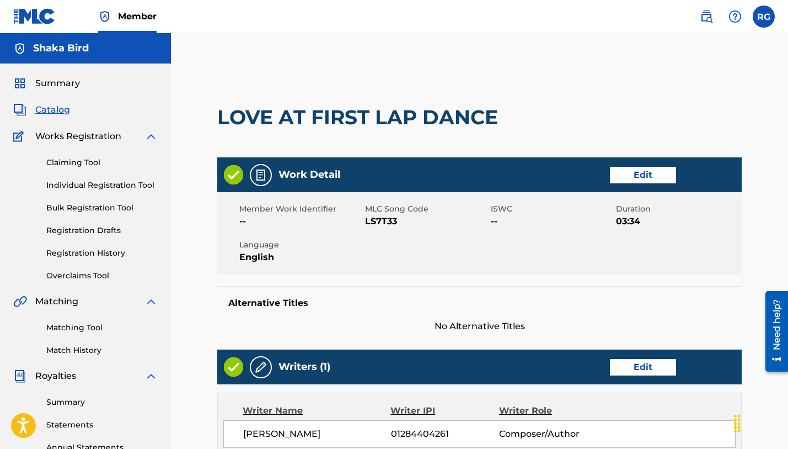
click at [495, 224] on span "--" at bounding box center [552, 221] width 123 height 13
click at [644, 175] on link "Edit" at bounding box center [643, 175] width 66 height 17
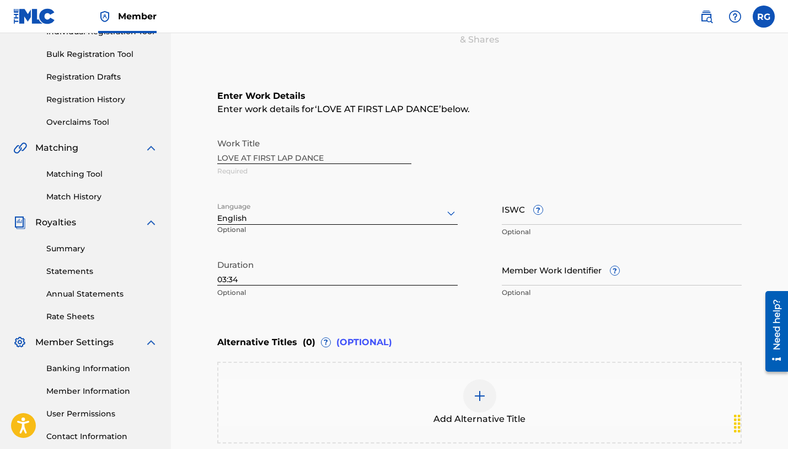
scroll to position [154, 0]
click at [527, 216] on input "ISWC ?" at bounding box center [622, 208] width 241 height 31
paste input "T-332.245.292-2"
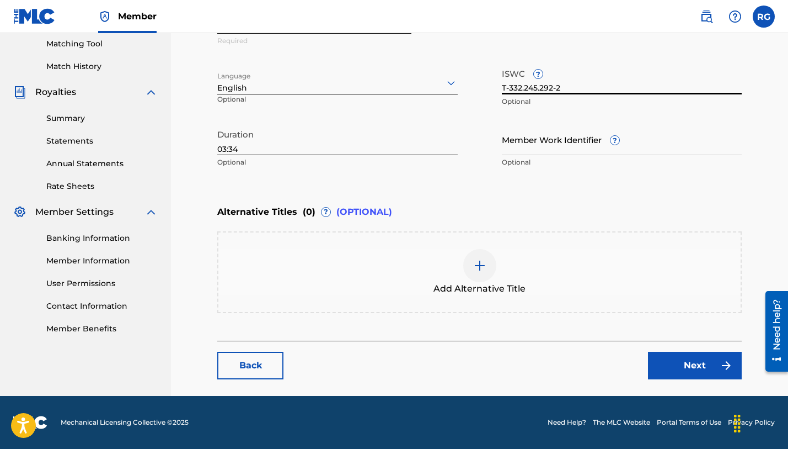
scroll to position [284, 0]
type input "T-332.245.292-2"
click at [692, 371] on link "Next" at bounding box center [695, 365] width 94 height 28
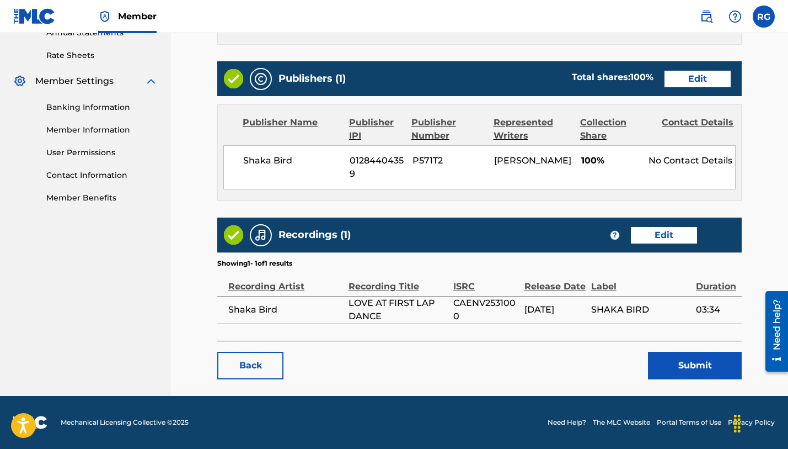
scroll to position [414, 0]
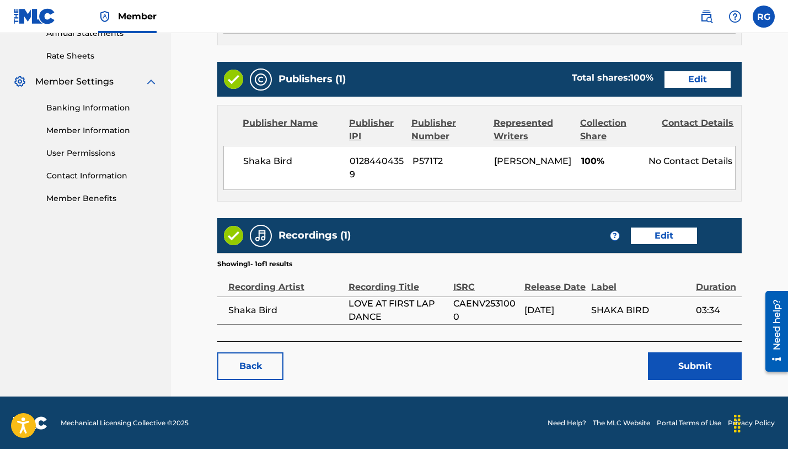
click at [697, 363] on button "Submit" at bounding box center [695, 366] width 94 height 28
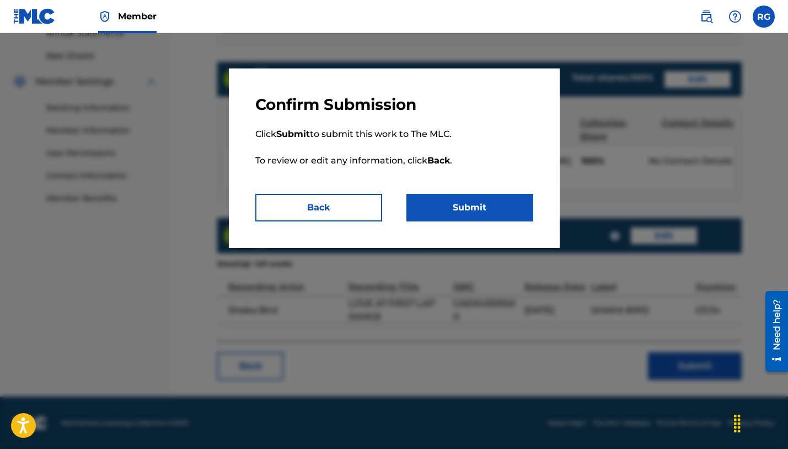
click at [495, 200] on button "Submit" at bounding box center [470, 208] width 127 height 28
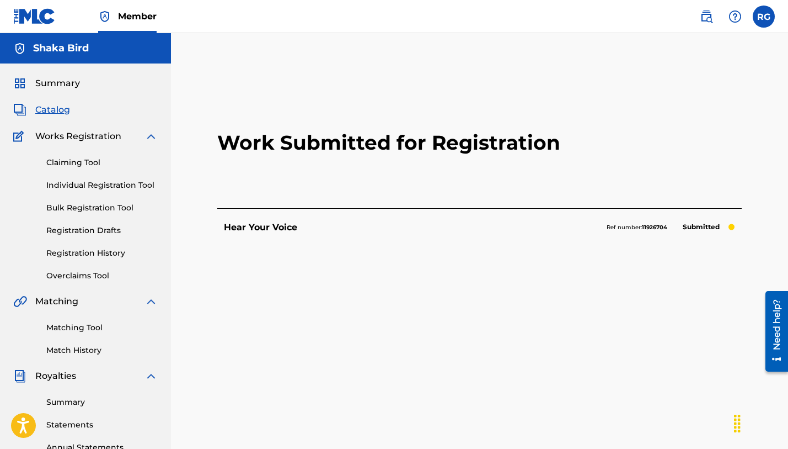
click at [51, 106] on span "Catalog" at bounding box center [52, 109] width 35 height 13
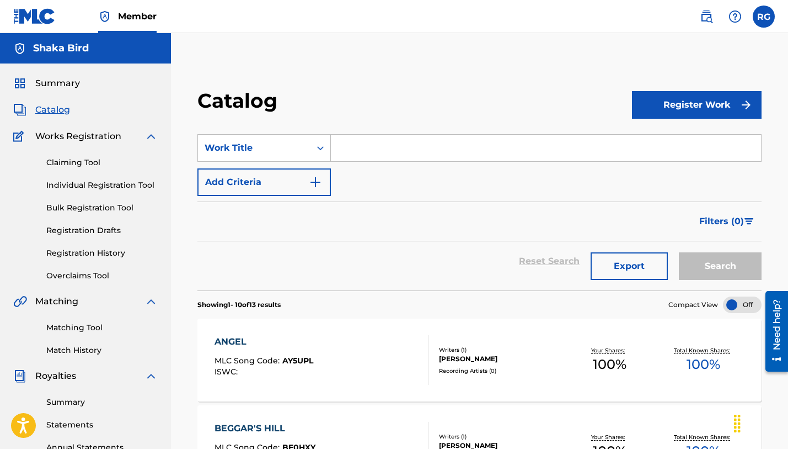
click at [632, 269] on button "Export" at bounding box center [629, 266] width 77 height 28
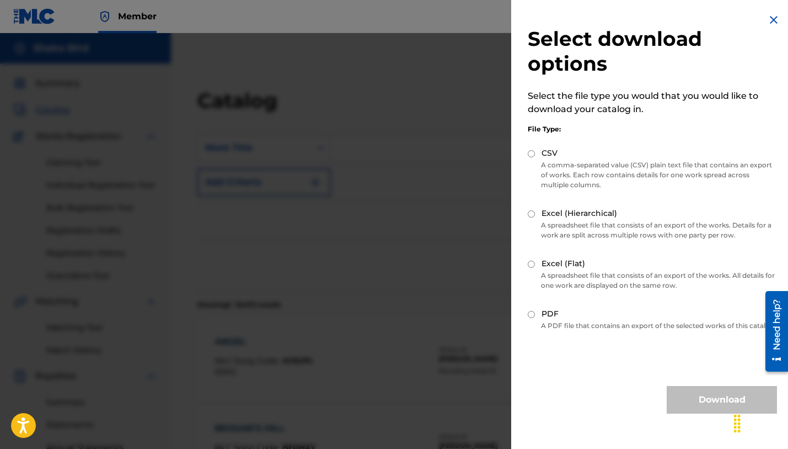
click at [531, 155] on input "CSV" at bounding box center [531, 153] width 7 height 7
radio input "true"
click at [700, 406] on button "Download" at bounding box center [722, 400] width 110 height 28
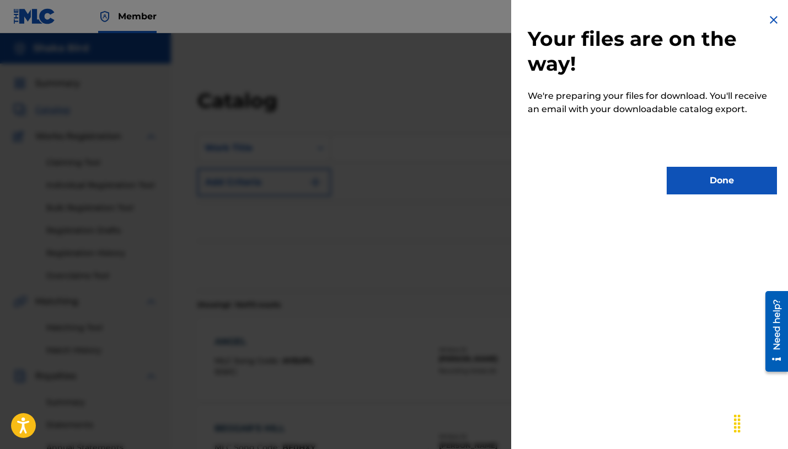
click at [707, 181] on button "Done" at bounding box center [722, 181] width 110 height 28
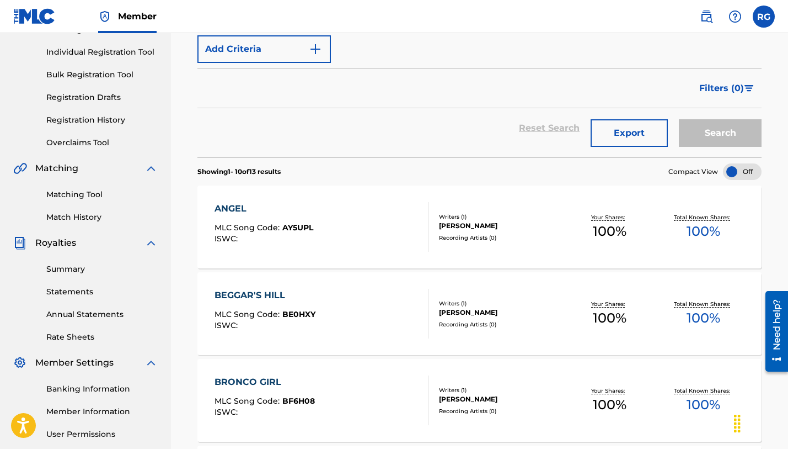
scroll to position [141, 0]
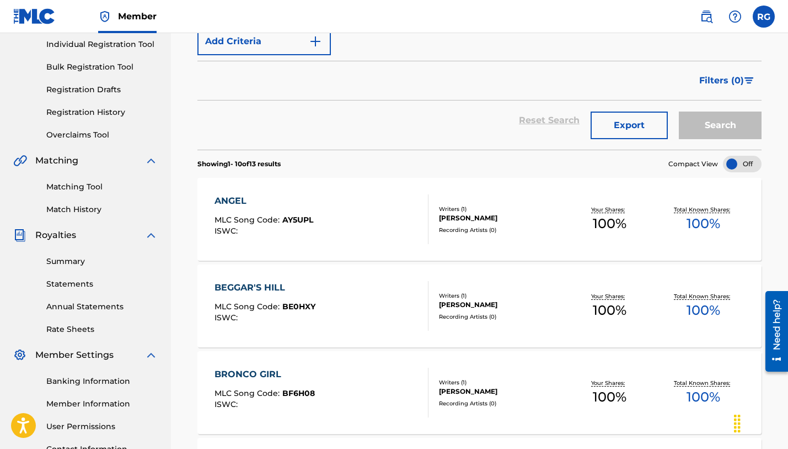
click at [300, 220] on span "AY5UPL" at bounding box center [297, 220] width 31 height 10
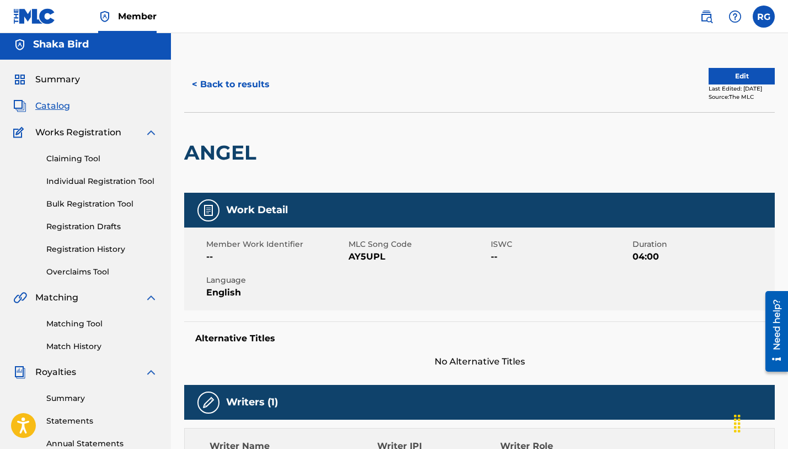
scroll to position [2, 0]
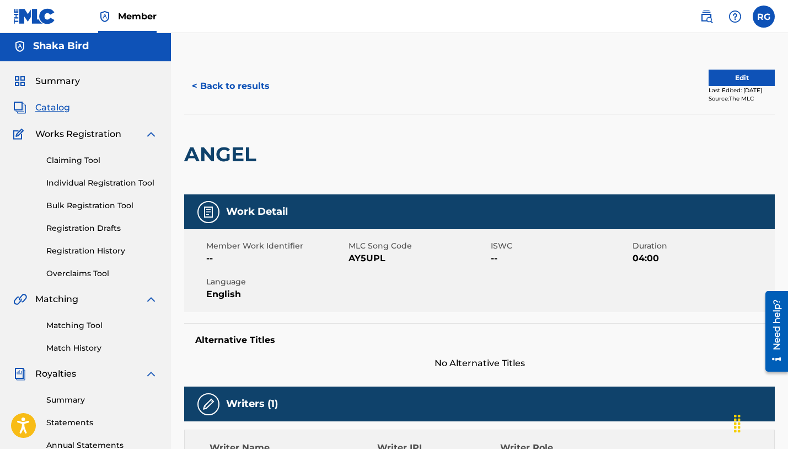
click at [726, 77] on button "Edit" at bounding box center [742, 78] width 66 height 17
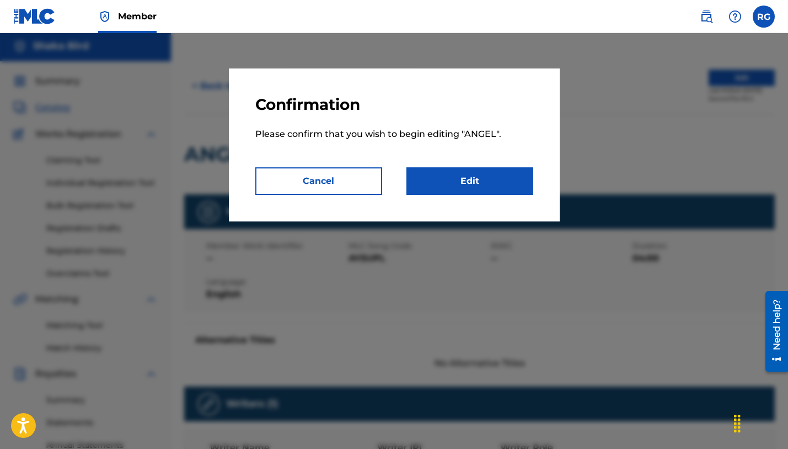
click at [464, 177] on link "Edit" at bounding box center [470, 181] width 127 height 28
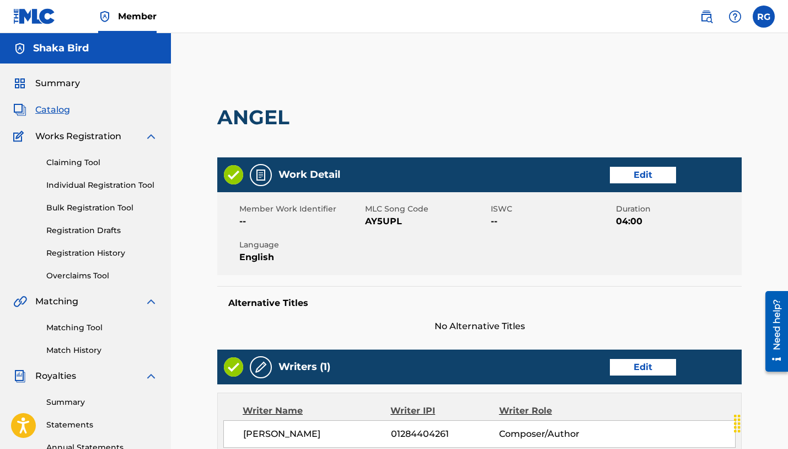
click at [646, 171] on link "Edit" at bounding box center [643, 175] width 66 height 17
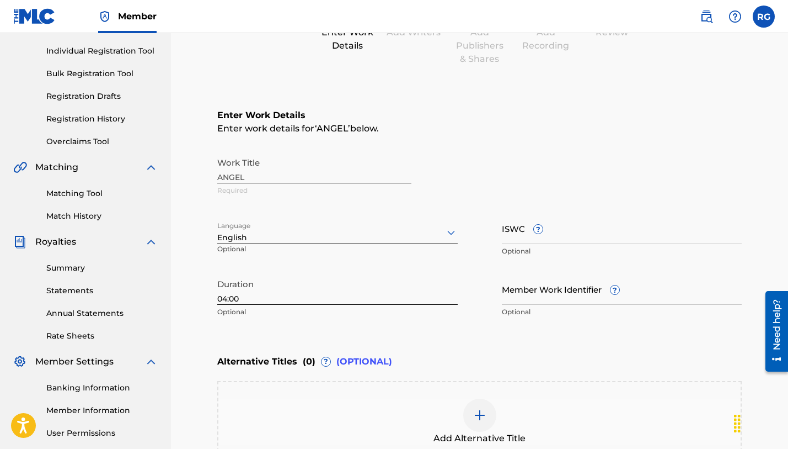
scroll to position [138, 0]
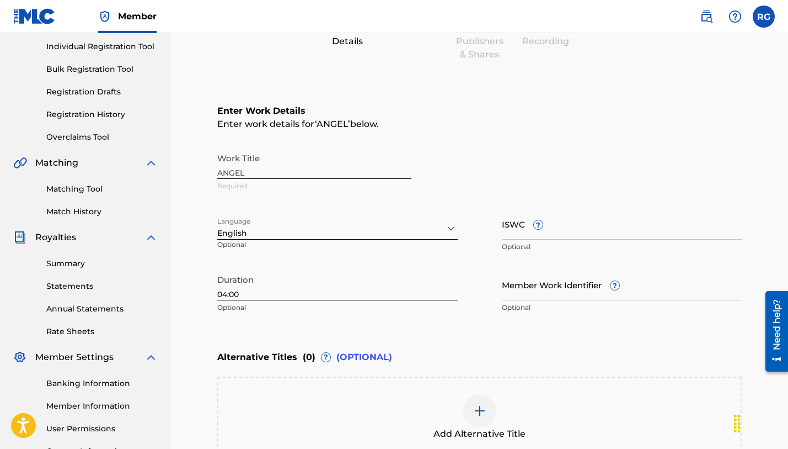
click at [579, 233] on input "ISWC ?" at bounding box center [622, 223] width 241 height 31
paste input "T-332.245.237-5"
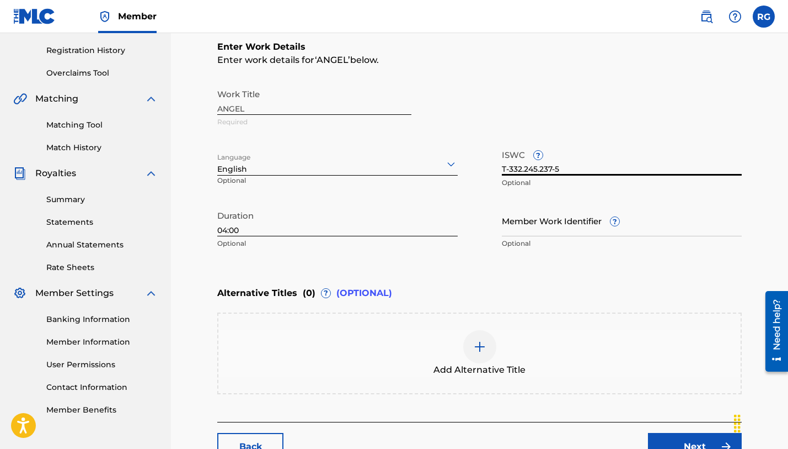
scroll to position [218, 0]
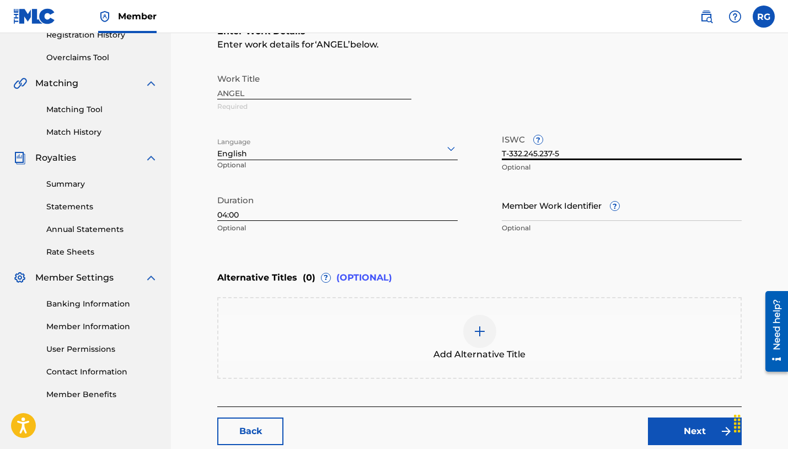
type input "T-332.245.237-5"
click at [688, 430] on link "Next" at bounding box center [695, 431] width 94 height 28
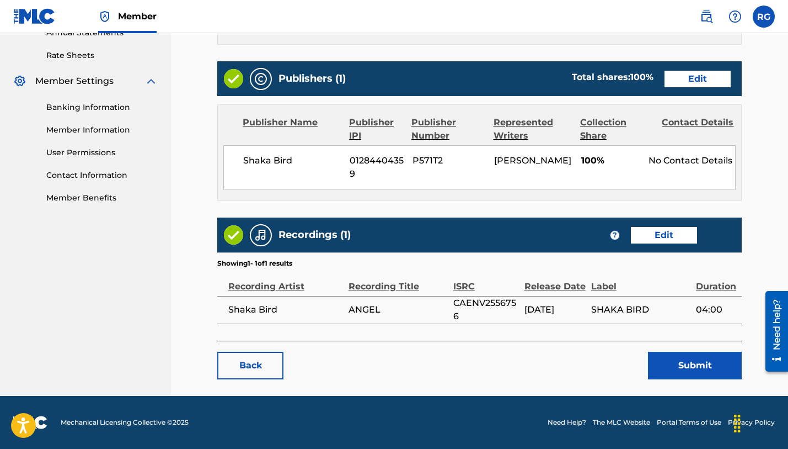
scroll to position [414, 0]
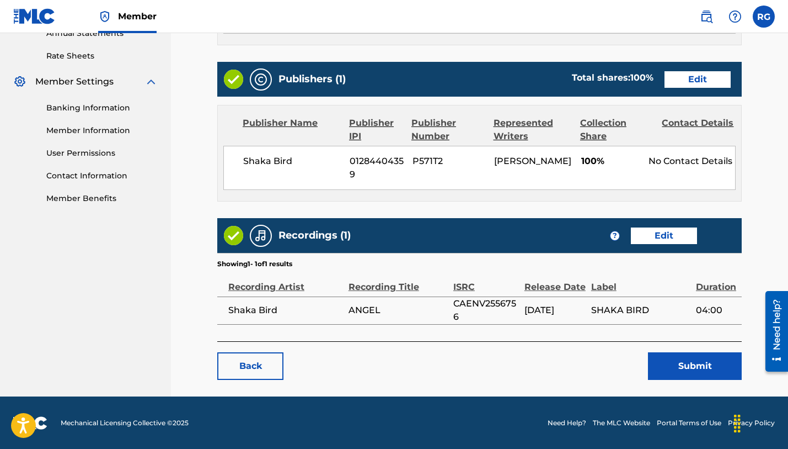
click at [711, 370] on button "Submit" at bounding box center [695, 366] width 94 height 28
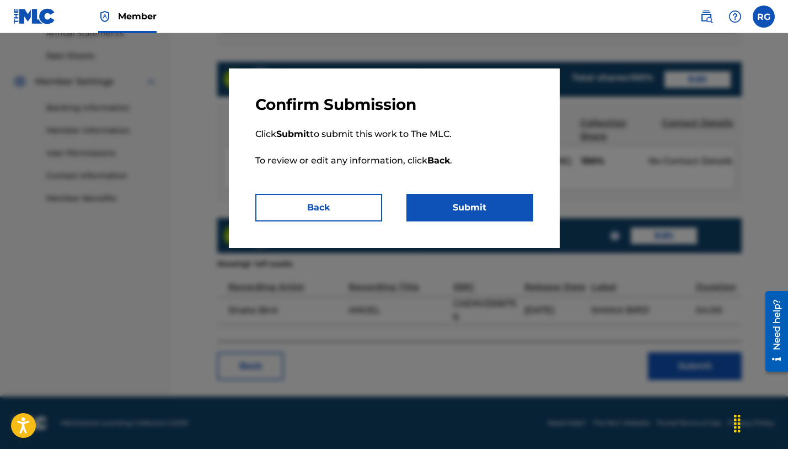
click at [489, 207] on button "Submit" at bounding box center [470, 208] width 127 height 28
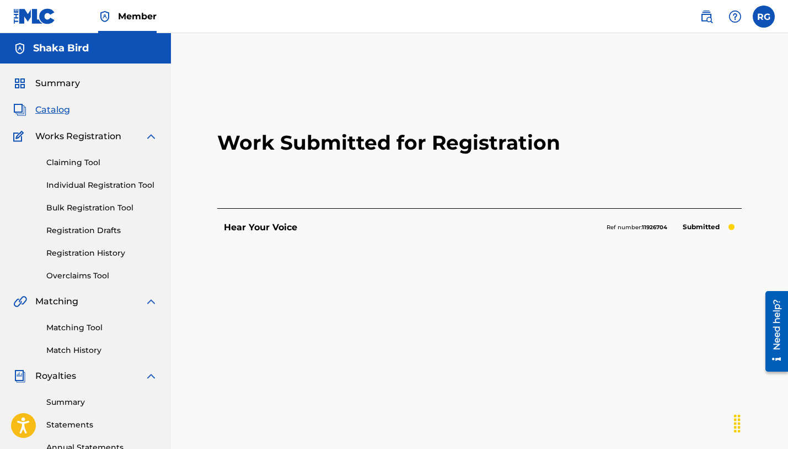
click at [44, 110] on span "Catalog" at bounding box center [52, 109] width 35 height 13
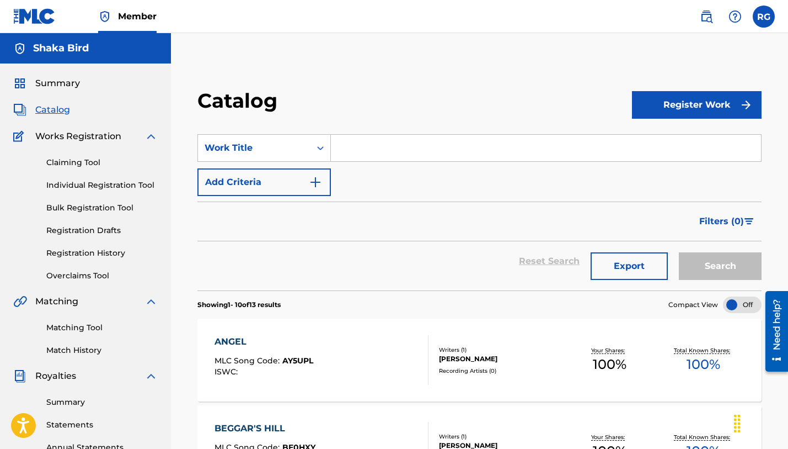
click at [76, 254] on link "Registration History" at bounding box center [101, 253] width 111 height 12
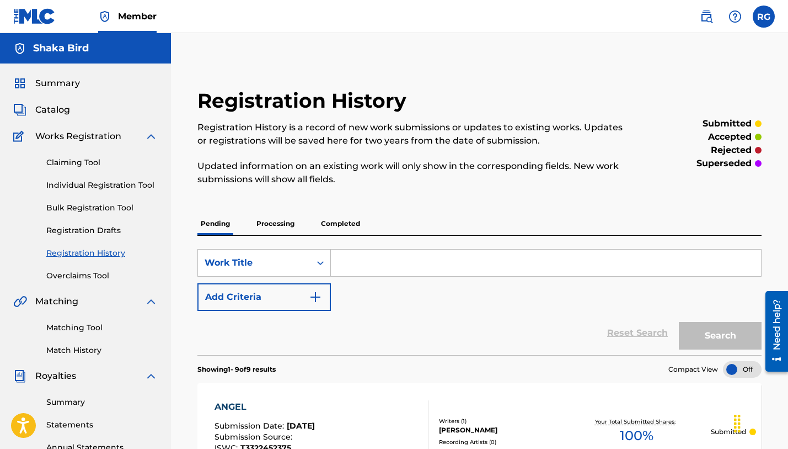
click at [52, 108] on span "Catalog" at bounding box center [52, 109] width 35 height 13
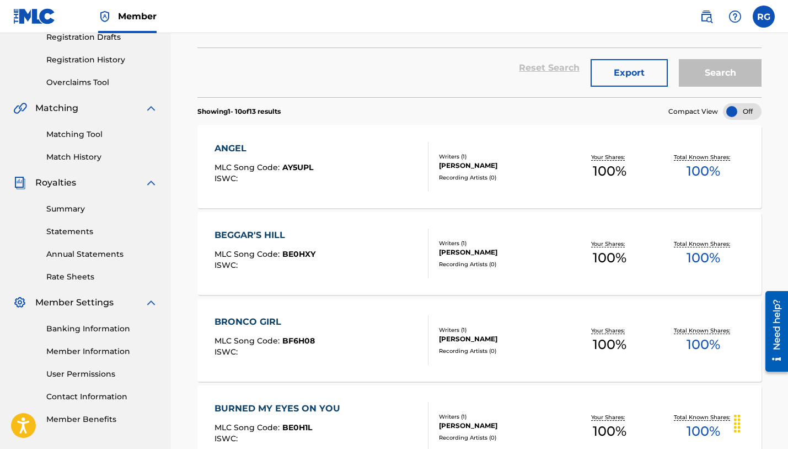
scroll to position [206, 0]
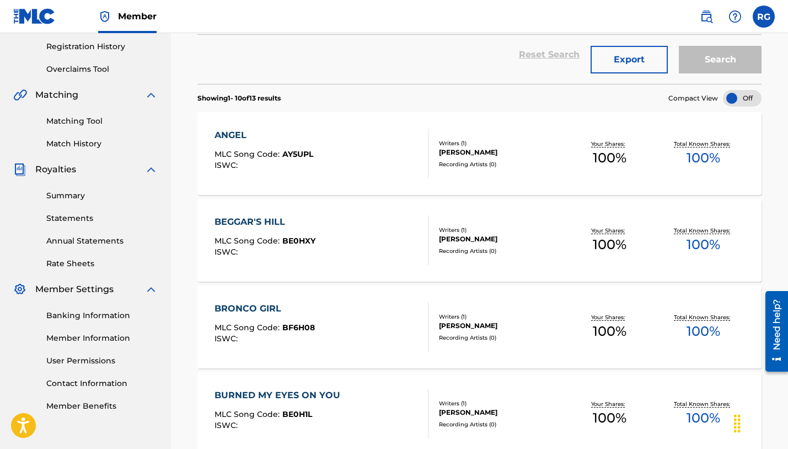
click at [269, 222] on div "BEGGAR'S HILL" at bounding box center [265, 221] width 101 height 13
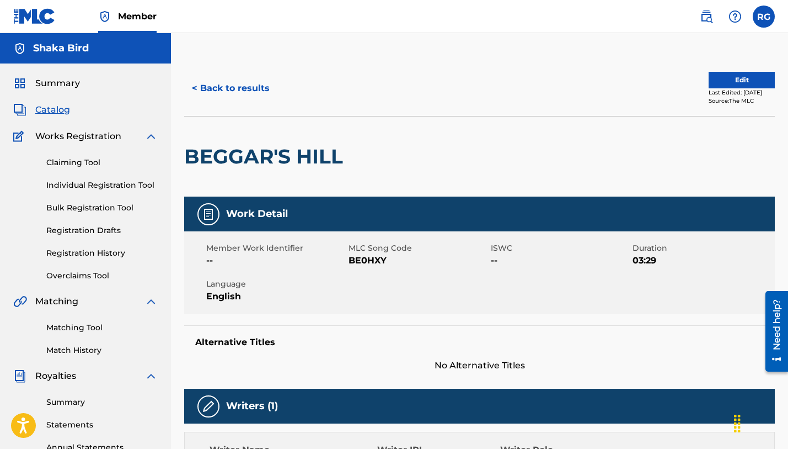
click at [747, 79] on button "Edit" at bounding box center [742, 80] width 66 height 17
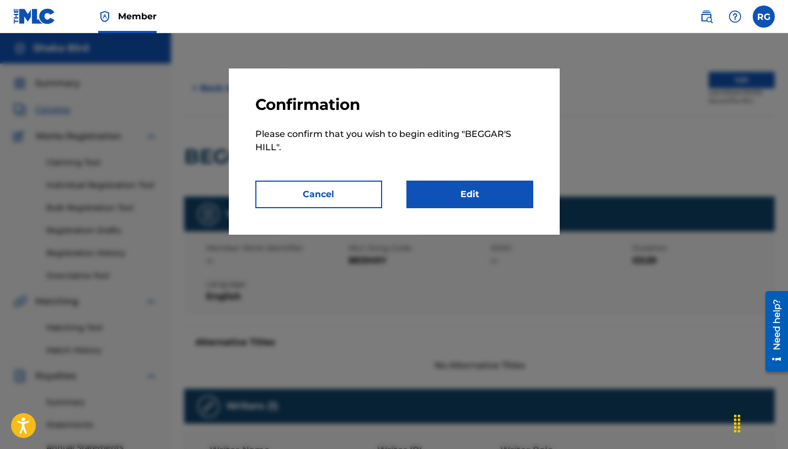
click at [477, 199] on link "Edit" at bounding box center [470, 194] width 127 height 28
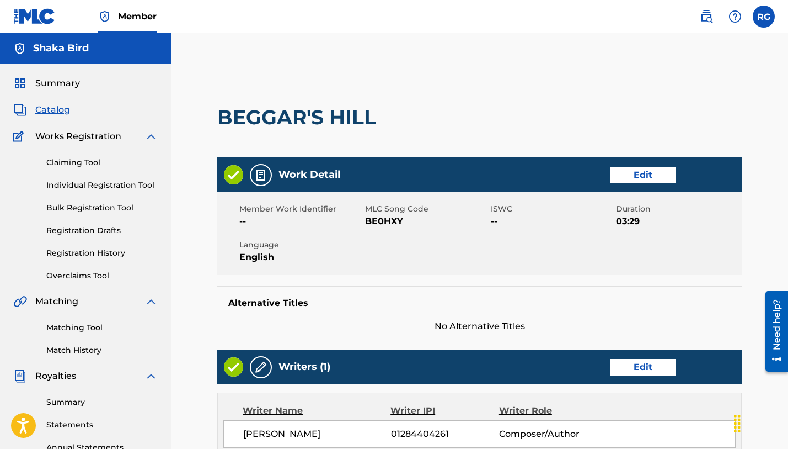
click at [653, 173] on link "Edit" at bounding box center [643, 175] width 66 height 17
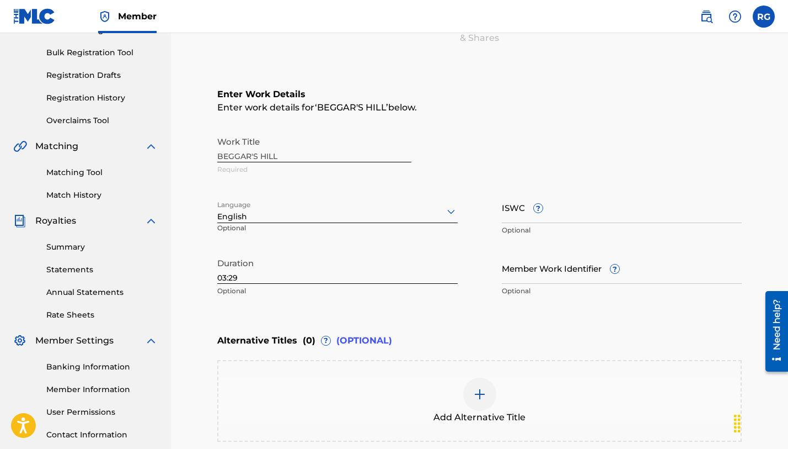
scroll to position [168, 0]
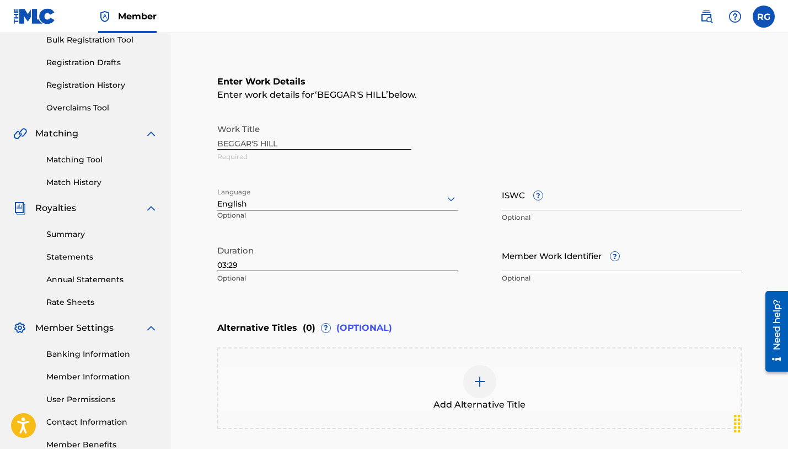
click at [531, 204] on input "ISWC ?" at bounding box center [622, 194] width 241 height 31
paste input "T-332.237.783-9"
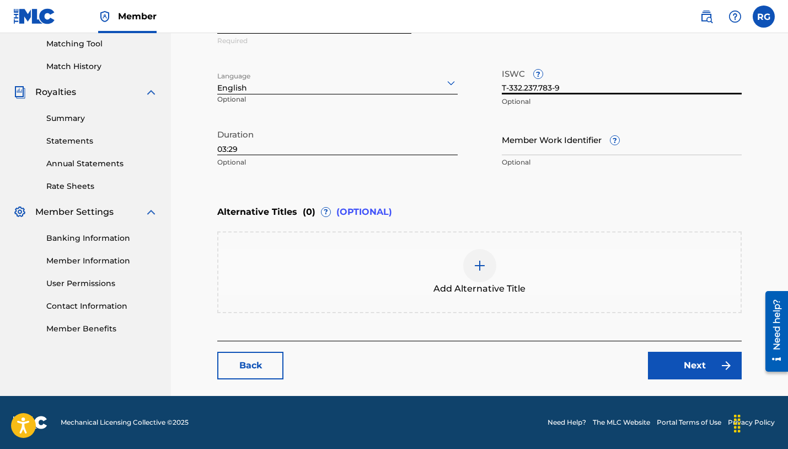
scroll to position [284, 0]
type input "T-332.237.783-9"
click at [696, 365] on link "Next" at bounding box center [695, 365] width 94 height 28
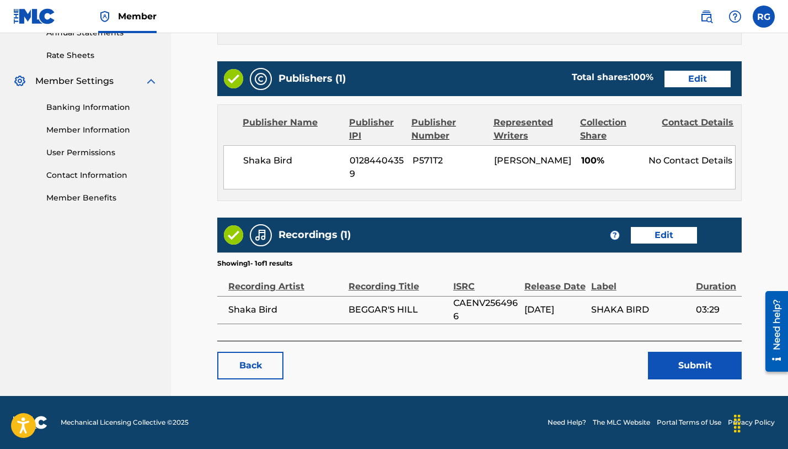
scroll to position [414, 0]
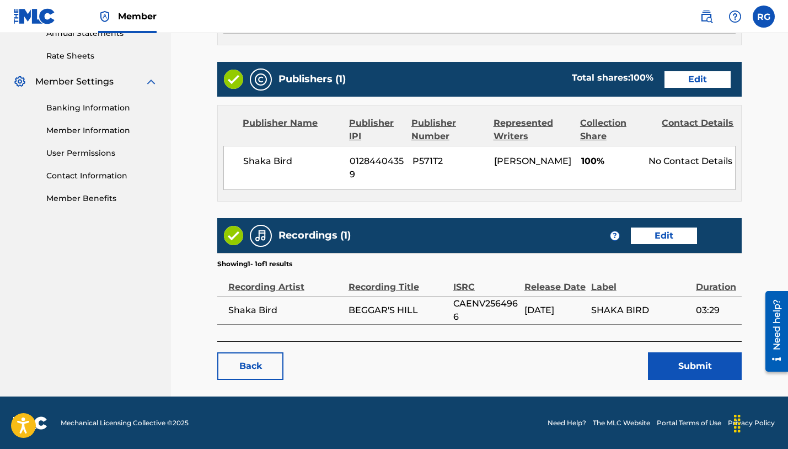
click at [698, 372] on button "Submit" at bounding box center [695, 366] width 94 height 28
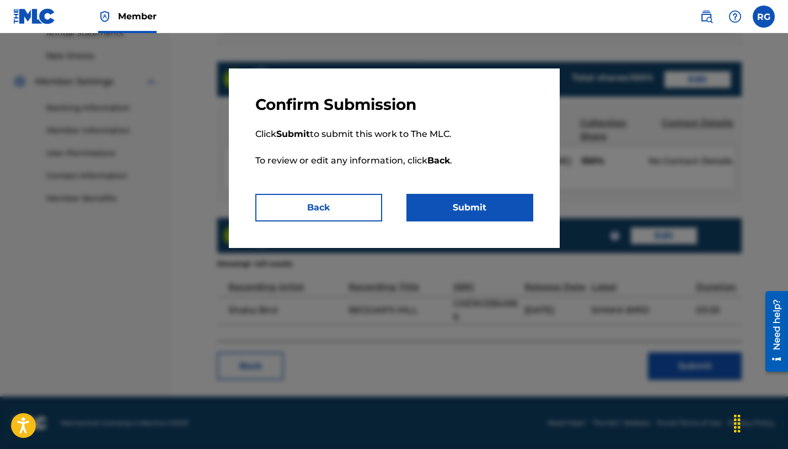
click at [501, 211] on button "Submit" at bounding box center [470, 208] width 127 height 28
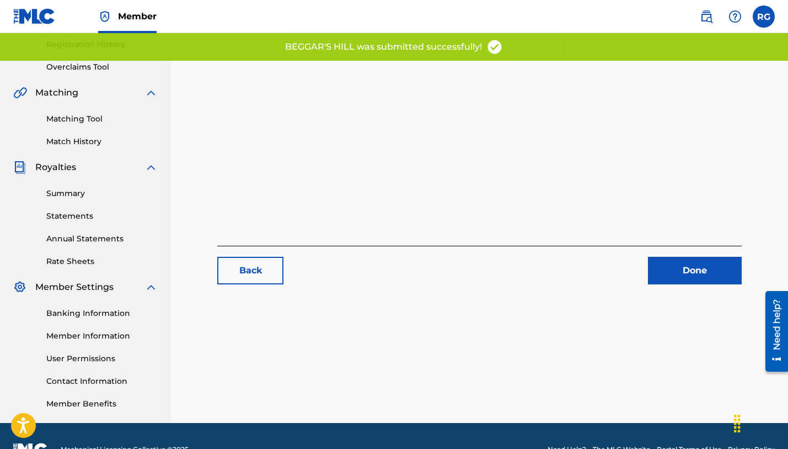
scroll to position [234, 0]
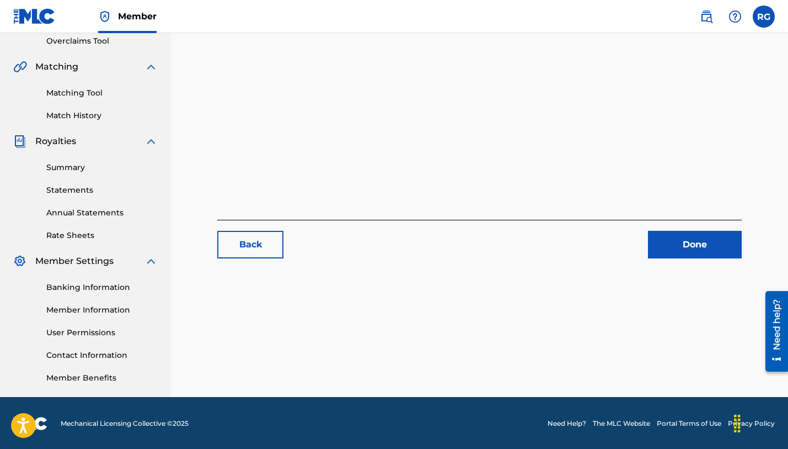
click at [701, 238] on link "Done" at bounding box center [695, 245] width 94 height 28
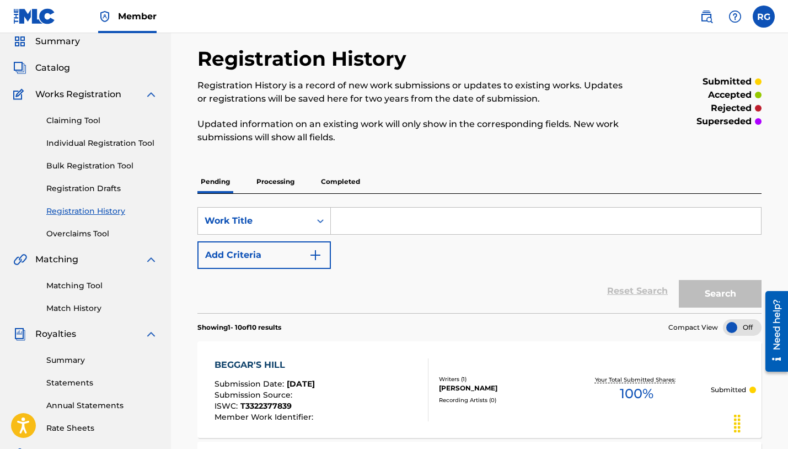
scroll to position [23, 0]
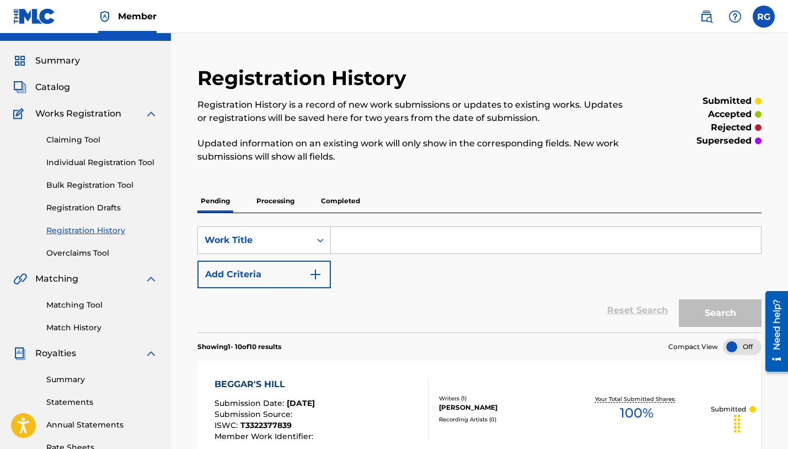
click at [55, 88] on span "Catalog" at bounding box center [52, 87] width 35 height 13
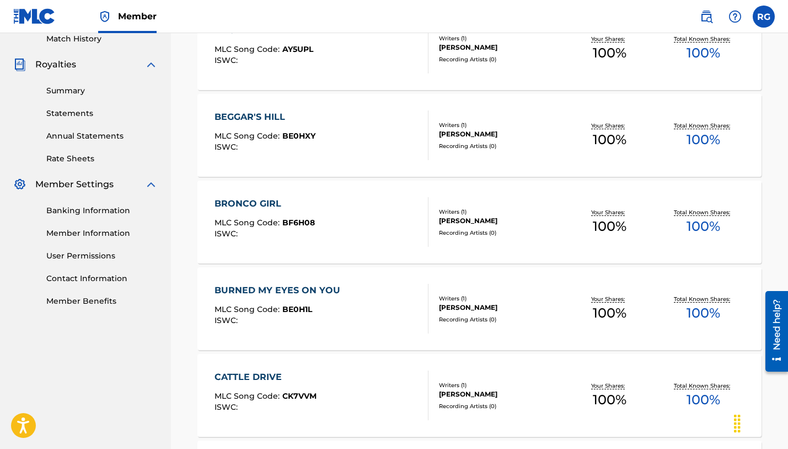
scroll to position [313, 0]
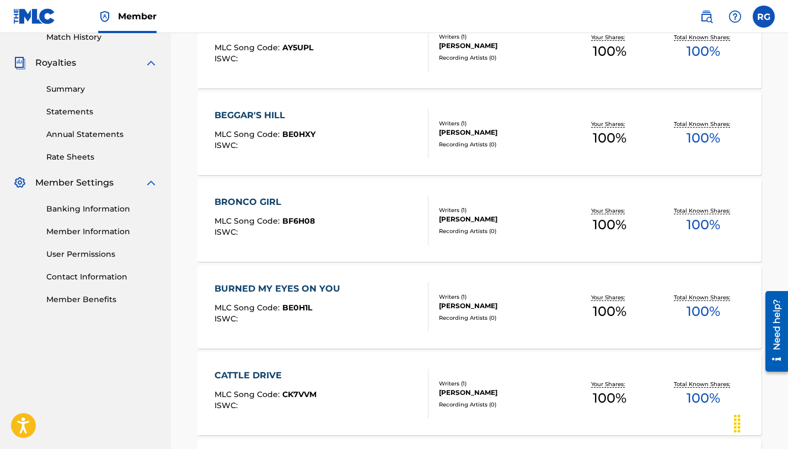
click at [251, 195] on div "BRONCO GIRL" at bounding box center [265, 201] width 100 height 13
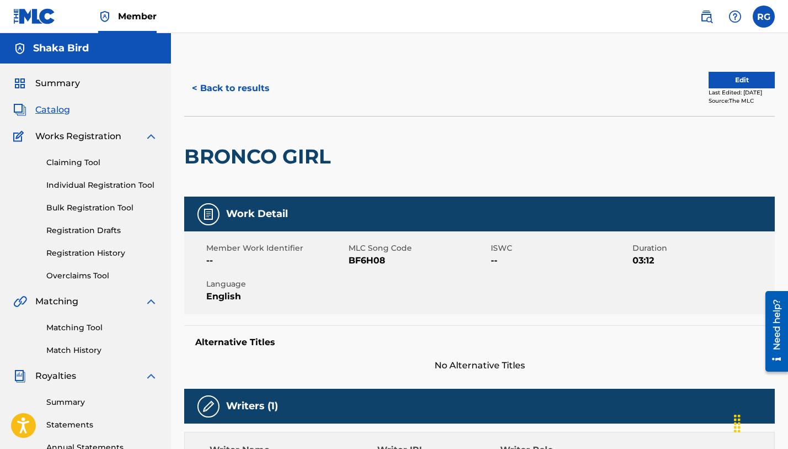
click at [504, 254] on span "--" at bounding box center [561, 260] width 140 height 13
click at [734, 84] on button "Edit" at bounding box center [742, 80] width 66 height 17
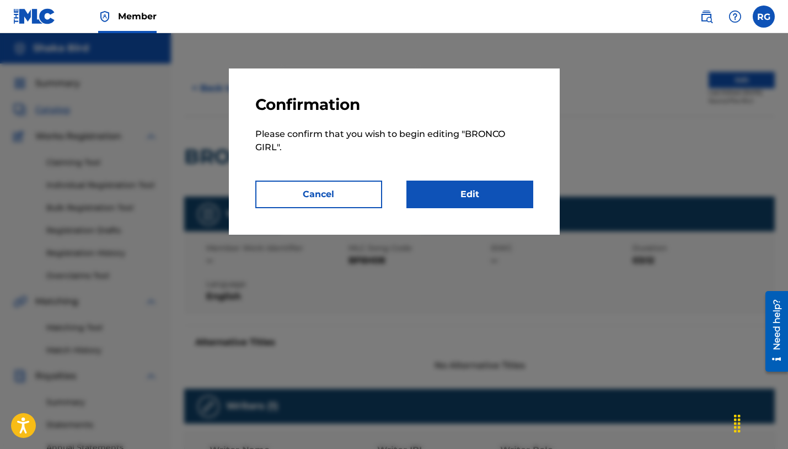
click at [498, 197] on link "Edit" at bounding box center [470, 194] width 127 height 28
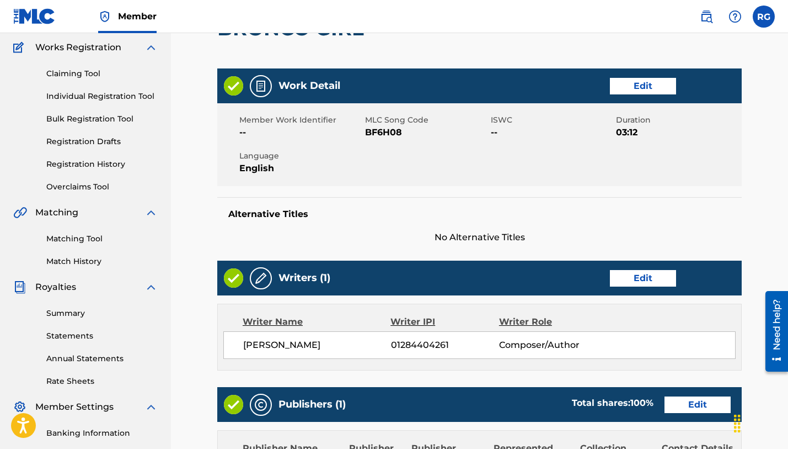
scroll to position [89, 0]
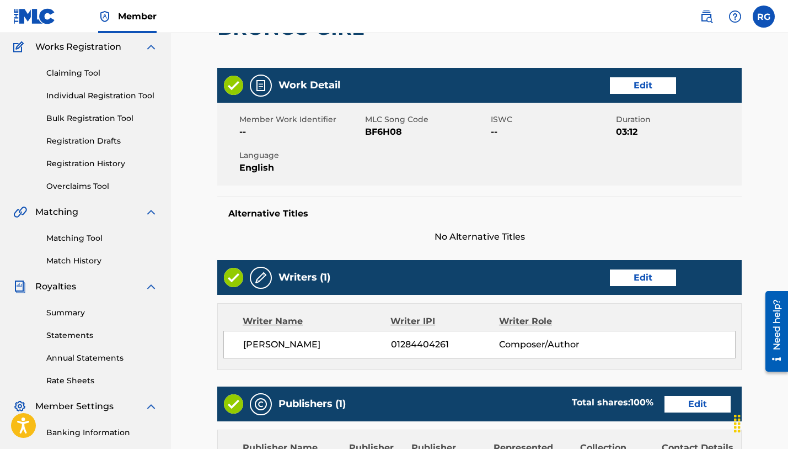
click at [649, 86] on link "Edit" at bounding box center [643, 85] width 66 height 17
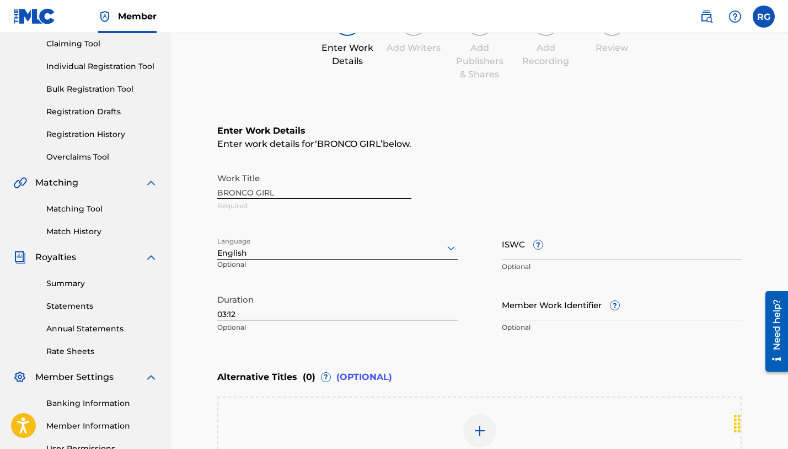
scroll to position [121, 0]
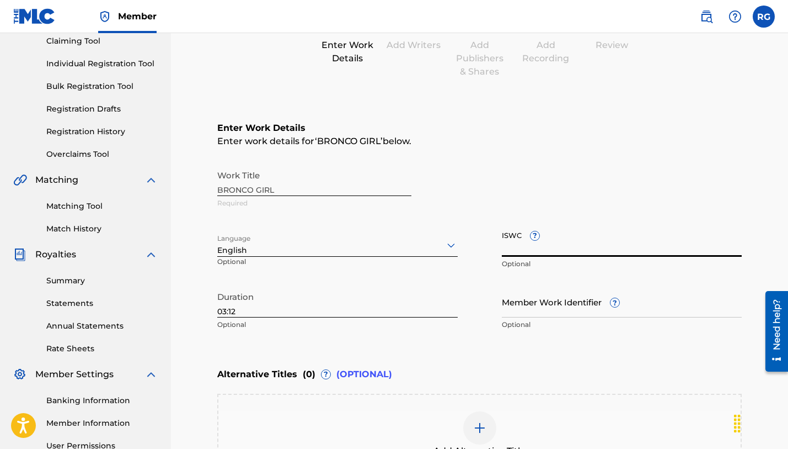
click at [516, 250] on input "ISWC ?" at bounding box center [622, 240] width 241 height 31
paste input "T-334.001.700-3"
type input "T-334.001.700-3"
click at [567, 377] on div "Alternative Titles ( 0 ) ? (OPTIONAL)" at bounding box center [479, 374] width 525 height 24
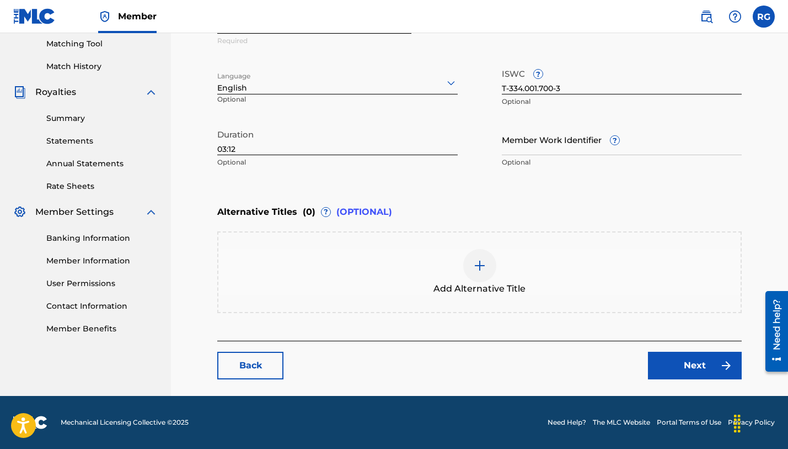
scroll to position [284, 0]
click at [703, 369] on link "Next" at bounding box center [695, 365] width 94 height 28
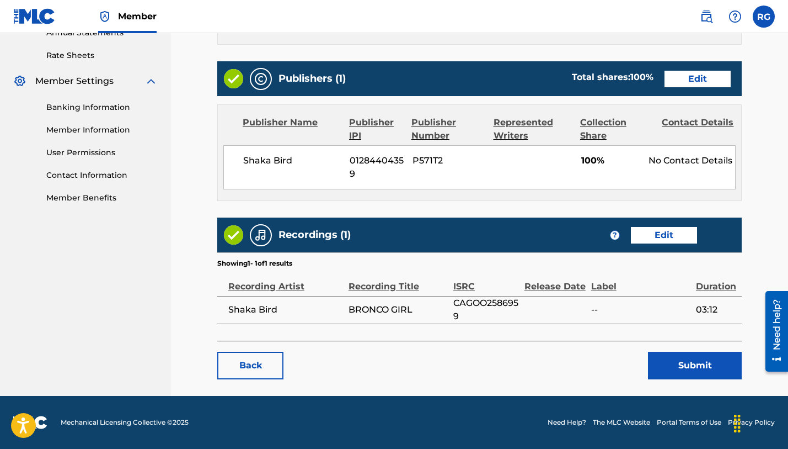
scroll to position [414, 0]
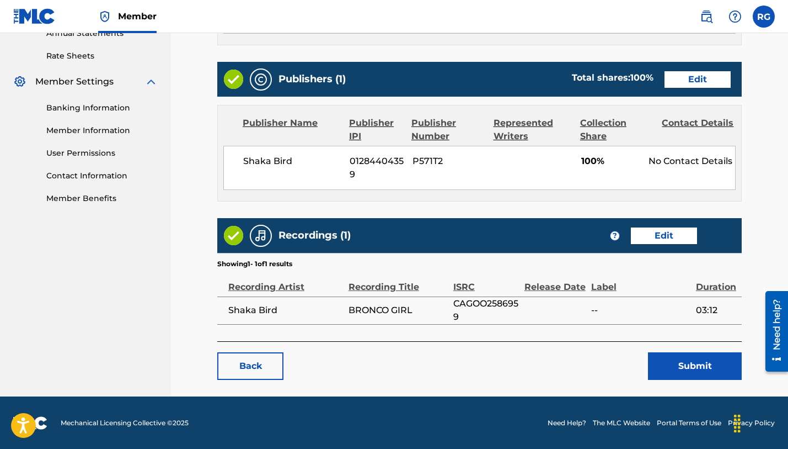
click at [697, 364] on button "Submit" at bounding box center [695, 366] width 94 height 28
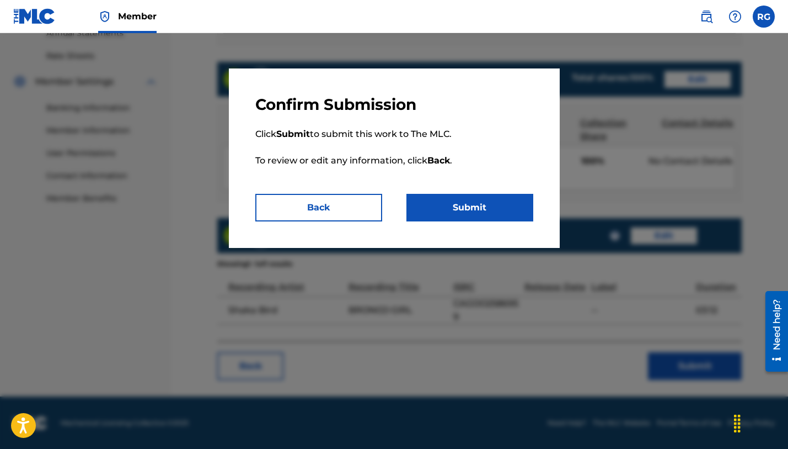
click at [484, 205] on button "Submit" at bounding box center [470, 208] width 127 height 28
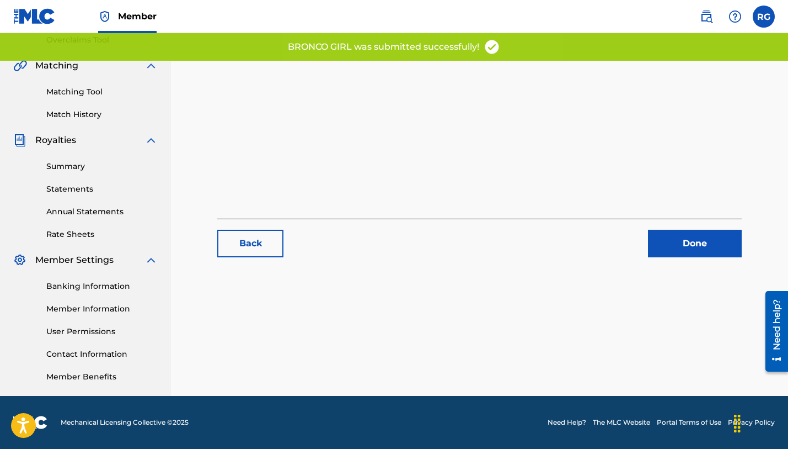
scroll to position [236, 0]
click at [672, 239] on link "Done" at bounding box center [695, 243] width 94 height 28
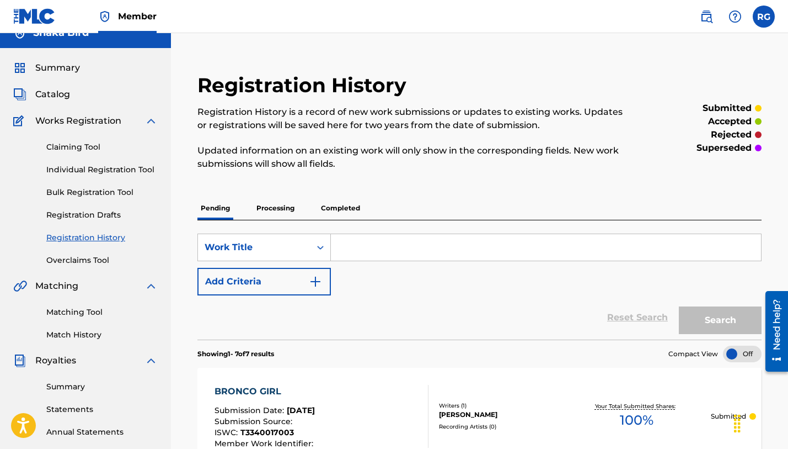
scroll to position [15, 0]
click at [58, 90] on span "Catalog" at bounding box center [52, 94] width 35 height 13
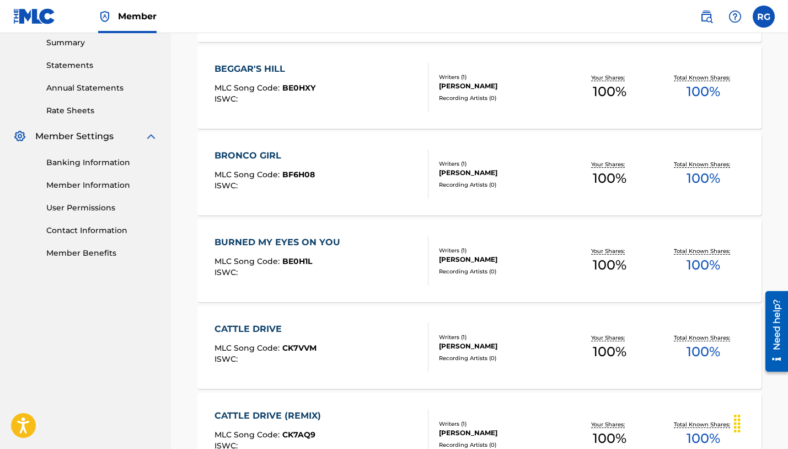
scroll to position [373, 0]
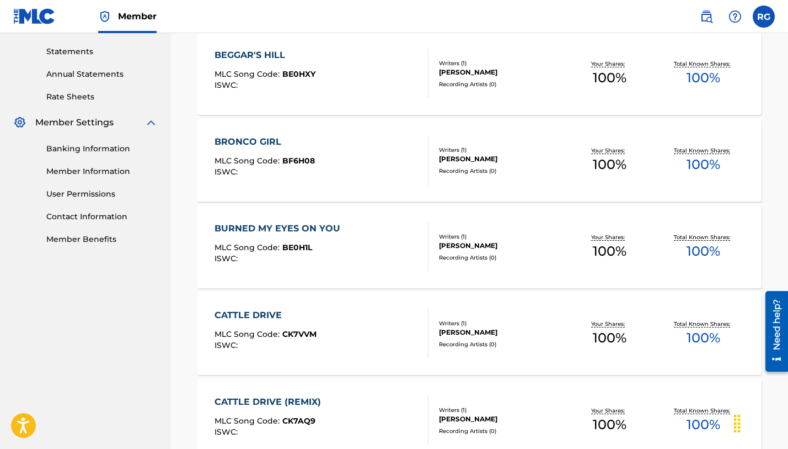
click at [277, 227] on div "BURNED MY EYES ON YOU" at bounding box center [280, 228] width 131 height 13
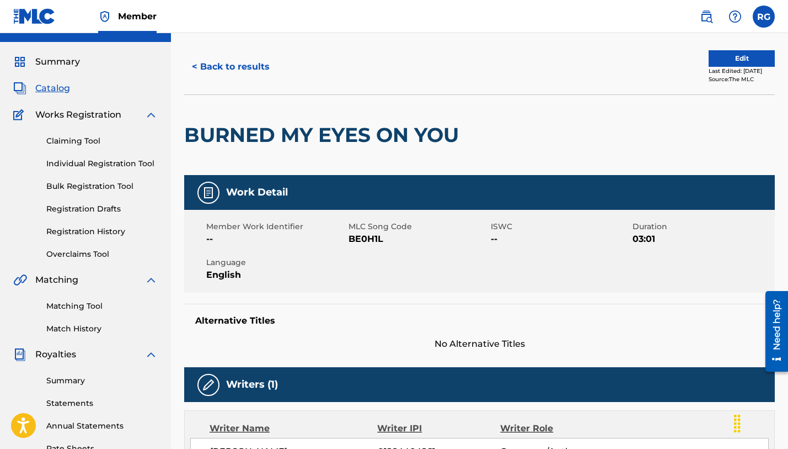
scroll to position [14, 0]
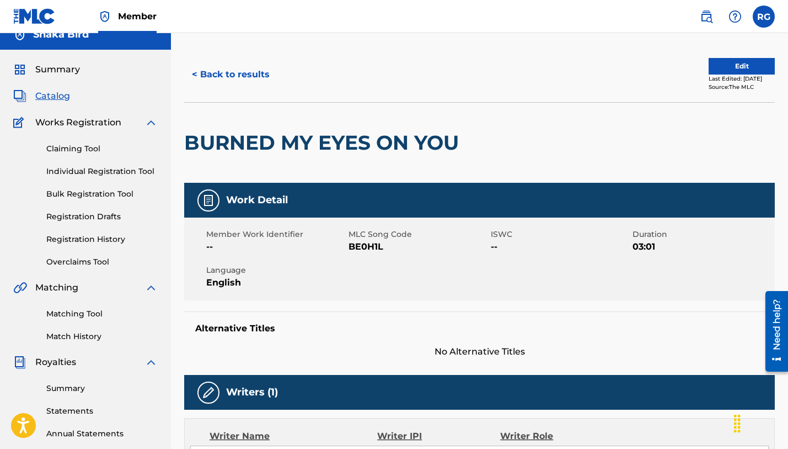
click at [728, 63] on button "Edit" at bounding box center [742, 66] width 66 height 17
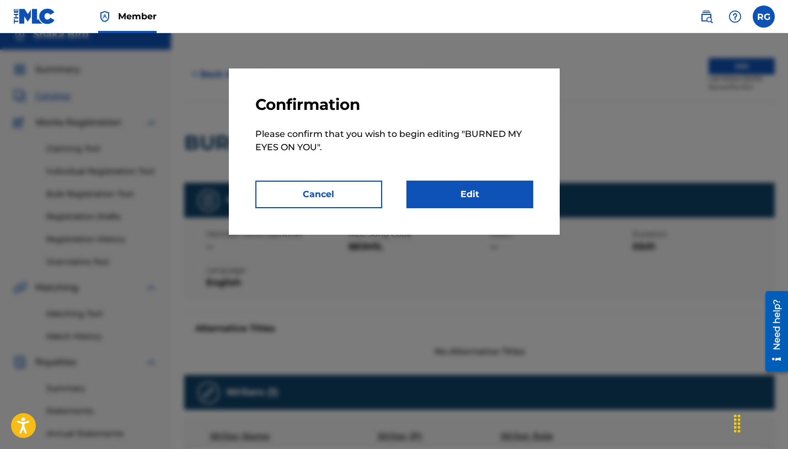
click at [479, 194] on link "Edit" at bounding box center [470, 194] width 127 height 28
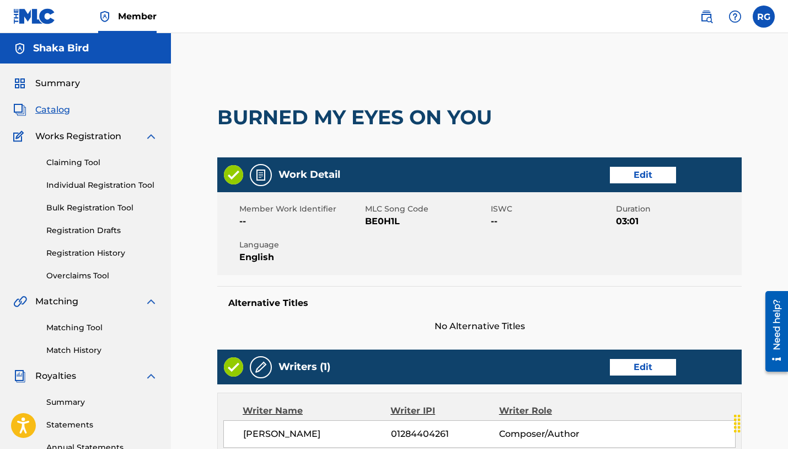
click at [646, 174] on link "Edit" at bounding box center [643, 175] width 66 height 17
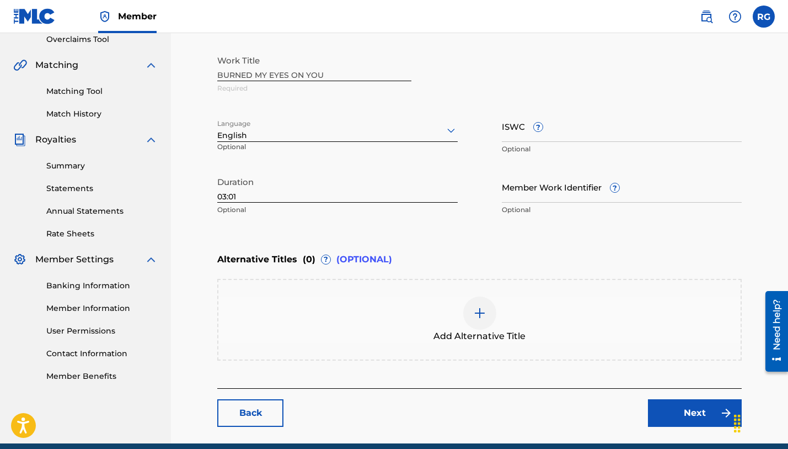
scroll to position [239, 0]
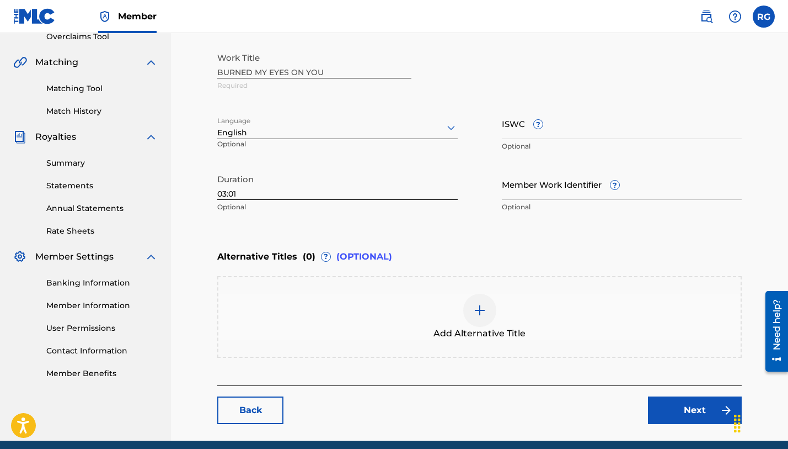
click at [513, 132] on input "ISWC ?" at bounding box center [622, 123] width 241 height 31
paste input "T-332.245.275-1"
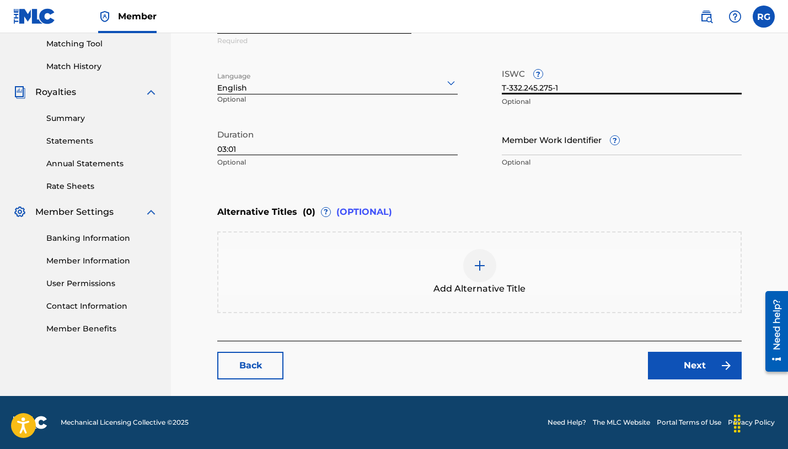
scroll to position [284, 0]
type input "T-332.245.275-1"
click at [674, 363] on link "Next" at bounding box center [695, 365] width 94 height 28
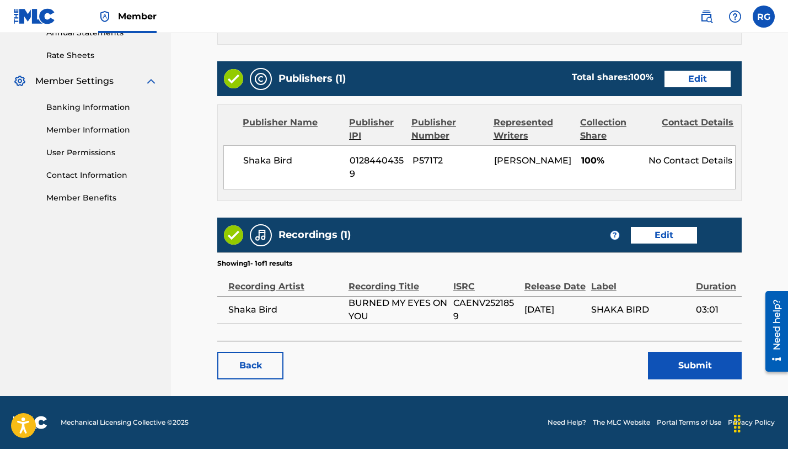
scroll to position [414, 0]
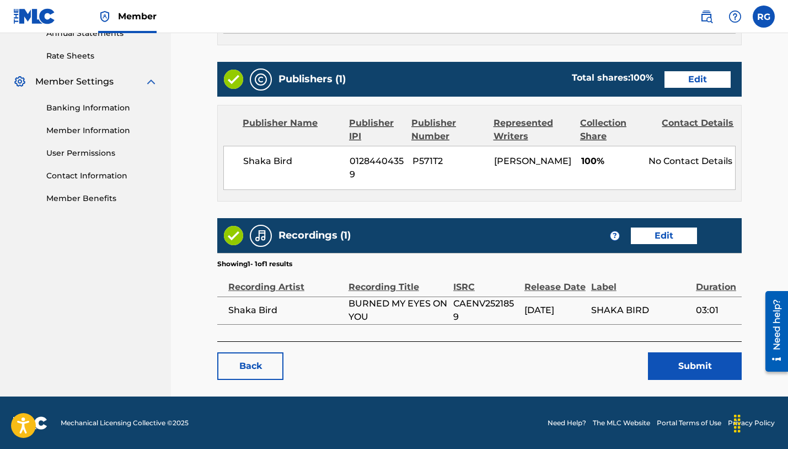
click at [706, 370] on button "Submit" at bounding box center [695, 366] width 94 height 28
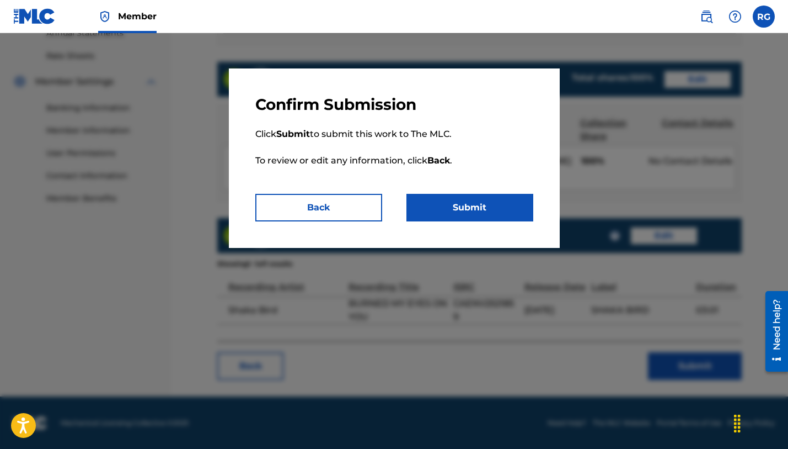
click at [467, 212] on button "Submit" at bounding box center [470, 208] width 127 height 28
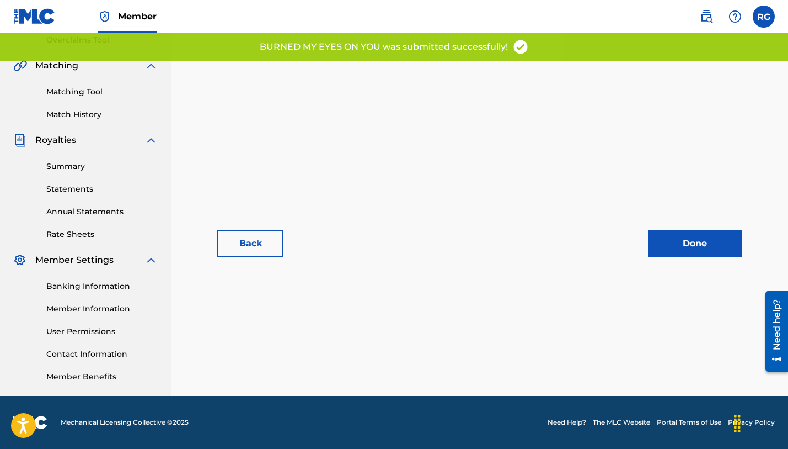
scroll to position [236, 0]
click at [693, 241] on link "Done" at bounding box center [695, 243] width 94 height 28
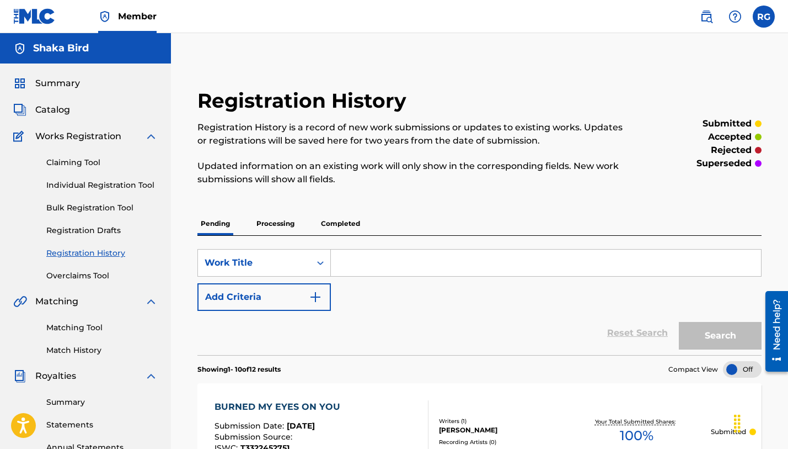
click at [56, 107] on span "Catalog" at bounding box center [52, 109] width 35 height 13
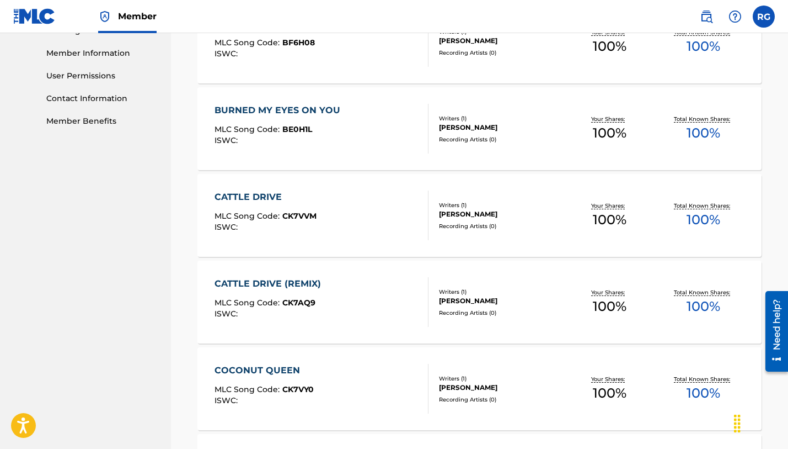
scroll to position [500, 0]
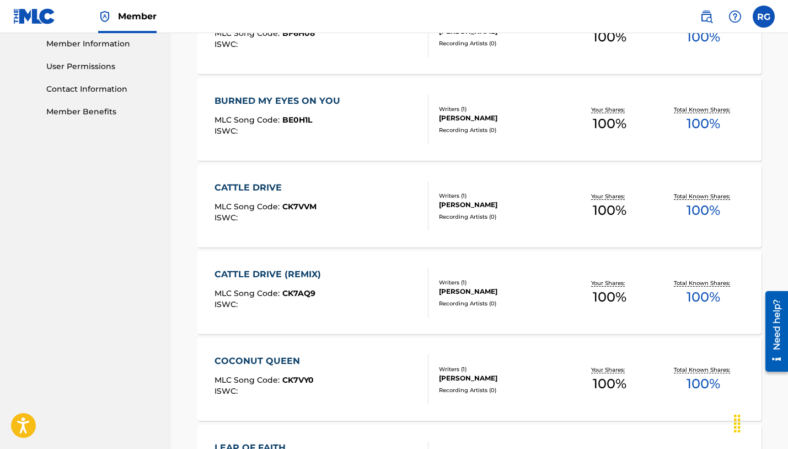
click at [246, 184] on div "CATTLE DRIVE" at bounding box center [266, 187] width 102 height 13
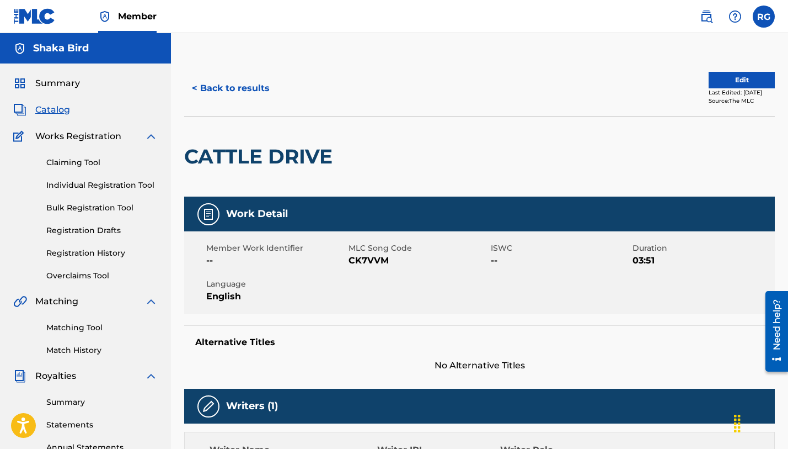
click at [747, 78] on button "Edit" at bounding box center [742, 80] width 66 height 17
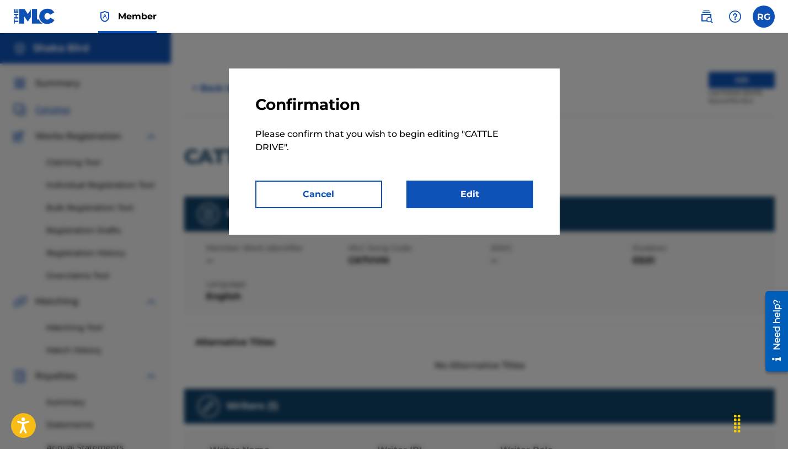
click at [498, 195] on link "Edit" at bounding box center [470, 194] width 127 height 28
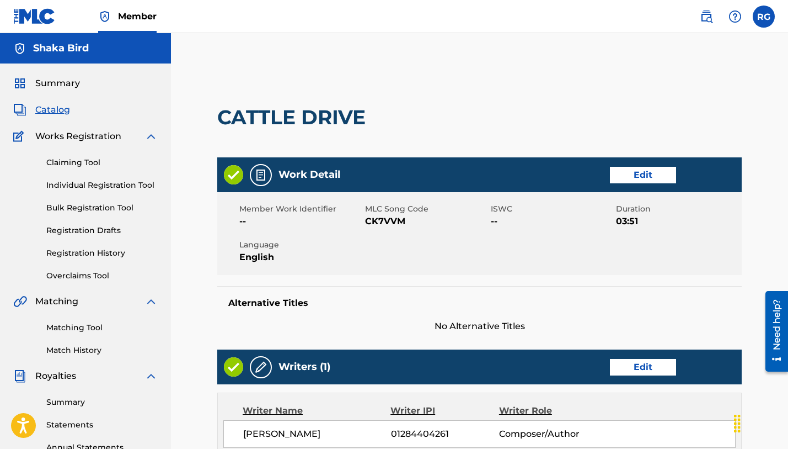
click at [654, 170] on link "Edit" at bounding box center [643, 175] width 66 height 17
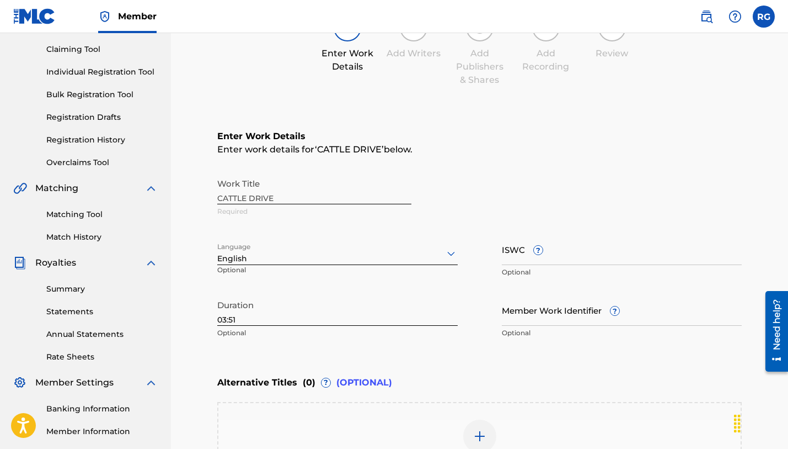
scroll to position [123, 0]
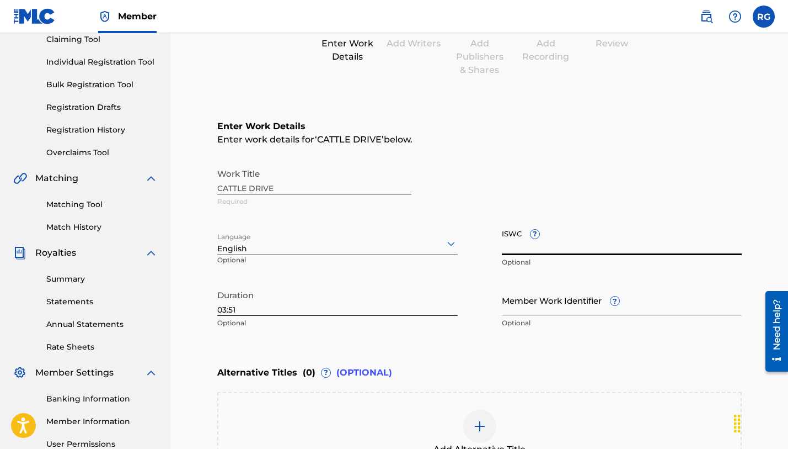
click at [510, 252] on input "ISWC ?" at bounding box center [622, 238] width 241 height 31
paste input "T-332.237.856-9"
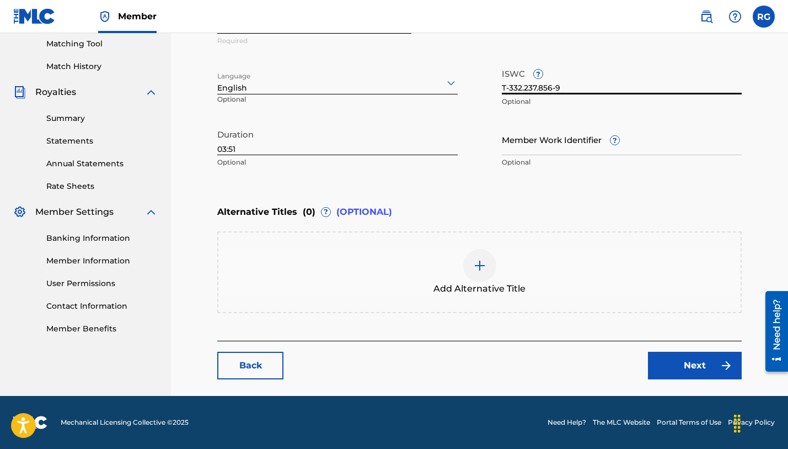
scroll to position [284, 0]
type input "T-332.237.856-9"
click at [685, 365] on link "Next" at bounding box center [695, 365] width 94 height 28
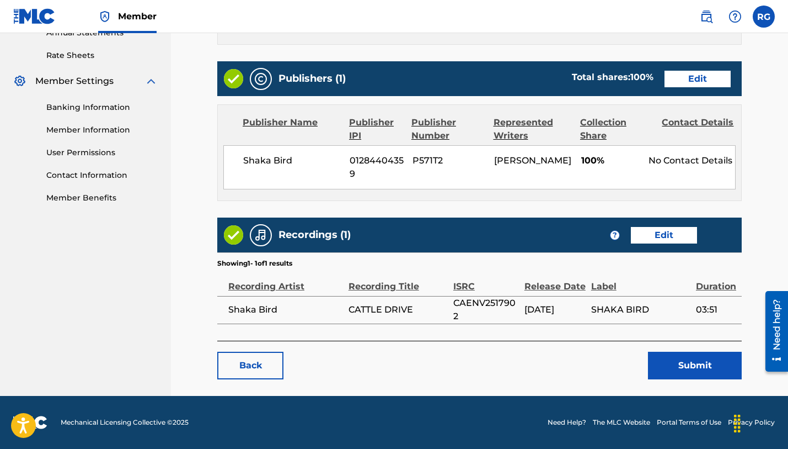
scroll to position [414, 0]
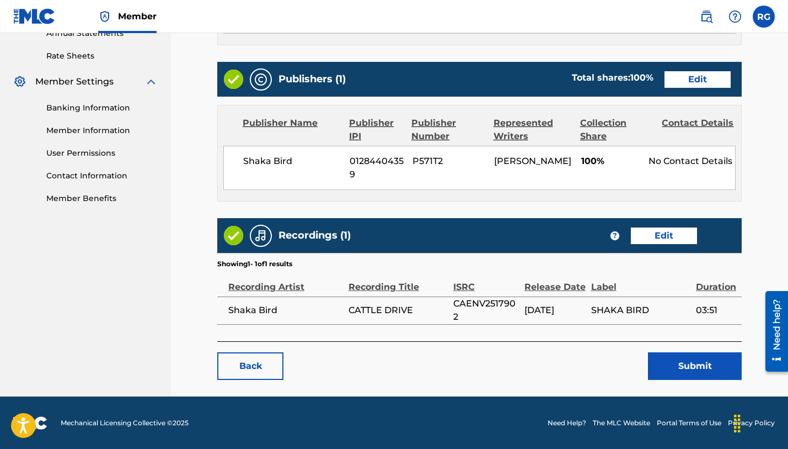
click at [674, 369] on button "Submit" at bounding box center [695, 366] width 94 height 28
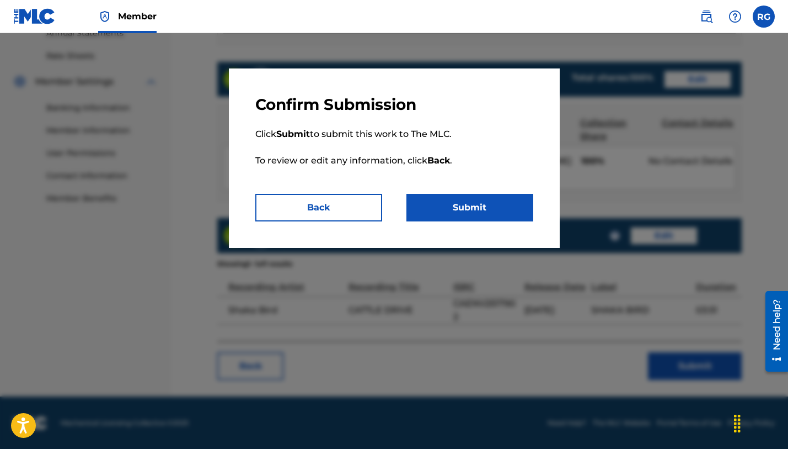
click at [514, 201] on button "Submit" at bounding box center [470, 208] width 127 height 28
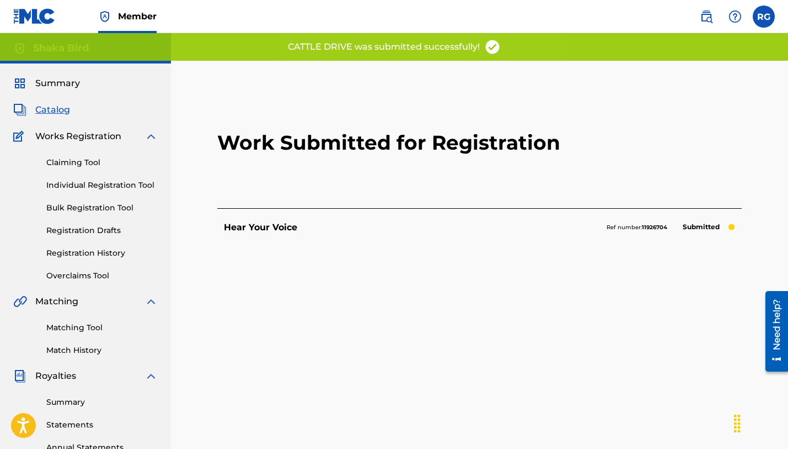
click at [51, 113] on span "Catalog" at bounding box center [52, 109] width 35 height 13
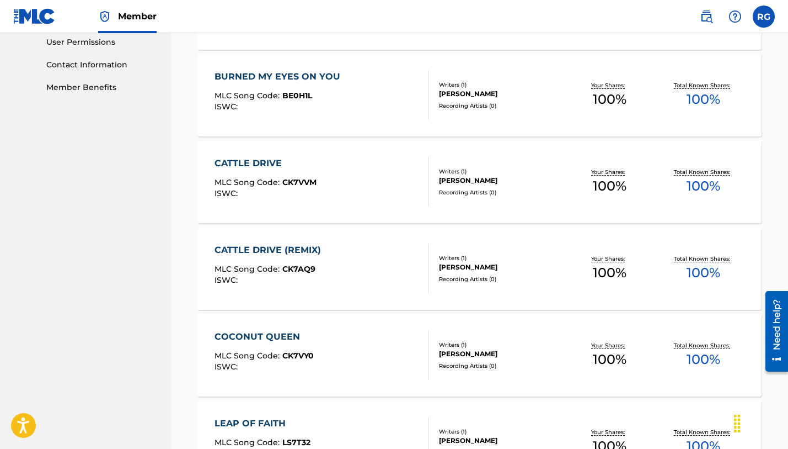
scroll to position [533, 0]
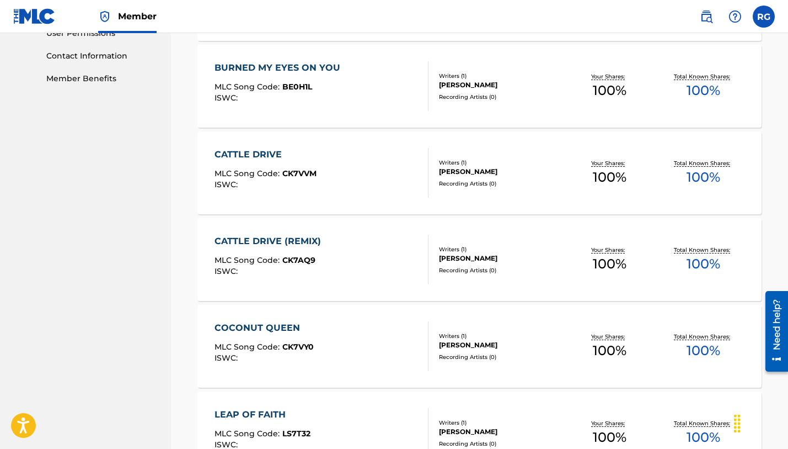
click at [243, 240] on div "CATTLE DRIVE (REMIX)" at bounding box center [271, 240] width 112 height 13
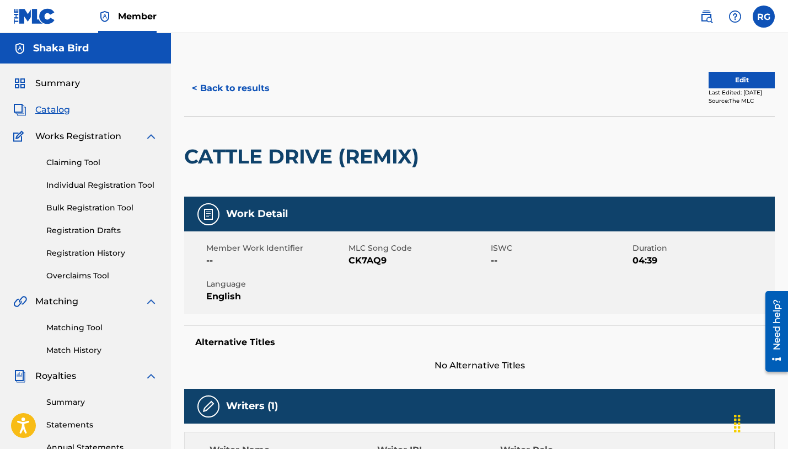
click at [253, 89] on button "< Back to results" at bounding box center [230, 88] width 93 height 28
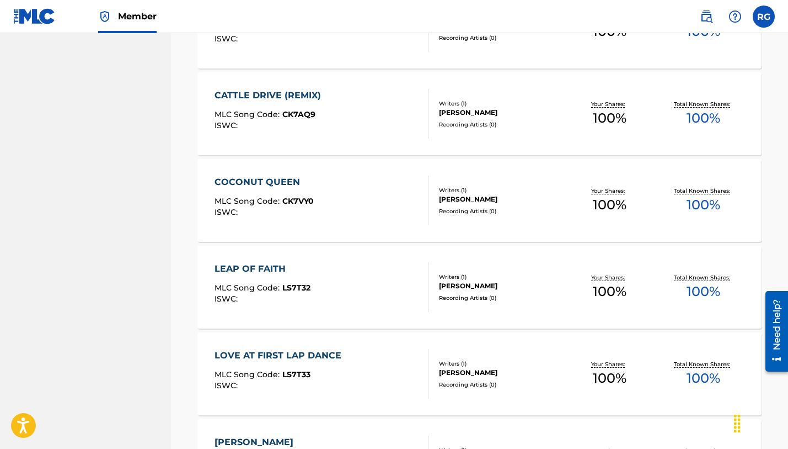
scroll to position [687, 0]
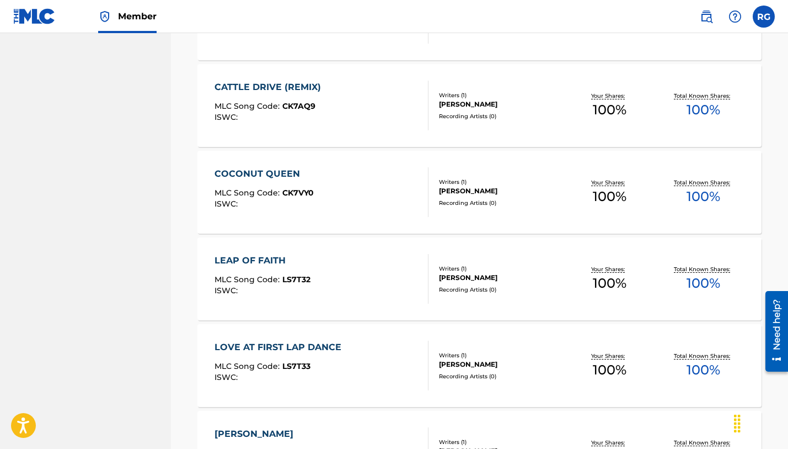
click at [250, 173] on div "COCONUT QUEEN" at bounding box center [264, 173] width 99 height 13
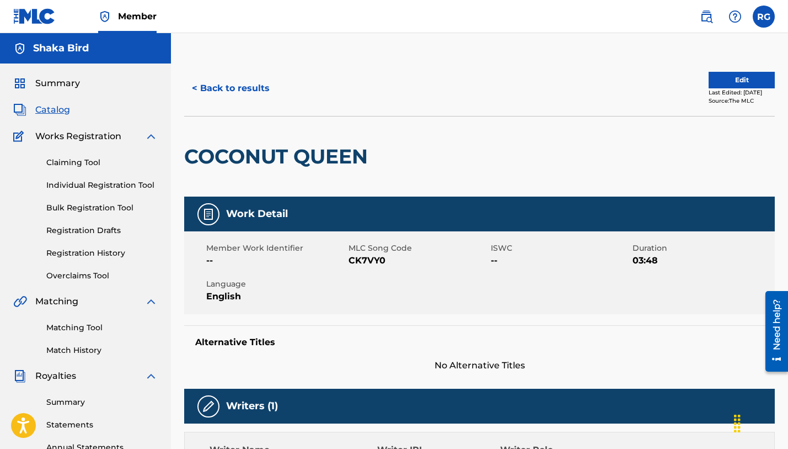
click at [740, 83] on button "Edit" at bounding box center [742, 80] width 66 height 17
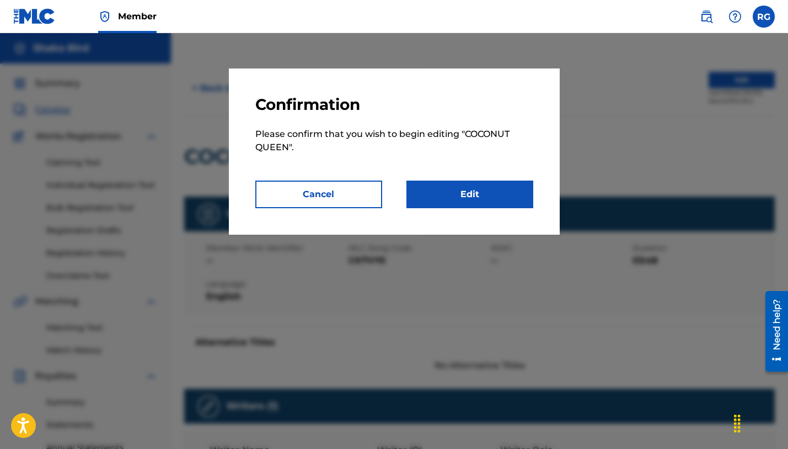
click at [479, 201] on link "Edit" at bounding box center [470, 194] width 127 height 28
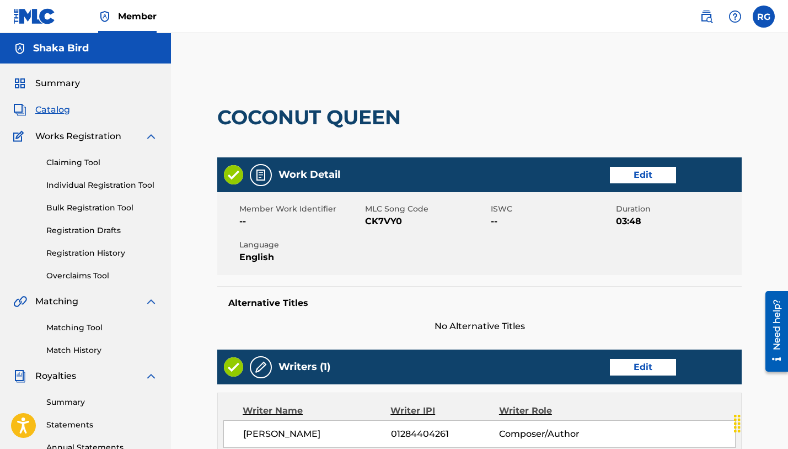
click at [650, 173] on link "Edit" at bounding box center [643, 175] width 66 height 17
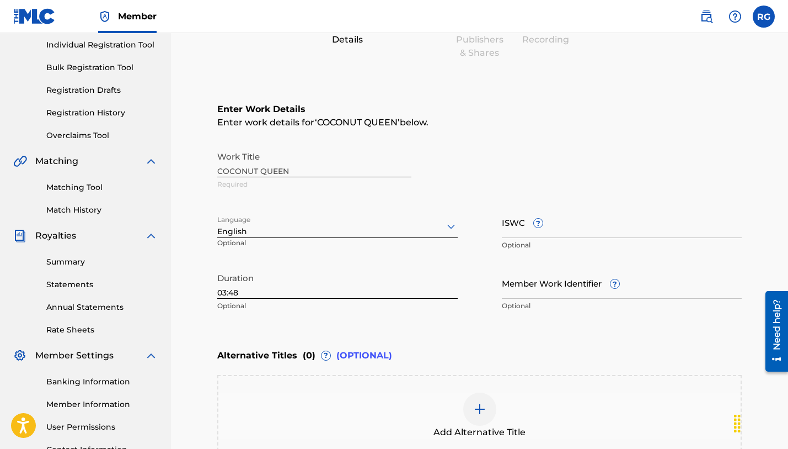
scroll to position [152, 0]
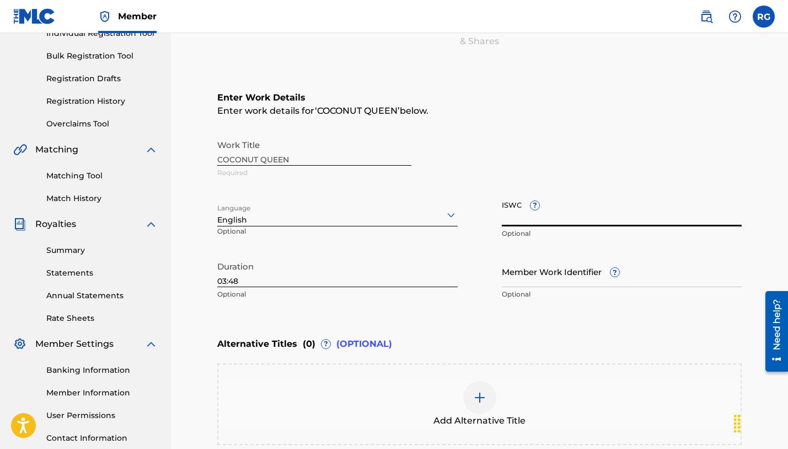
click at [524, 218] on input "ISWC ?" at bounding box center [622, 210] width 241 height 31
paste input "T-332.245.250-2"
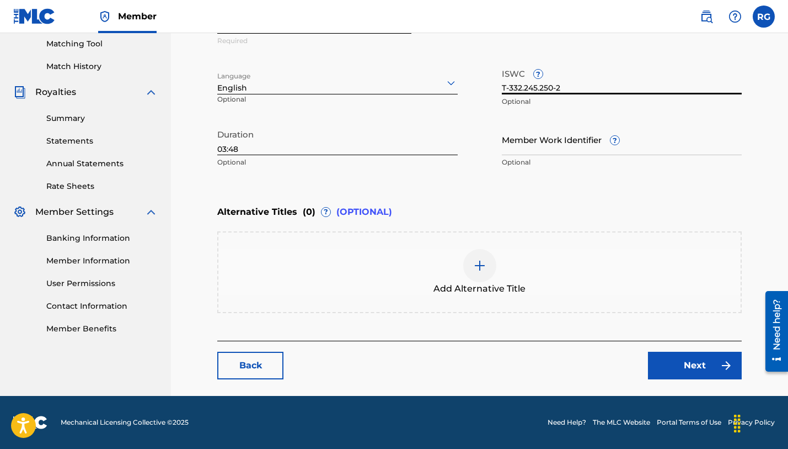
scroll to position [284, 0]
type input "T-332.245.250-2"
click at [709, 367] on link "Next" at bounding box center [695, 365] width 94 height 28
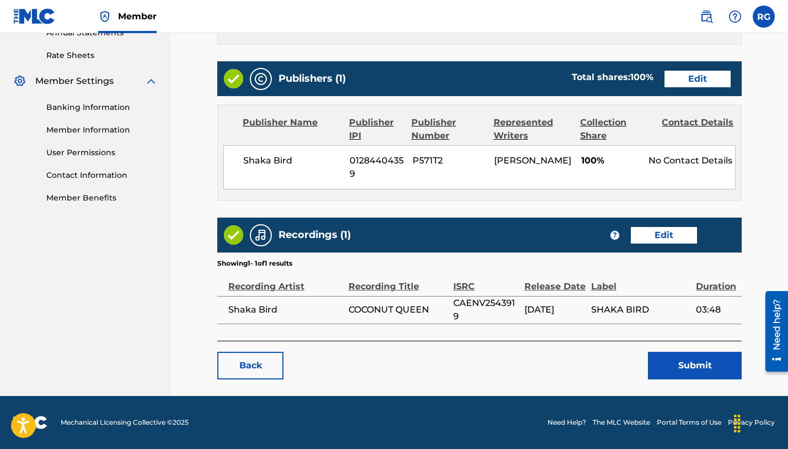
scroll to position [414, 0]
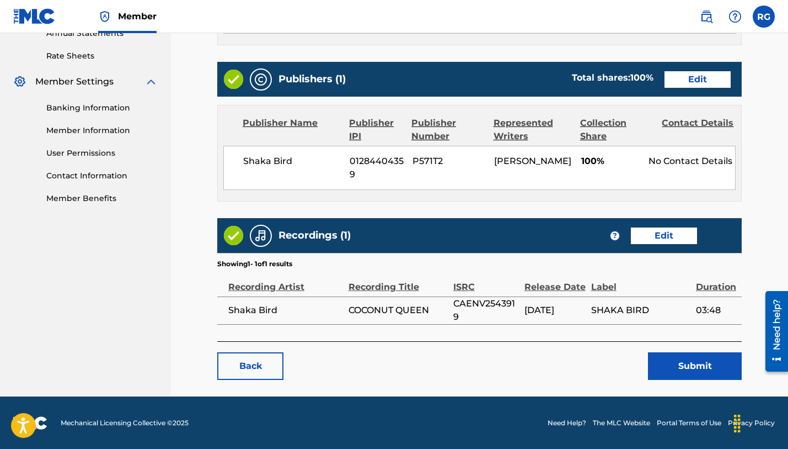
click at [685, 366] on button "Submit" at bounding box center [695, 366] width 94 height 28
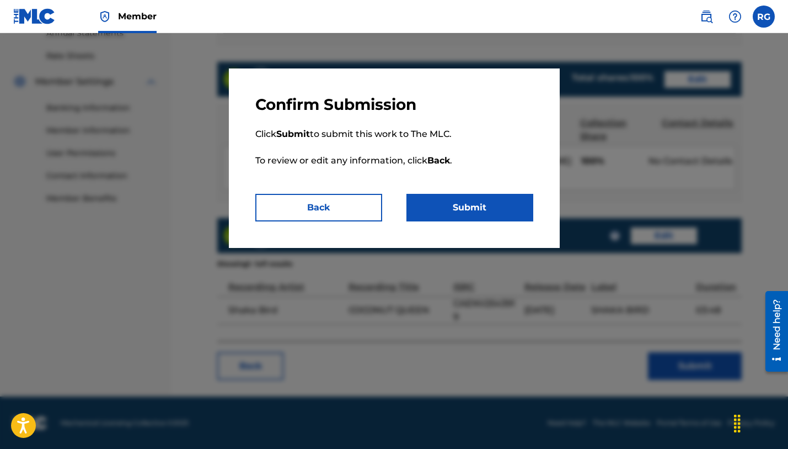
click at [485, 213] on button "Submit" at bounding box center [470, 208] width 127 height 28
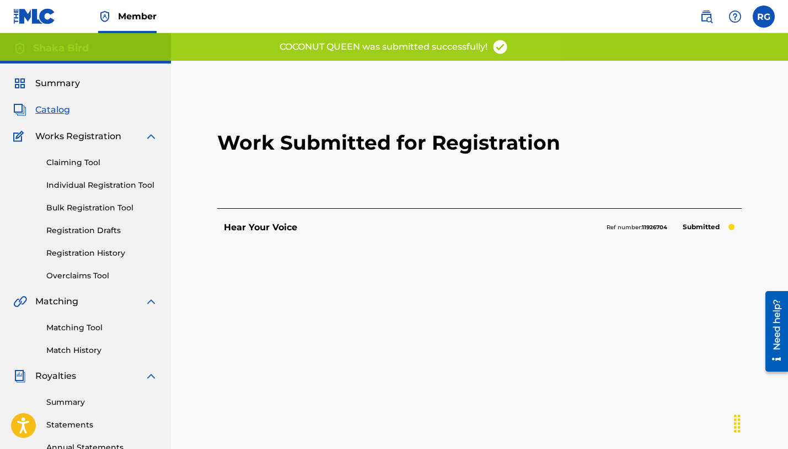
click at [56, 109] on span "Catalog" at bounding box center [52, 109] width 35 height 13
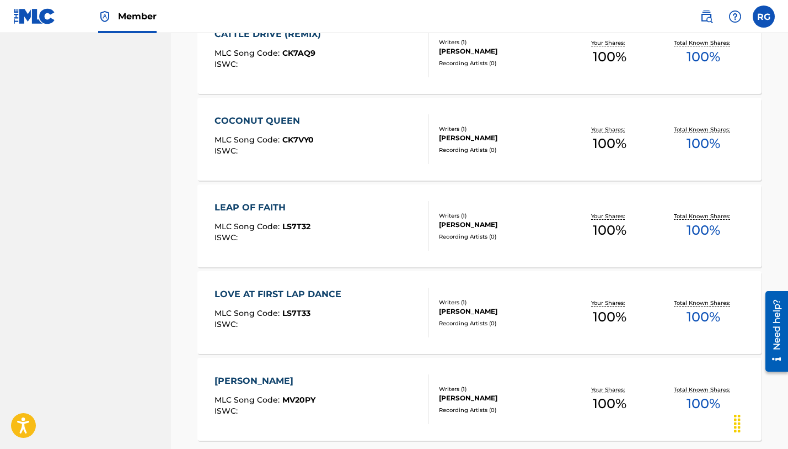
scroll to position [750, 0]
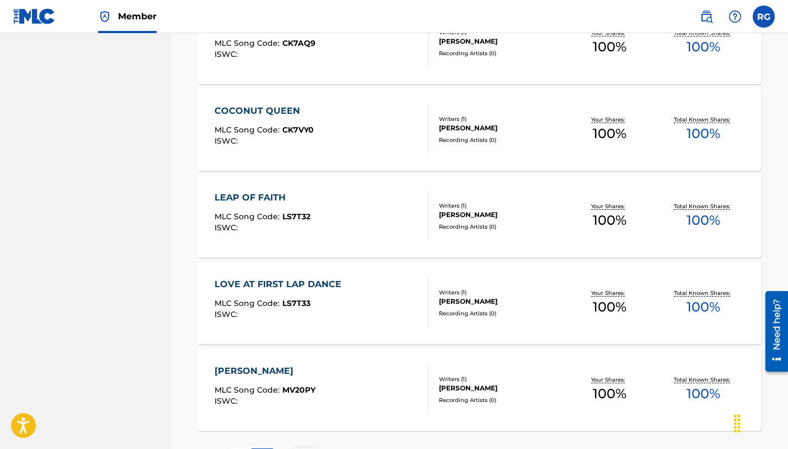
click at [225, 200] on div "LEAP OF FAITH" at bounding box center [263, 197] width 96 height 13
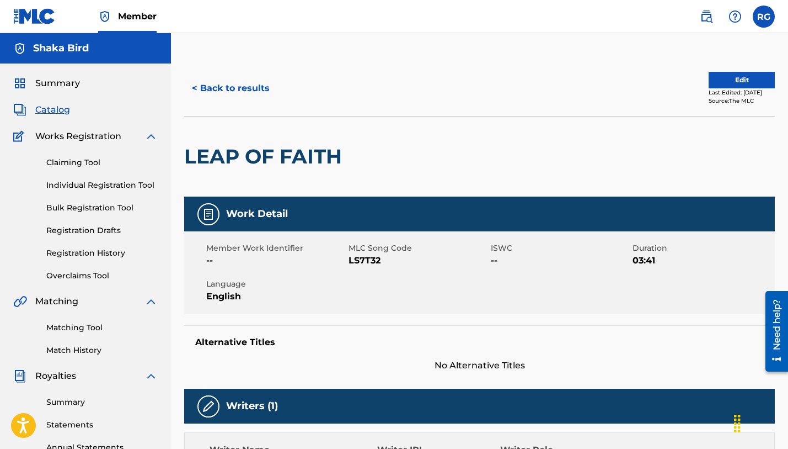
click at [737, 80] on button "Edit" at bounding box center [742, 80] width 66 height 17
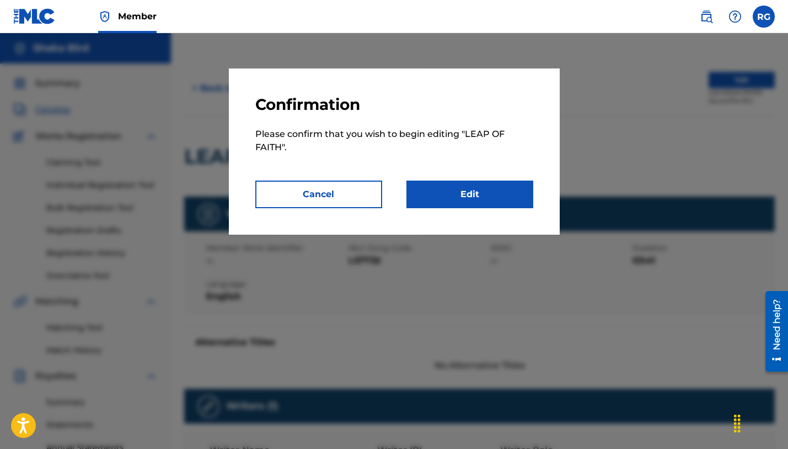
click at [498, 200] on link "Edit" at bounding box center [470, 194] width 127 height 28
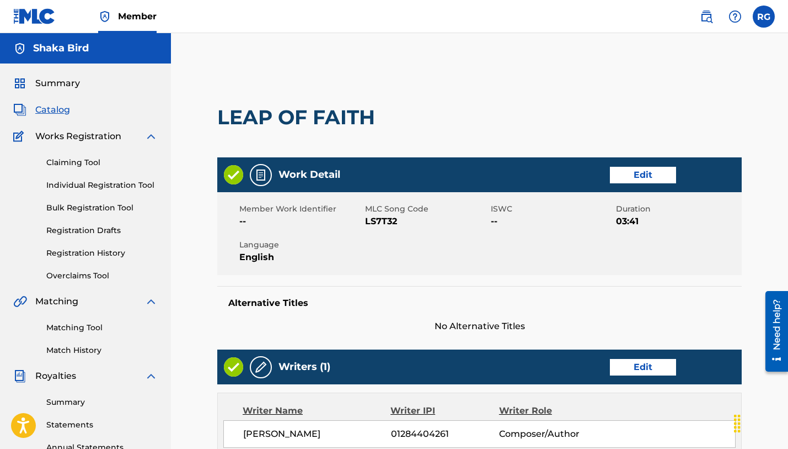
click at [661, 177] on link "Edit" at bounding box center [643, 175] width 66 height 17
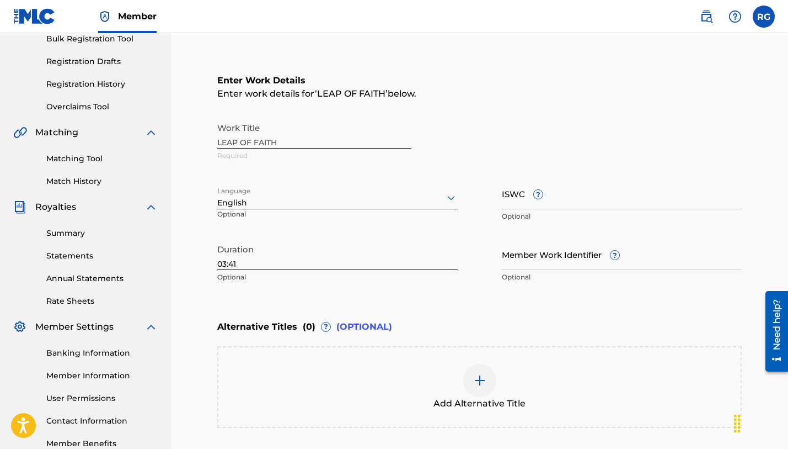
scroll to position [173, 0]
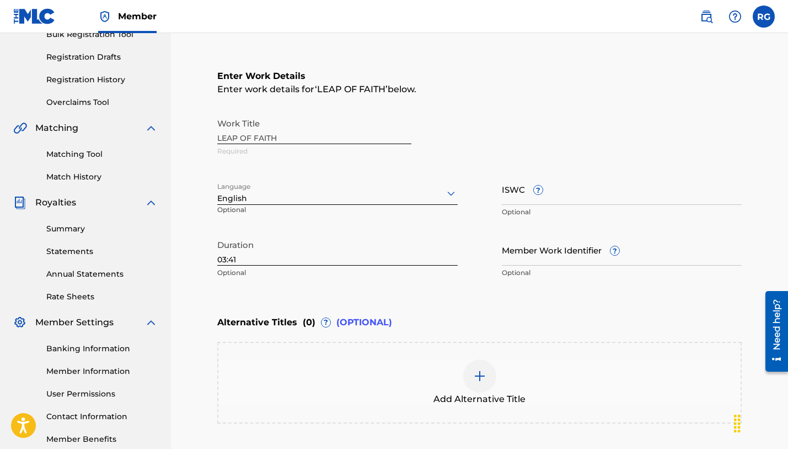
click at [509, 196] on input "ISWC ?" at bounding box center [622, 188] width 241 height 31
paste input "T-332.237.808-1"
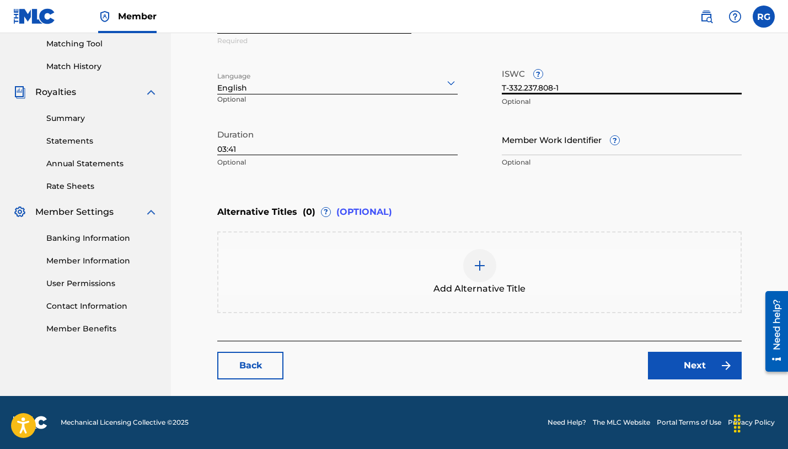
scroll to position [284, 0]
type input "T-332.237.808-1"
click at [700, 366] on link "Next" at bounding box center [695, 365] width 94 height 28
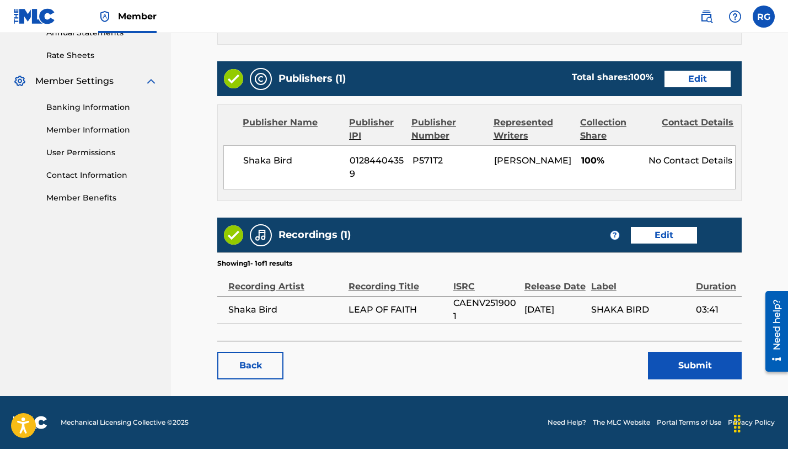
scroll to position [414, 0]
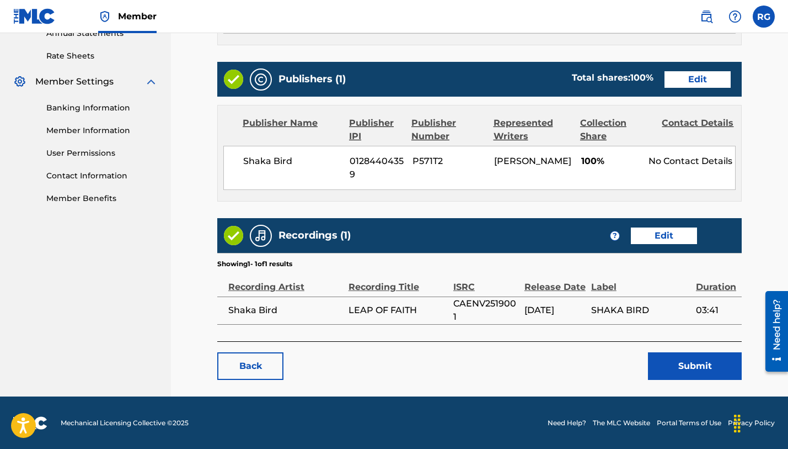
click at [691, 364] on button "Submit" at bounding box center [695, 366] width 94 height 28
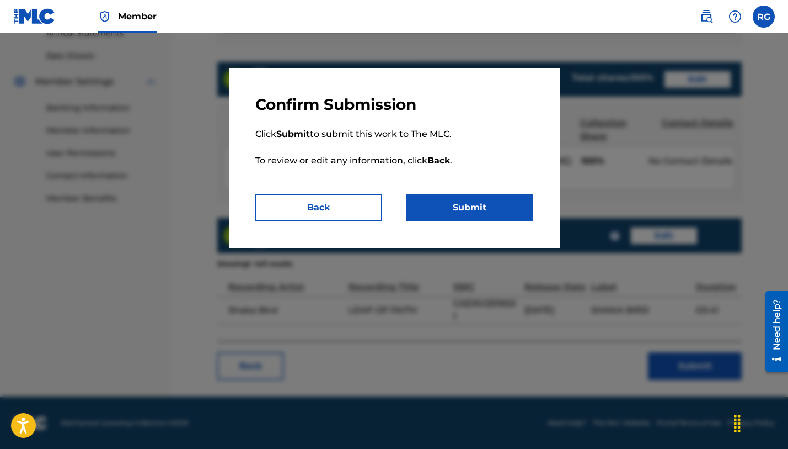
click at [483, 205] on button "Submit" at bounding box center [470, 208] width 127 height 28
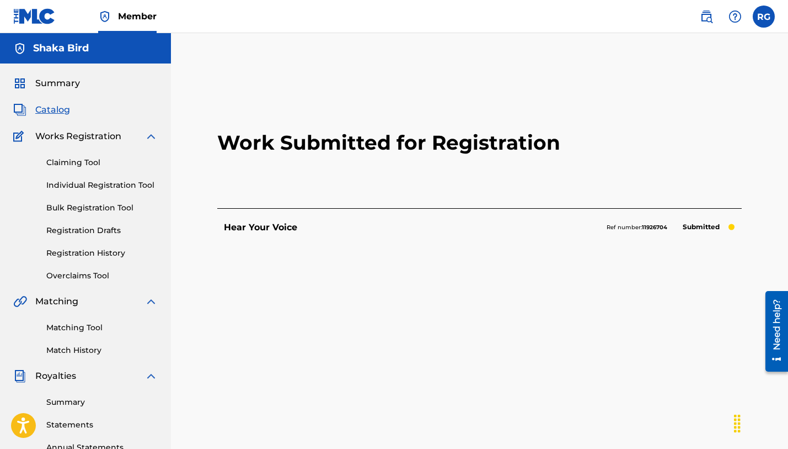
click at [54, 105] on span "Catalog" at bounding box center [52, 109] width 35 height 13
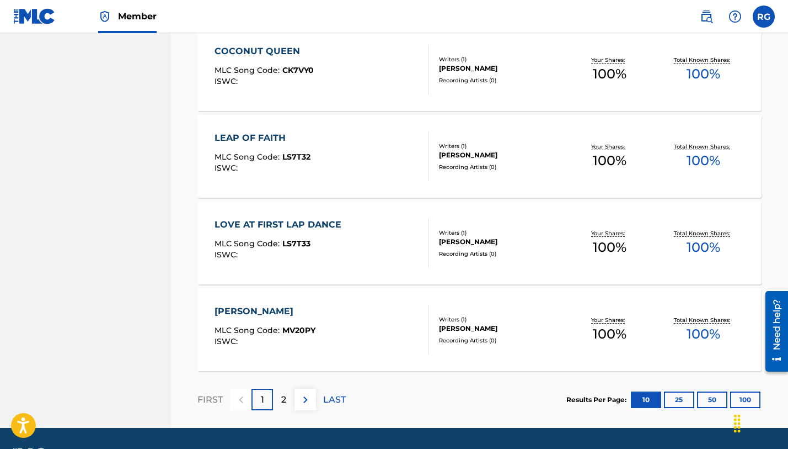
scroll to position [821, 0]
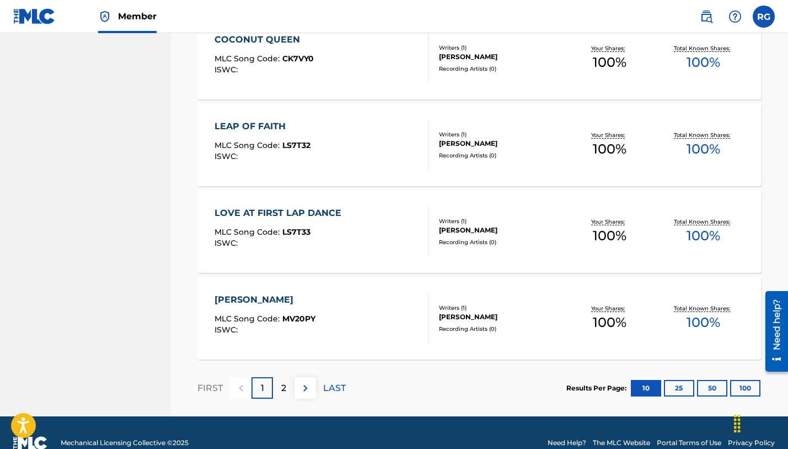
click at [235, 217] on div "LOVE AT FIRST LAP DANCE" at bounding box center [281, 212] width 132 height 13
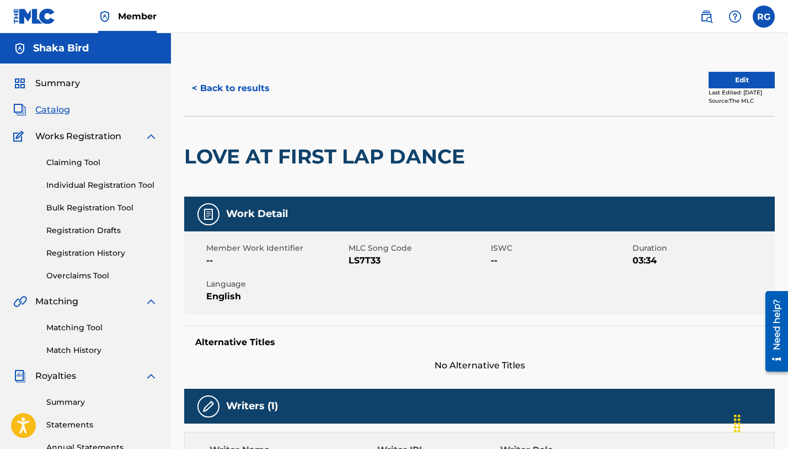
click at [744, 84] on button "Edit" at bounding box center [742, 80] width 66 height 17
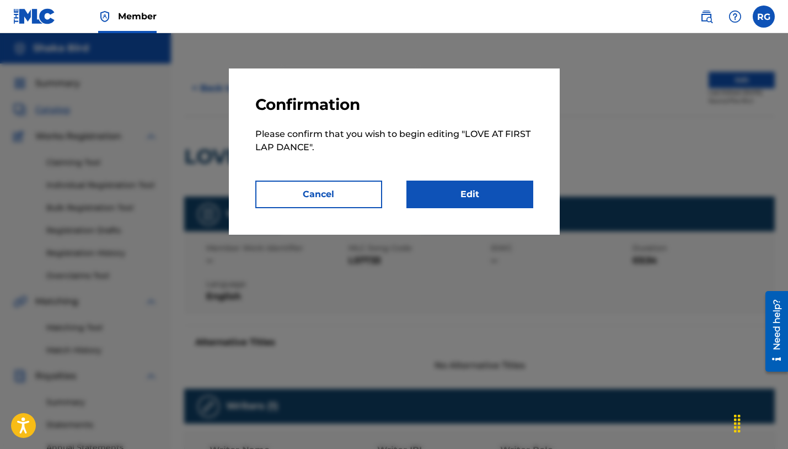
click at [489, 191] on link "Edit" at bounding box center [470, 194] width 127 height 28
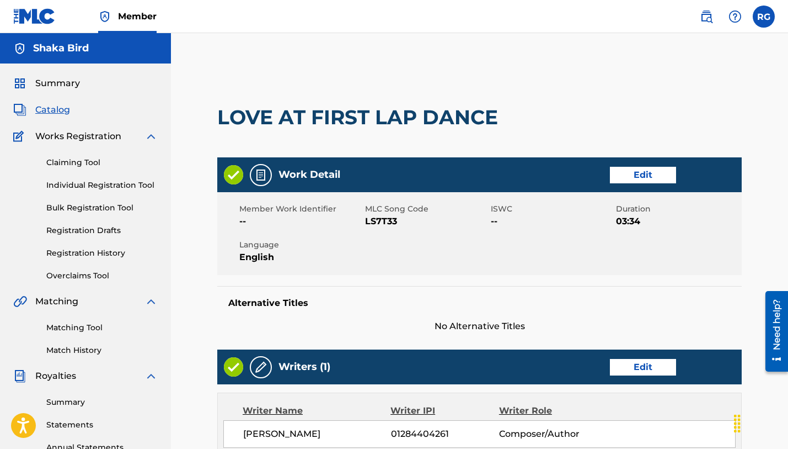
click at [655, 178] on link "Edit" at bounding box center [643, 175] width 66 height 17
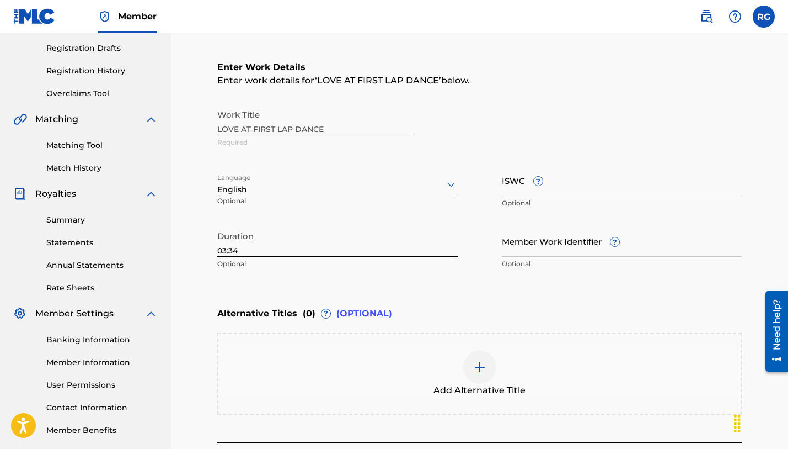
scroll to position [209, 0]
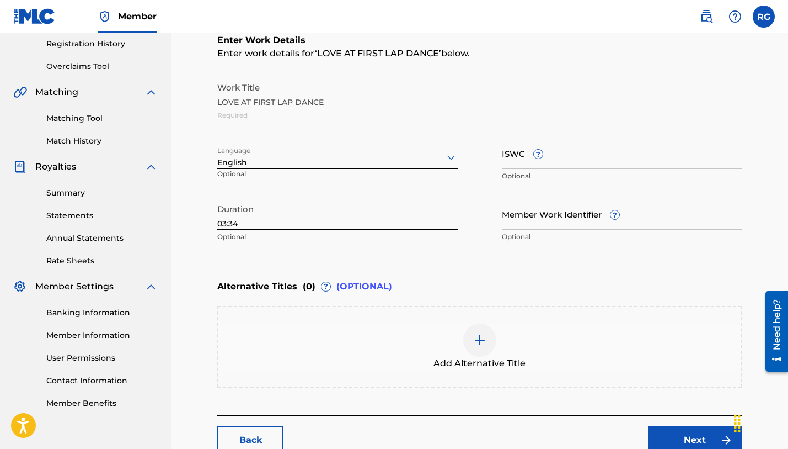
click at [517, 165] on input "ISWC ?" at bounding box center [622, 152] width 241 height 31
paste input "T-332.245.292-2"
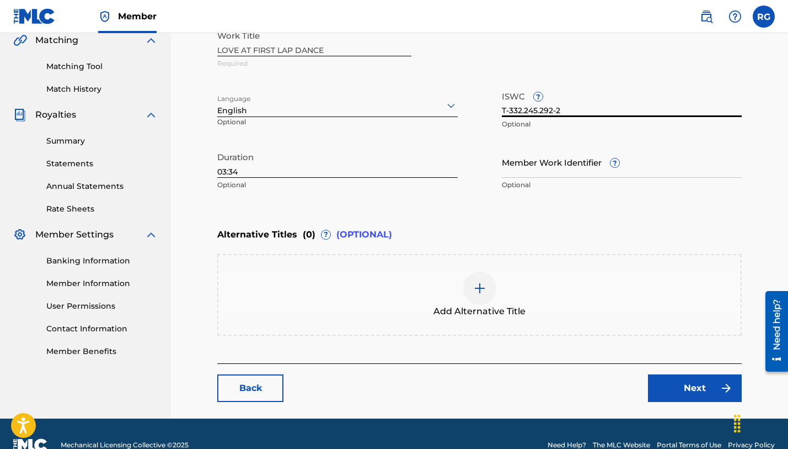
scroll to position [276, 0]
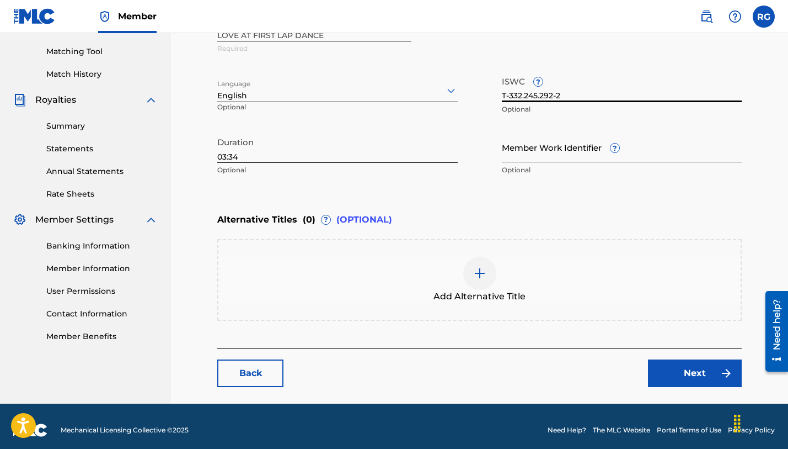
type input "T-332.245.292-2"
click at [686, 372] on link "Next" at bounding box center [695, 373] width 94 height 28
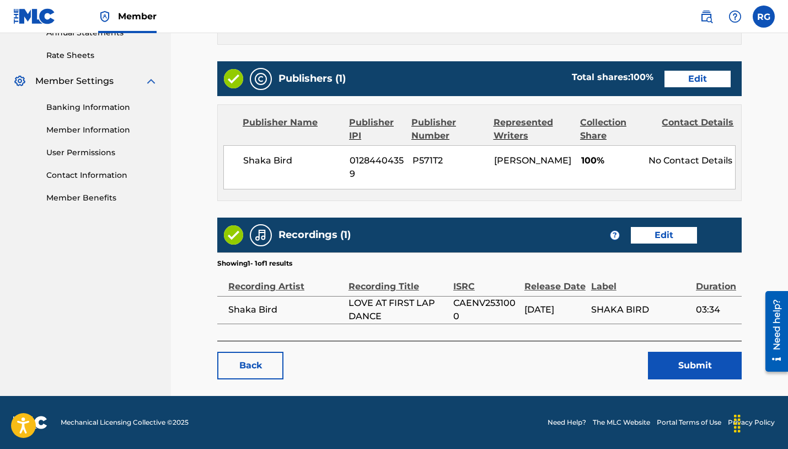
scroll to position [414, 0]
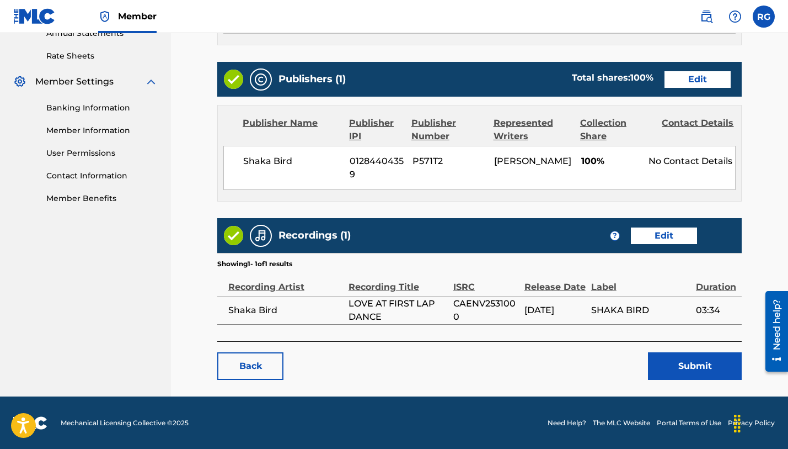
click at [691, 364] on button "Submit" at bounding box center [695, 366] width 94 height 28
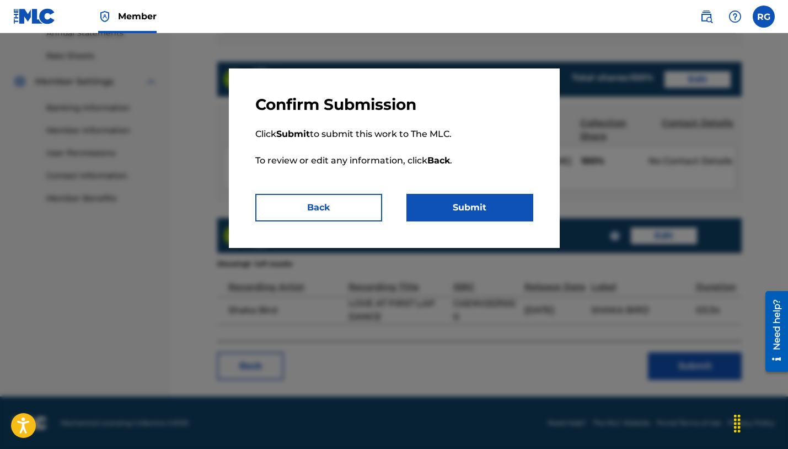
click at [477, 205] on button "Submit" at bounding box center [470, 208] width 127 height 28
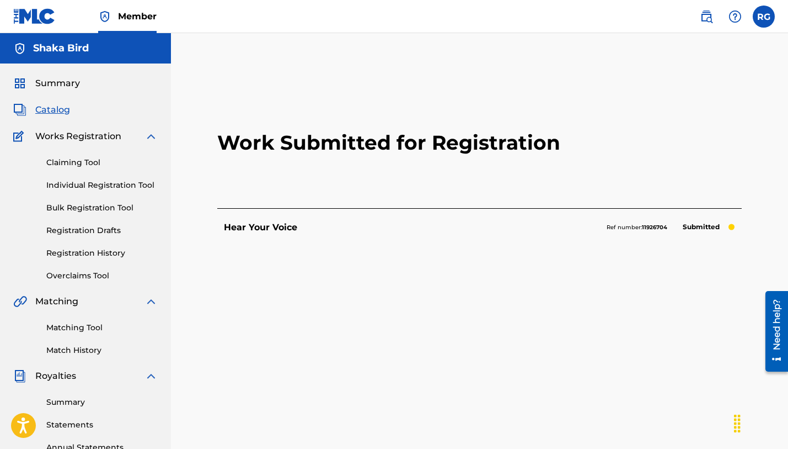
click at [49, 111] on span "Catalog" at bounding box center [52, 109] width 35 height 13
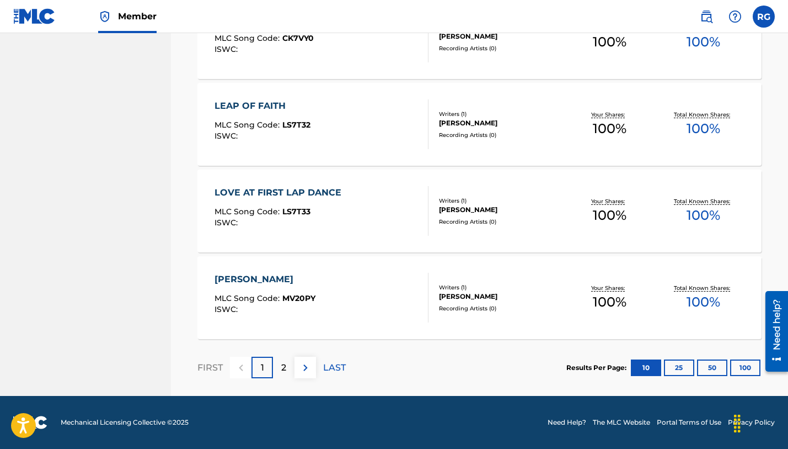
scroll to position [842, 0]
click at [259, 275] on div "[PERSON_NAME]" at bounding box center [265, 279] width 101 height 13
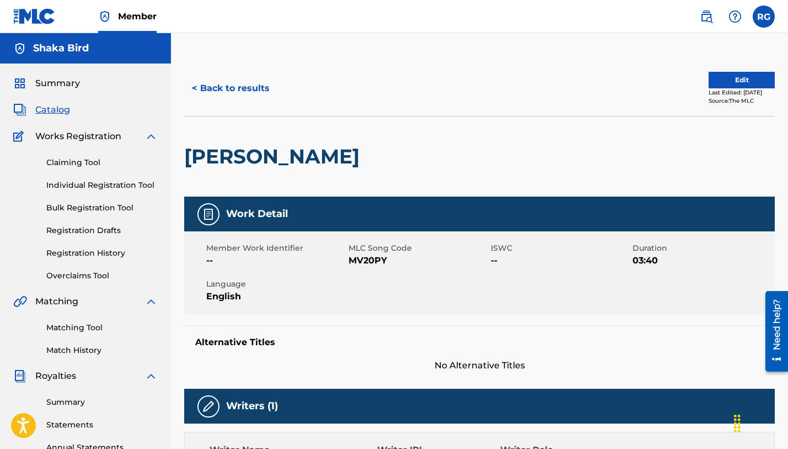
click at [751, 82] on button "Edit" at bounding box center [742, 80] width 66 height 17
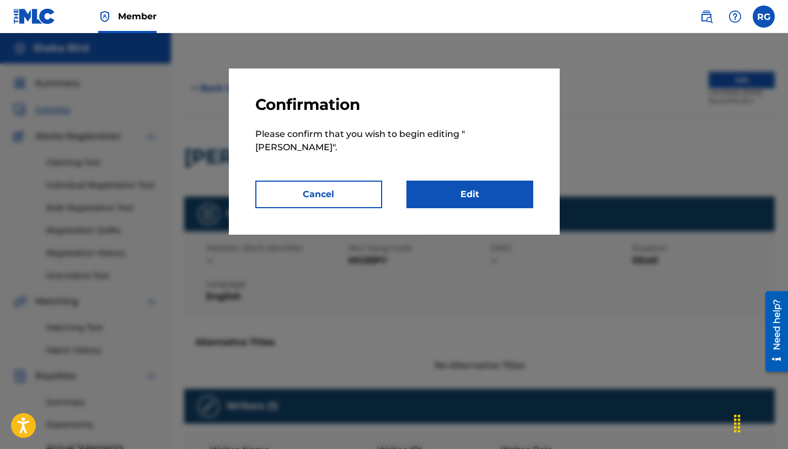
click at [484, 206] on link "Edit" at bounding box center [470, 194] width 127 height 28
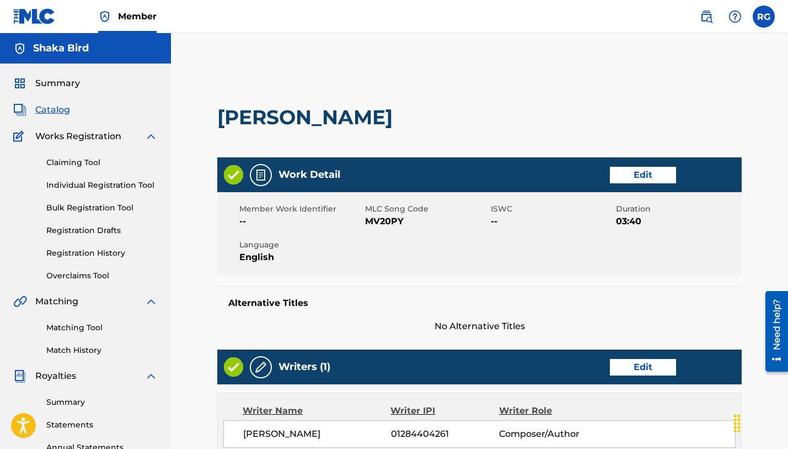
click at [650, 175] on link "Edit" at bounding box center [643, 175] width 66 height 17
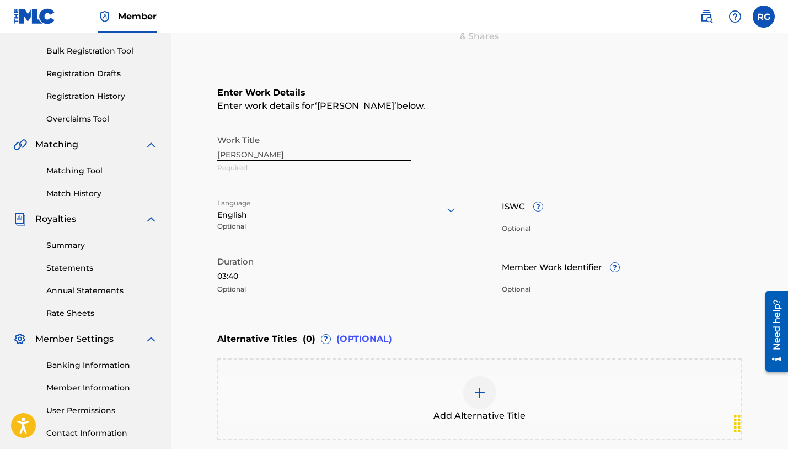
scroll to position [166, 0]
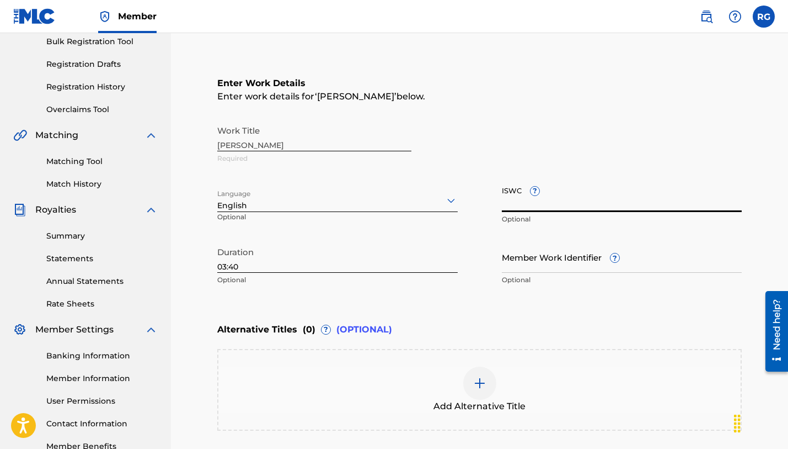
paste input "T-332.237.747-5"
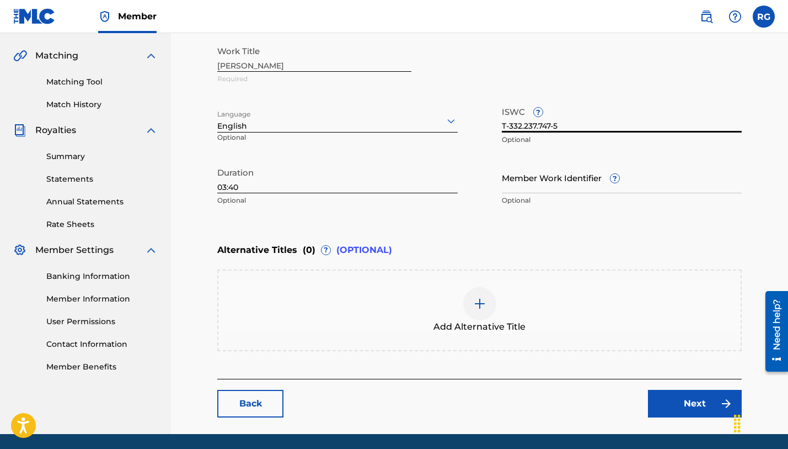
scroll to position [249, 0]
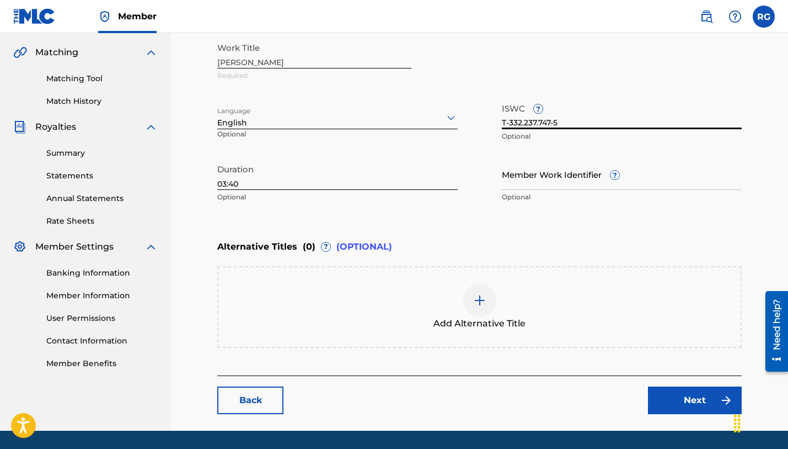
type input "T-332.237.747-5"
click at [691, 396] on link "Next" at bounding box center [695, 400] width 94 height 28
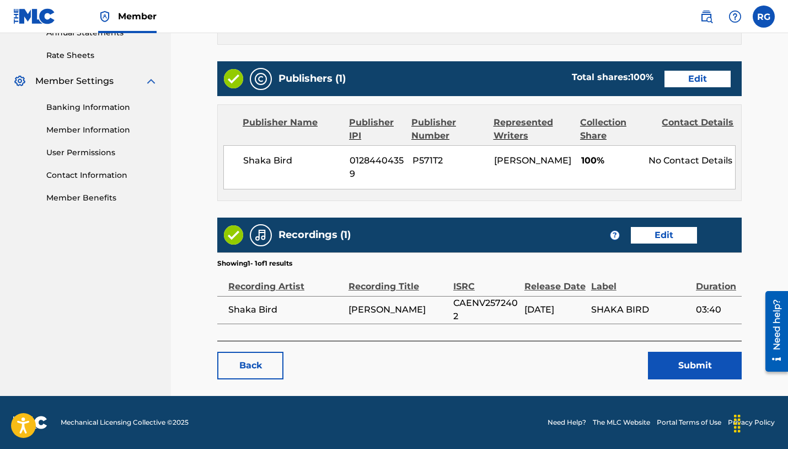
scroll to position [414, 0]
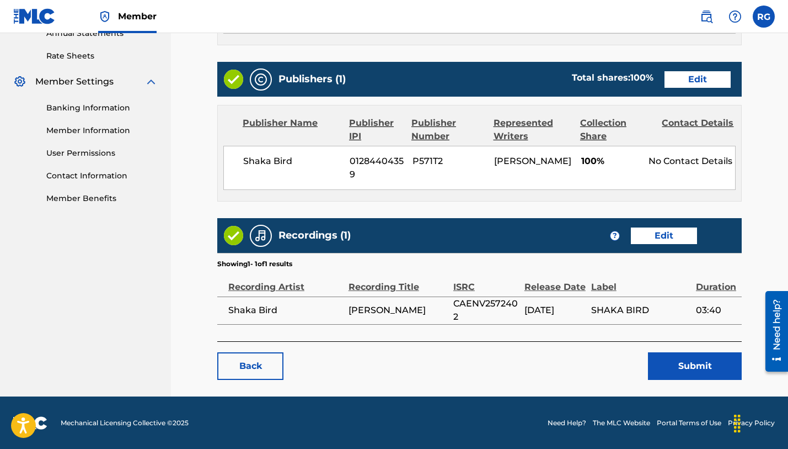
click at [693, 361] on button "Submit" at bounding box center [695, 366] width 94 height 28
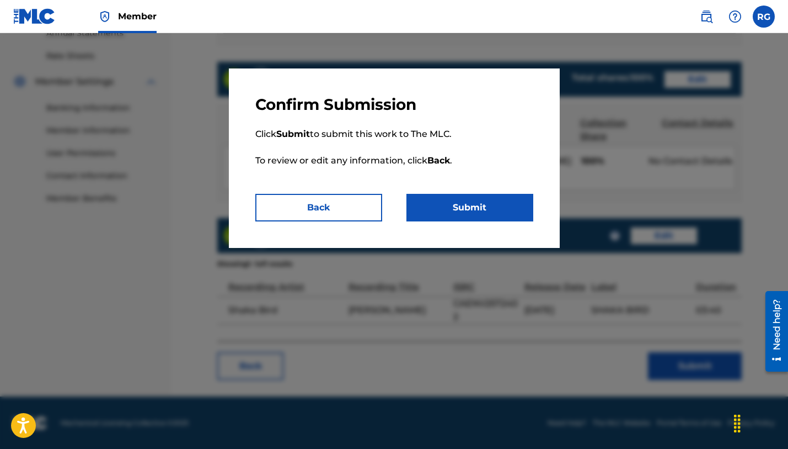
click at [465, 210] on button "Submit" at bounding box center [470, 208] width 127 height 28
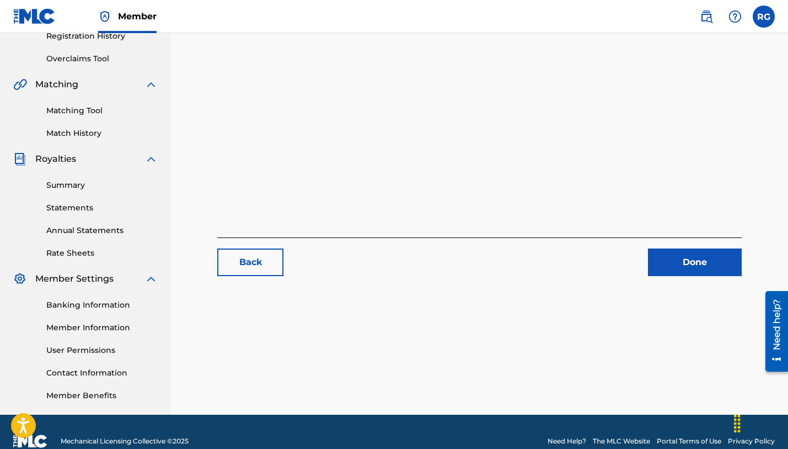
scroll to position [194, 0]
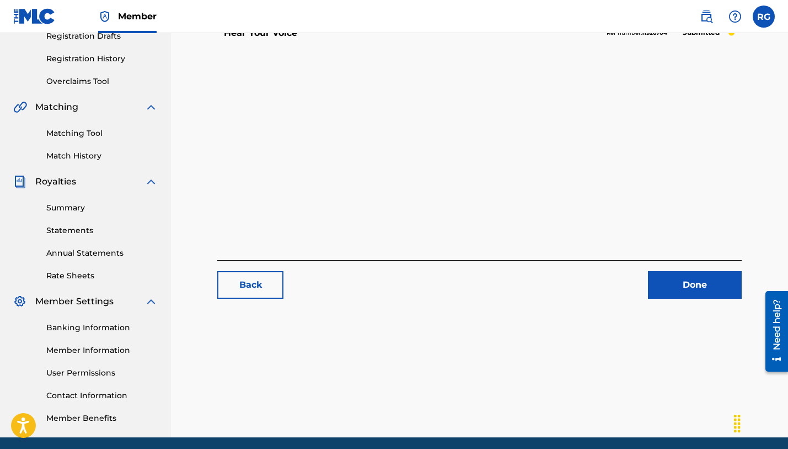
click at [676, 297] on link "Done" at bounding box center [695, 285] width 94 height 28
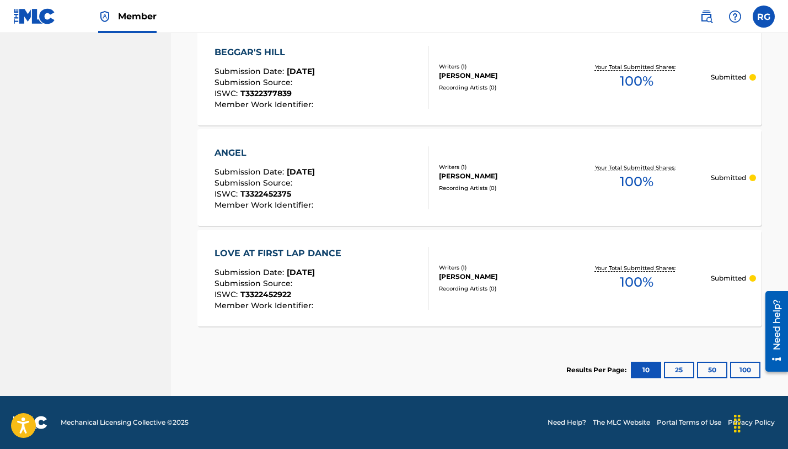
scroll to position [1057, 0]
click at [681, 370] on button "25" at bounding box center [679, 369] width 30 height 17
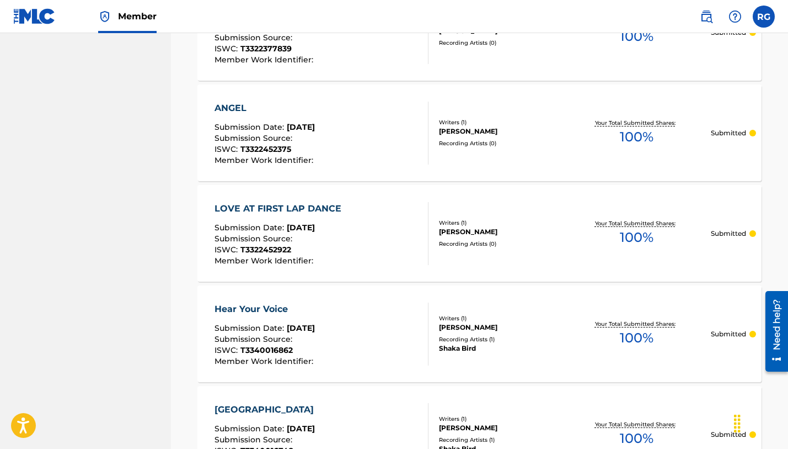
scroll to position [1076, 0]
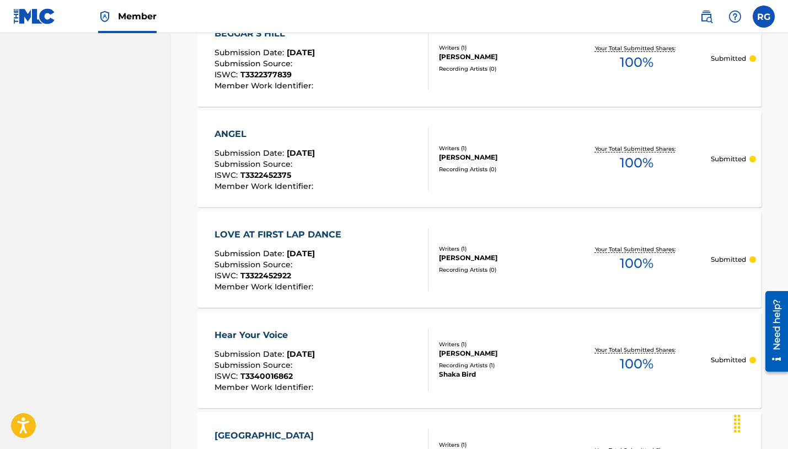
click at [293, 232] on div "LOVE AT FIRST LAP DANCE" at bounding box center [281, 234] width 132 height 13
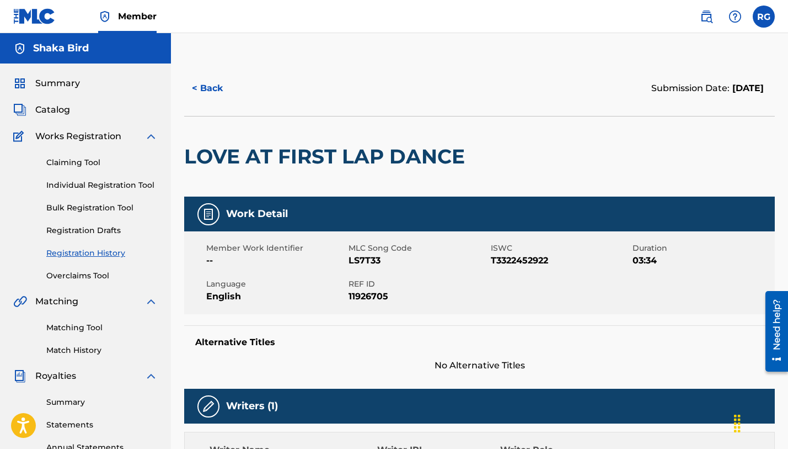
click at [46, 109] on span "Catalog" at bounding box center [52, 109] width 35 height 13
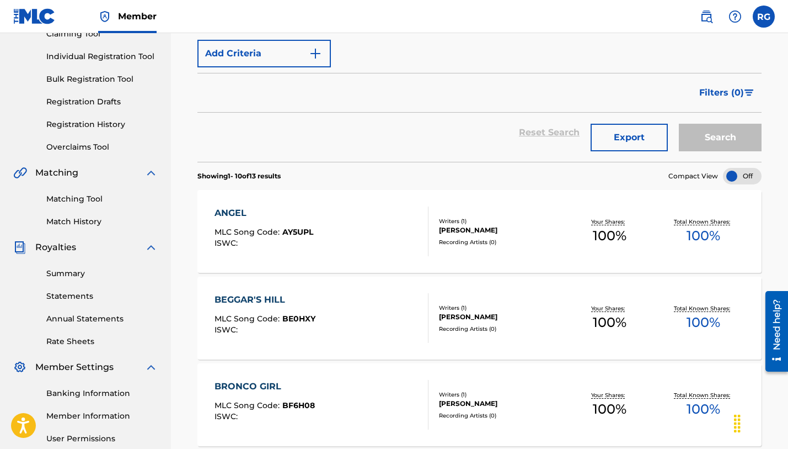
scroll to position [129, 0]
click at [237, 209] on div "ANGEL" at bounding box center [264, 212] width 99 height 13
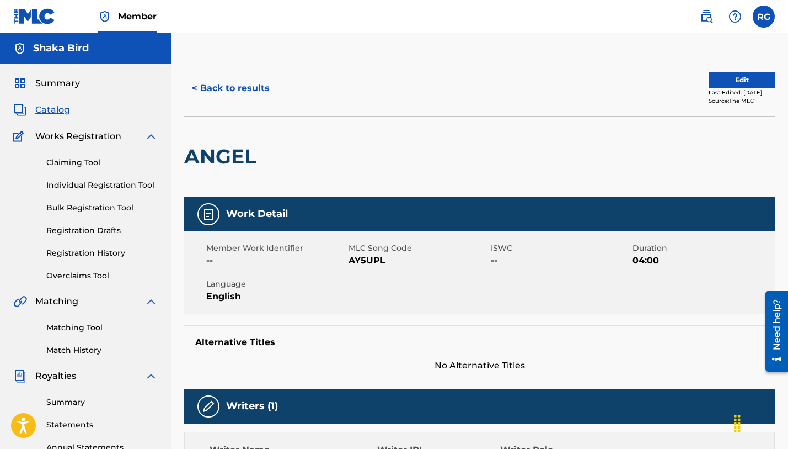
click at [740, 84] on button "Edit" at bounding box center [742, 80] width 66 height 17
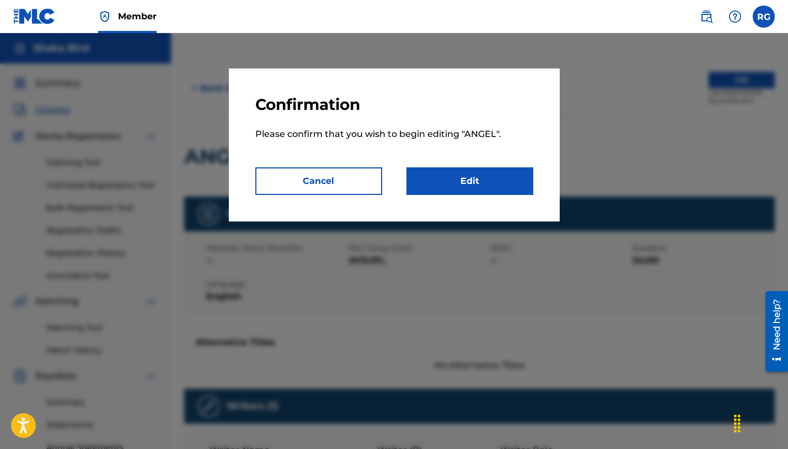
click at [497, 174] on link "Edit" at bounding box center [470, 181] width 127 height 28
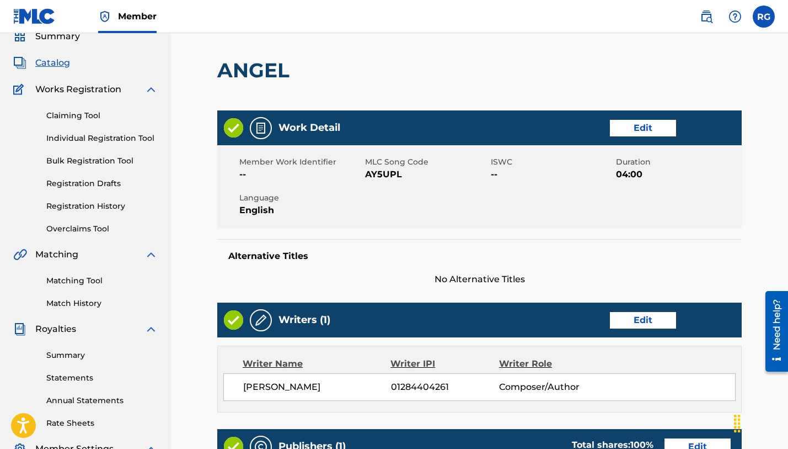
scroll to position [56, 0]
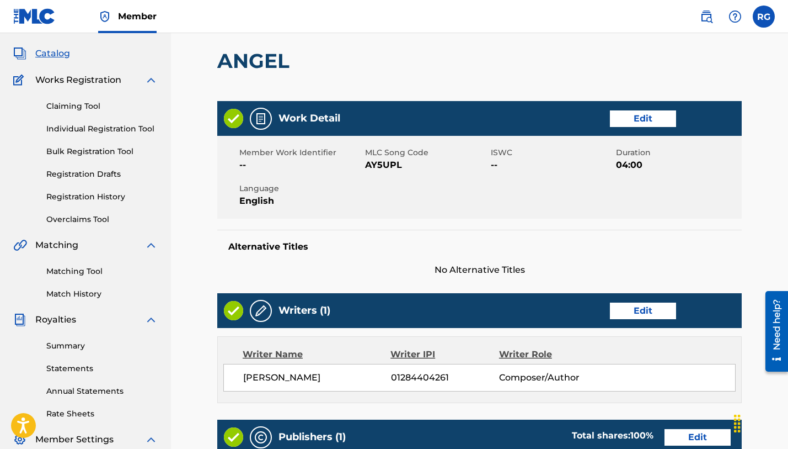
click at [655, 119] on link "Edit" at bounding box center [643, 118] width 66 height 17
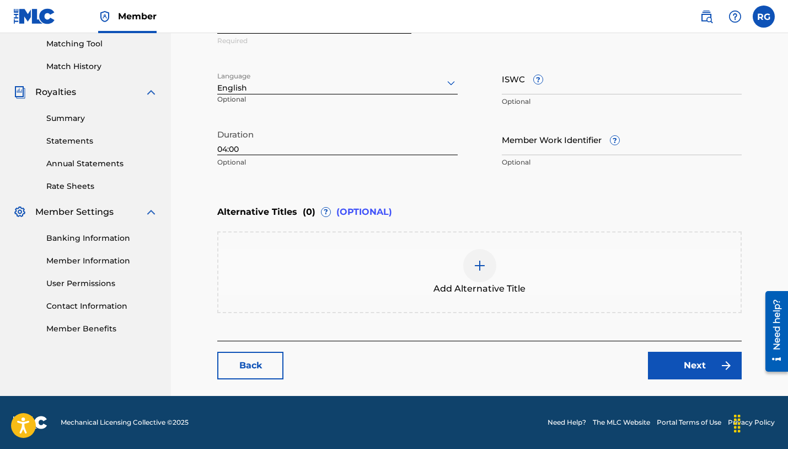
scroll to position [284, 0]
click at [686, 364] on link "Next" at bounding box center [695, 365] width 94 height 28
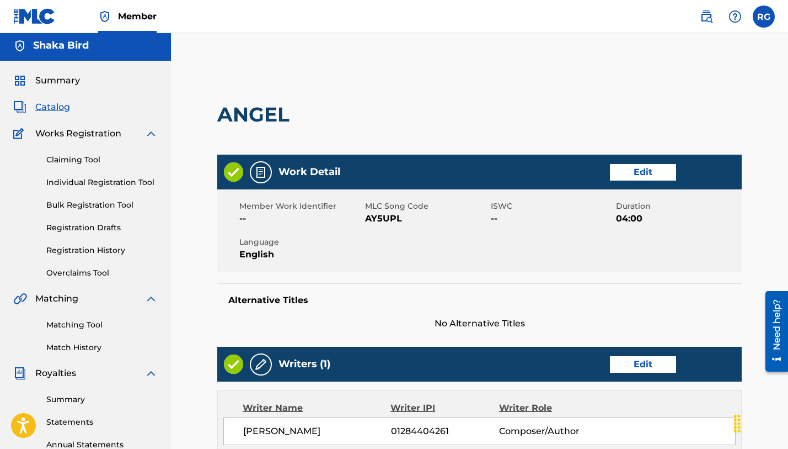
scroll to position [1, 0]
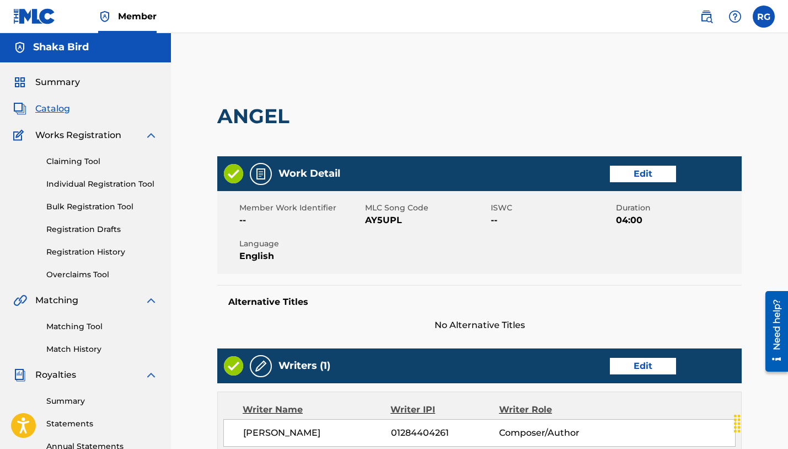
click at [642, 174] on link "Edit" at bounding box center [643, 173] width 66 height 17
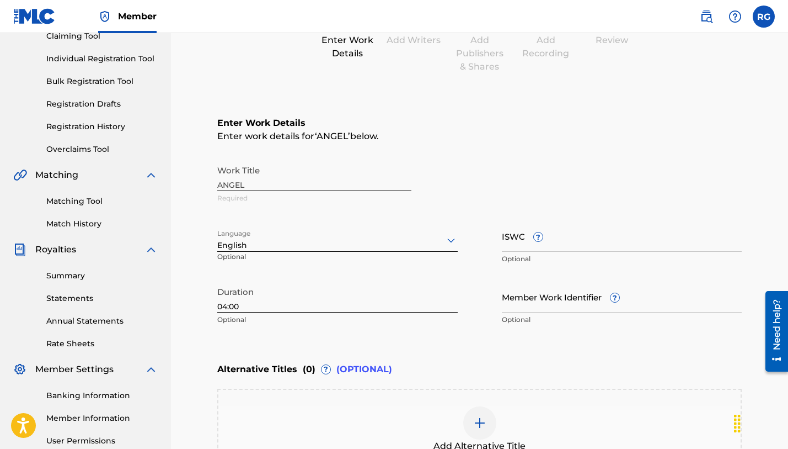
scroll to position [127, 0]
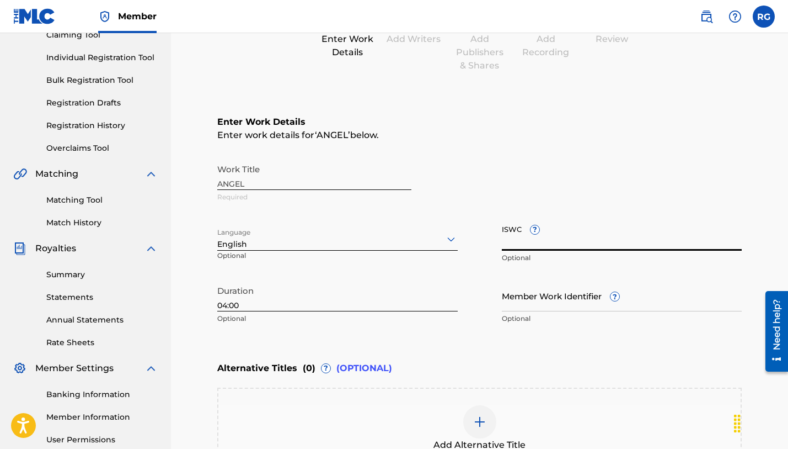
click at [543, 241] on input "ISWC ?" at bounding box center [622, 234] width 241 height 31
paste input "T-332.245.237-5"
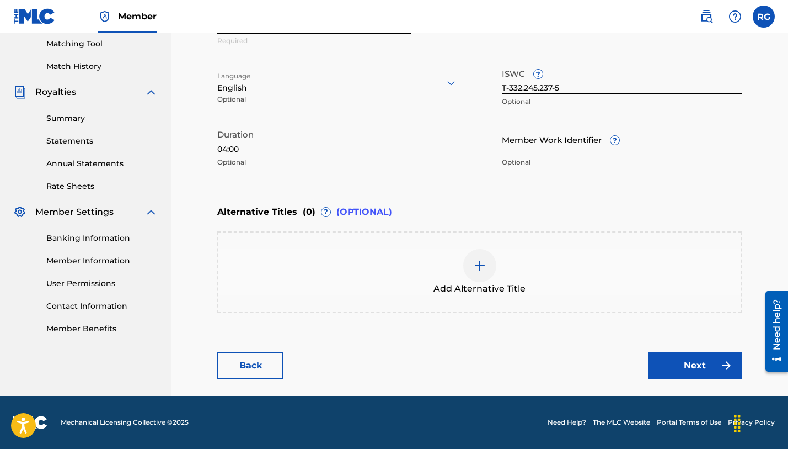
scroll to position [284, 0]
type input "T-332.245.237-5"
click at [695, 362] on link "Next" at bounding box center [695, 365] width 94 height 28
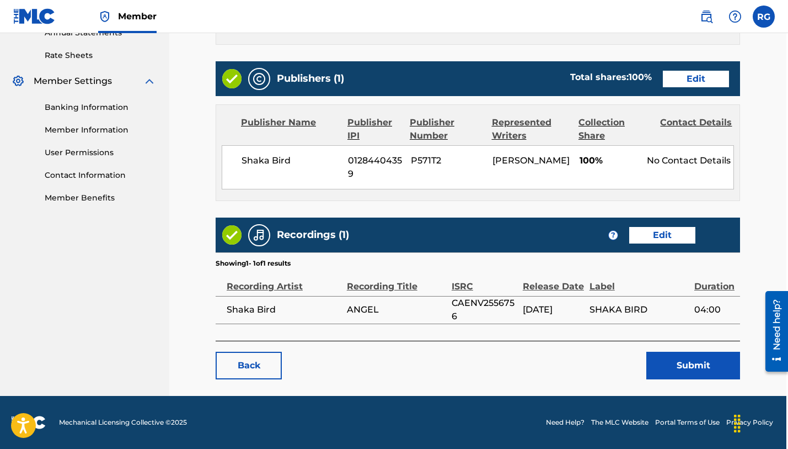
scroll to position [414, 2]
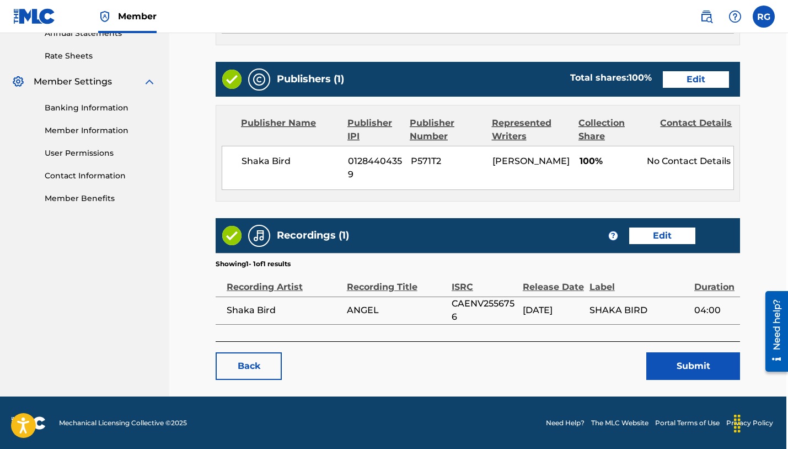
click at [690, 365] on button "Submit" at bounding box center [694, 366] width 94 height 28
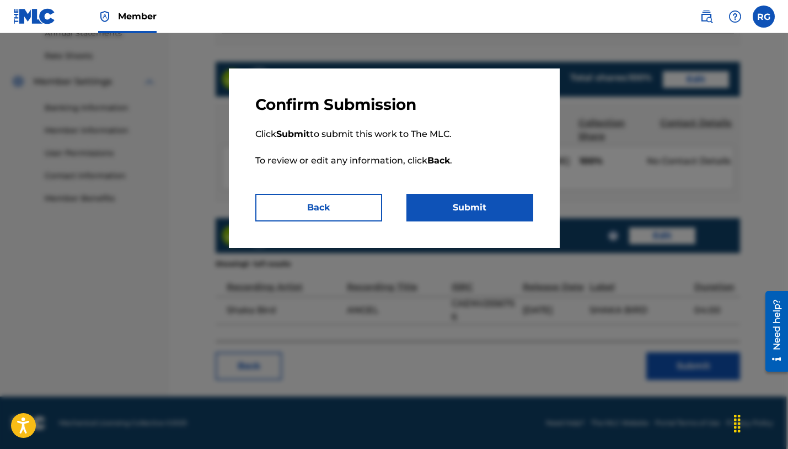
click at [462, 211] on button "Submit" at bounding box center [470, 208] width 127 height 28
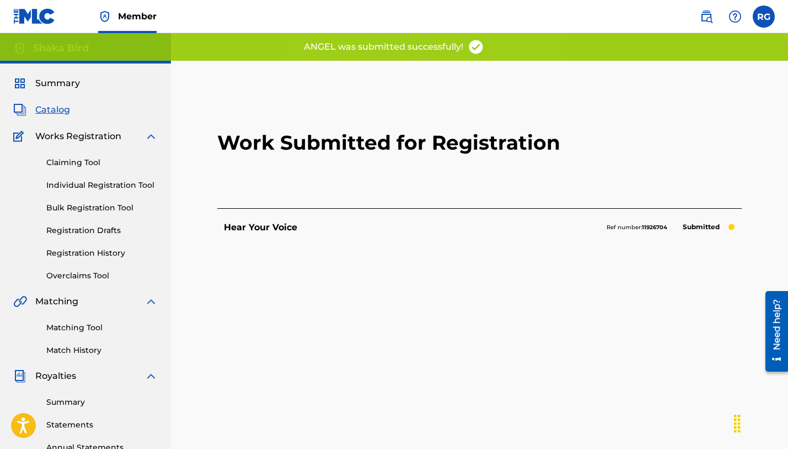
click at [47, 110] on span "Catalog" at bounding box center [52, 109] width 35 height 13
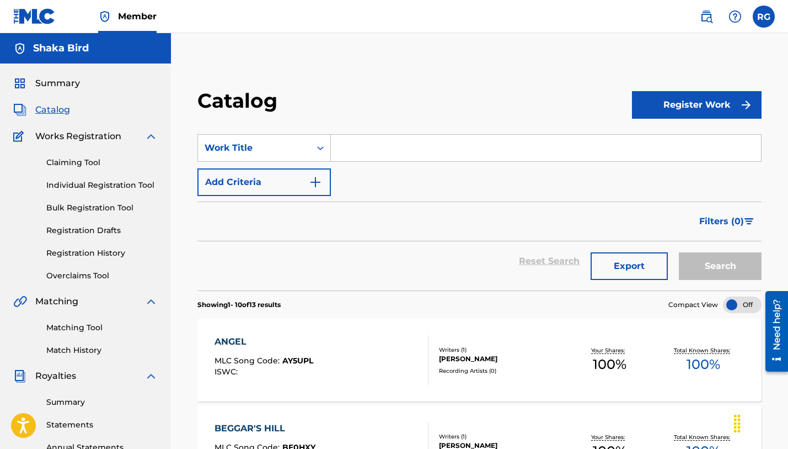
click at [106, 247] on div "Claiming Tool Individual Registration Tool Bulk Registration Tool Registration …" at bounding box center [85, 212] width 145 height 138
click at [108, 253] on link "Registration History" at bounding box center [101, 253] width 111 height 12
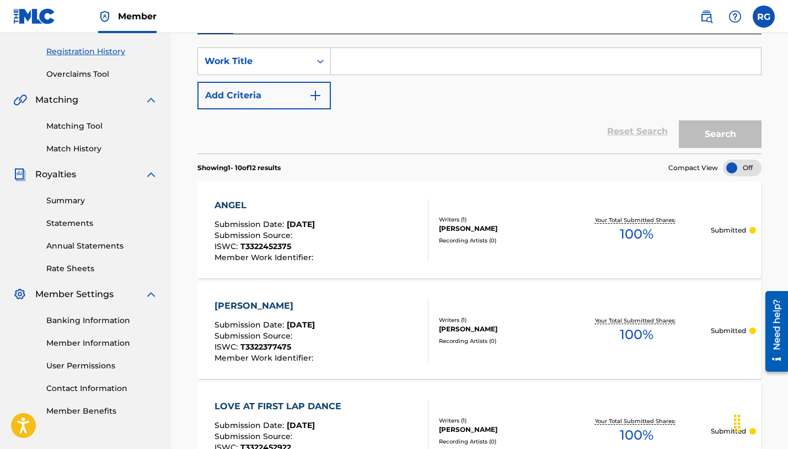
scroll to position [206, 0]
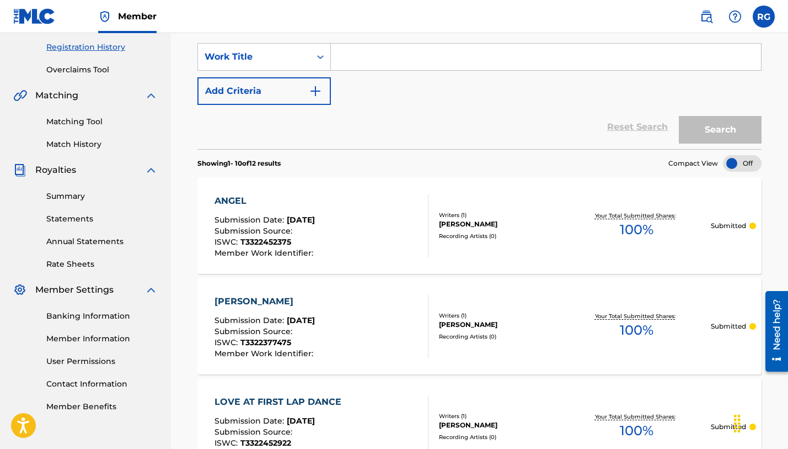
click at [492, 239] on div "Recording Artists ( 0 )" at bounding box center [501, 236] width 124 height 8
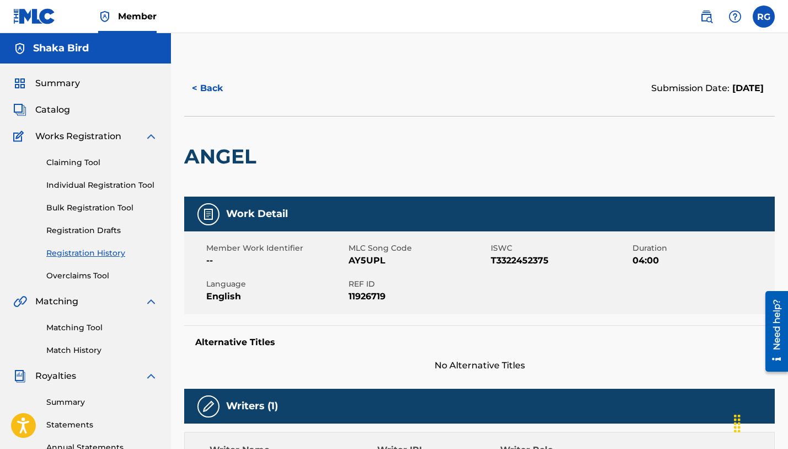
click at [54, 111] on span "Catalog" at bounding box center [52, 109] width 35 height 13
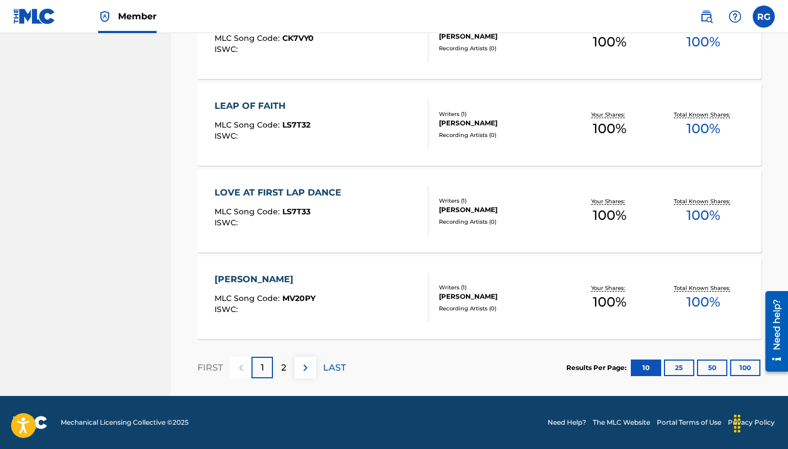
scroll to position [842, 0]
click at [677, 368] on button "25" at bounding box center [679, 367] width 30 height 17
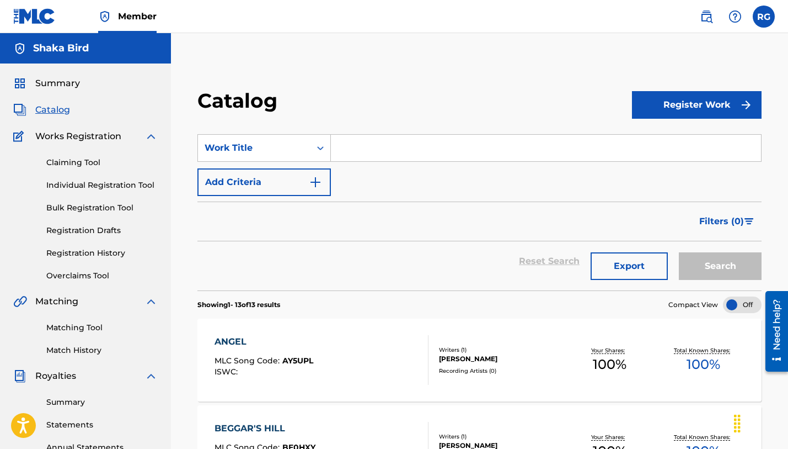
scroll to position [0, 0]
click at [83, 248] on link "Registration History" at bounding box center [101, 253] width 111 height 12
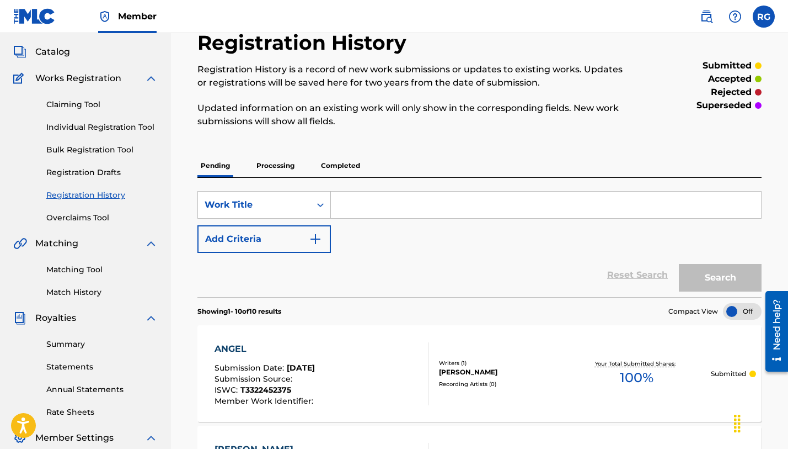
scroll to position [58, 0]
click at [107, 126] on link "Individual Registration Tool" at bounding box center [101, 127] width 111 height 12
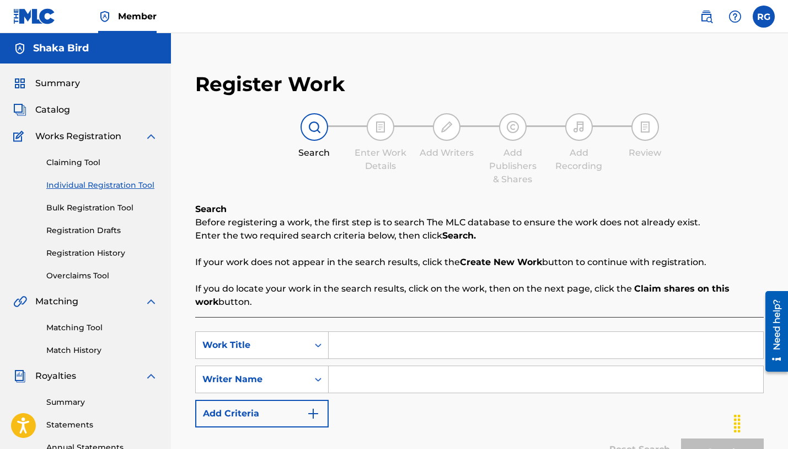
click at [414, 343] on input "Search Form" at bounding box center [546, 345] width 435 height 26
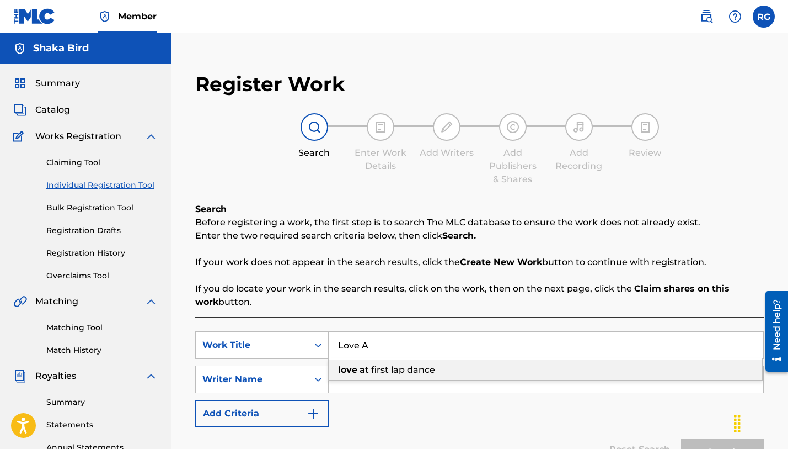
click at [437, 374] on div "love a t first lap dance" at bounding box center [546, 370] width 434 height 20
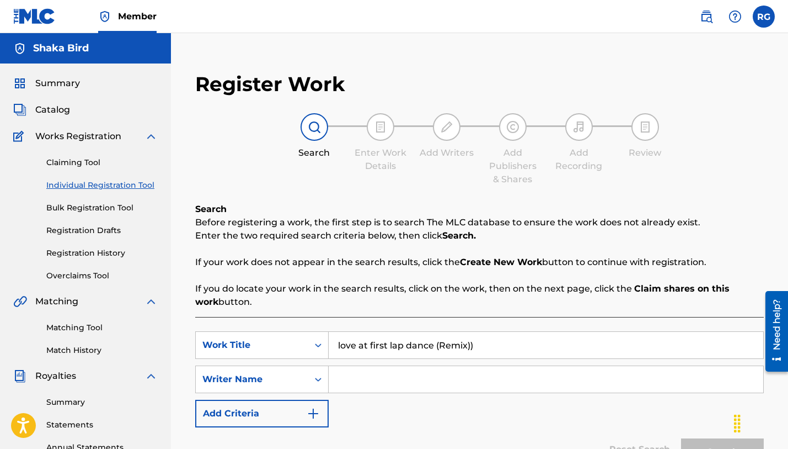
type input "love at first lap dance (Remix))"
click at [368, 371] on input "Search Form" at bounding box center [546, 379] width 435 height 26
type input "[PERSON_NAME] [PERSON_NAME]"
click at [723, 448] on button "Search" at bounding box center [722, 452] width 83 height 28
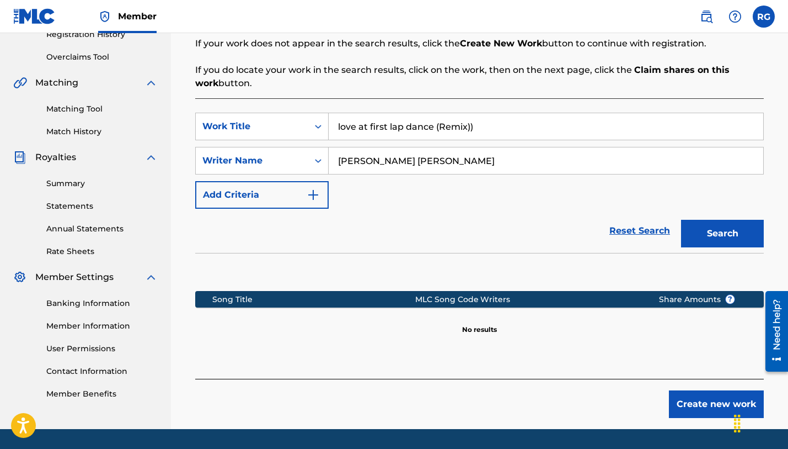
scroll to position [219, 0]
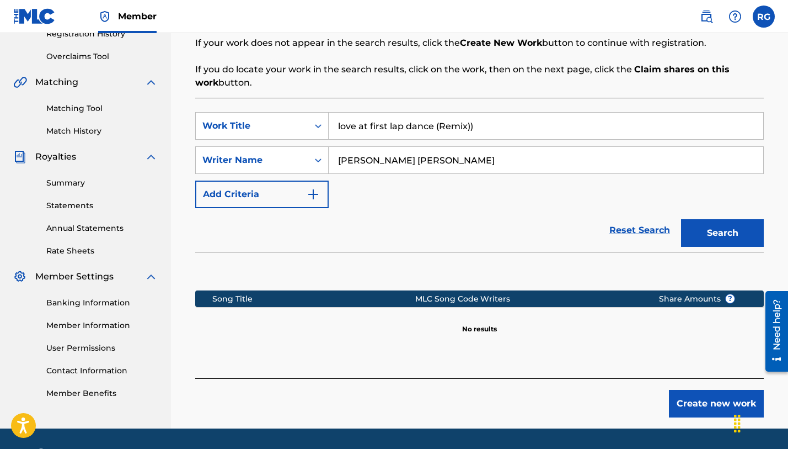
click at [716, 404] on button "Create new work" at bounding box center [716, 403] width 95 height 28
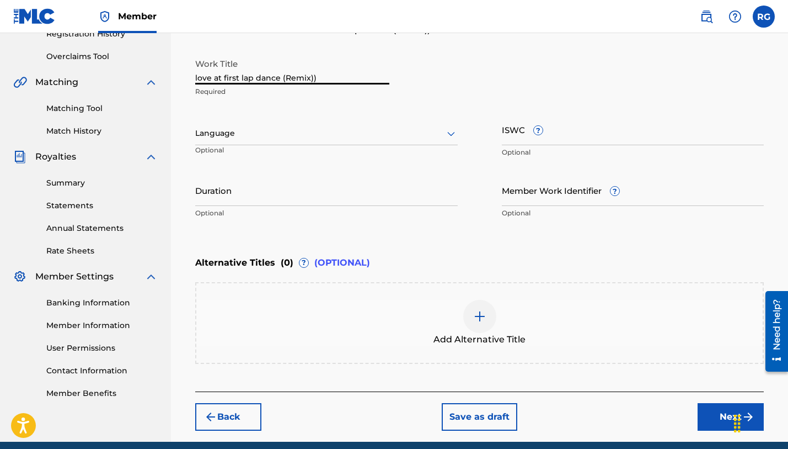
drag, startPoint x: 197, startPoint y: 77, endPoint x: 186, endPoint y: 82, distance: 11.9
click at [186, 82] on div "Register Work Search Enter Work Details Add Writers Add Publishers & Shares Add…" at bounding box center [479, 142] width 591 height 600
click at [244, 79] on input "Love at first lap dance (Remix))" at bounding box center [292, 68] width 194 height 31
click at [263, 73] on input "Love at first Lap dance (Remix))" at bounding box center [292, 68] width 194 height 31
type input "Love at first Lap Dance (Remix))"
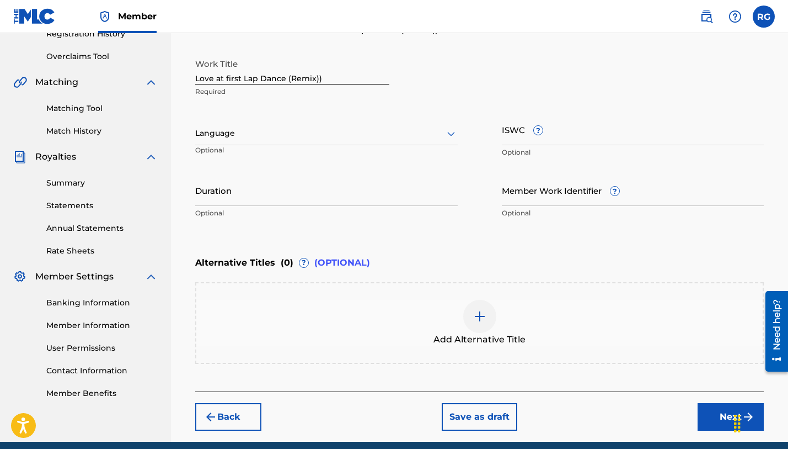
click at [362, 120] on div "Language Optional" at bounding box center [326, 139] width 263 height 50
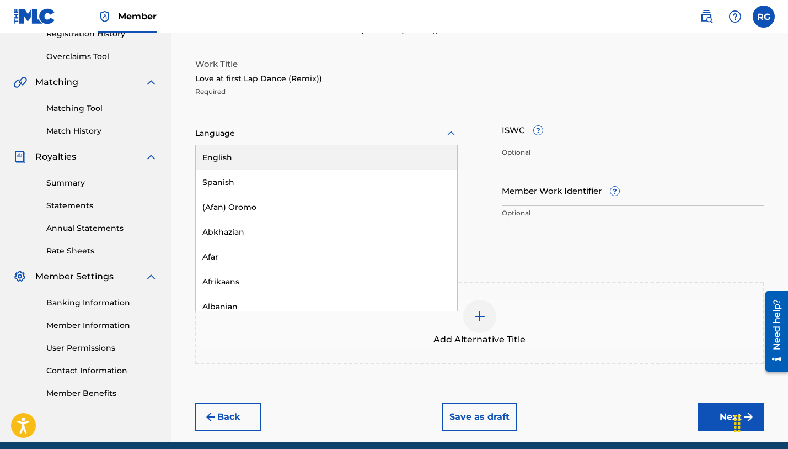
click at [308, 130] on div at bounding box center [326, 133] width 263 height 14
click at [259, 159] on div "English" at bounding box center [326, 157] width 261 height 25
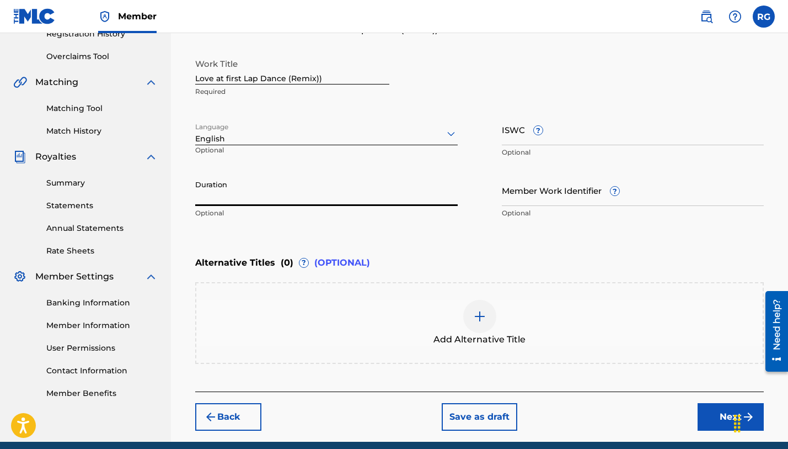
click at [306, 186] on input "Duration" at bounding box center [326, 189] width 263 height 31
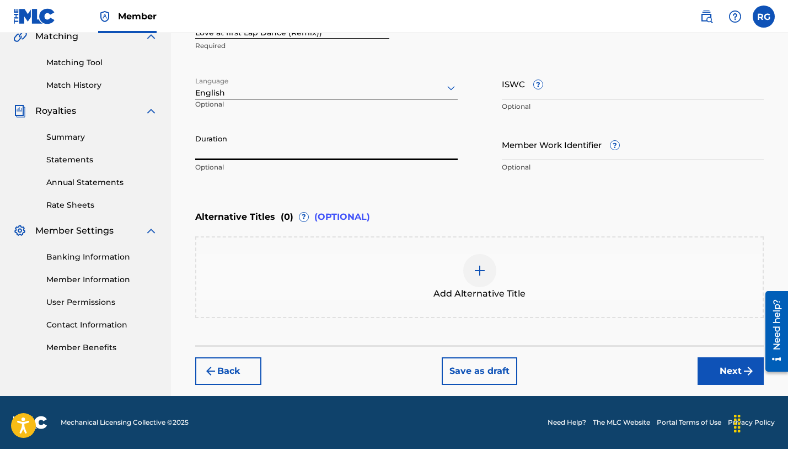
scroll to position [265, 0]
paste input "03:43"
type input "03:43"
click at [624, 205] on div "Alternative Titles ( 0 ) ? (OPTIONAL)" at bounding box center [479, 217] width 569 height 24
click at [727, 366] on button "Next" at bounding box center [731, 371] width 66 height 28
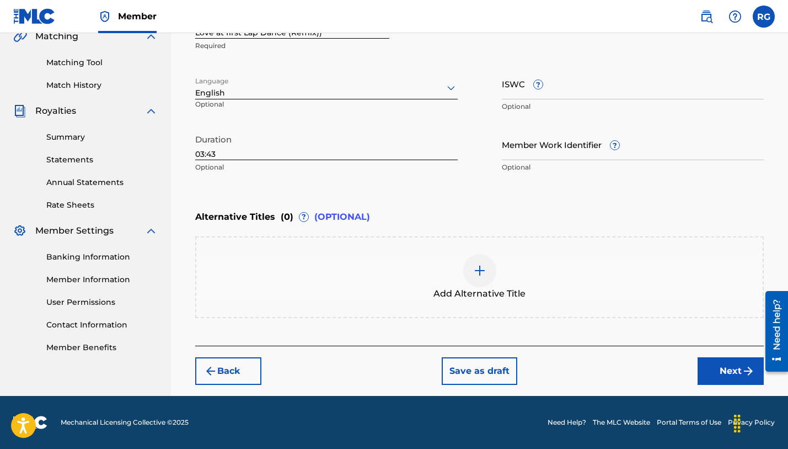
scroll to position [236, 0]
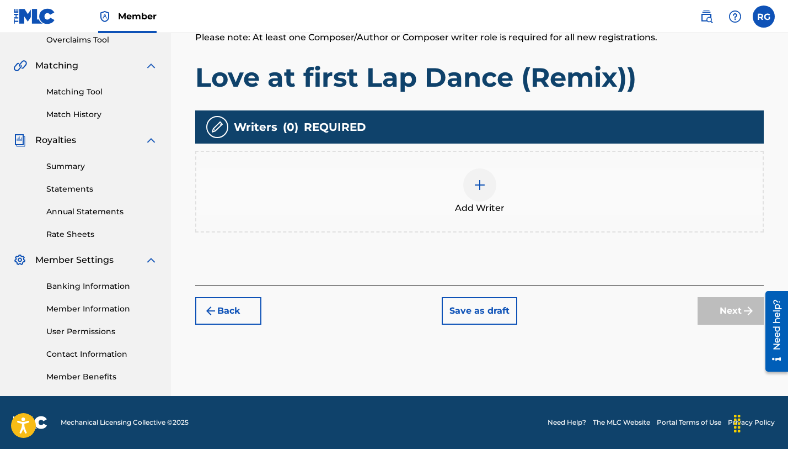
click at [476, 185] on img at bounding box center [479, 184] width 13 height 13
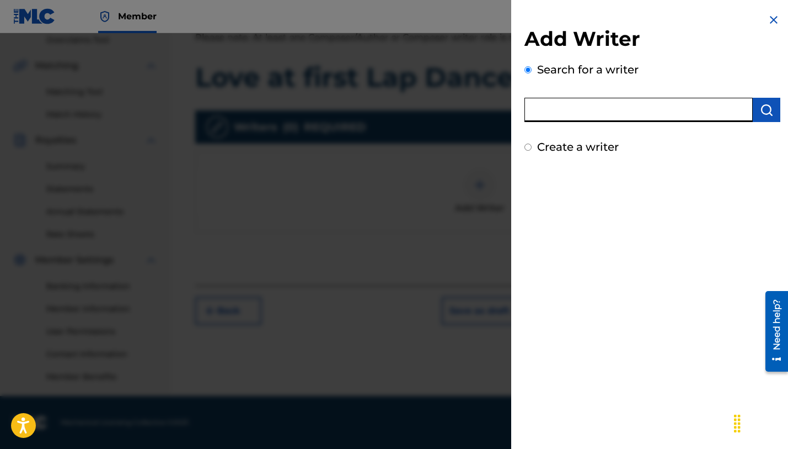
click at [560, 114] on input "text" at bounding box center [639, 110] width 228 height 24
type input "[PERSON_NAME]"
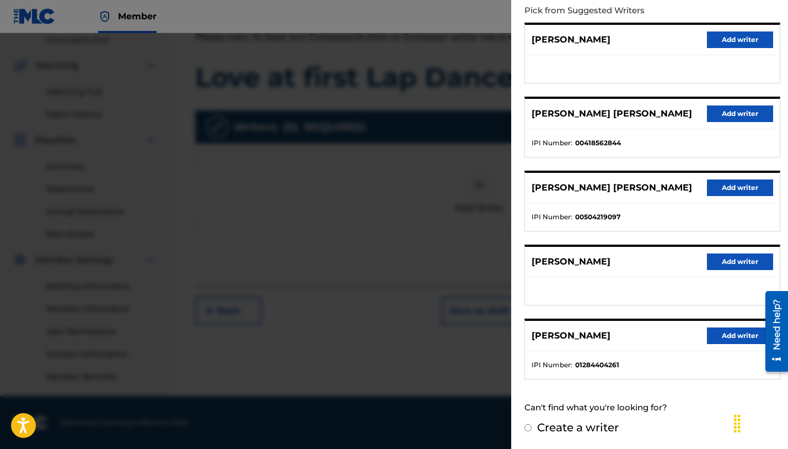
scroll to position [126, 0]
click at [737, 334] on button "Add writer" at bounding box center [740, 336] width 66 height 17
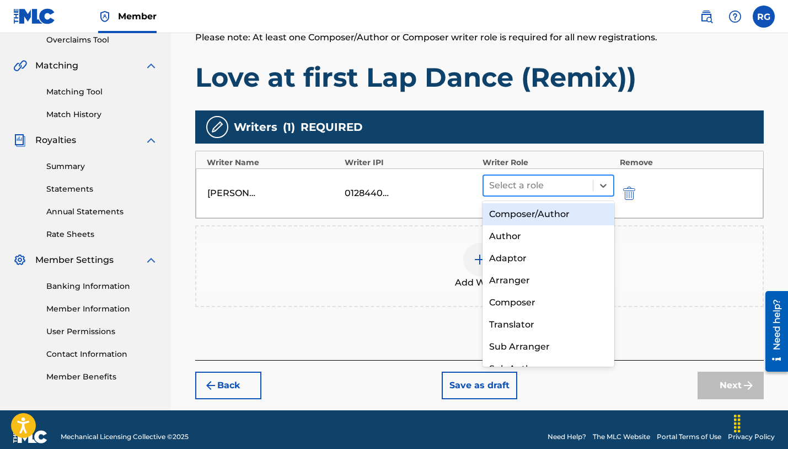
click at [535, 187] on div at bounding box center [538, 185] width 98 height 15
click at [517, 215] on div "Composer/Author" at bounding box center [549, 214] width 132 height 22
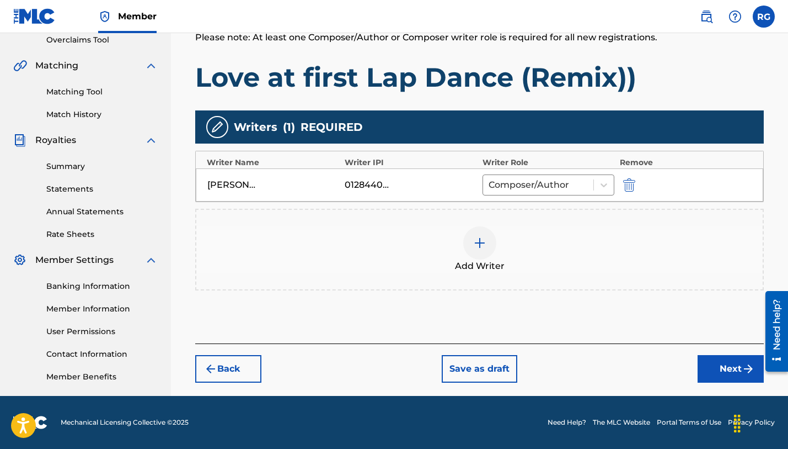
click at [727, 370] on button "Next" at bounding box center [731, 369] width 66 height 28
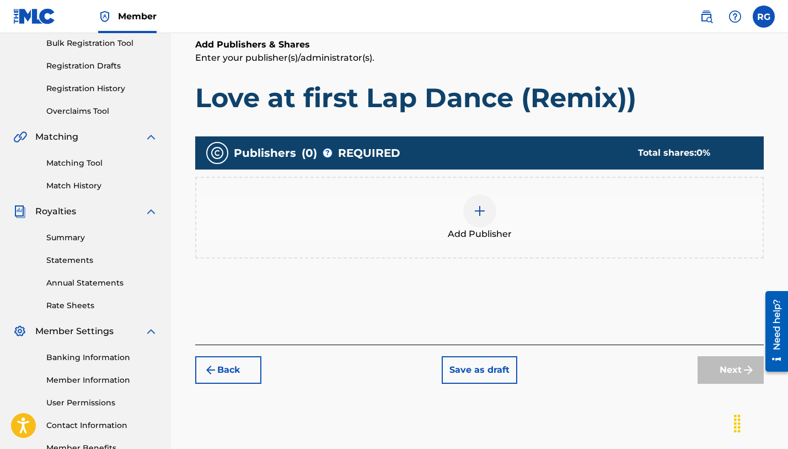
scroll to position [165, 0]
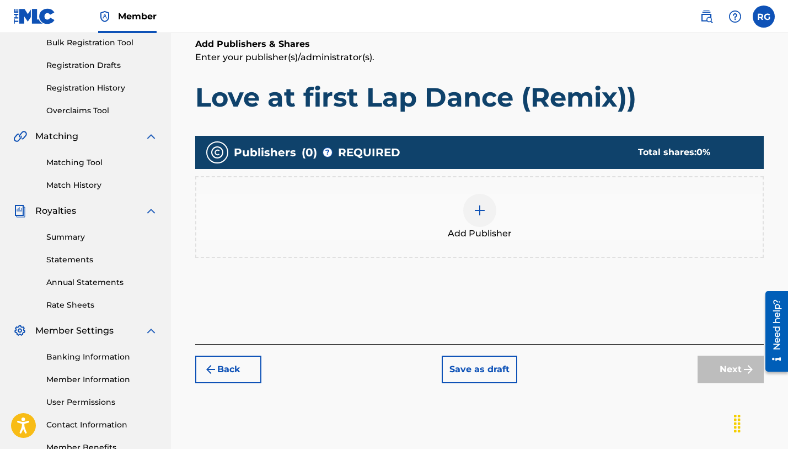
click at [473, 211] on img at bounding box center [479, 210] width 13 height 13
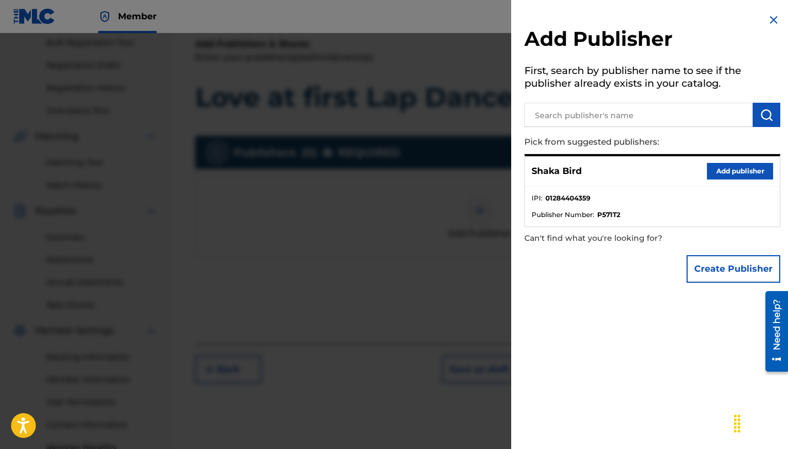
click at [561, 182] on div "Shaka Bird Add publisher" at bounding box center [652, 171] width 255 height 30
click at [739, 170] on button "Add publisher" at bounding box center [740, 171] width 66 height 17
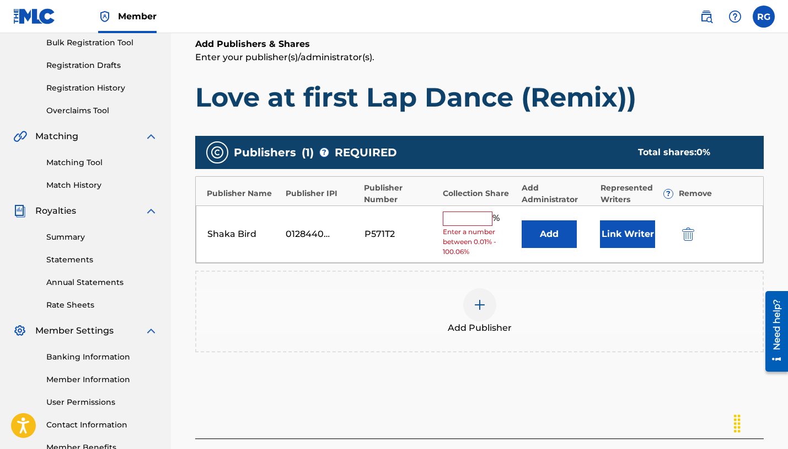
click at [461, 216] on input "text" at bounding box center [468, 218] width 50 height 14
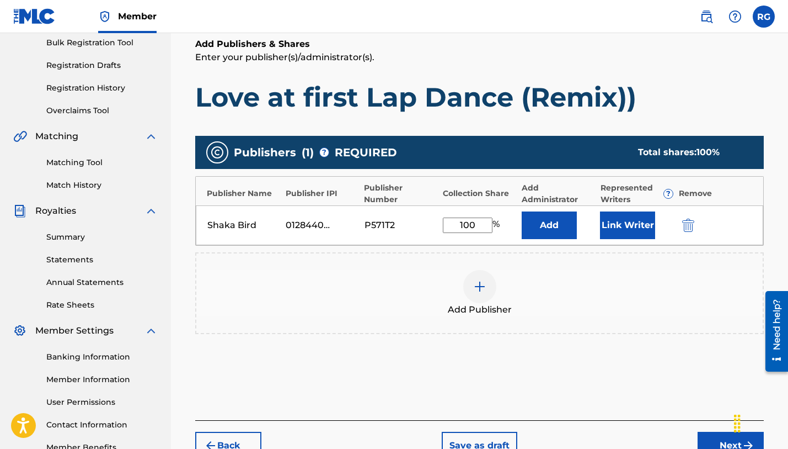
type input "100"
click at [552, 297] on div "Add Publisher" at bounding box center [479, 293] width 567 height 46
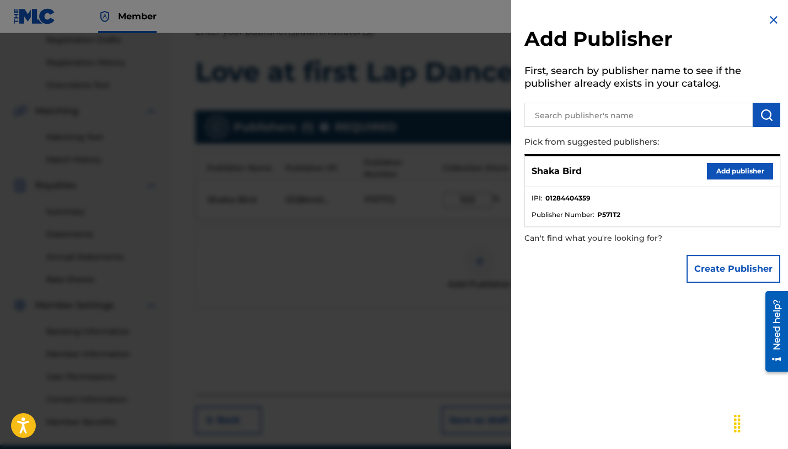
scroll to position [199, 0]
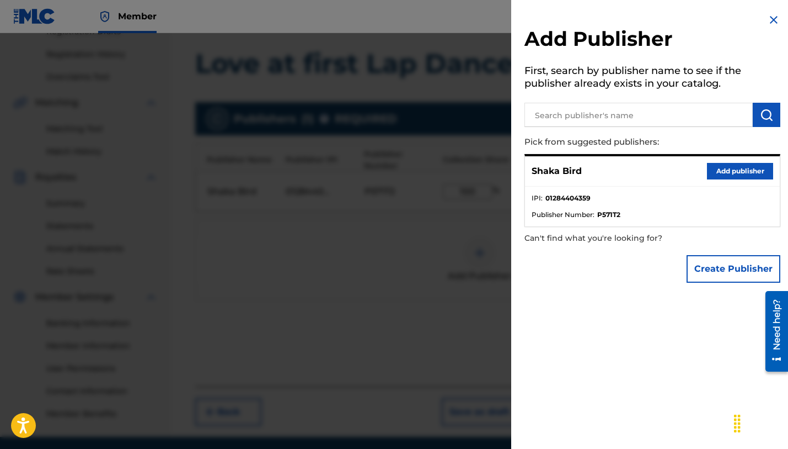
click at [394, 327] on div at bounding box center [394, 257] width 788 height 449
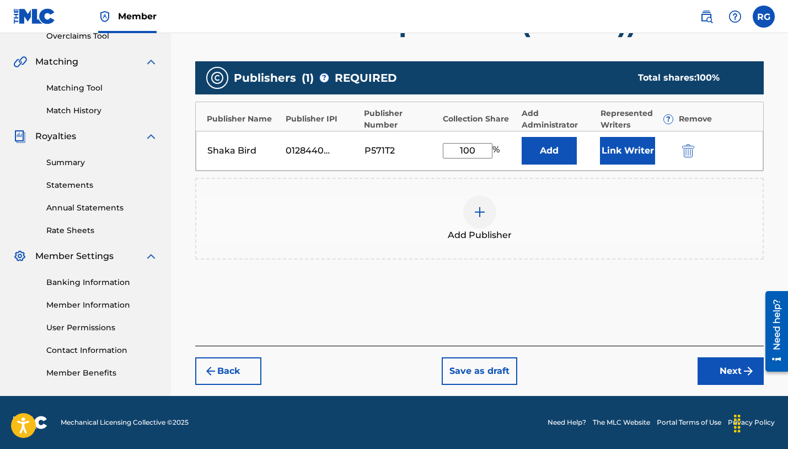
click at [723, 371] on button "Next" at bounding box center [731, 371] width 66 height 28
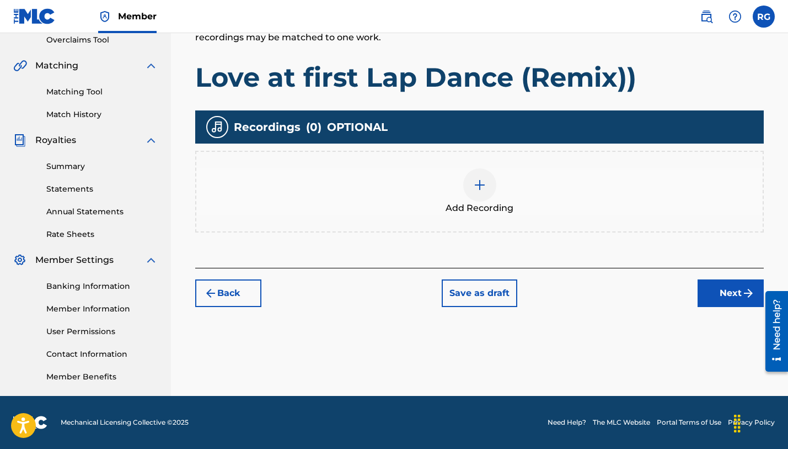
click at [480, 183] on img at bounding box center [479, 184] width 13 height 13
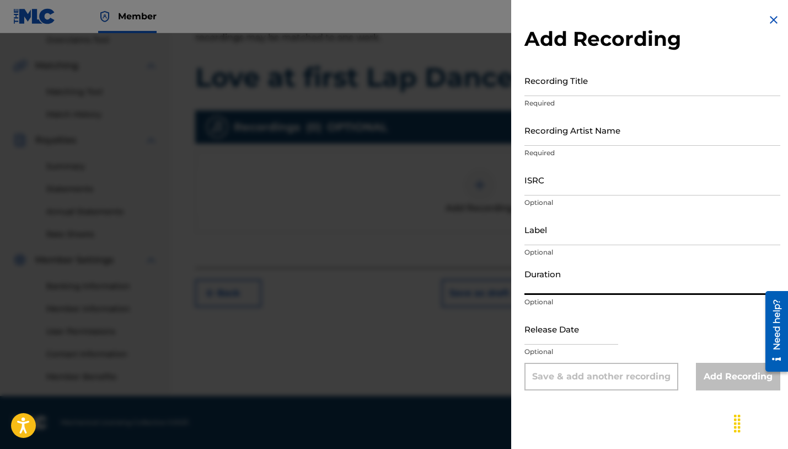
click at [567, 286] on input "Duration" at bounding box center [653, 278] width 256 height 31
paste input "03:43"
type input "03:43"
click at [550, 91] on input "Recording Title" at bounding box center [653, 80] width 256 height 31
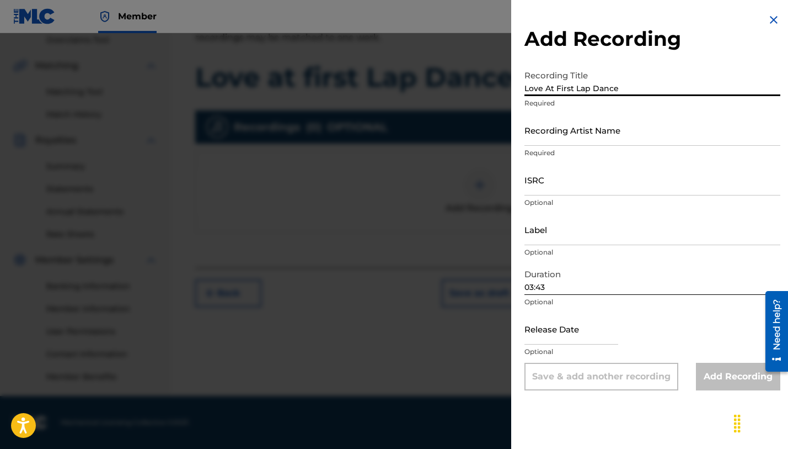
type input "Love At First Lap Dance"
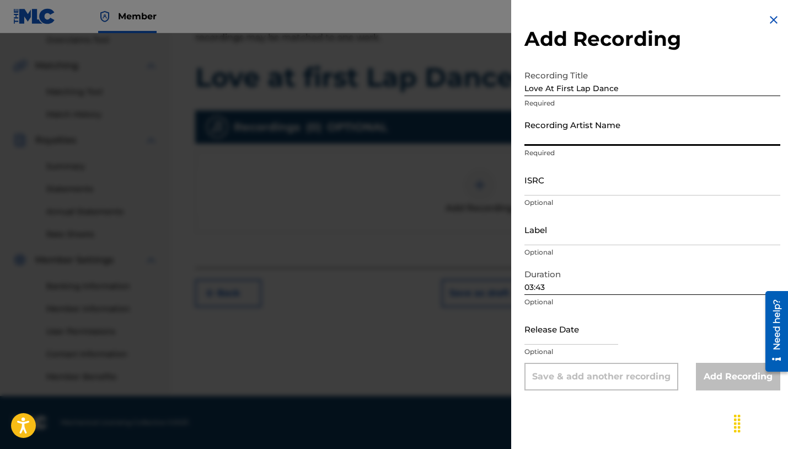
click at [596, 137] on input "Recording Artist Name" at bounding box center [653, 129] width 256 height 31
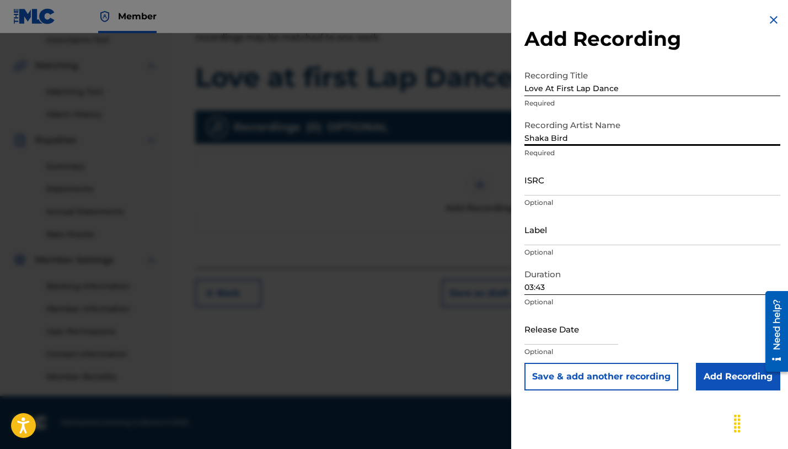
type input "Shaka Bird"
click at [568, 186] on input "ISRC" at bounding box center [653, 179] width 256 height 31
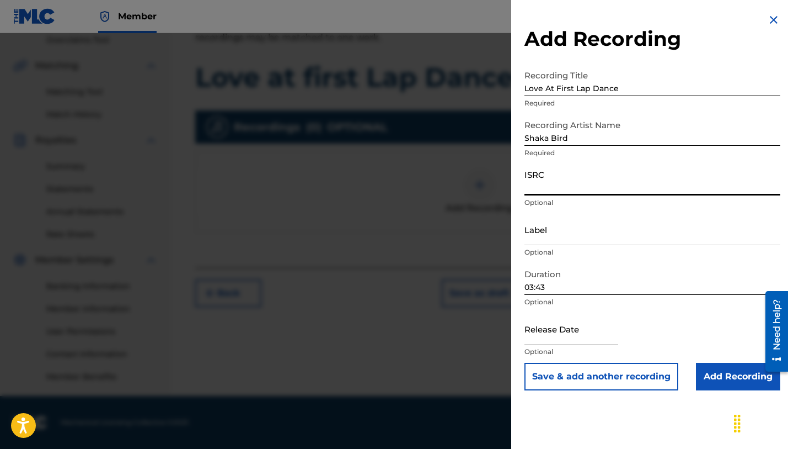
paste input "CAGOO2597471"
type input "CAGOO2597471"
click at [602, 340] on input "text" at bounding box center [572, 328] width 94 height 31
select select "7"
select select "2025"
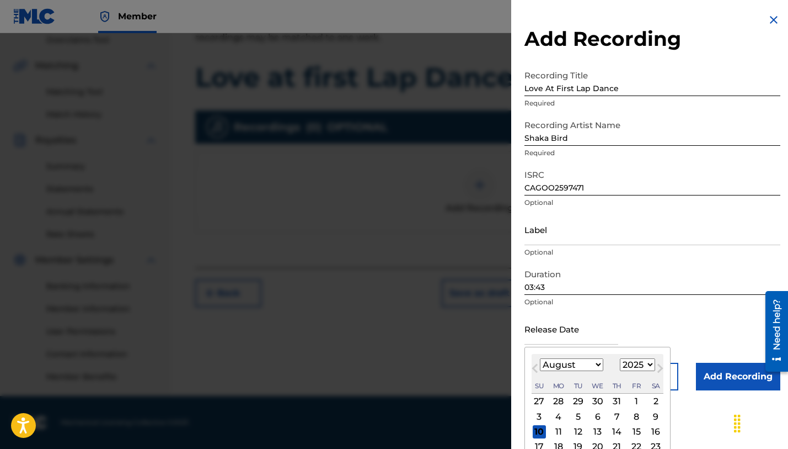
click at [536, 365] on span "Previous Month" at bounding box center [536, 369] width 0 height 17
select select "5"
click at [574, 431] on div "17" at bounding box center [578, 431] width 13 height 13
type input "[DATE]"
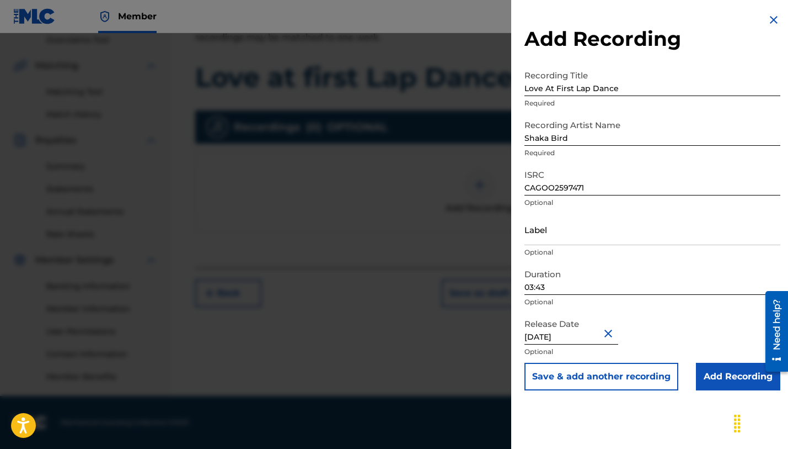
click at [723, 376] on input "Add Recording" at bounding box center [738, 376] width 84 height 28
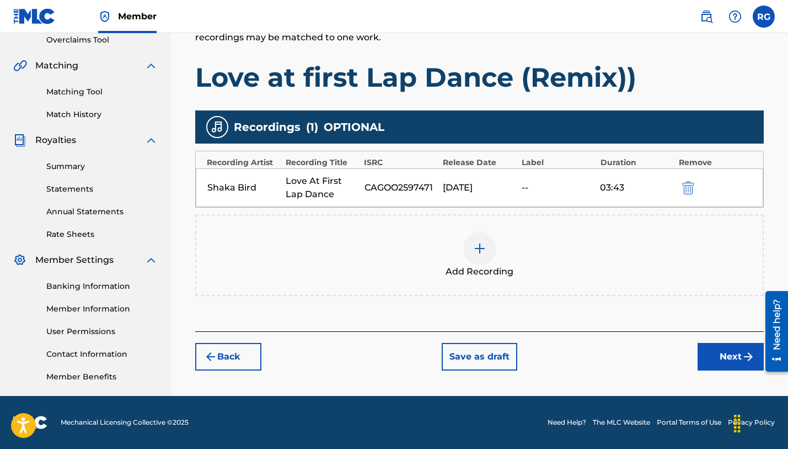
click at [731, 355] on button "Next" at bounding box center [731, 357] width 66 height 28
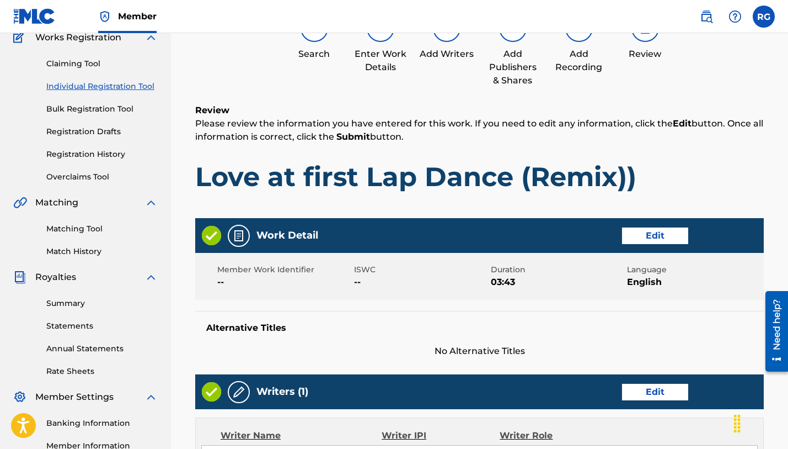
scroll to position [99, 0]
click at [662, 233] on button "Edit" at bounding box center [655, 235] width 66 height 17
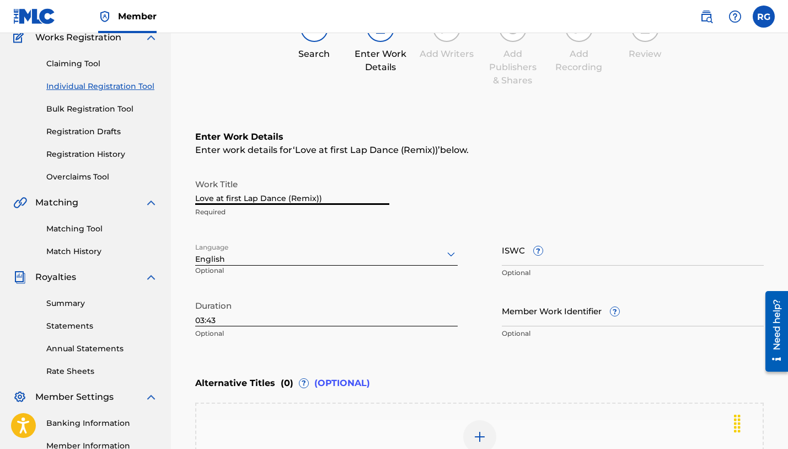
click at [360, 198] on input "Love at first Lap Dance (Remix))" at bounding box center [292, 188] width 194 height 31
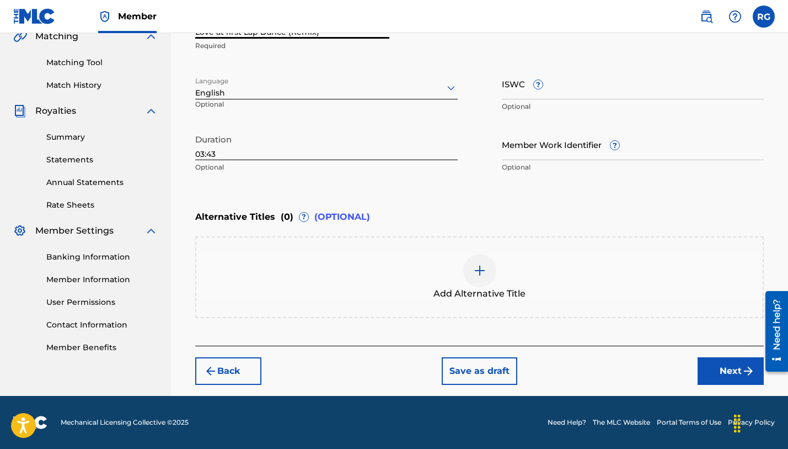
type input "Love at first Lap Dance (Remix)"
click at [709, 369] on button "Next" at bounding box center [731, 371] width 66 height 28
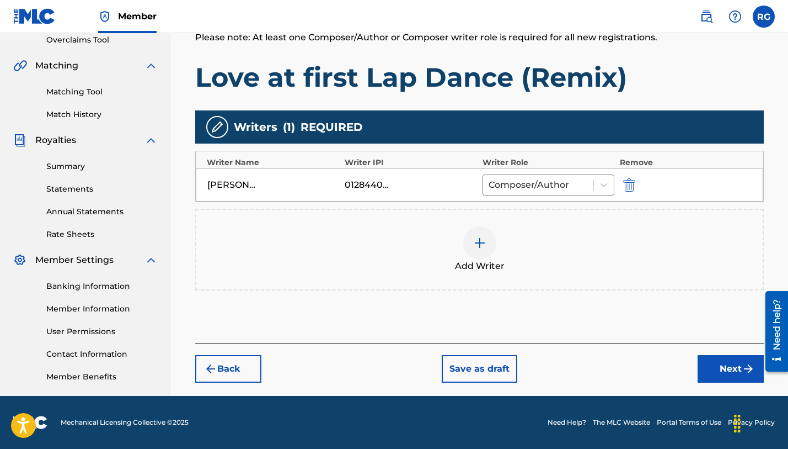
scroll to position [236, 0]
click at [724, 370] on button "Next" at bounding box center [731, 369] width 66 height 28
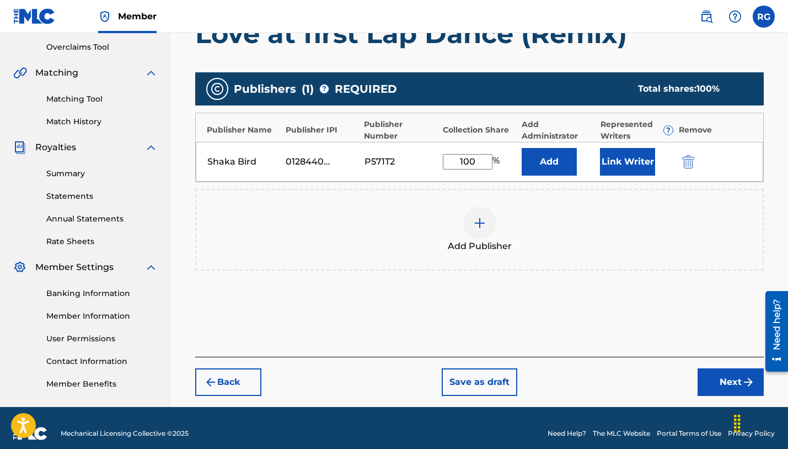
click at [732, 383] on button "Next" at bounding box center [731, 382] width 66 height 28
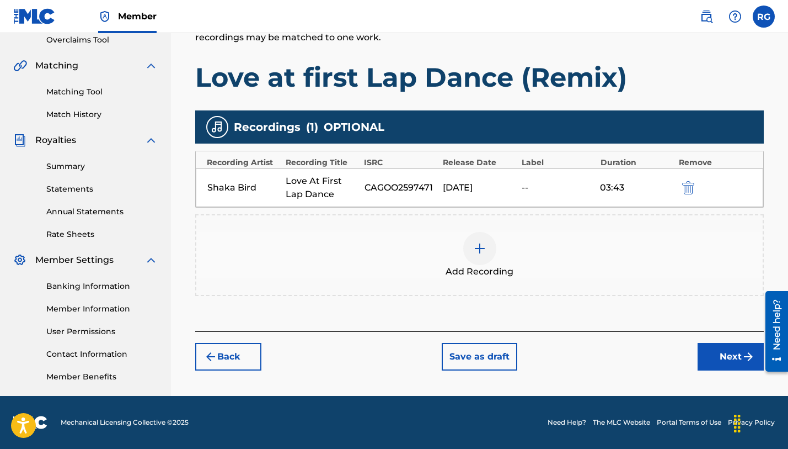
click at [731, 352] on button "Next" at bounding box center [731, 357] width 66 height 28
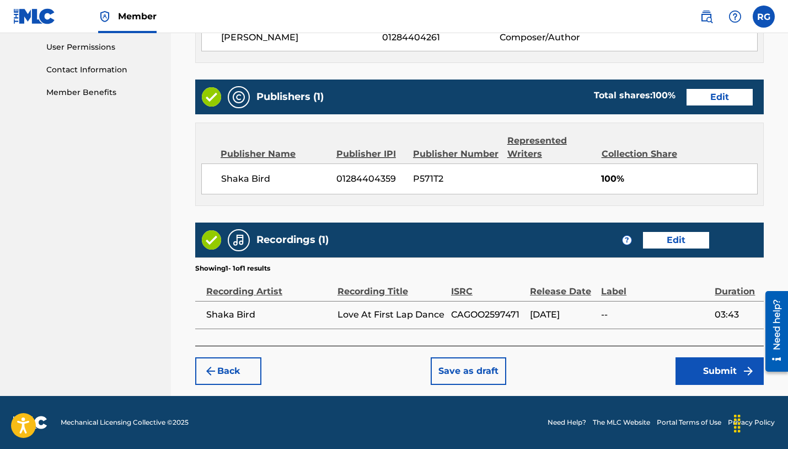
scroll to position [519, 0]
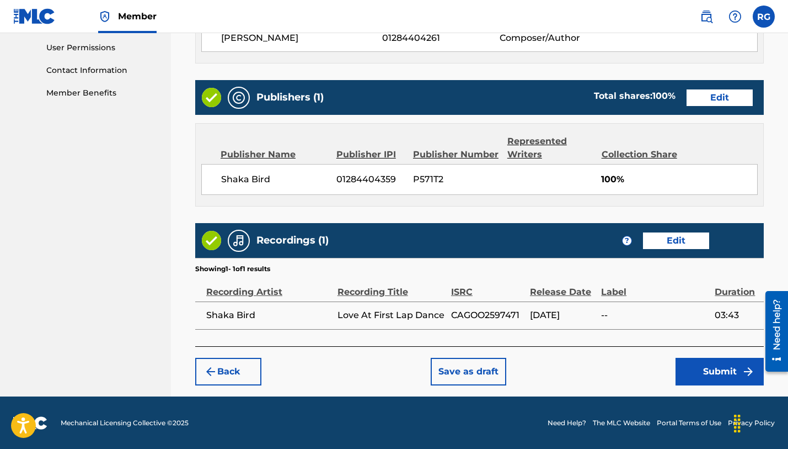
click at [725, 370] on button "Submit" at bounding box center [720, 371] width 88 height 28
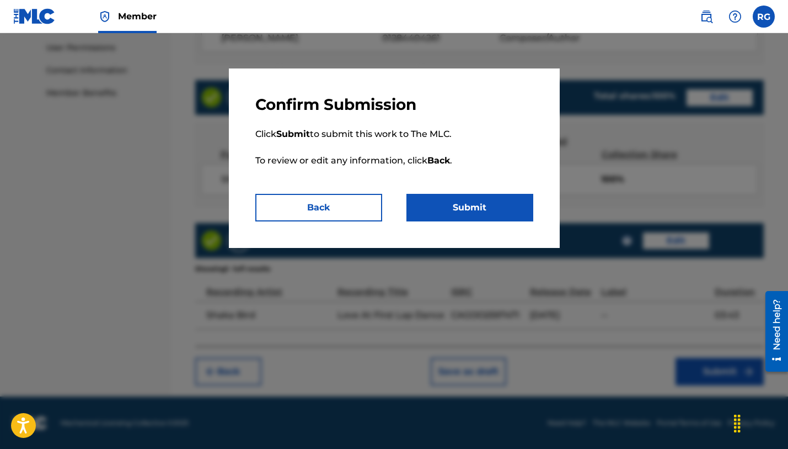
click at [499, 203] on button "Submit" at bounding box center [470, 208] width 127 height 28
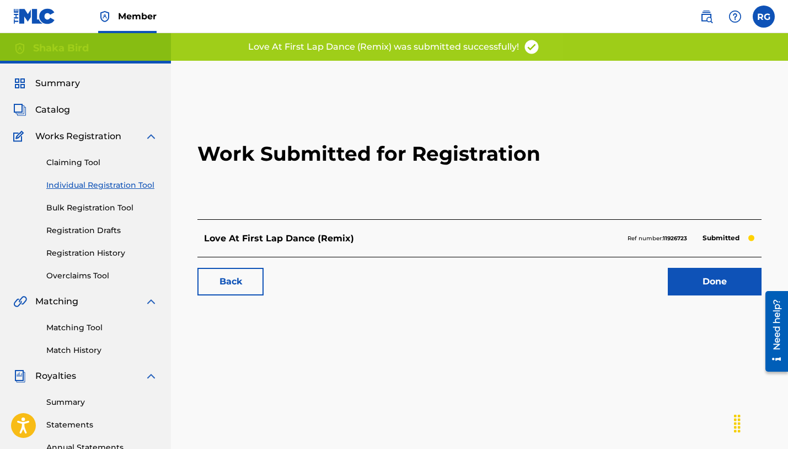
click at [703, 279] on link "Done" at bounding box center [715, 282] width 94 height 28
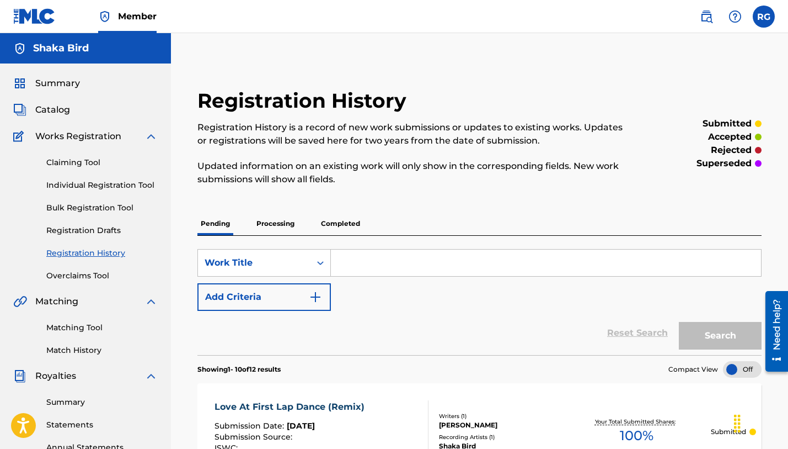
click at [62, 111] on span "Catalog" at bounding box center [52, 109] width 35 height 13
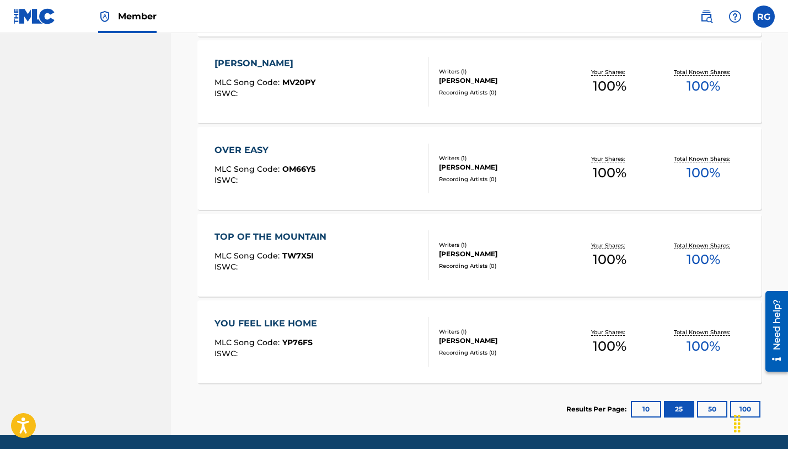
scroll to position [1081, 0]
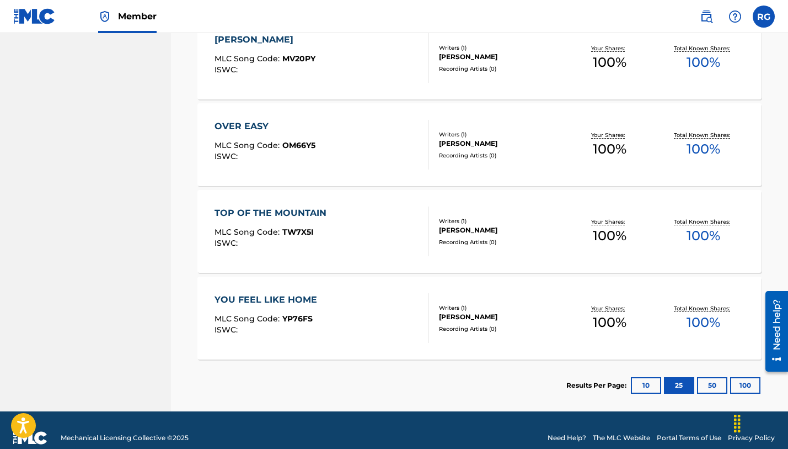
click at [233, 127] on div "OVER EASY" at bounding box center [265, 126] width 101 height 13
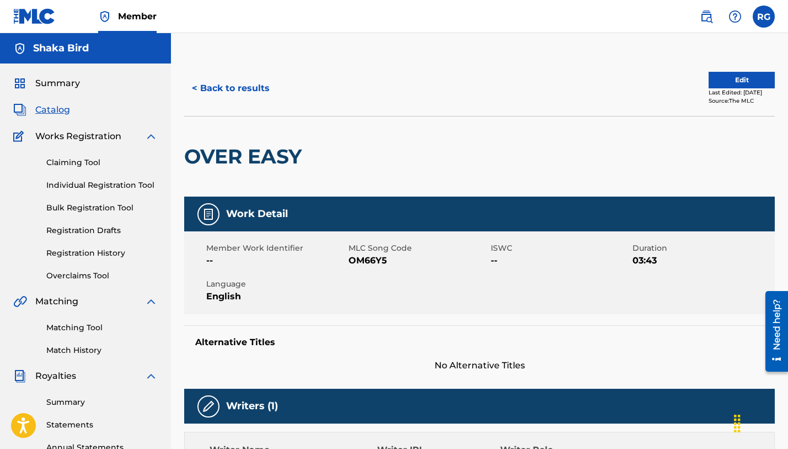
click at [752, 85] on button "Edit" at bounding box center [742, 80] width 66 height 17
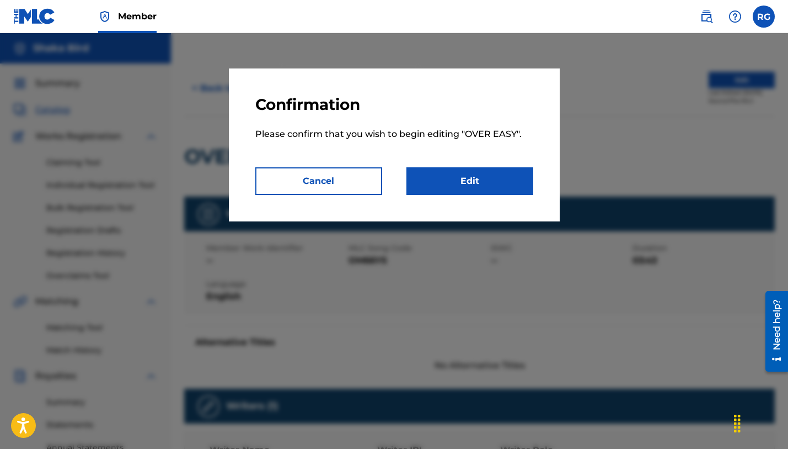
click at [495, 182] on link "Edit" at bounding box center [470, 181] width 127 height 28
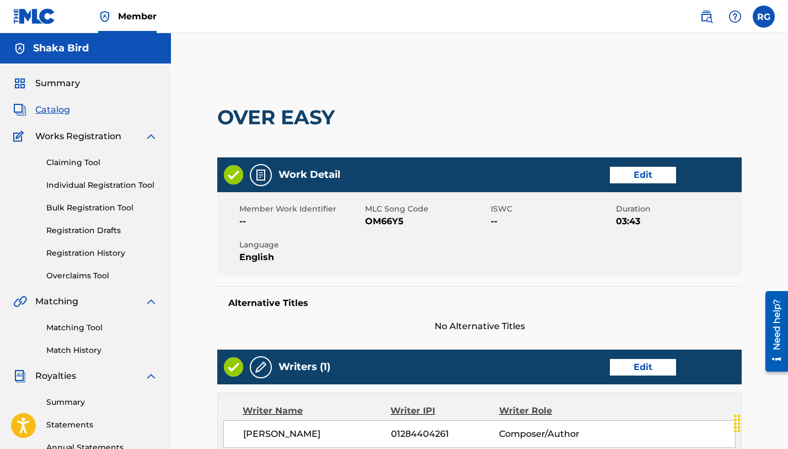
click at [640, 175] on link "Edit" at bounding box center [643, 175] width 66 height 17
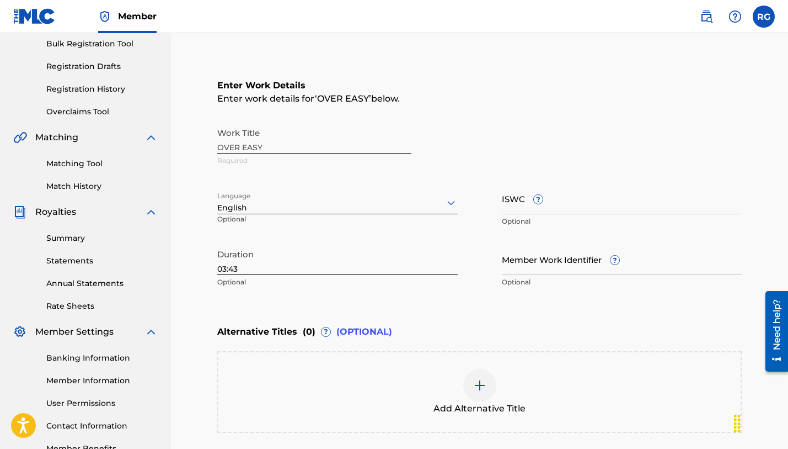
scroll to position [194, 0]
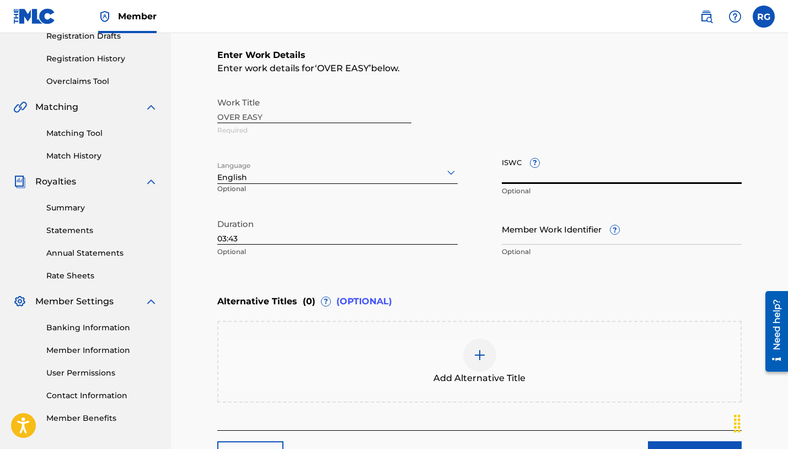
click at [506, 177] on input "ISWC ?" at bounding box center [622, 167] width 241 height 31
paste input "T-332.245.236-4"
type input "T-332.245.236-4"
click at [675, 295] on div "Alternative Titles ( 0 ) ? (OPTIONAL)" at bounding box center [479, 301] width 525 height 24
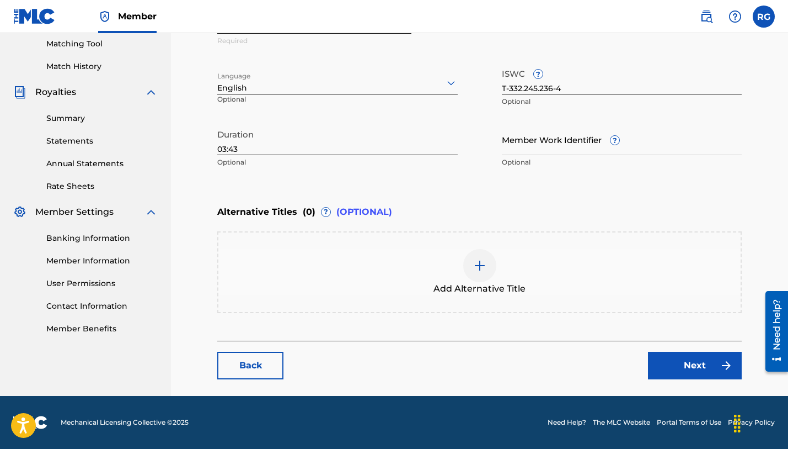
scroll to position [284, 0]
click at [704, 370] on link "Next" at bounding box center [695, 365] width 94 height 28
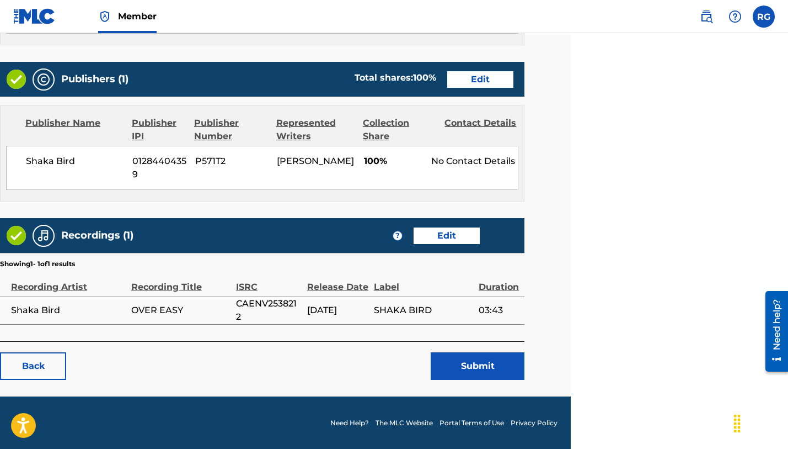
scroll to position [414, 221]
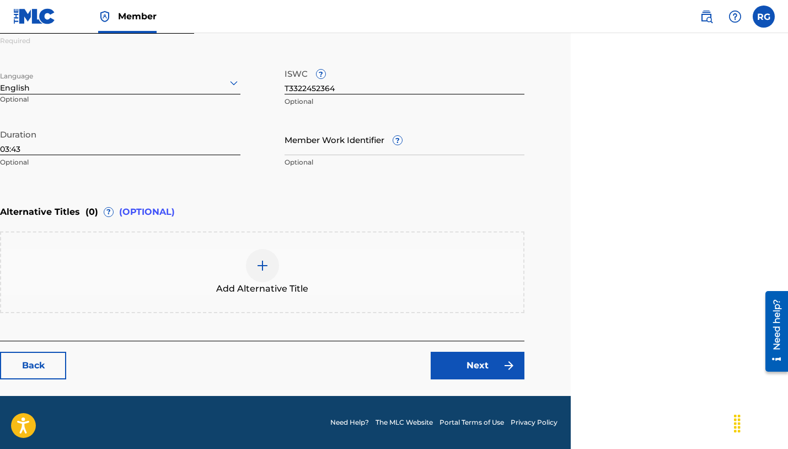
scroll to position [413, 221]
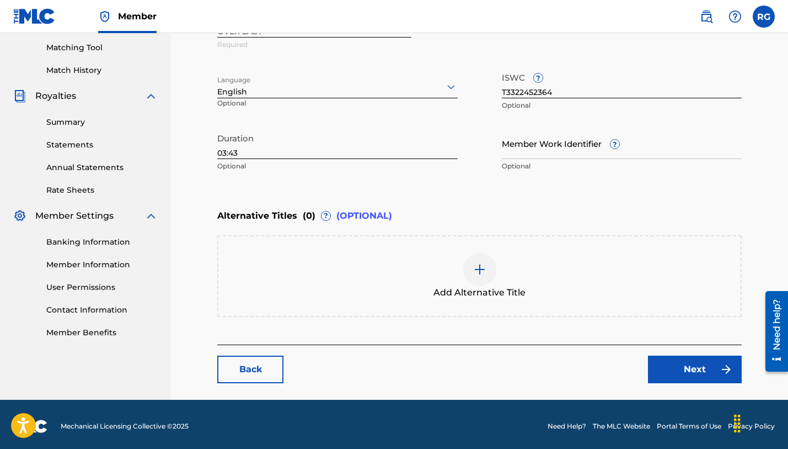
scroll to position [282, 0]
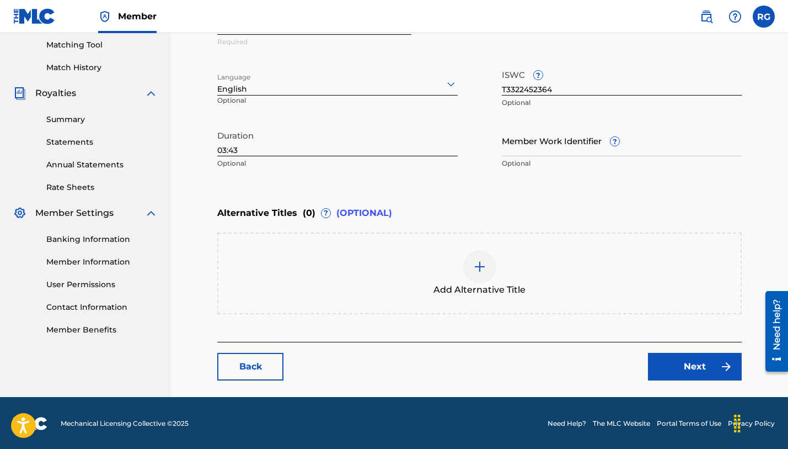
click at [694, 364] on link "Next" at bounding box center [695, 367] width 94 height 28
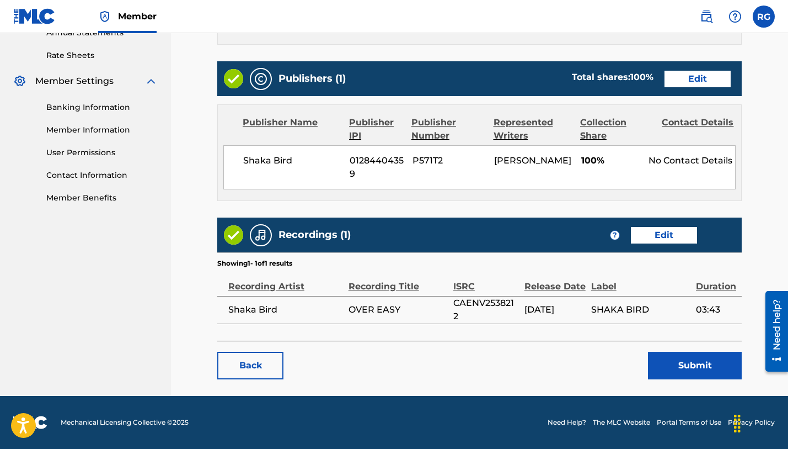
scroll to position [414, 0]
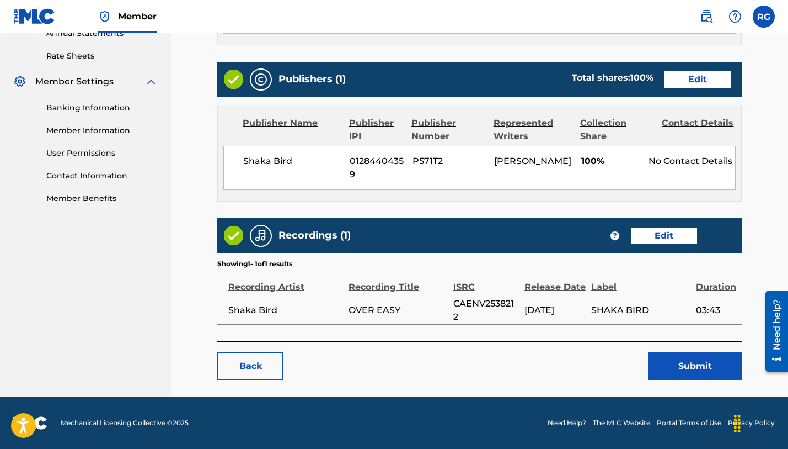
click at [693, 158] on div "No Contact Details" at bounding box center [692, 160] width 87 height 13
click at [706, 77] on link "Edit" at bounding box center [698, 79] width 66 height 17
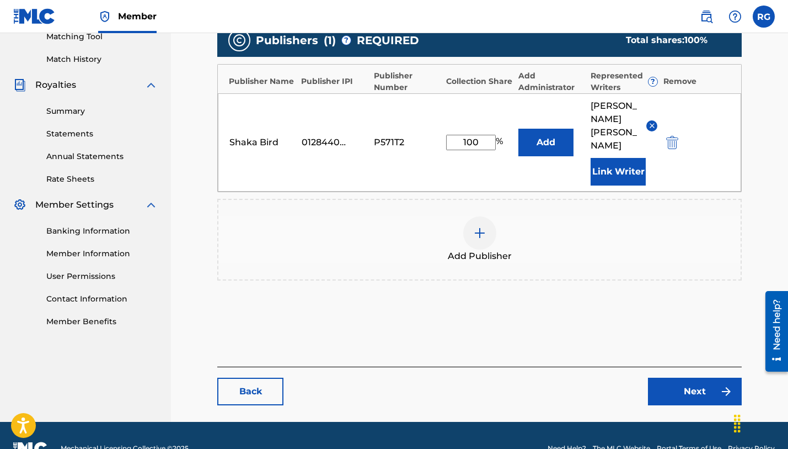
scroll to position [290, 0]
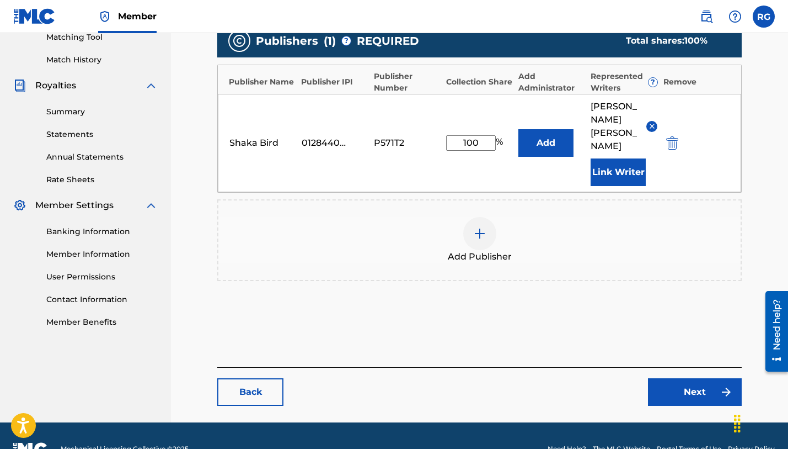
click at [700, 378] on link "Next" at bounding box center [695, 392] width 94 height 28
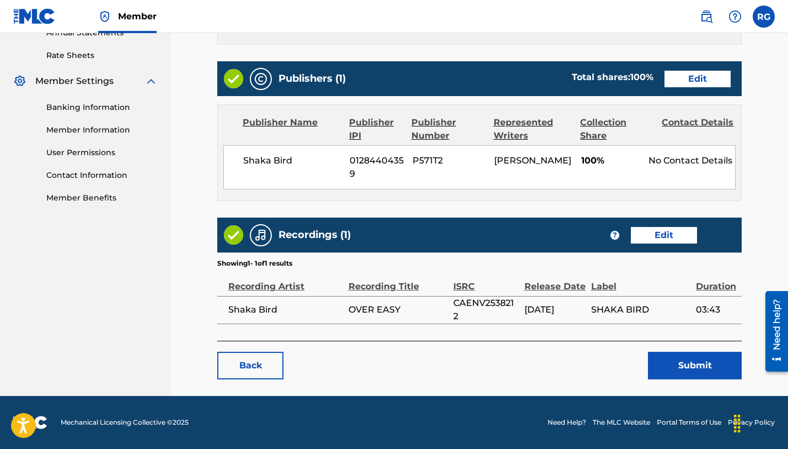
scroll to position [414, 0]
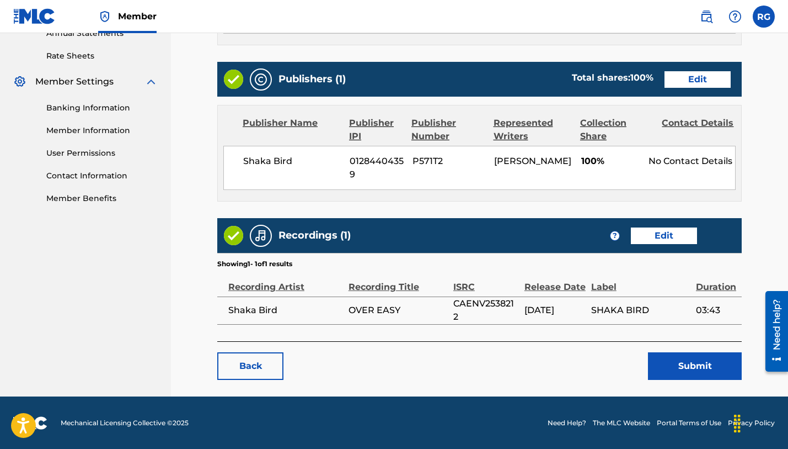
click at [700, 368] on button "Submit" at bounding box center [695, 366] width 94 height 28
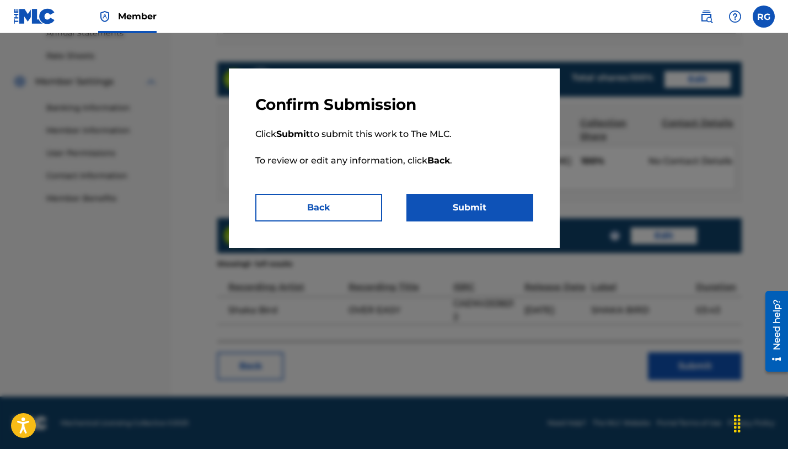
click at [476, 209] on button "Submit" at bounding box center [470, 208] width 127 height 28
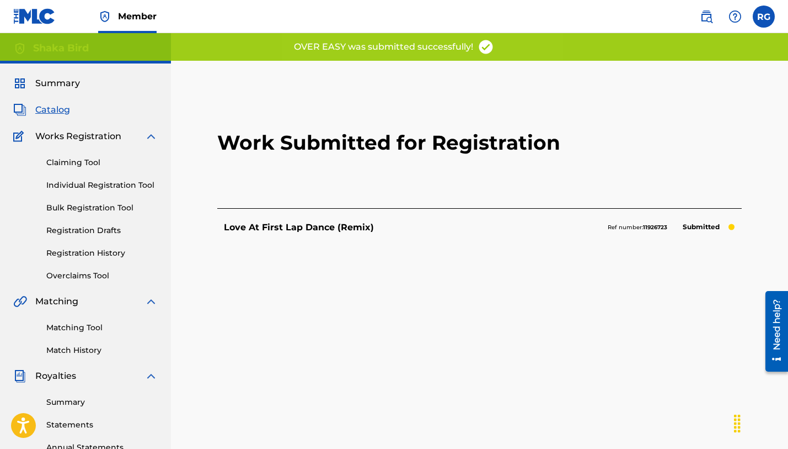
click at [62, 113] on span "Catalog" at bounding box center [52, 109] width 35 height 13
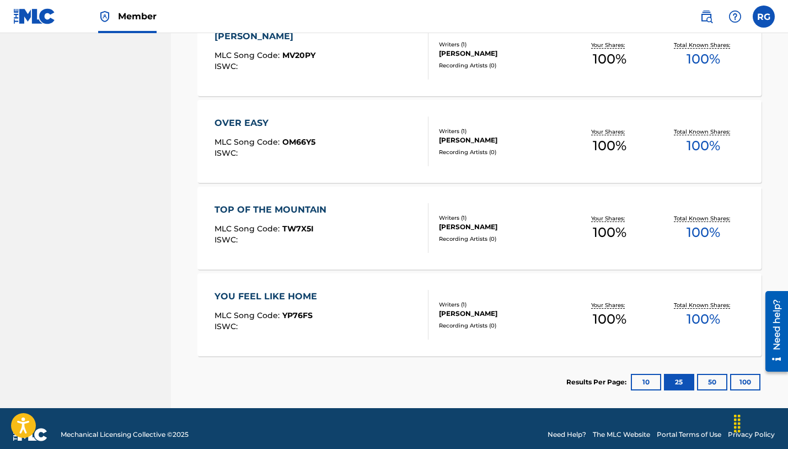
scroll to position [1088, 0]
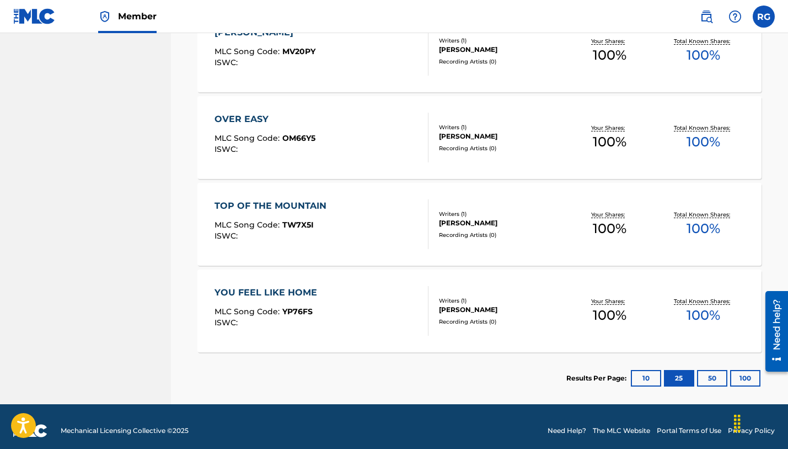
click at [238, 206] on div "TOP OF THE MOUNTAIN" at bounding box center [274, 205] width 118 height 13
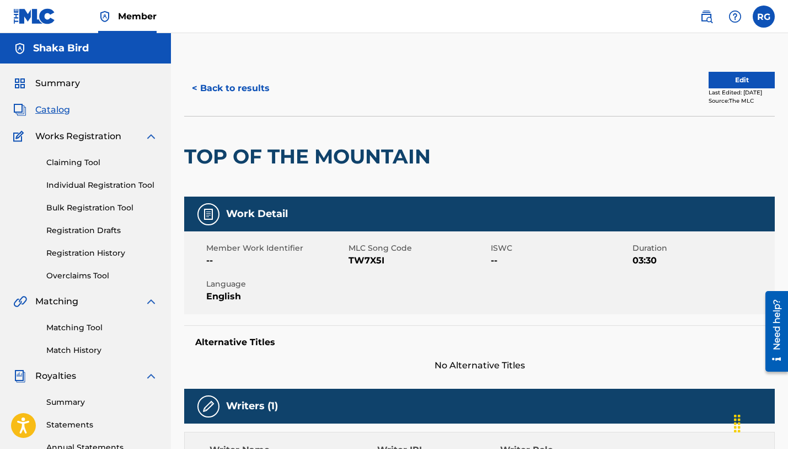
click at [744, 83] on button "Edit" at bounding box center [742, 80] width 66 height 17
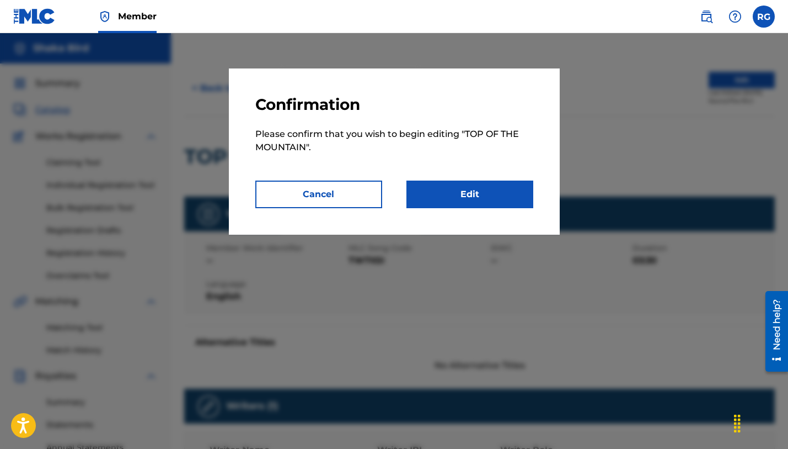
click at [492, 191] on link "Edit" at bounding box center [470, 194] width 127 height 28
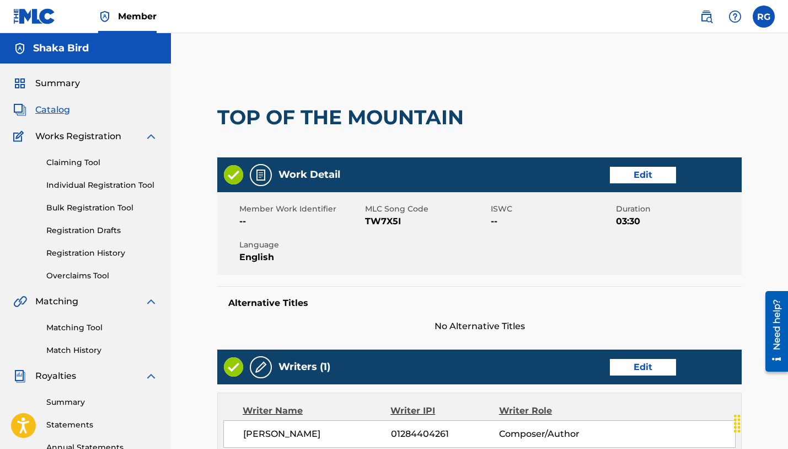
click at [655, 173] on link "Edit" at bounding box center [643, 175] width 66 height 17
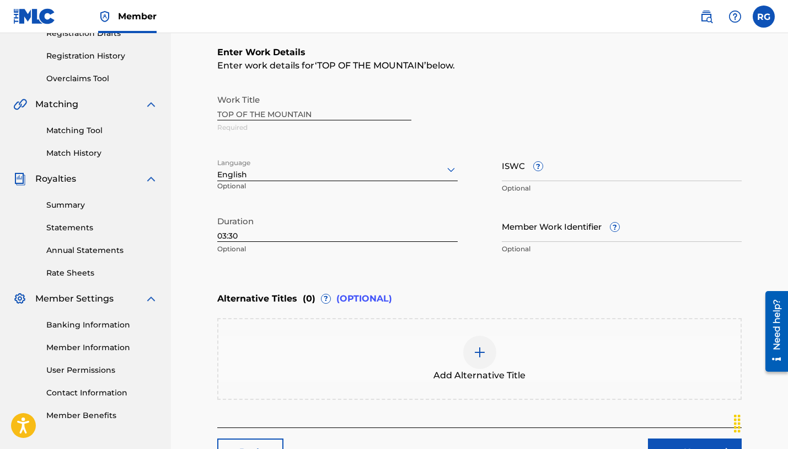
scroll to position [205, 0]
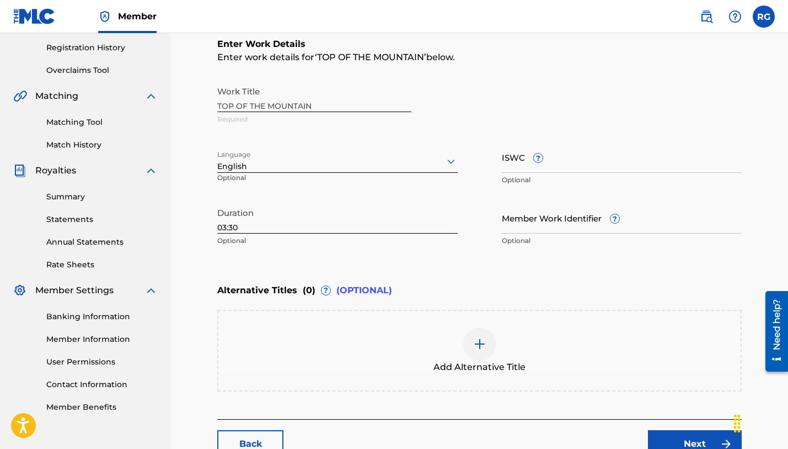
click at [510, 167] on input "ISWC ?" at bounding box center [622, 156] width 241 height 31
paste input "T-332.237.835-4"
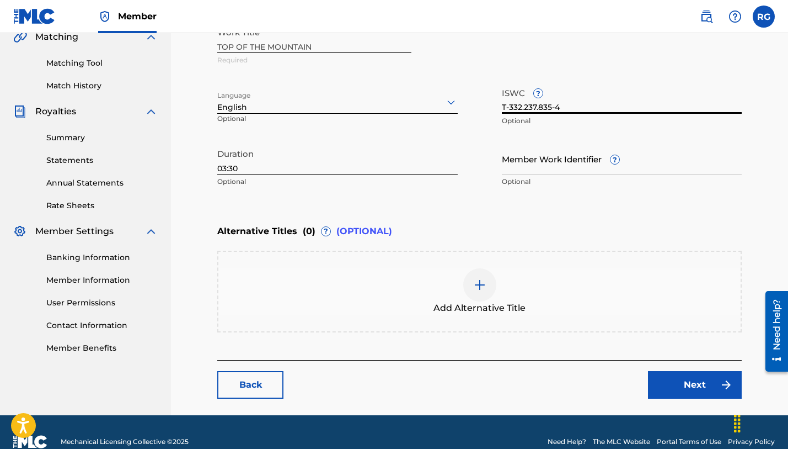
scroll to position [271, 0]
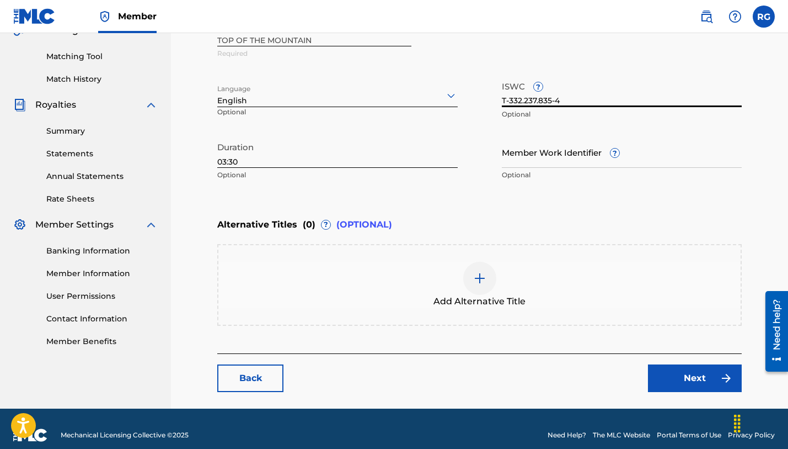
type input "T-332.237.835-4"
click at [706, 375] on link "Next" at bounding box center [695, 378] width 94 height 28
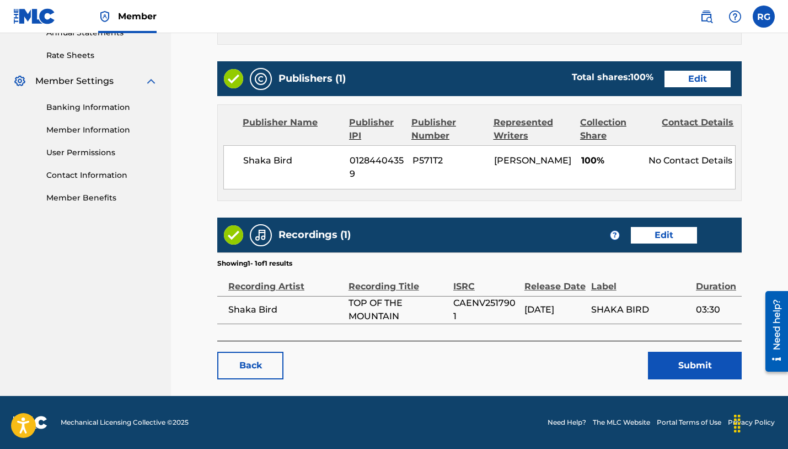
scroll to position [414, 0]
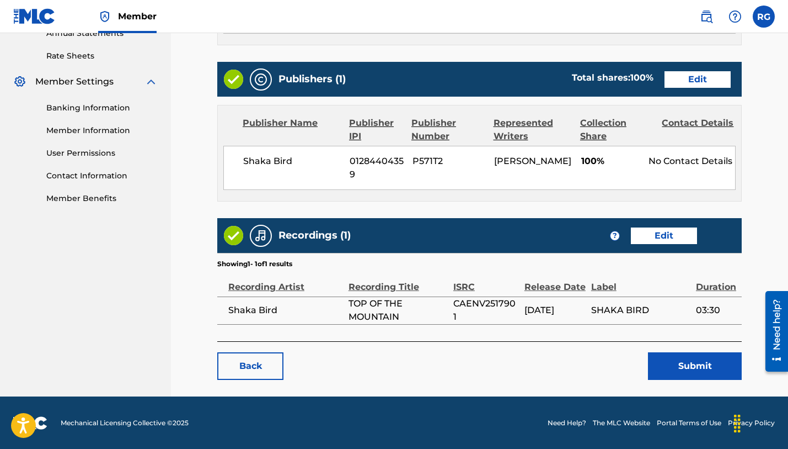
click at [688, 366] on button "Submit" at bounding box center [695, 366] width 94 height 28
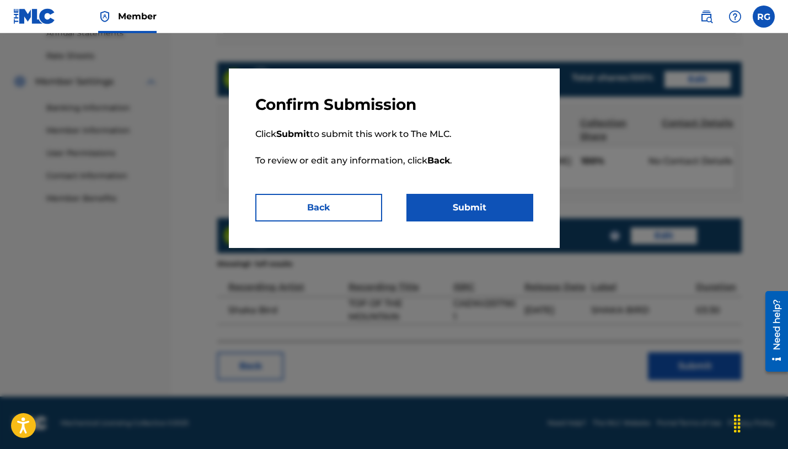
click at [469, 205] on button "Submit" at bounding box center [470, 208] width 127 height 28
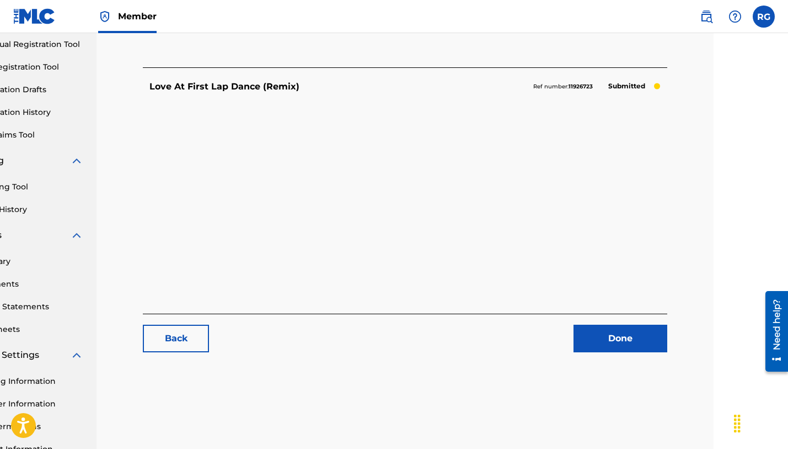
scroll to position [150, 74]
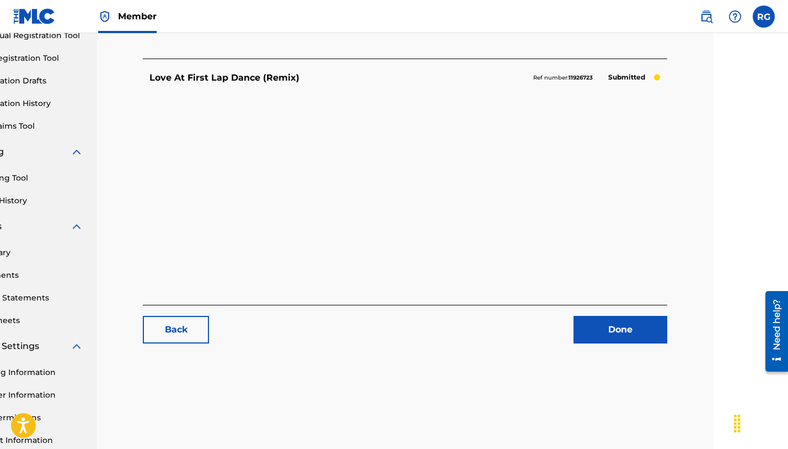
click at [620, 327] on link "Done" at bounding box center [621, 330] width 94 height 28
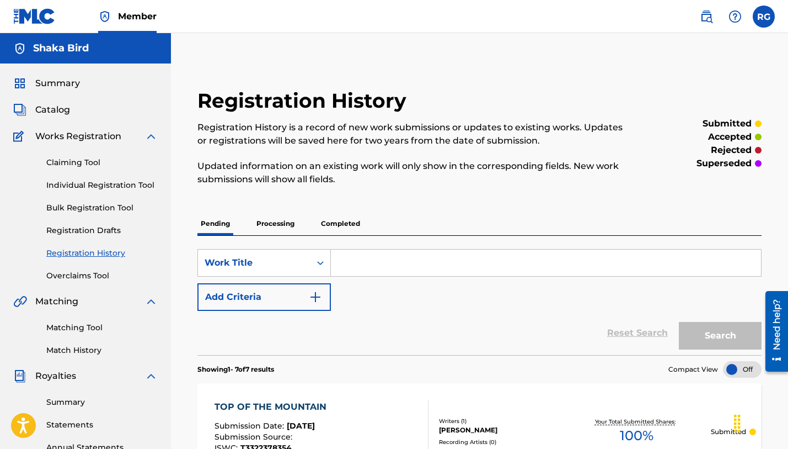
click at [51, 109] on span "Catalog" at bounding box center [52, 109] width 35 height 13
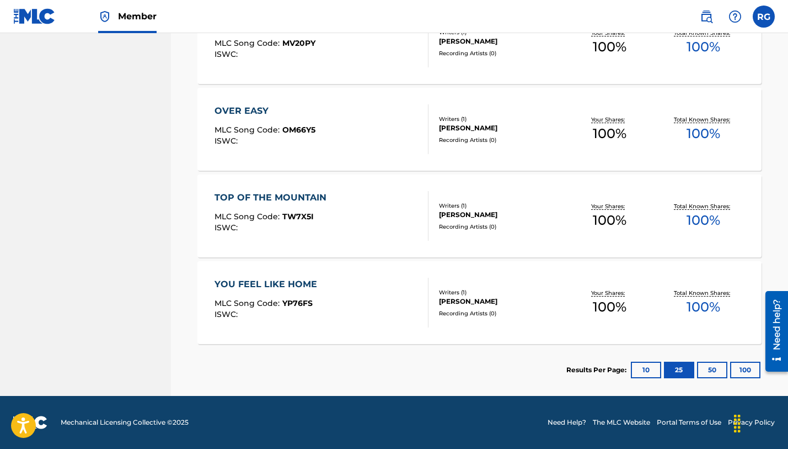
scroll to position [1097, 0]
click at [276, 281] on div "YOU FEEL LIKE HOME" at bounding box center [269, 283] width 108 height 13
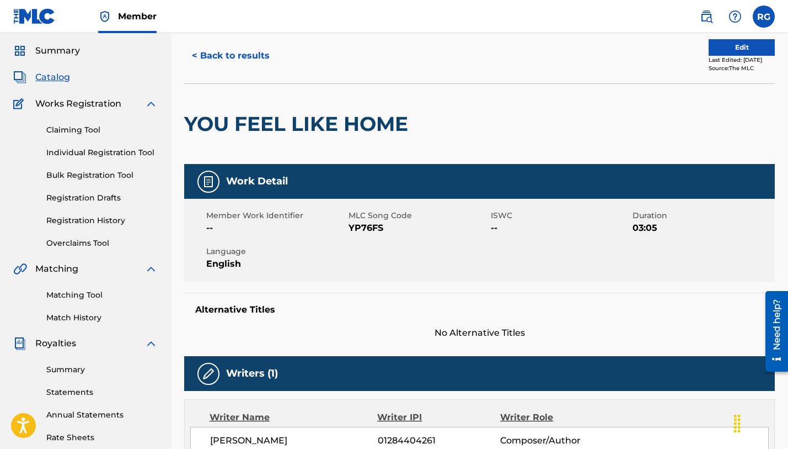
scroll to position [34, 0]
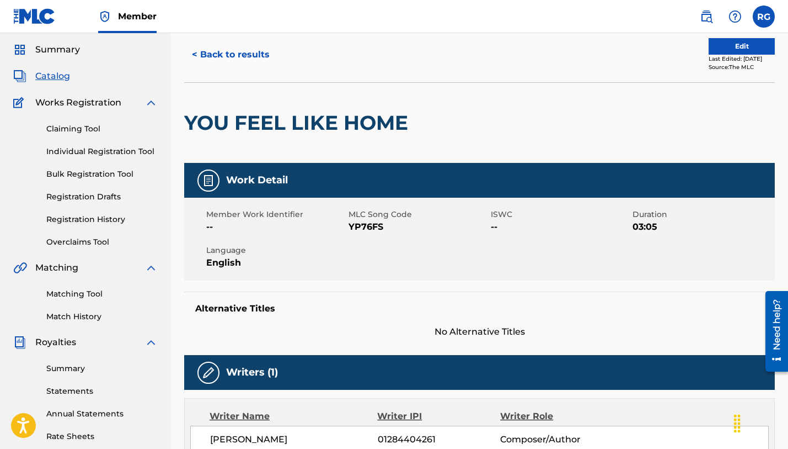
click at [727, 46] on button "Edit" at bounding box center [742, 46] width 66 height 17
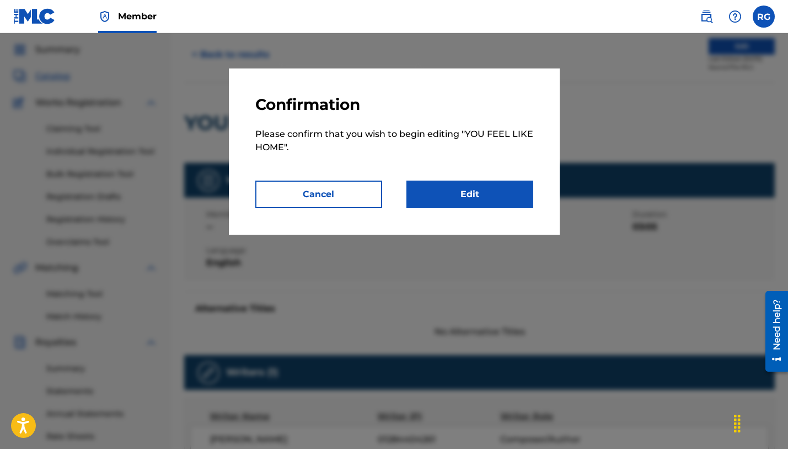
click at [494, 201] on link "Edit" at bounding box center [470, 194] width 127 height 28
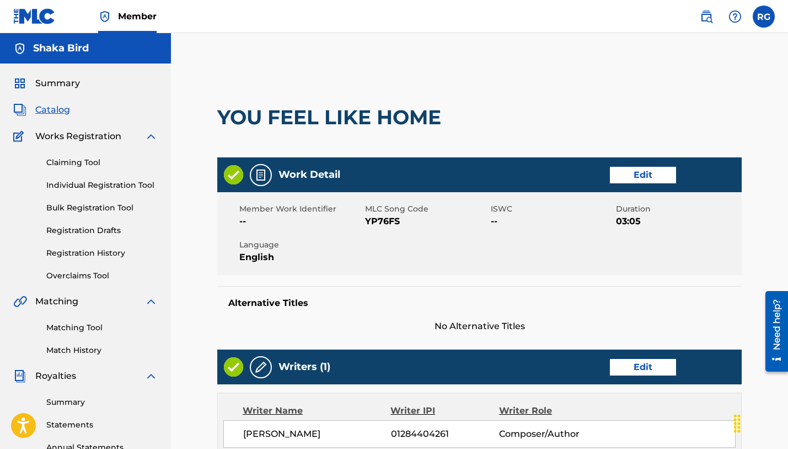
click at [650, 173] on link "Edit" at bounding box center [643, 175] width 66 height 17
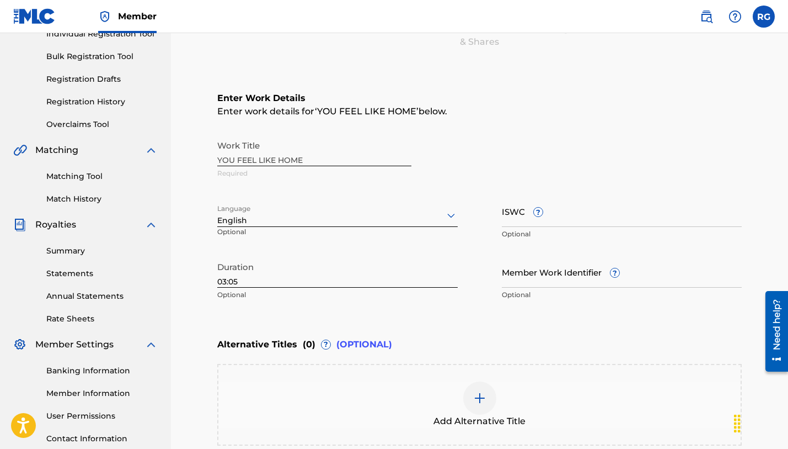
scroll to position [167, 0]
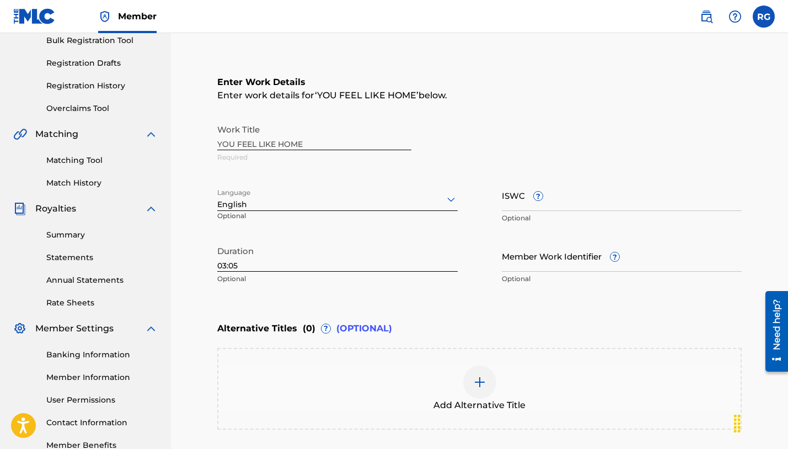
click at [509, 205] on input "ISWC ?" at bounding box center [622, 194] width 241 height 31
paste input "T-332.237.862-7"
type input "T-332.237.862-7"
click at [597, 312] on div "Enter Work Details Enter work details for ‘ YOU FEEL LIKE HOME ’ below. Work Ti…" at bounding box center [479, 182] width 525 height 267
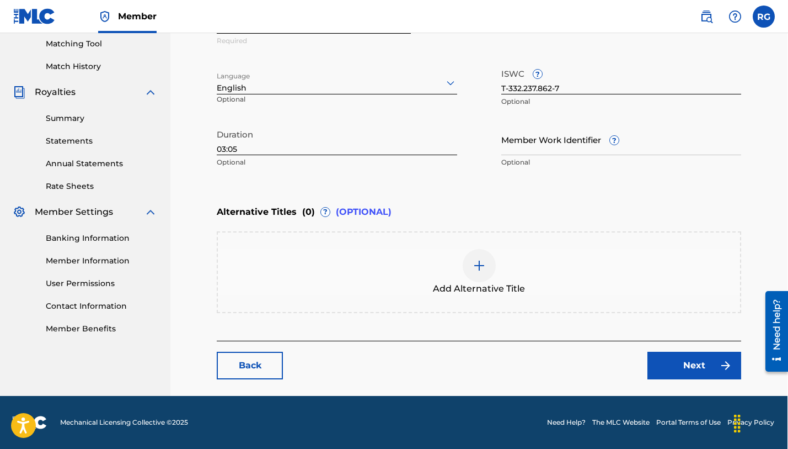
click at [700, 367] on link "Next" at bounding box center [695, 365] width 94 height 28
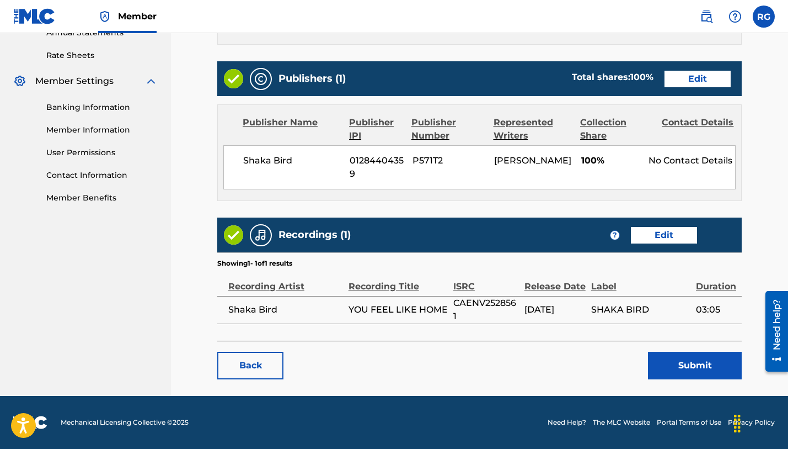
scroll to position [414, 0]
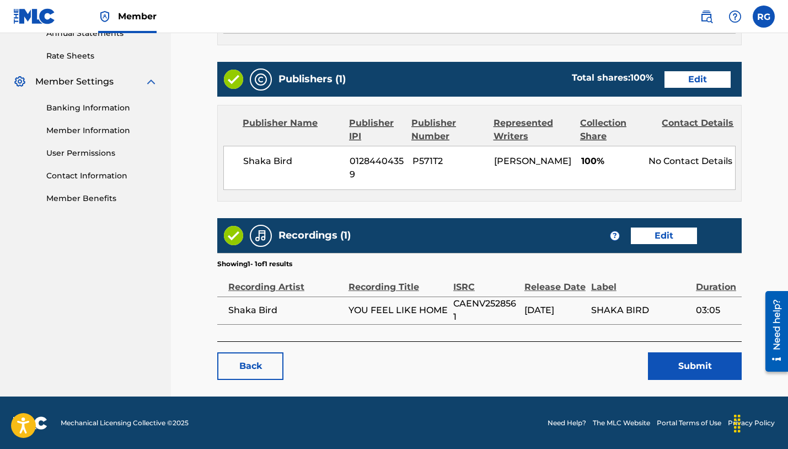
click at [695, 368] on button "Submit" at bounding box center [695, 366] width 94 height 28
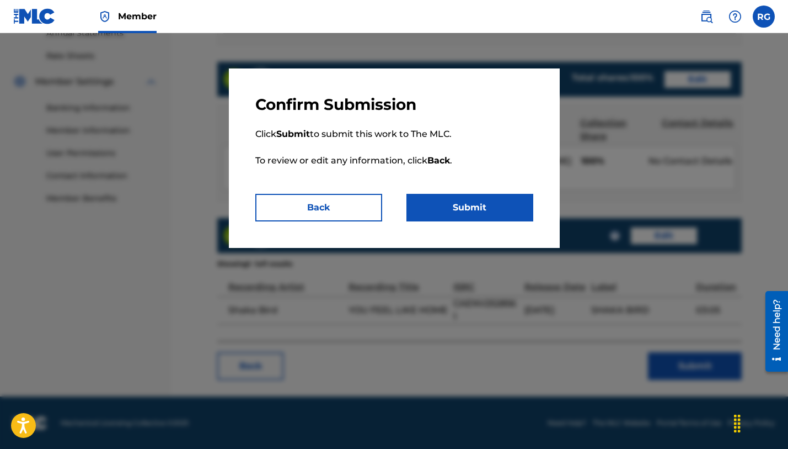
click at [484, 201] on button "Submit" at bounding box center [470, 208] width 127 height 28
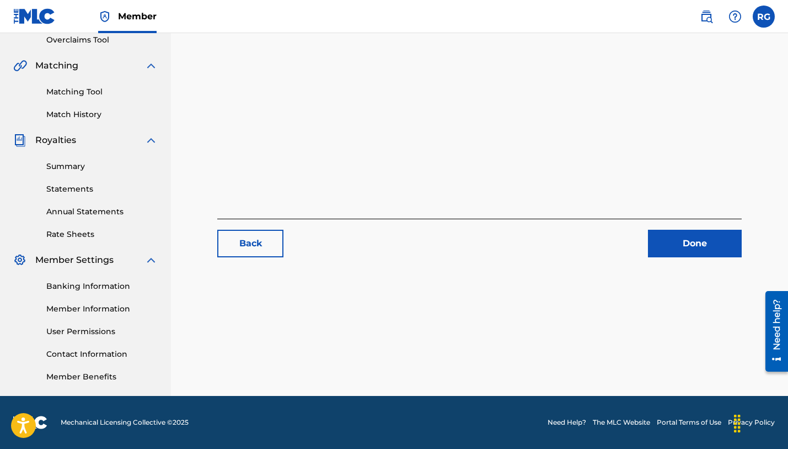
scroll to position [236, 0]
click at [684, 235] on link "Done" at bounding box center [695, 243] width 94 height 28
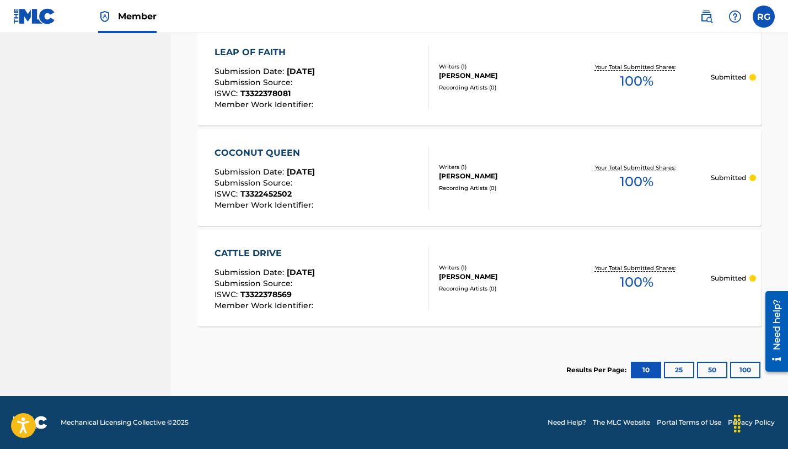
scroll to position [1057, 0]
click at [677, 370] on button "25" at bounding box center [679, 369] width 30 height 17
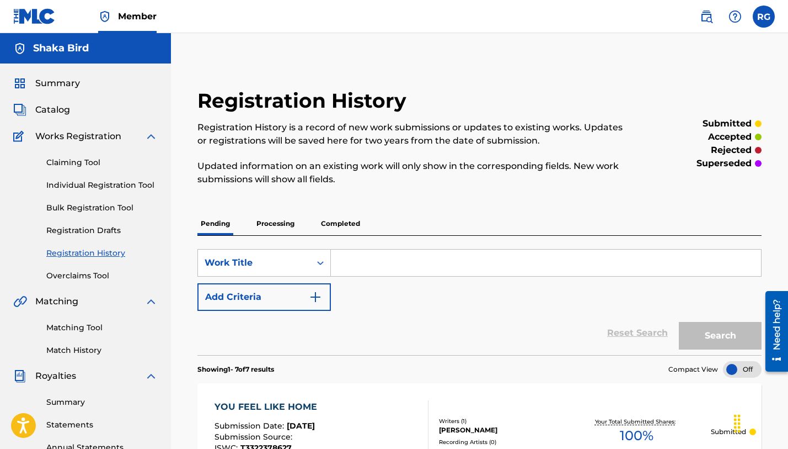
scroll to position [0, 0]
click at [280, 225] on p "Processing" at bounding box center [275, 223] width 45 height 23
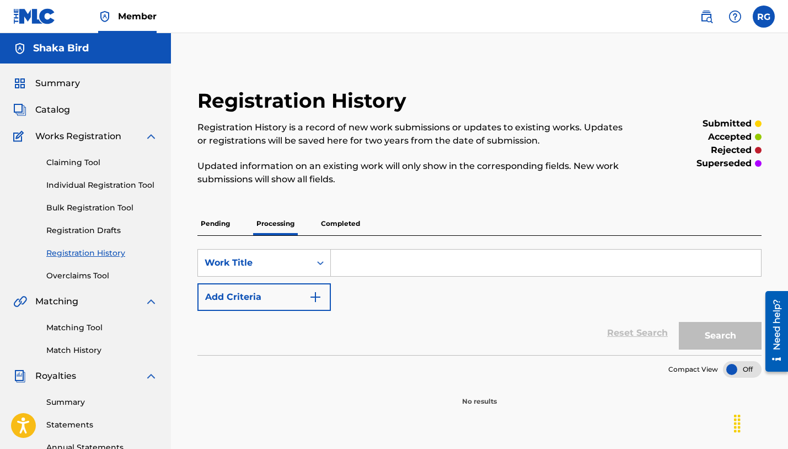
click at [351, 224] on p "Completed" at bounding box center [341, 223] width 46 height 23
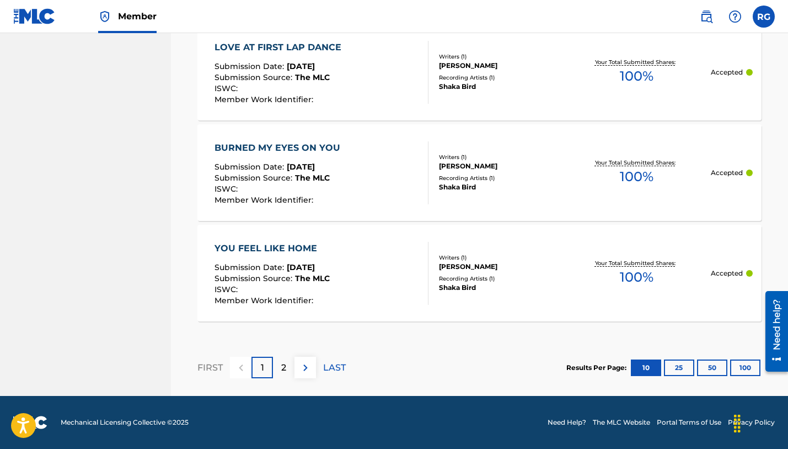
scroll to position [1107, 0]
click at [285, 362] on p "2" at bounding box center [283, 367] width 5 height 13
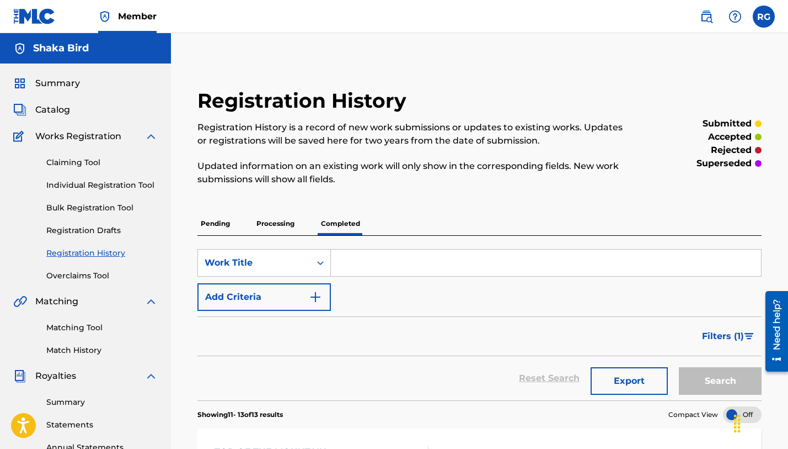
scroll to position [0, 0]
click at [40, 110] on span "Catalog" at bounding box center [52, 109] width 35 height 13
